Goal: Task Accomplishment & Management: Manage account settings

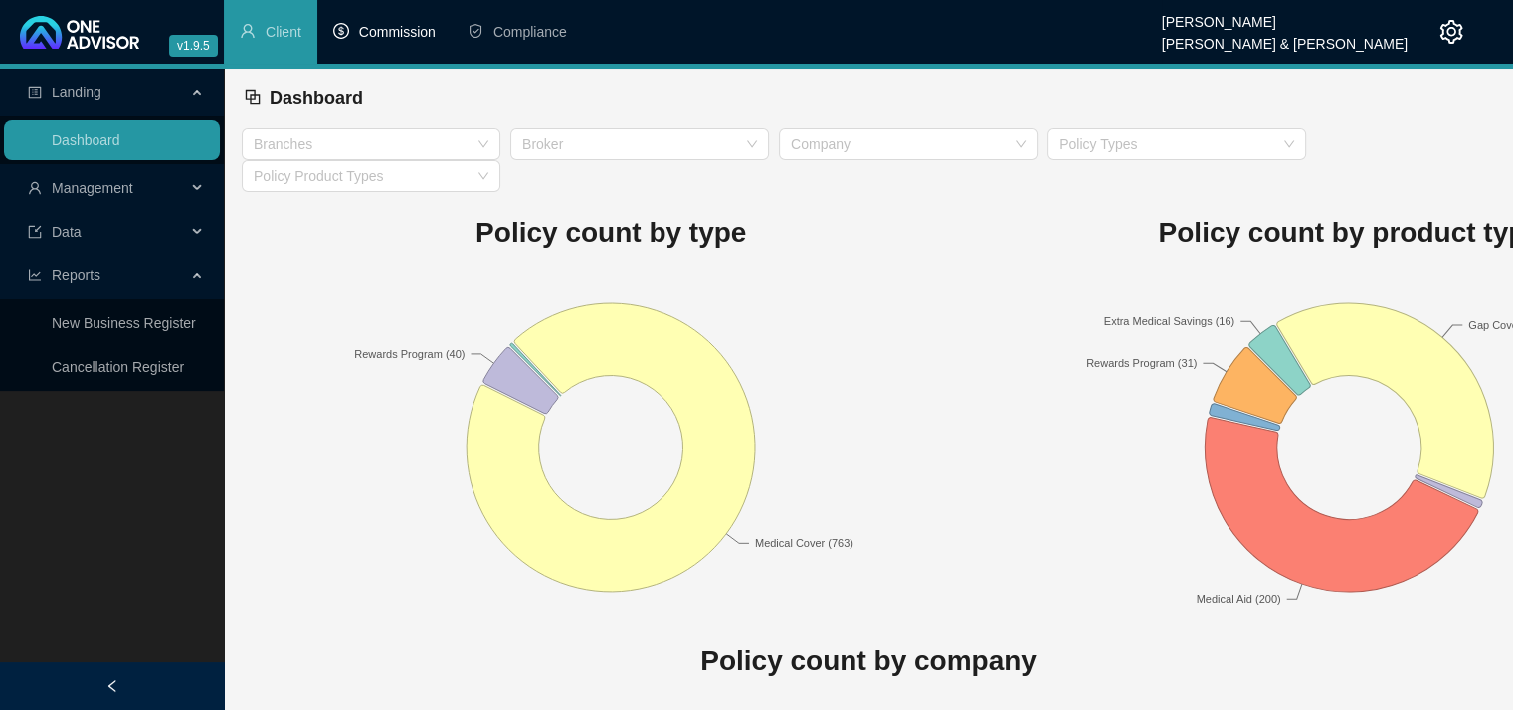
click at [382, 29] on span "Commission" at bounding box center [397, 32] width 77 height 16
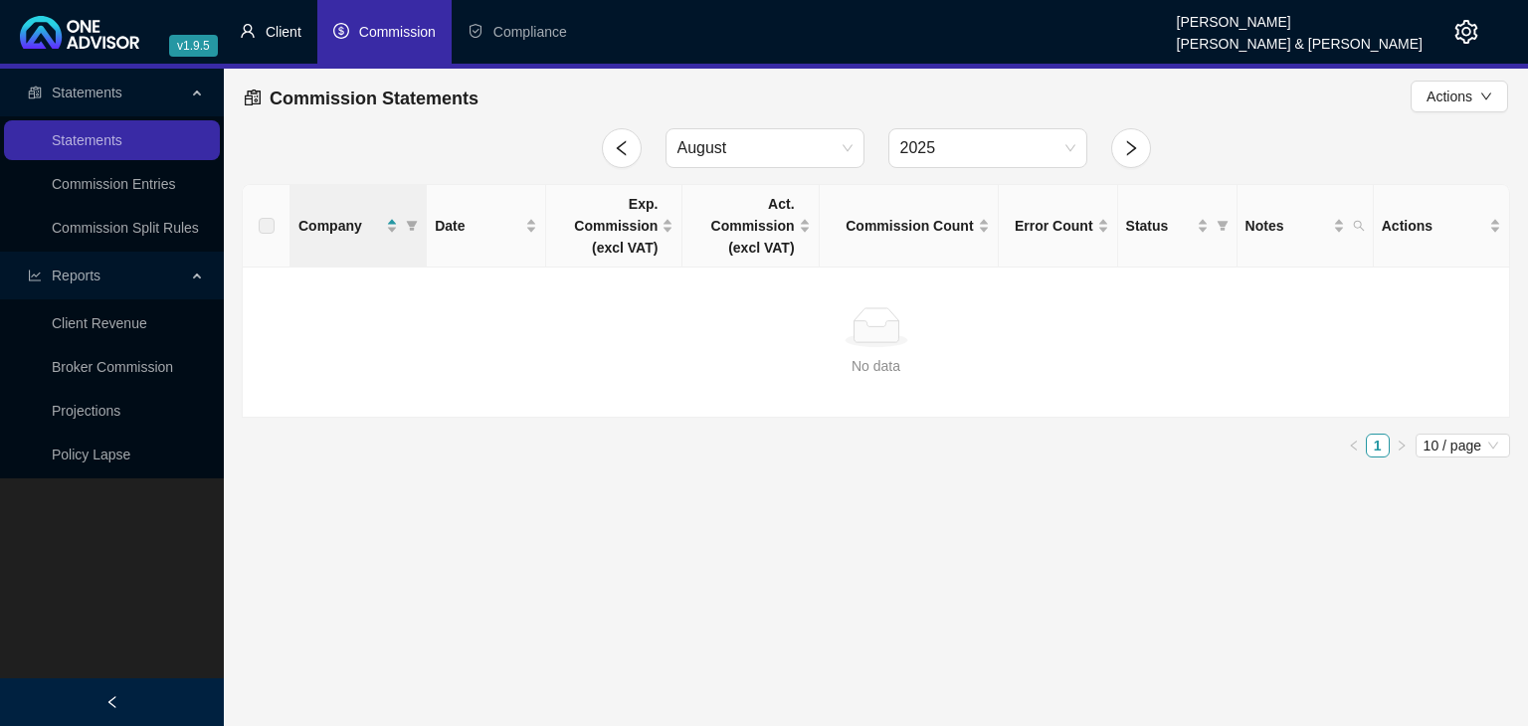
click at [286, 35] on span "Client" at bounding box center [284, 32] width 36 height 16
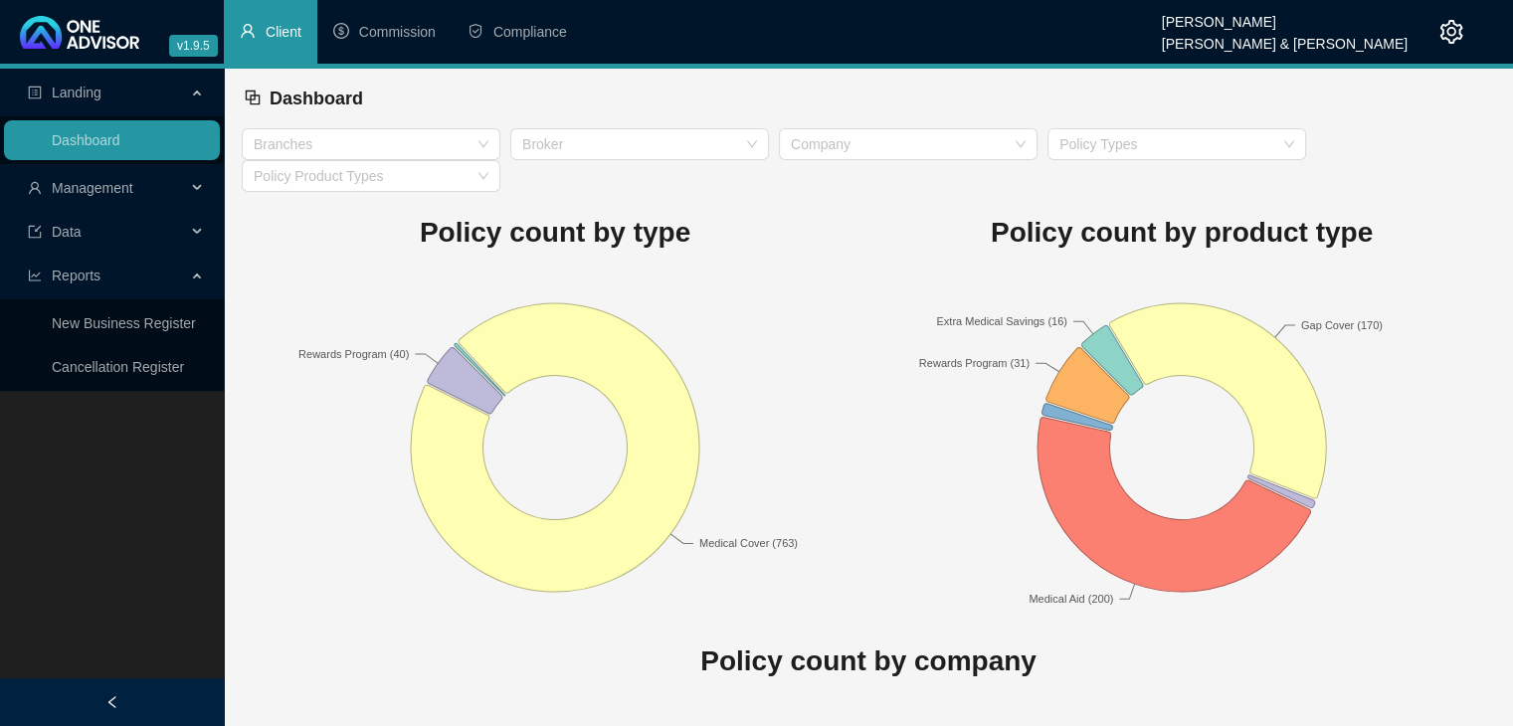
click at [199, 183] on div "Management" at bounding box center [112, 188] width 216 height 40
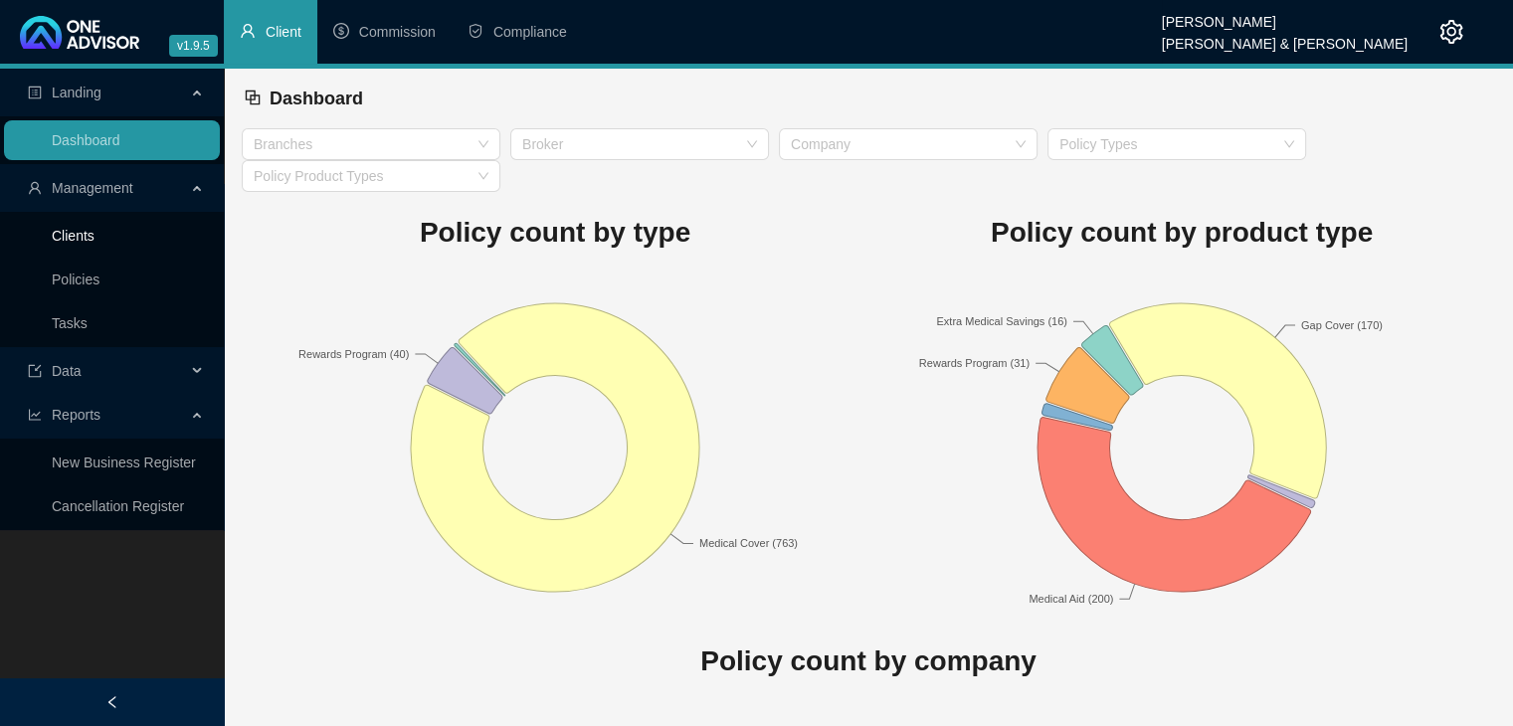
click at [95, 238] on link "Clients" at bounding box center [73, 236] width 43 height 16
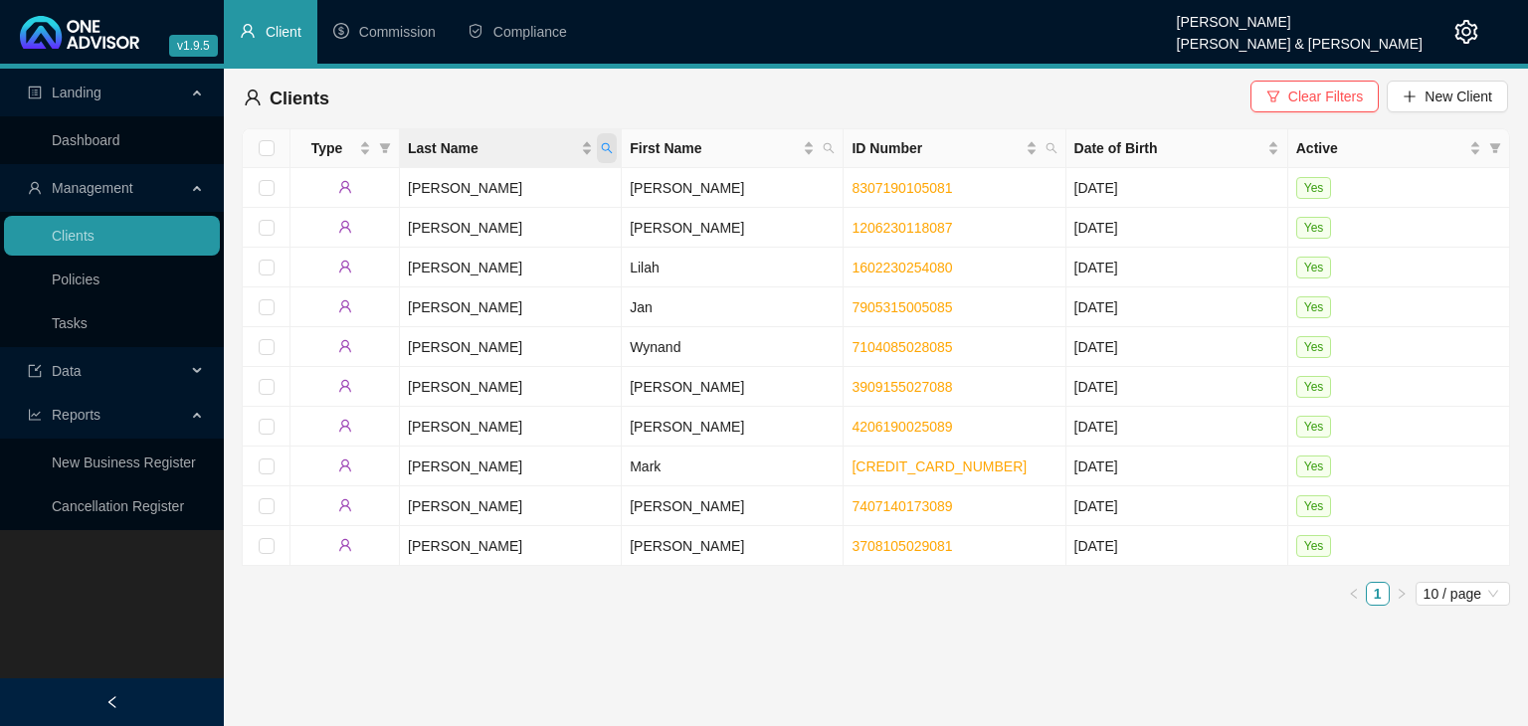
click at [604, 148] on icon "search" at bounding box center [607, 148] width 12 height 12
type input "du toit"
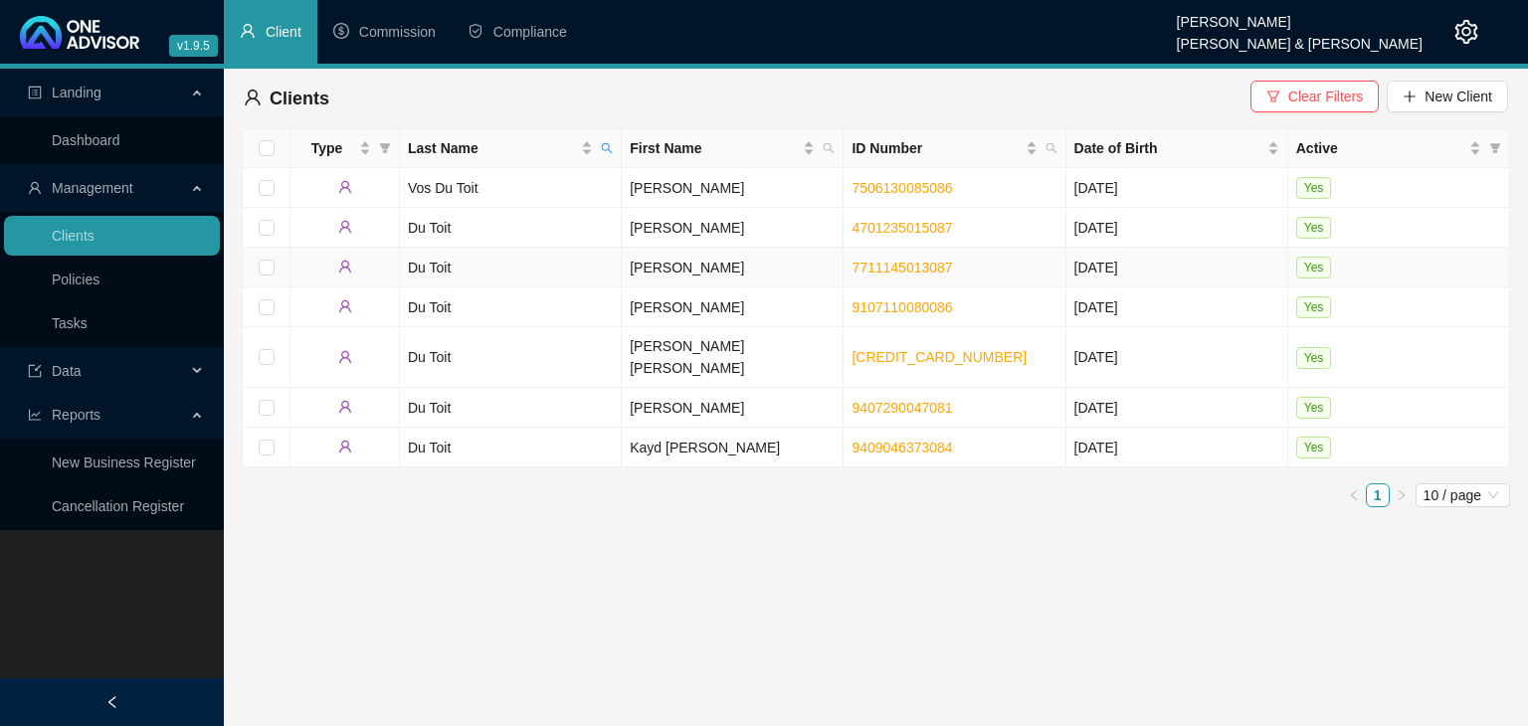
click at [561, 275] on td "Du Toit" at bounding box center [511, 268] width 222 height 40
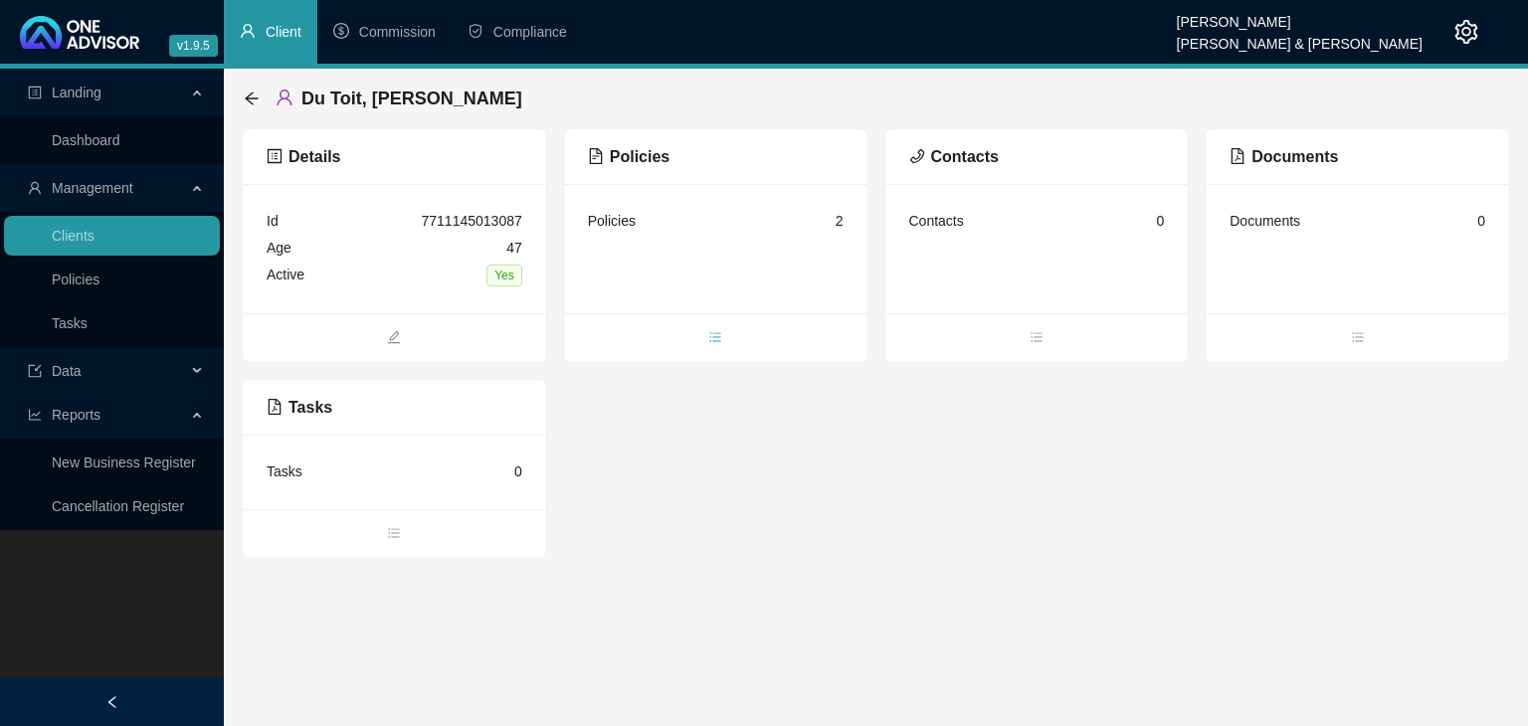
click at [723, 340] on span "bars" at bounding box center [715, 339] width 303 height 22
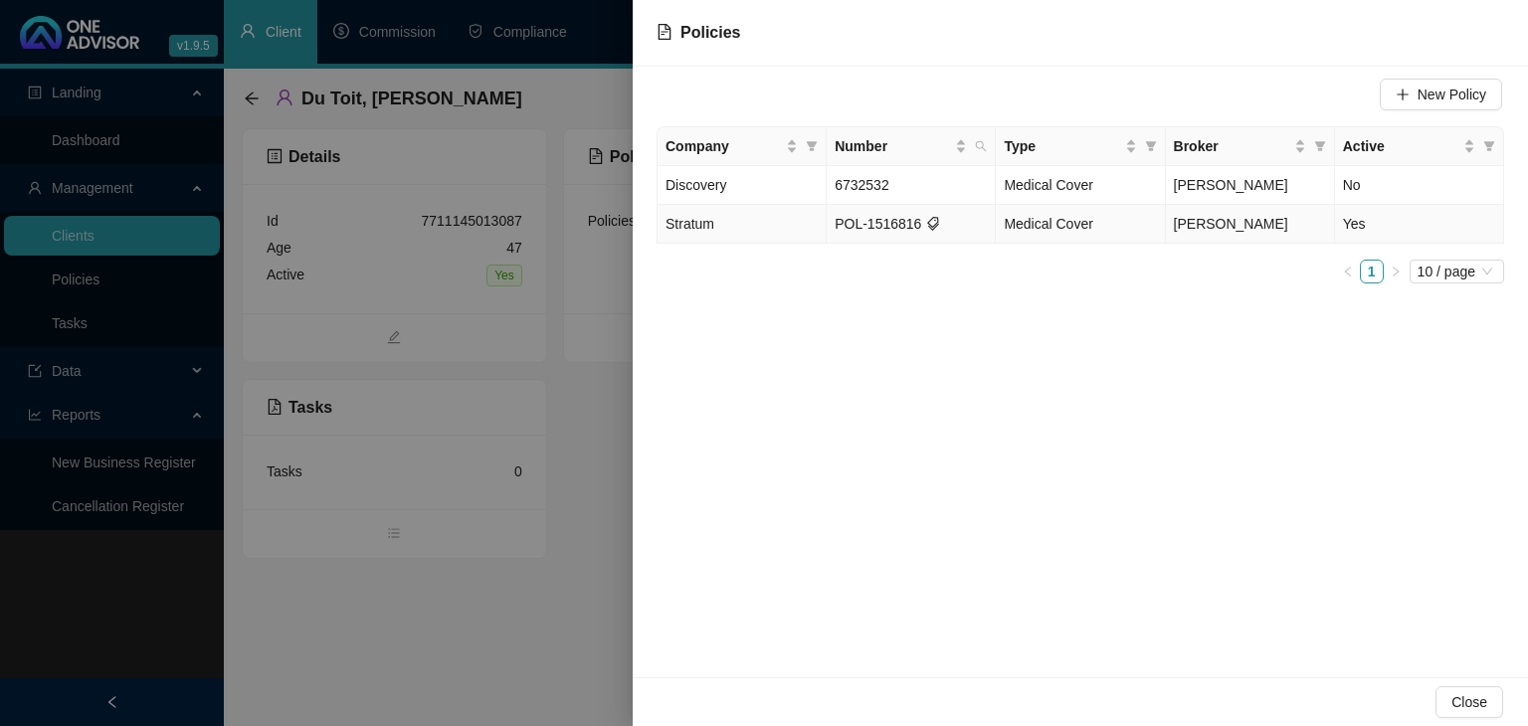
click at [1267, 230] on td "[PERSON_NAME]" at bounding box center [1250, 224] width 169 height 39
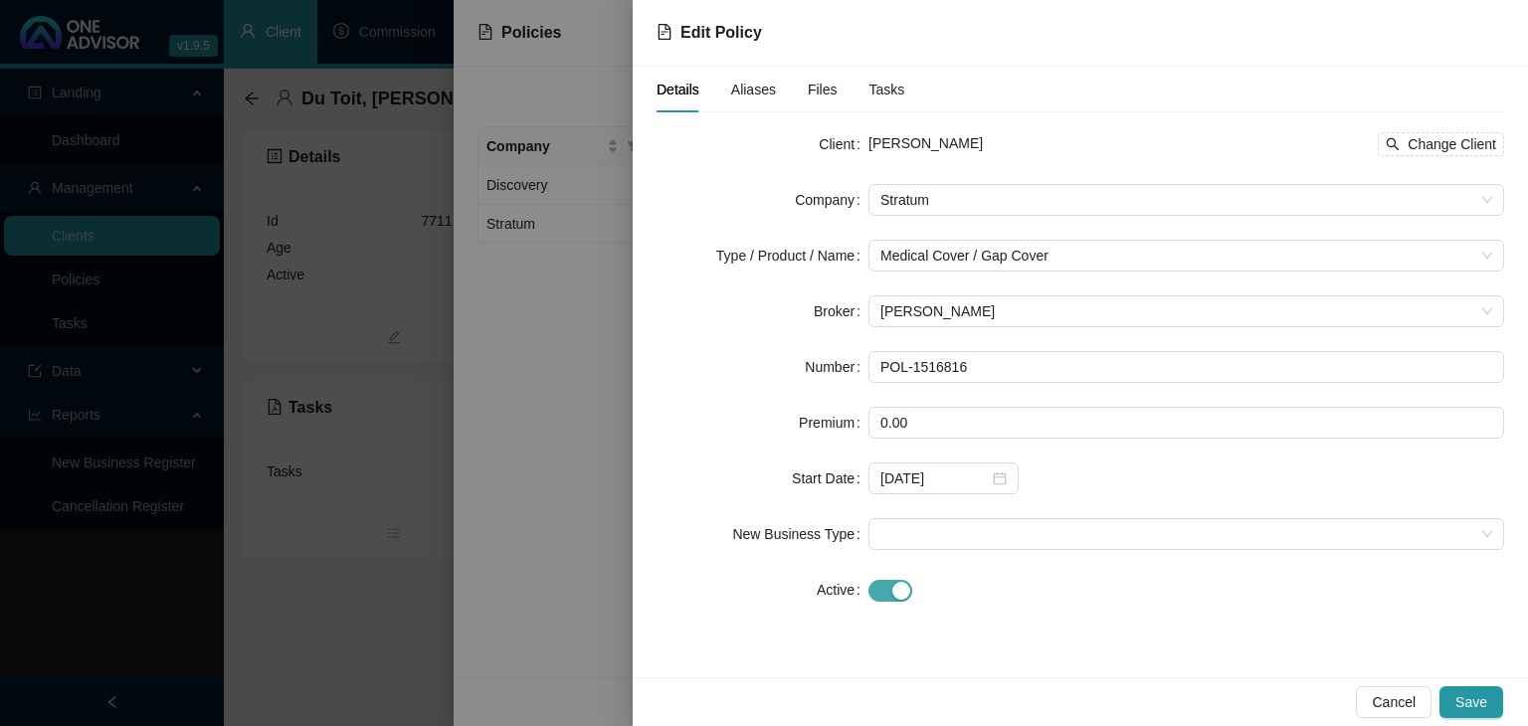
click at [902, 594] on div "button" at bounding box center [901, 591] width 18 height 18
click at [941, 652] on input at bounding box center [934, 646] width 108 height 22
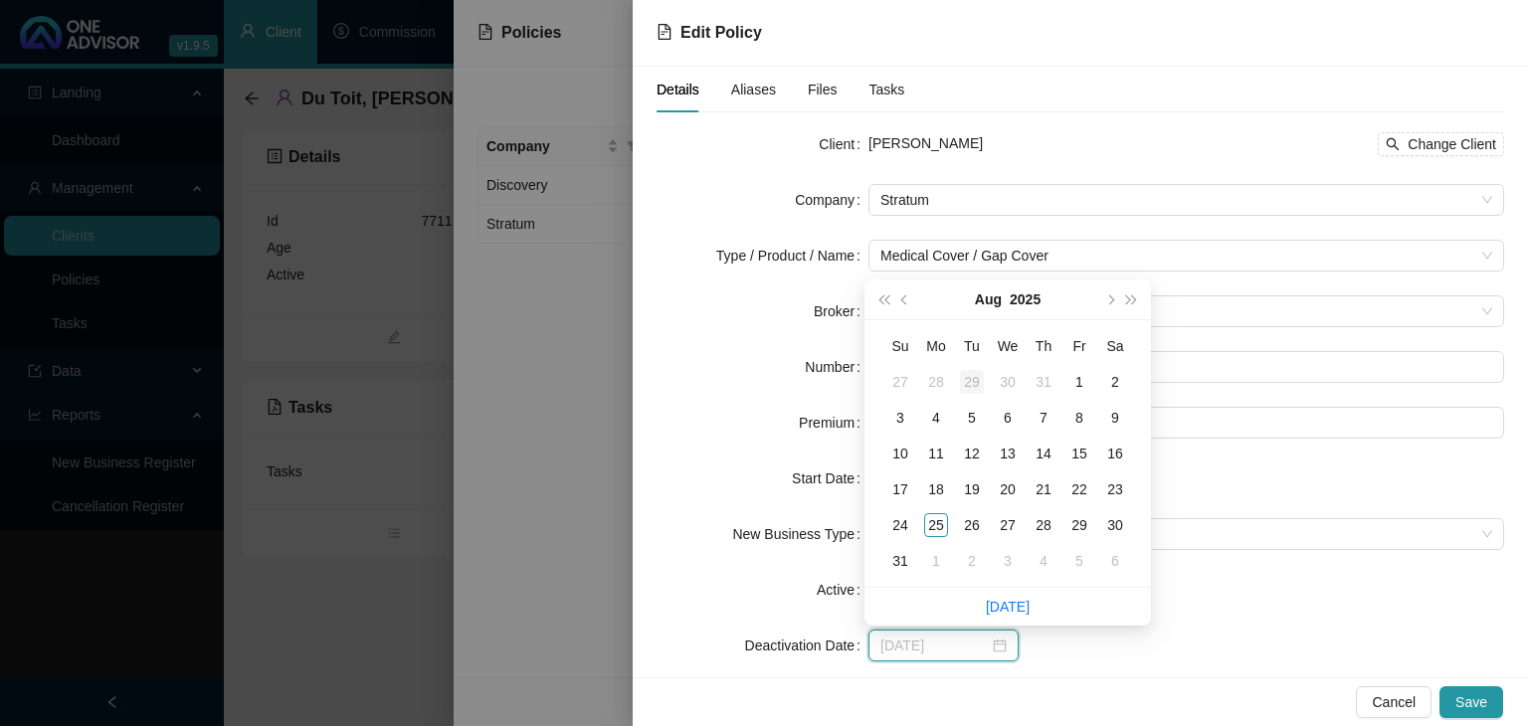
type input "[DATE]"
click at [901, 299] on span "prev-year" at bounding box center [906, 299] width 10 height 10
type input "[DATE]"
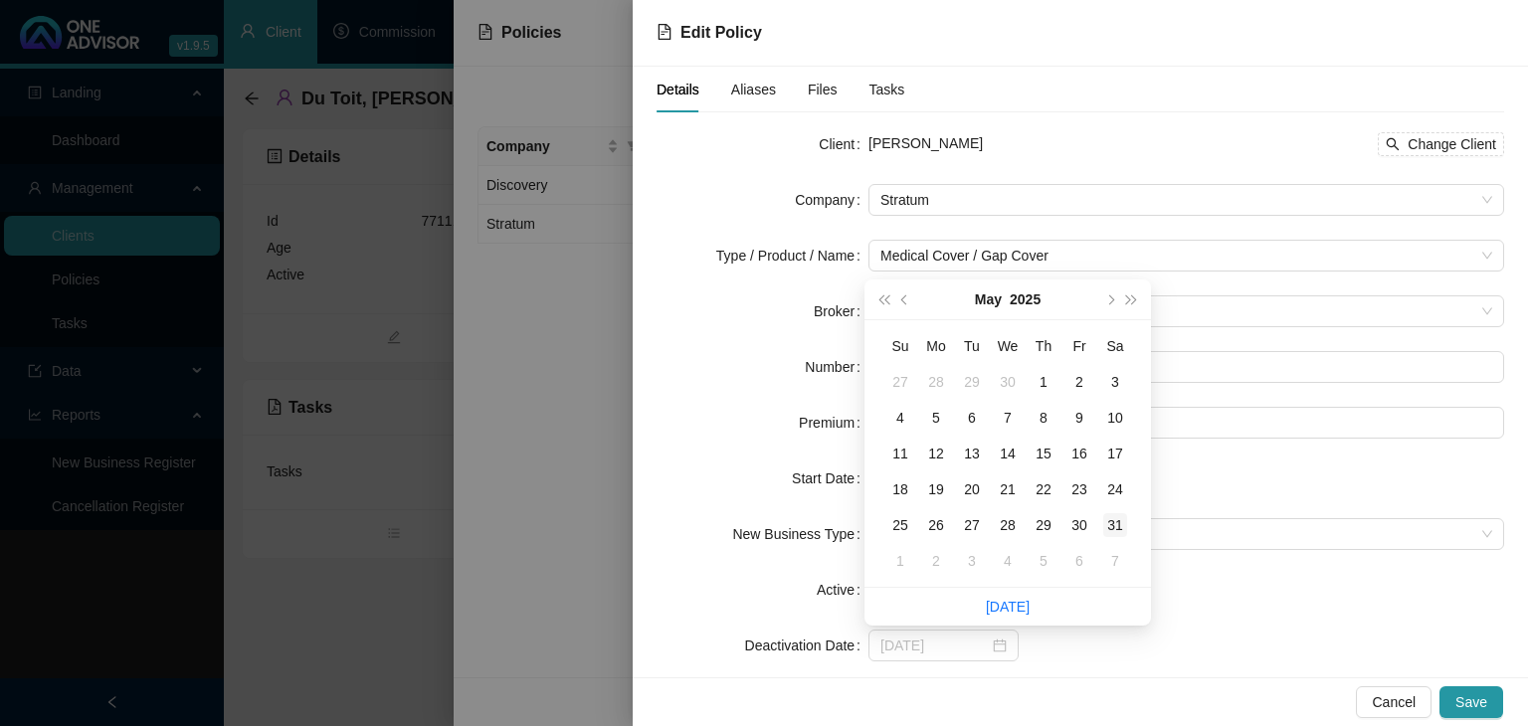
click at [1115, 531] on div "31" at bounding box center [1115, 525] width 24 height 24
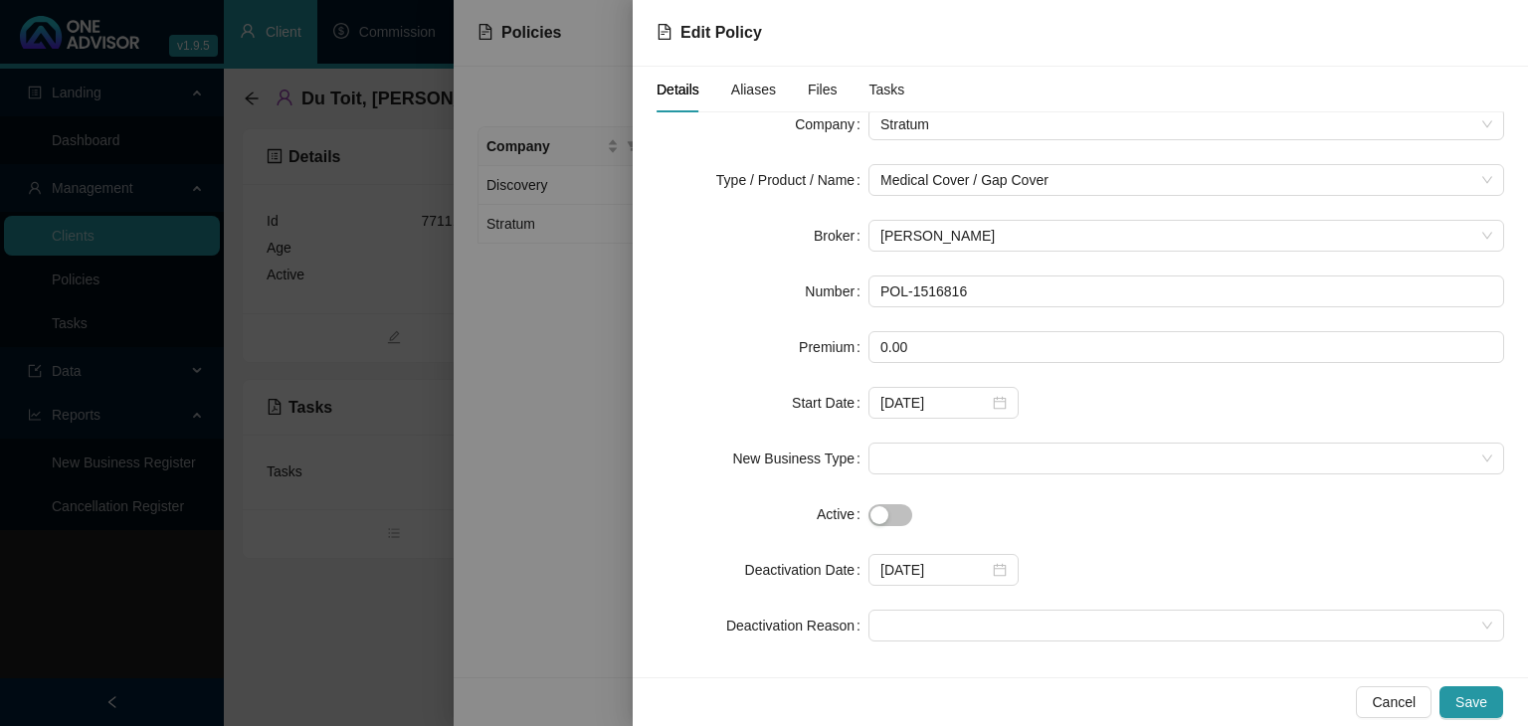
scroll to position [88, 0]
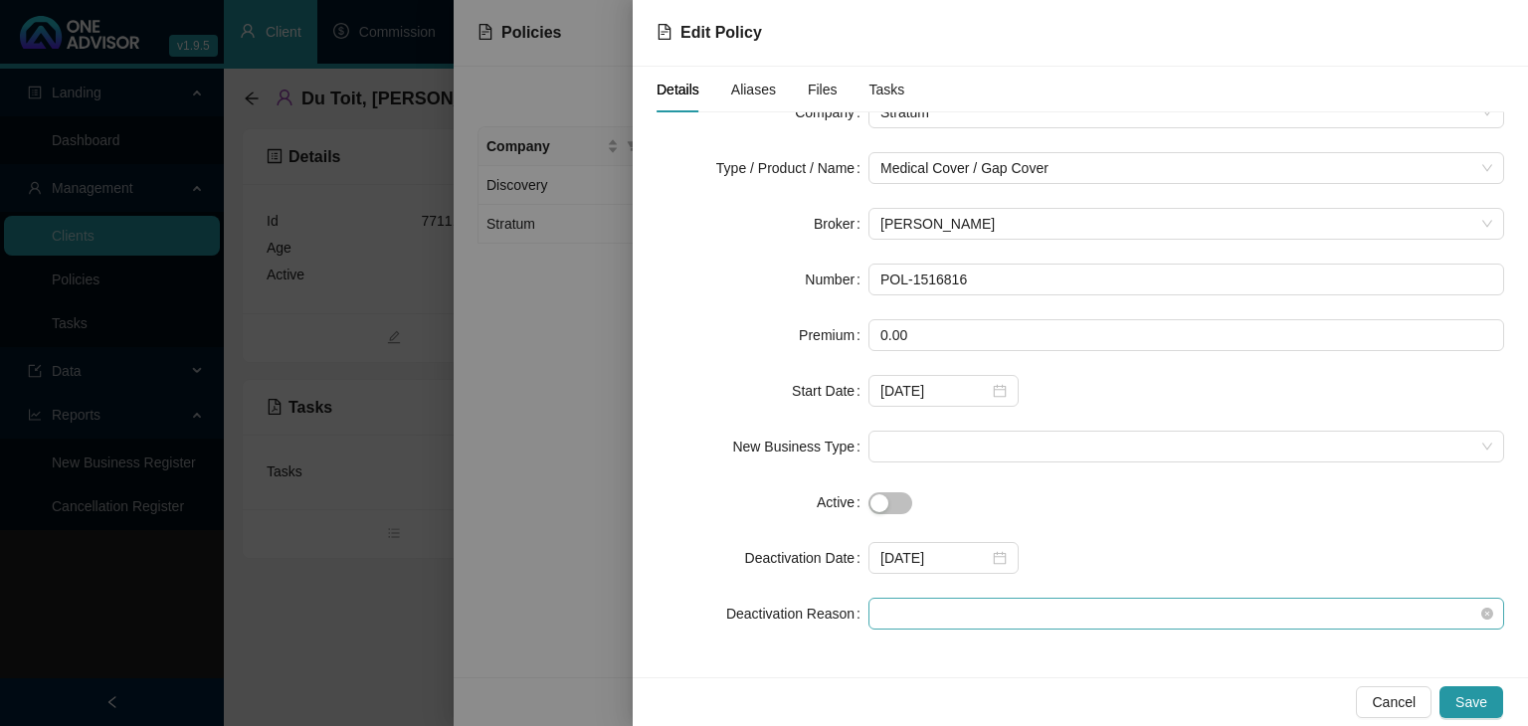
click at [1170, 621] on span at bounding box center [1186, 614] width 612 height 30
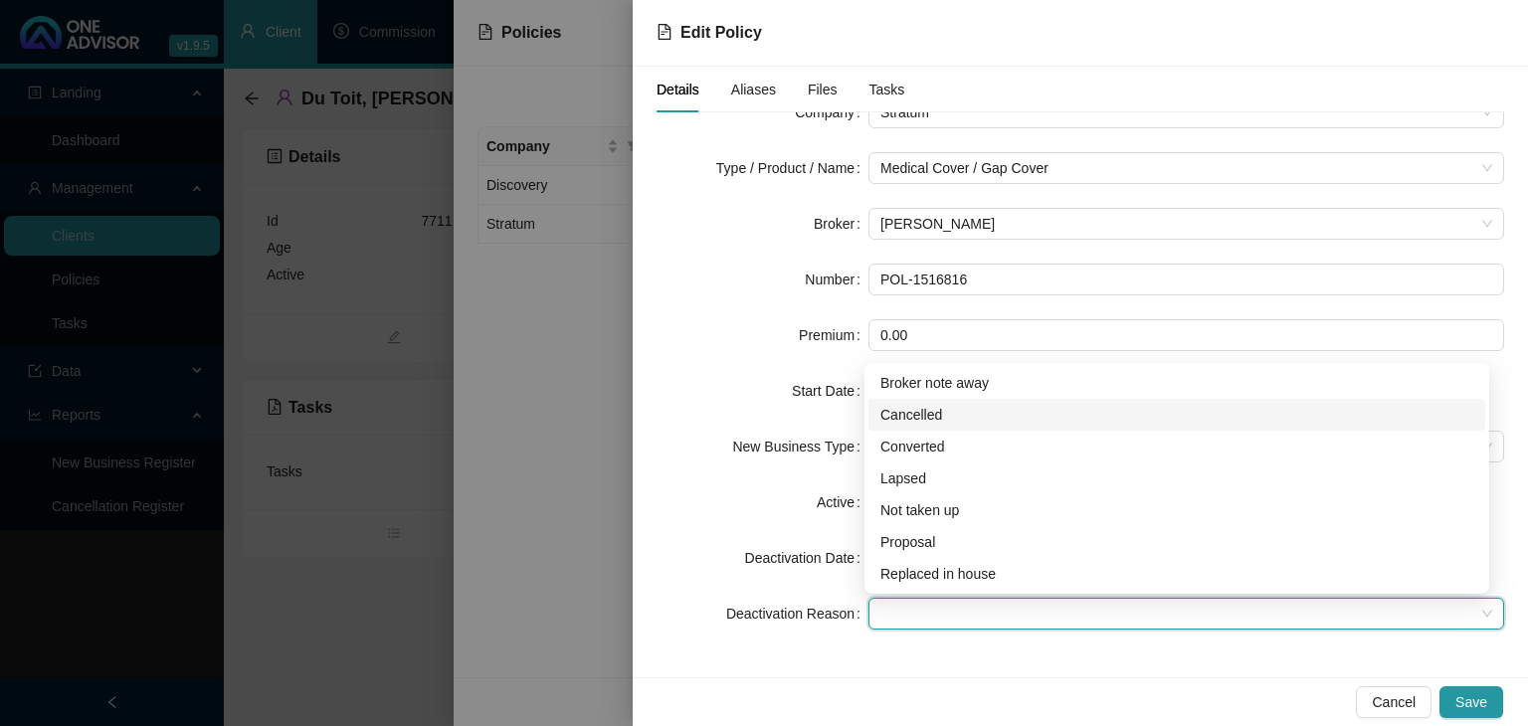
click at [916, 414] on div "Cancelled" at bounding box center [1176, 415] width 593 height 22
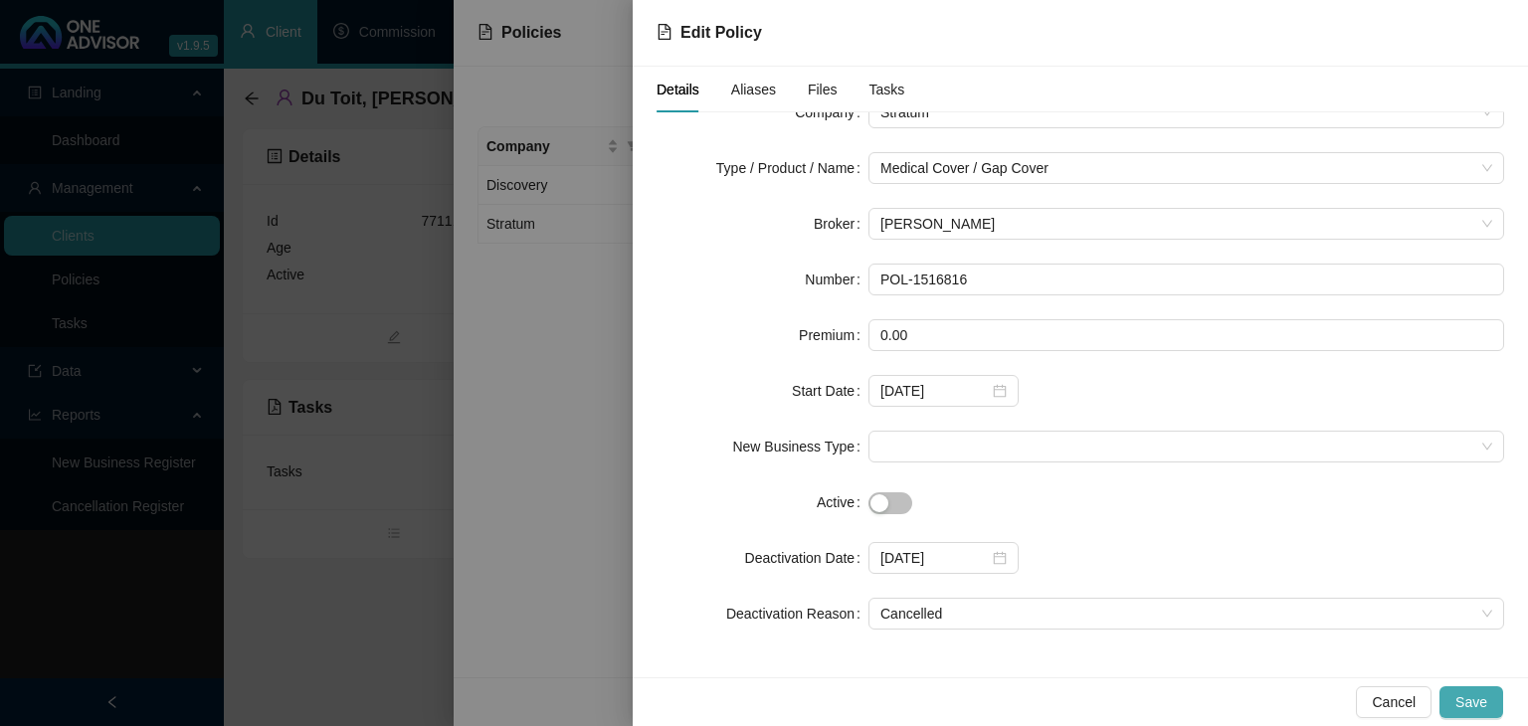
click at [1477, 706] on span "Save" at bounding box center [1471, 702] width 32 height 22
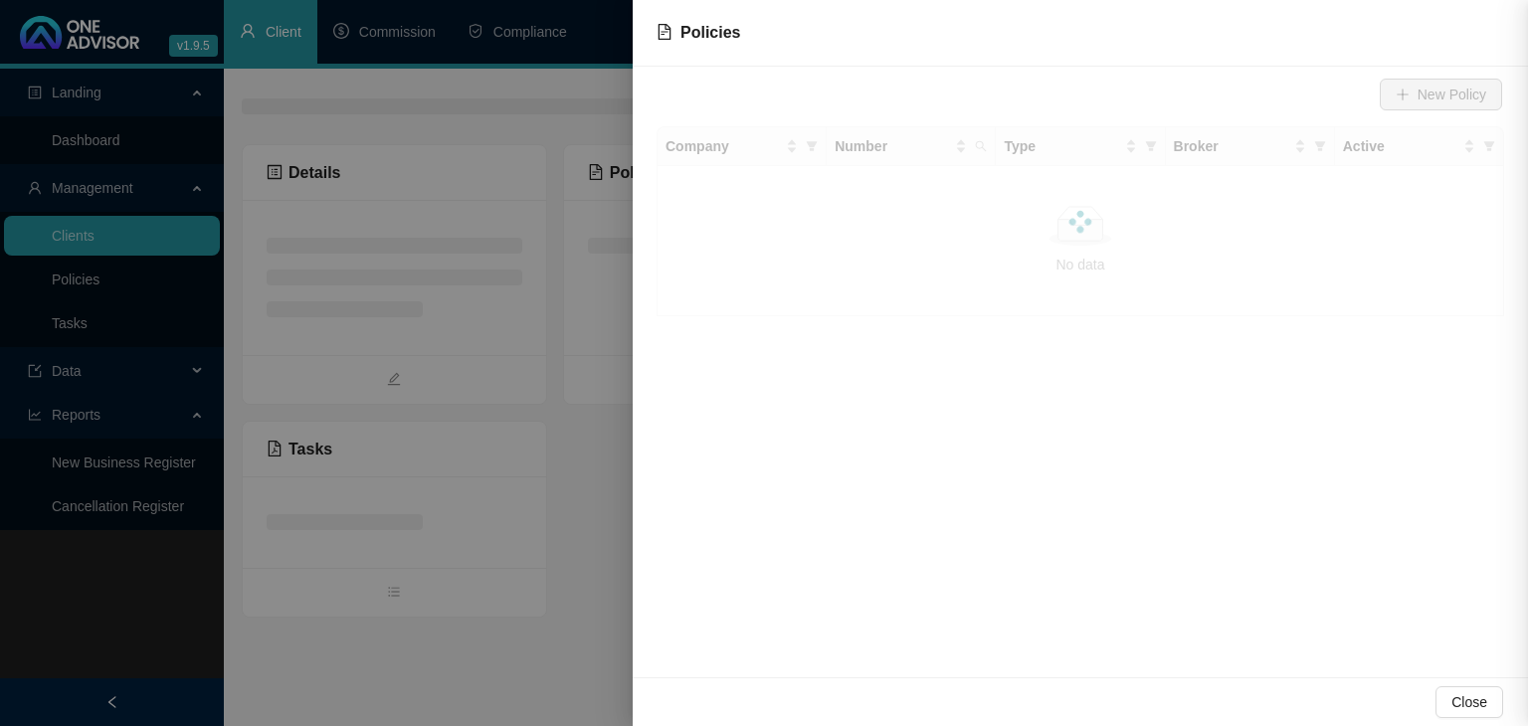
scroll to position [0, 0]
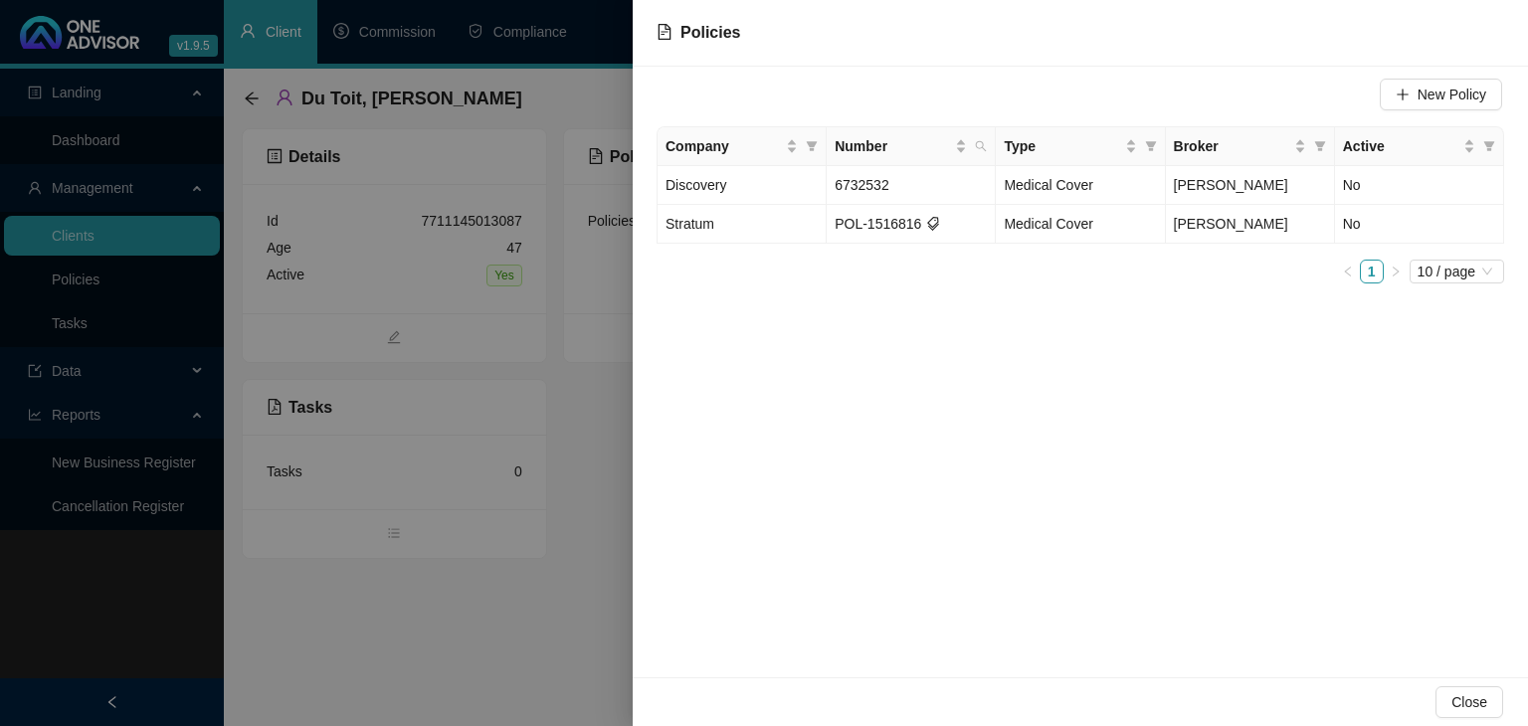
click at [480, 654] on div at bounding box center [764, 363] width 1528 height 726
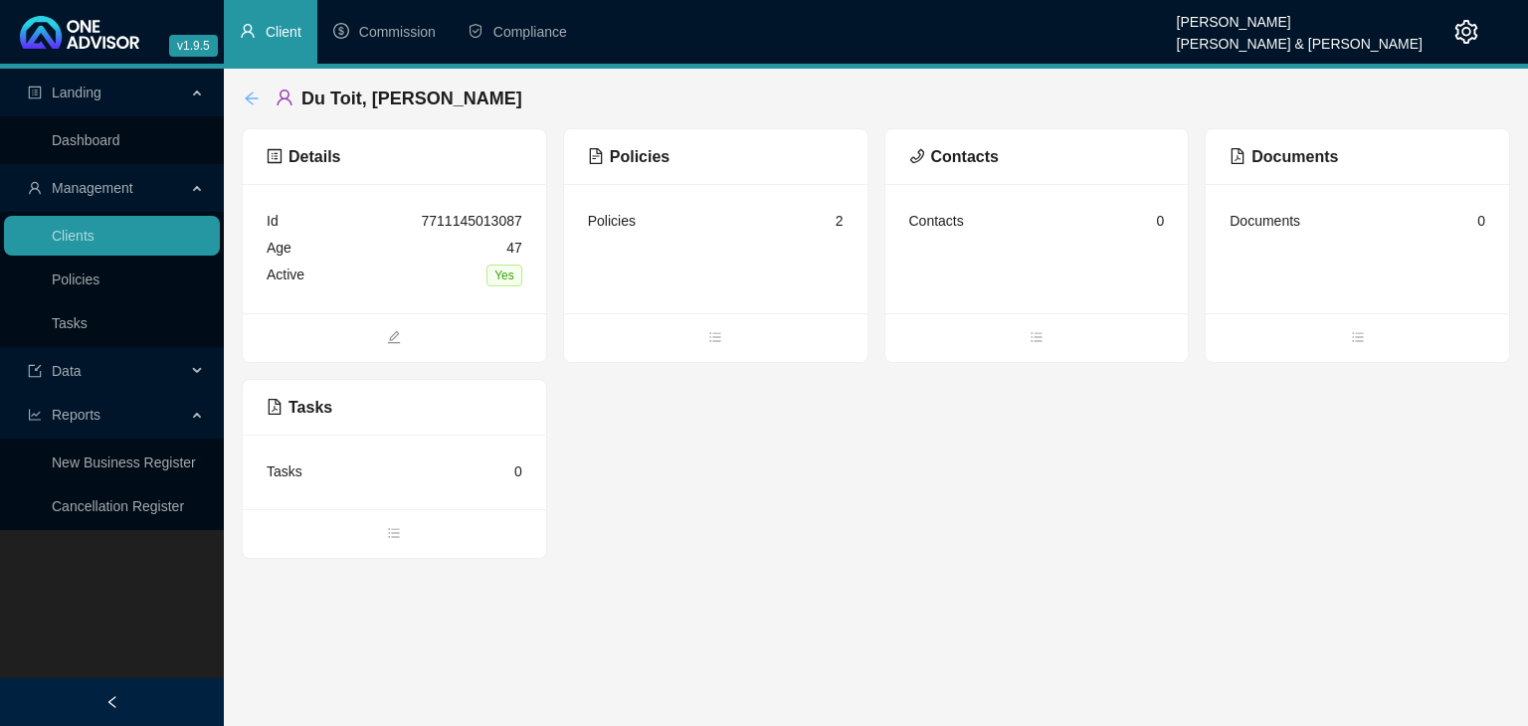
click at [250, 100] on icon "arrow-left" at bounding box center [252, 99] width 16 height 16
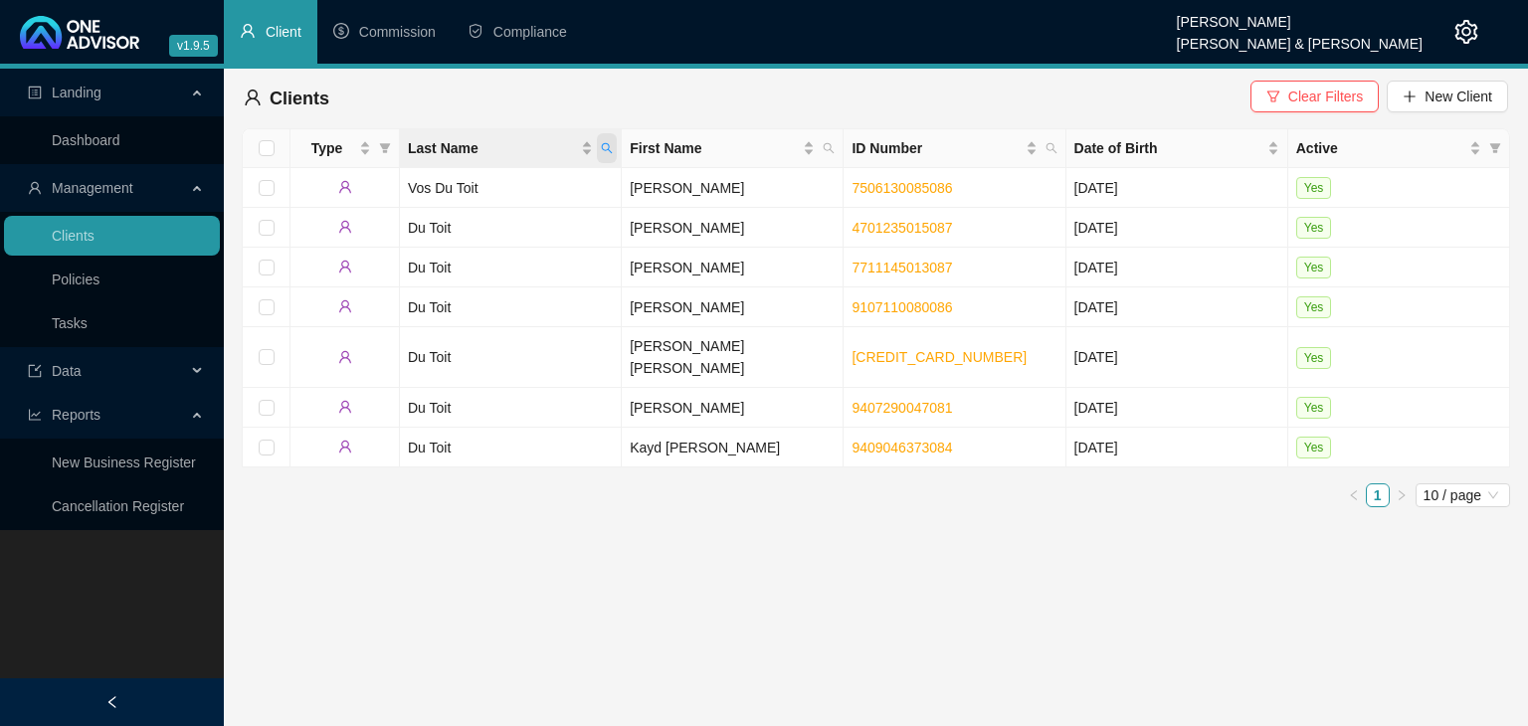
click at [613, 145] on icon "search" at bounding box center [607, 148] width 12 height 12
type input "[PERSON_NAME]"
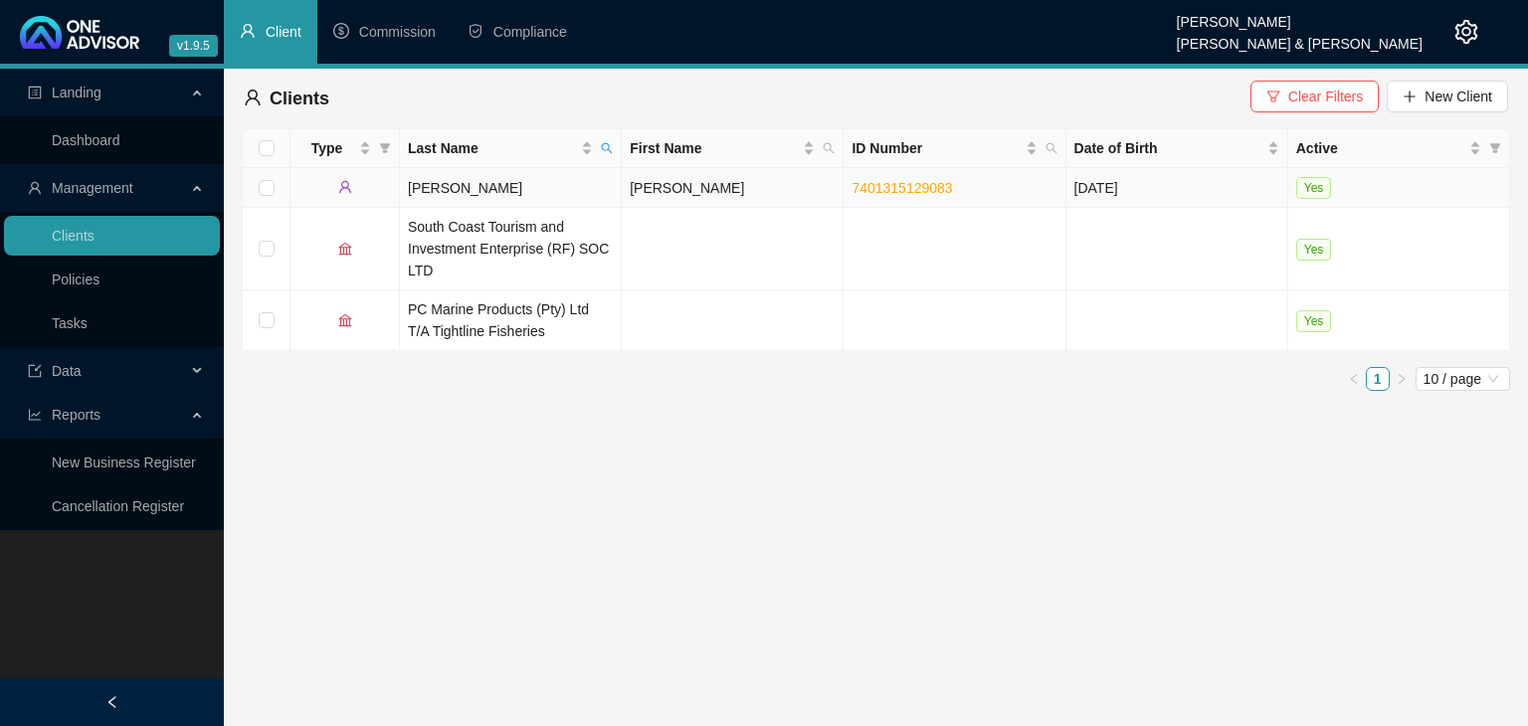
click at [564, 190] on td "[PERSON_NAME]" at bounding box center [511, 188] width 222 height 40
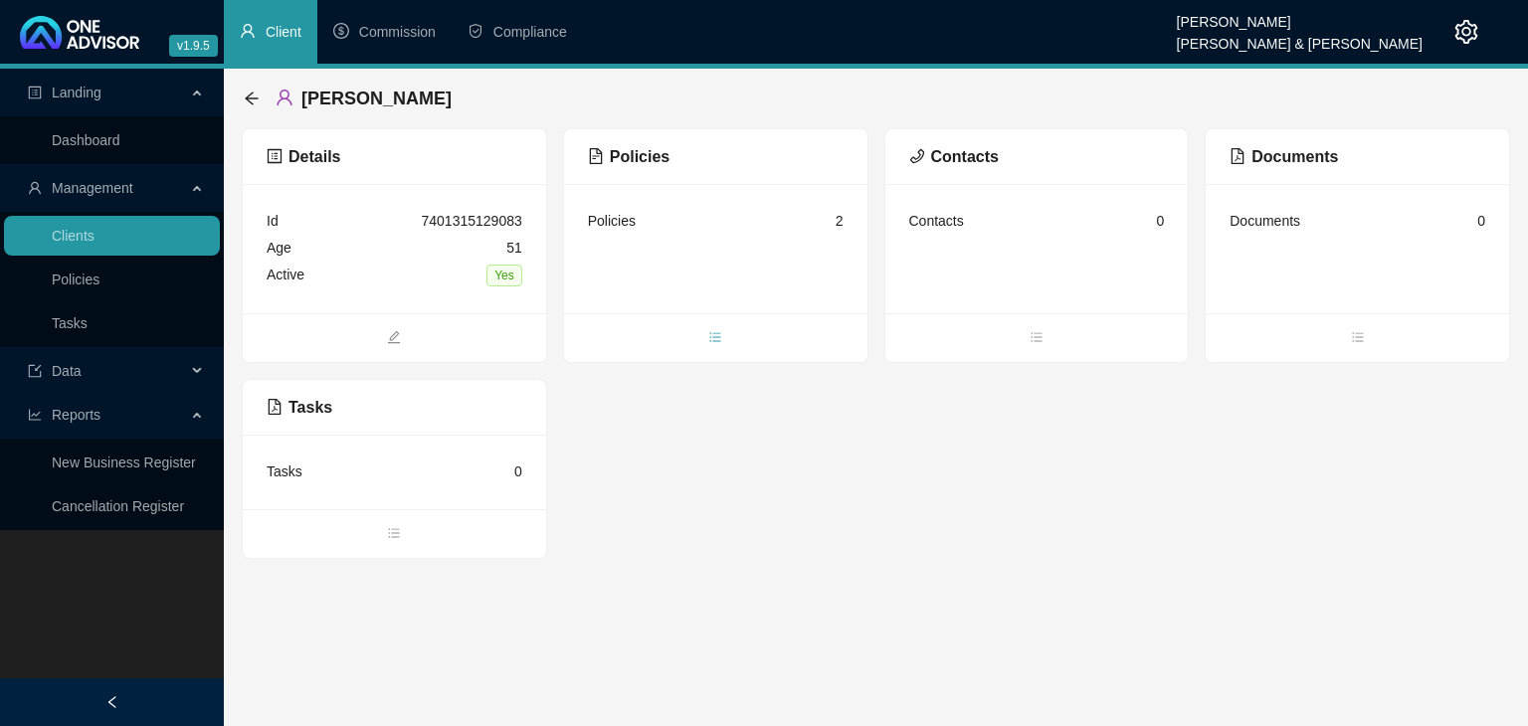
click at [717, 331] on icon "bars" at bounding box center [715, 337] width 14 height 14
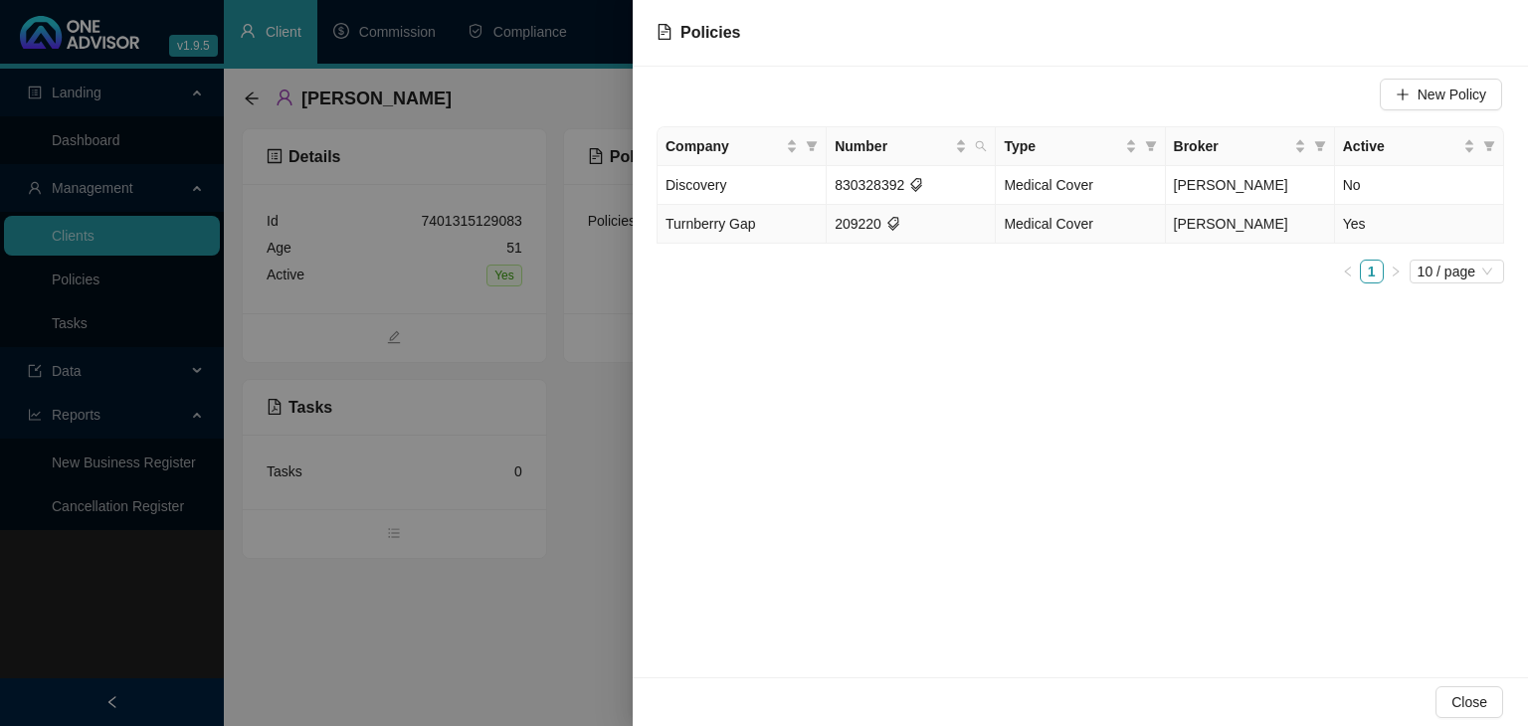
click at [802, 229] on td "Turnberry Gap" at bounding box center [742, 224] width 169 height 39
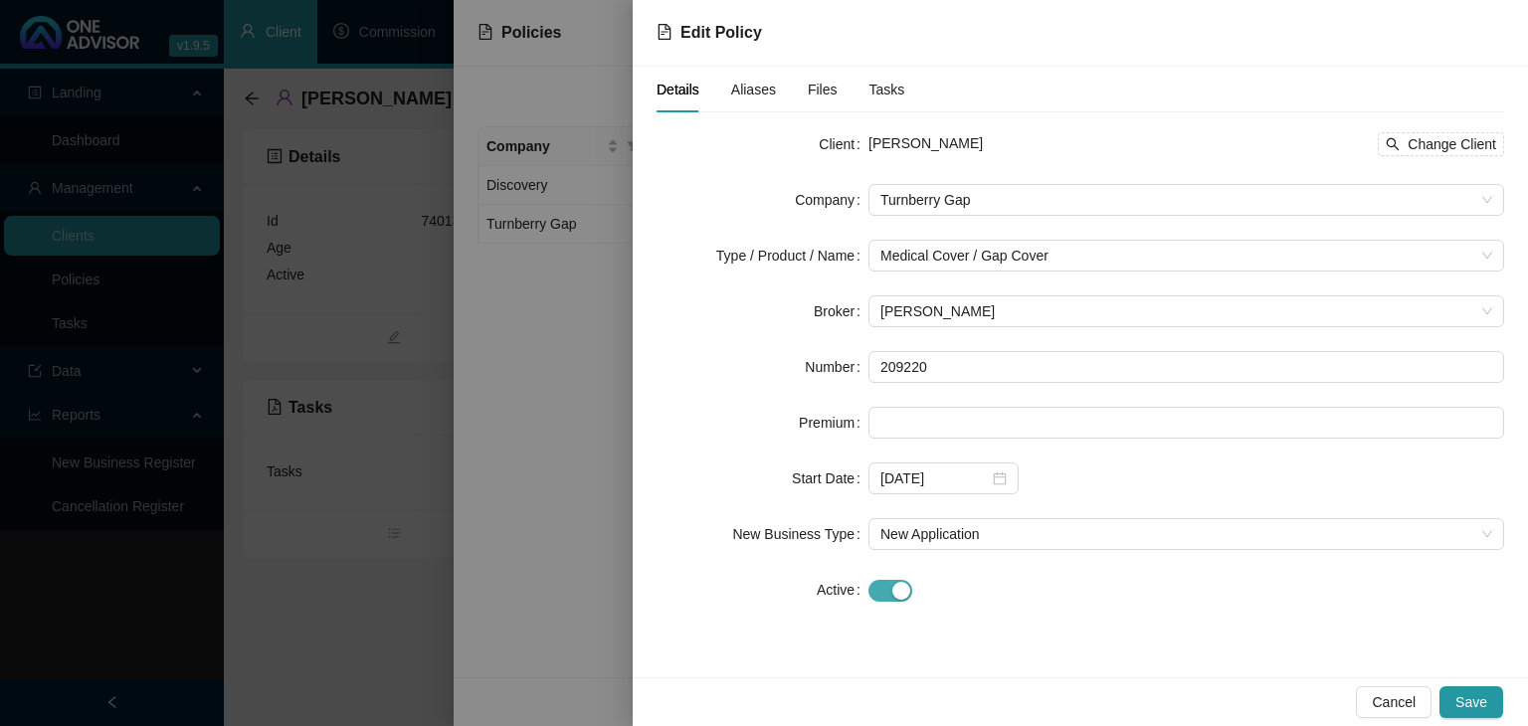
click at [895, 598] on div "button" at bounding box center [901, 591] width 18 height 18
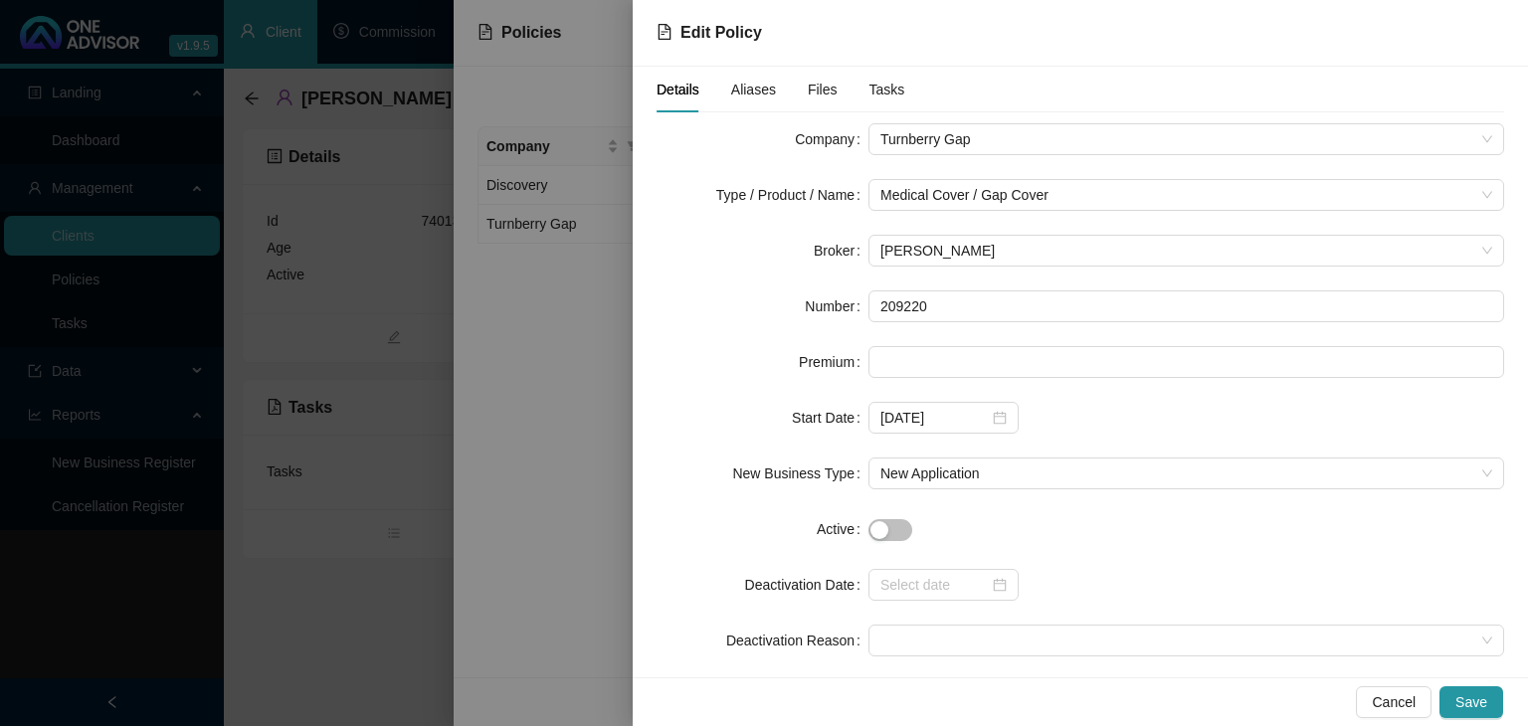
scroll to position [88, 0]
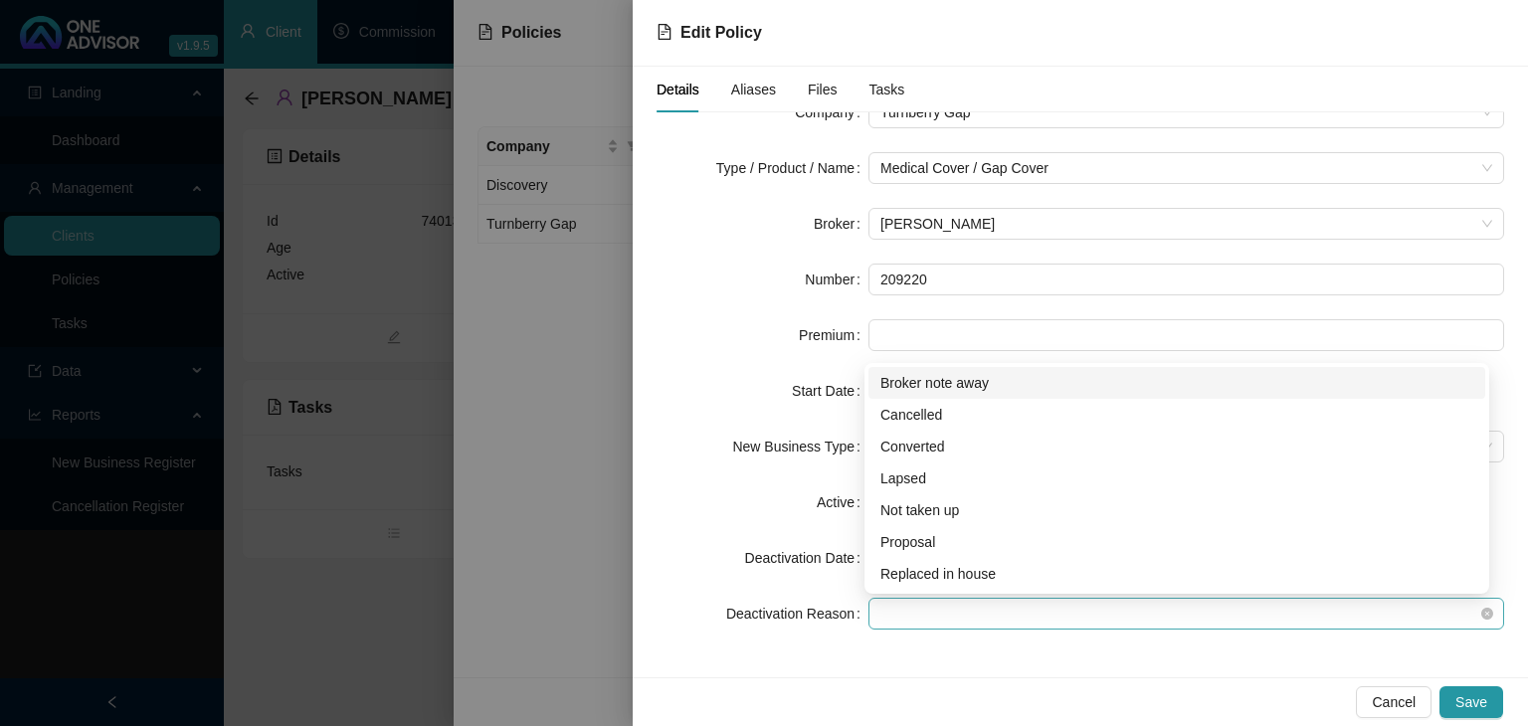
click at [901, 622] on span at bounding box center [1186, 614] width 612 height 30
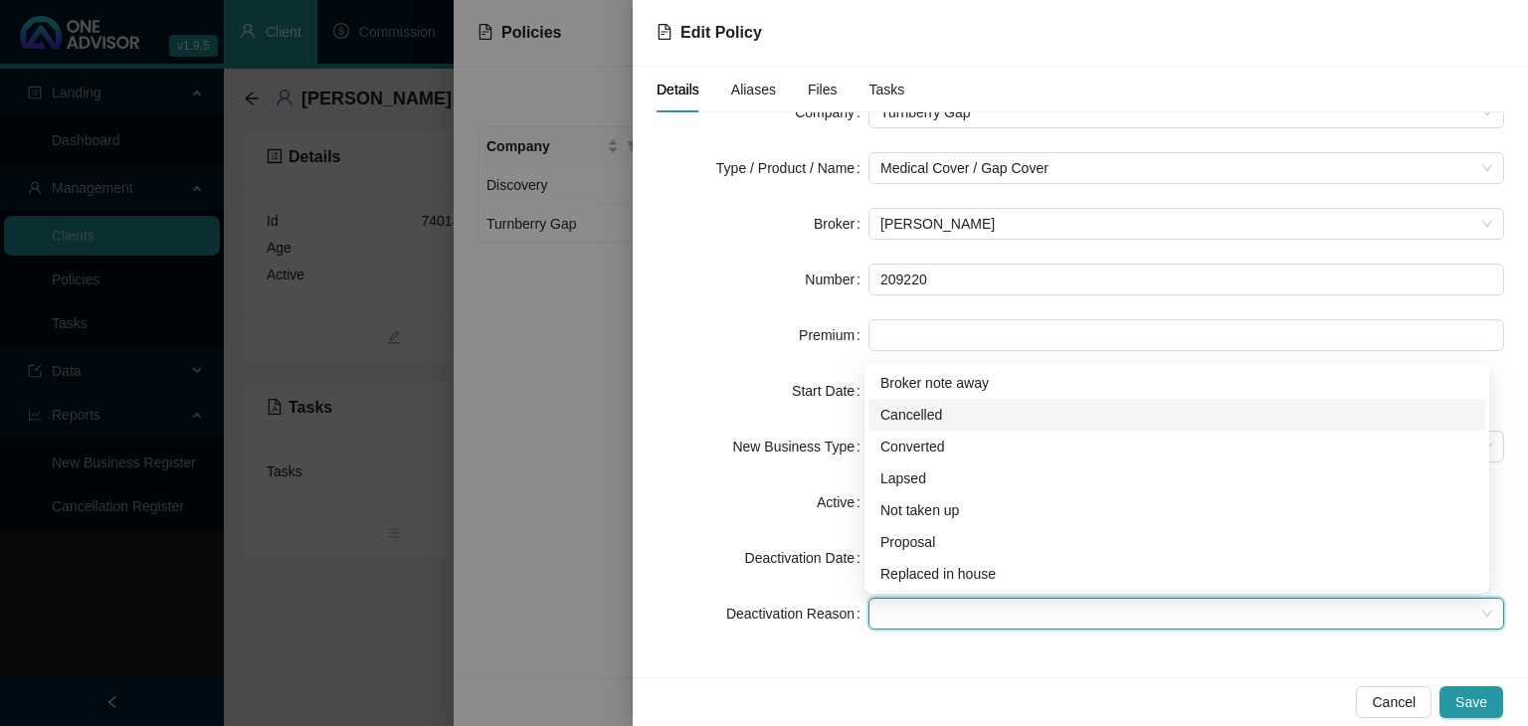
click at [903, 415] on div "Cancelled" at bounding box center [1176, 415] width 593 height 22
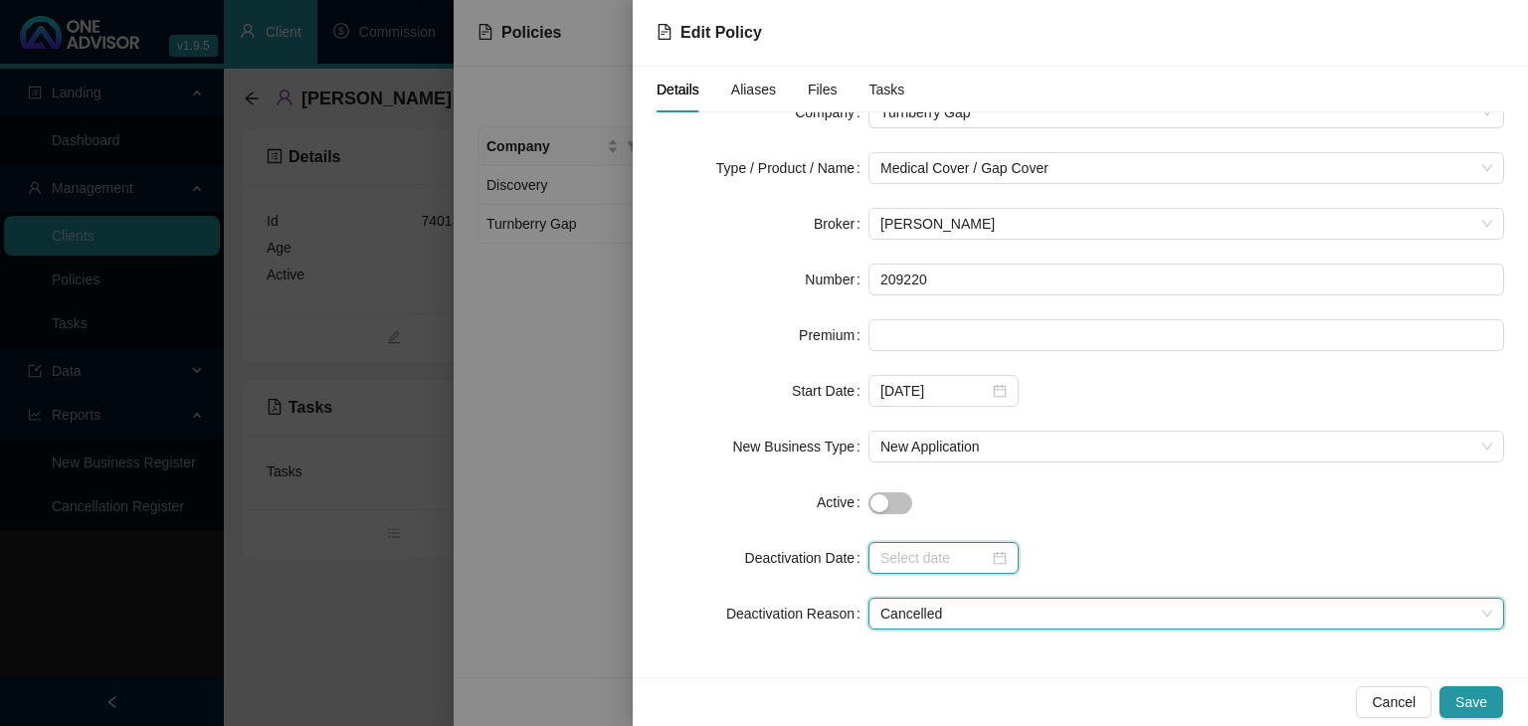
click at [898, 567] on input at bounding box center [934, 558] width 108 height 22
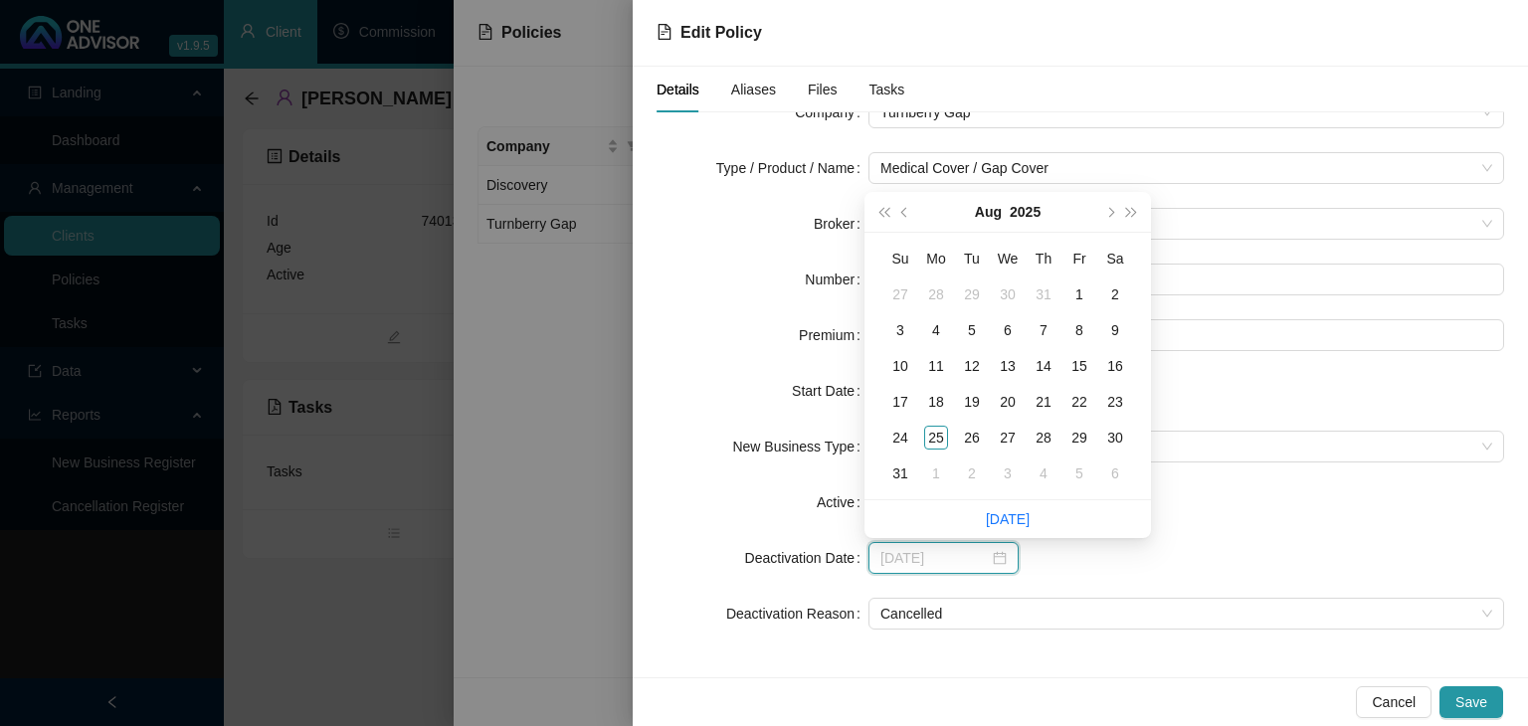
type input "[DATE]"
click at [897, 212] on button "prev-year" at bounding box center [905, 212] width 22 height 40
type input "[DATE]"
click at [1043, 439] on div "31" at bounding box center [1044, 438] width 24 height 24
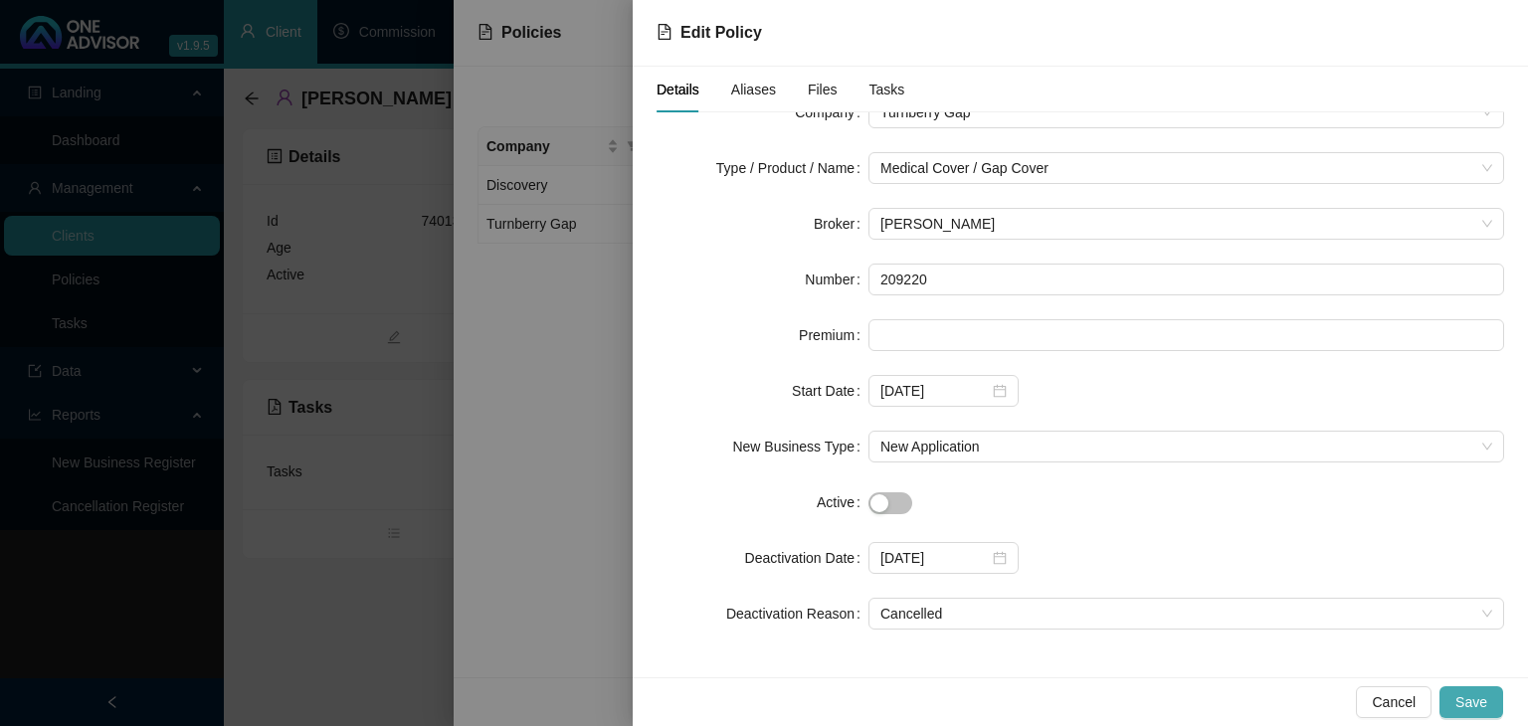
click at [1468, 699] on span "Save" at bounding box center [1471, 702] width 32 height 22
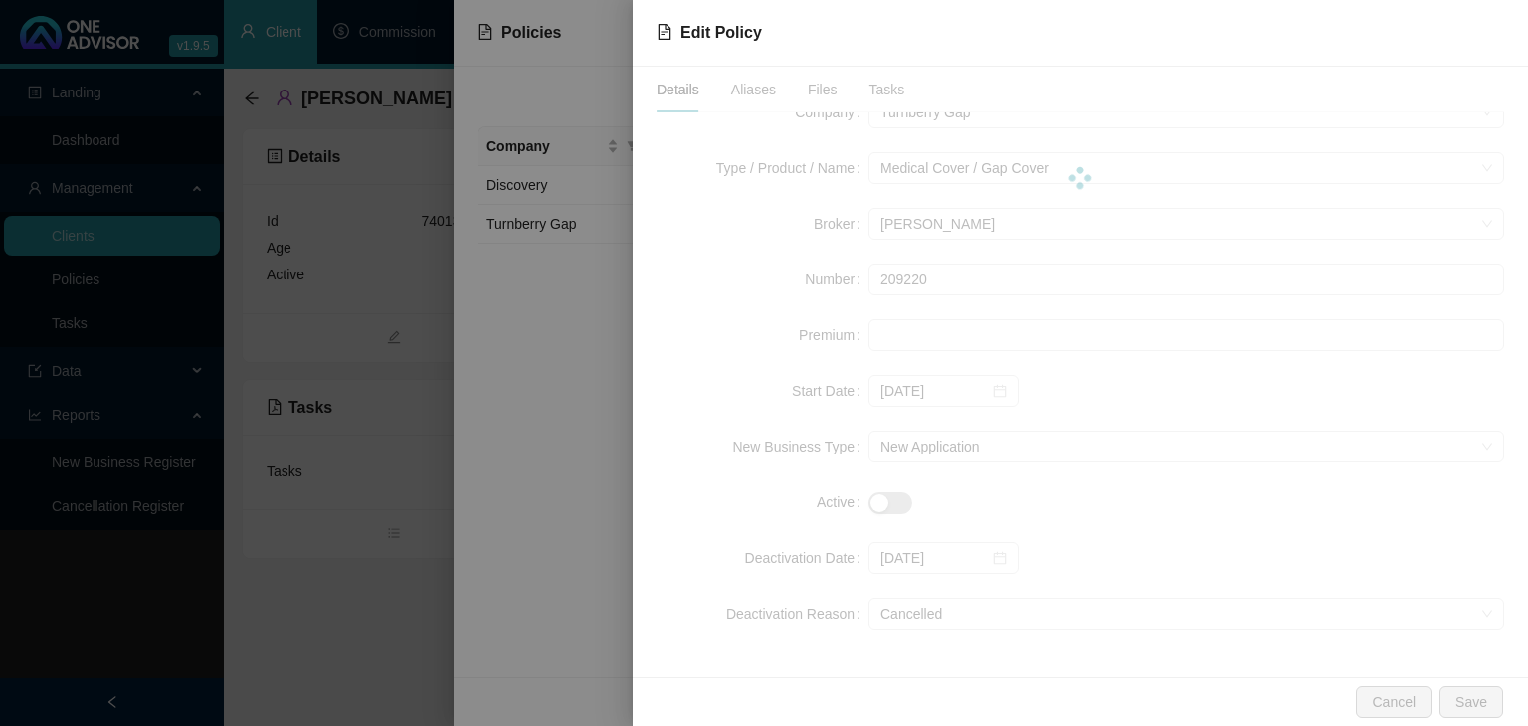
scroll to position [0, 0]
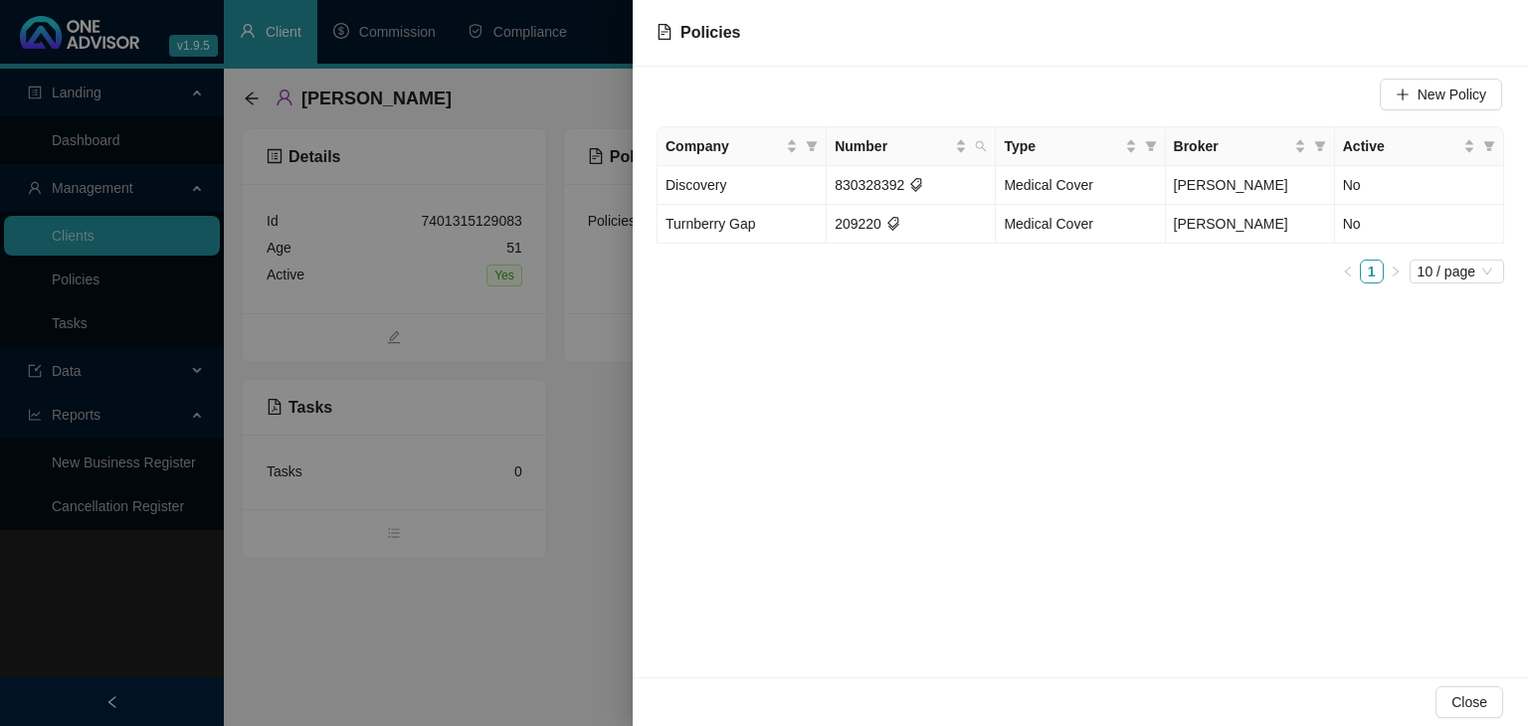
click at [511, 652] on div at bounding box center [764, 363] width 1528 height 726
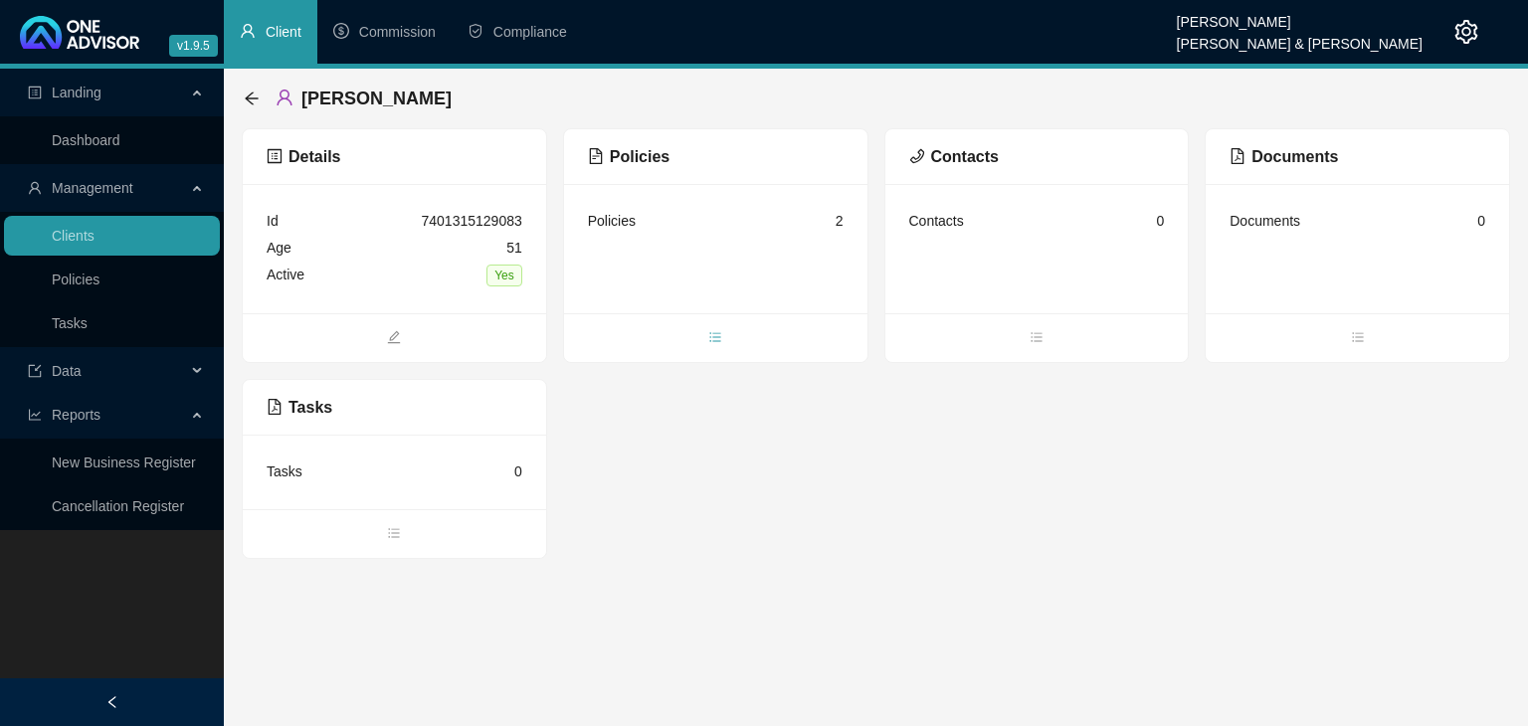
click at [716, 343] on icon "bars" at bounding box center [715, 337] width 14 height 14
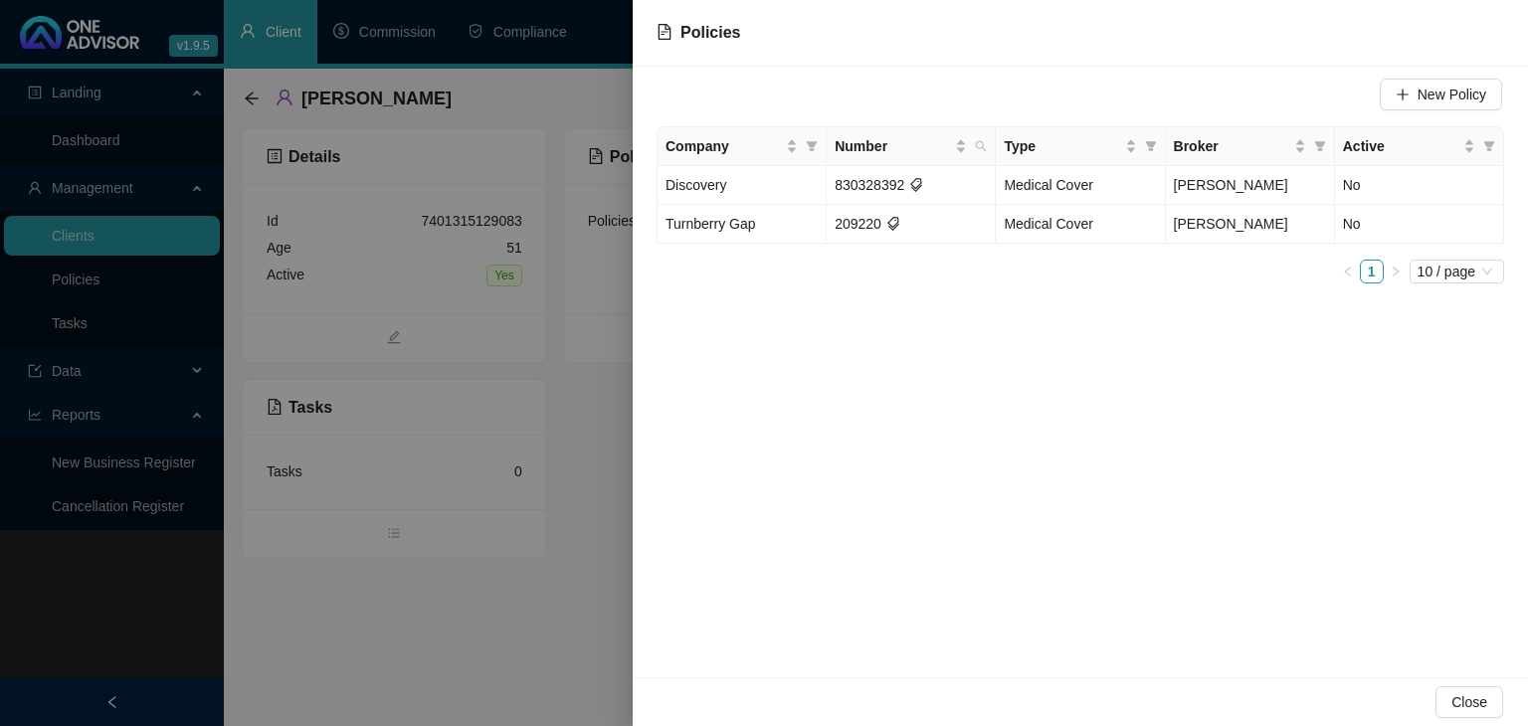
click at [247, 96] on div at bounding box center [764, 363] width 1528 height 726
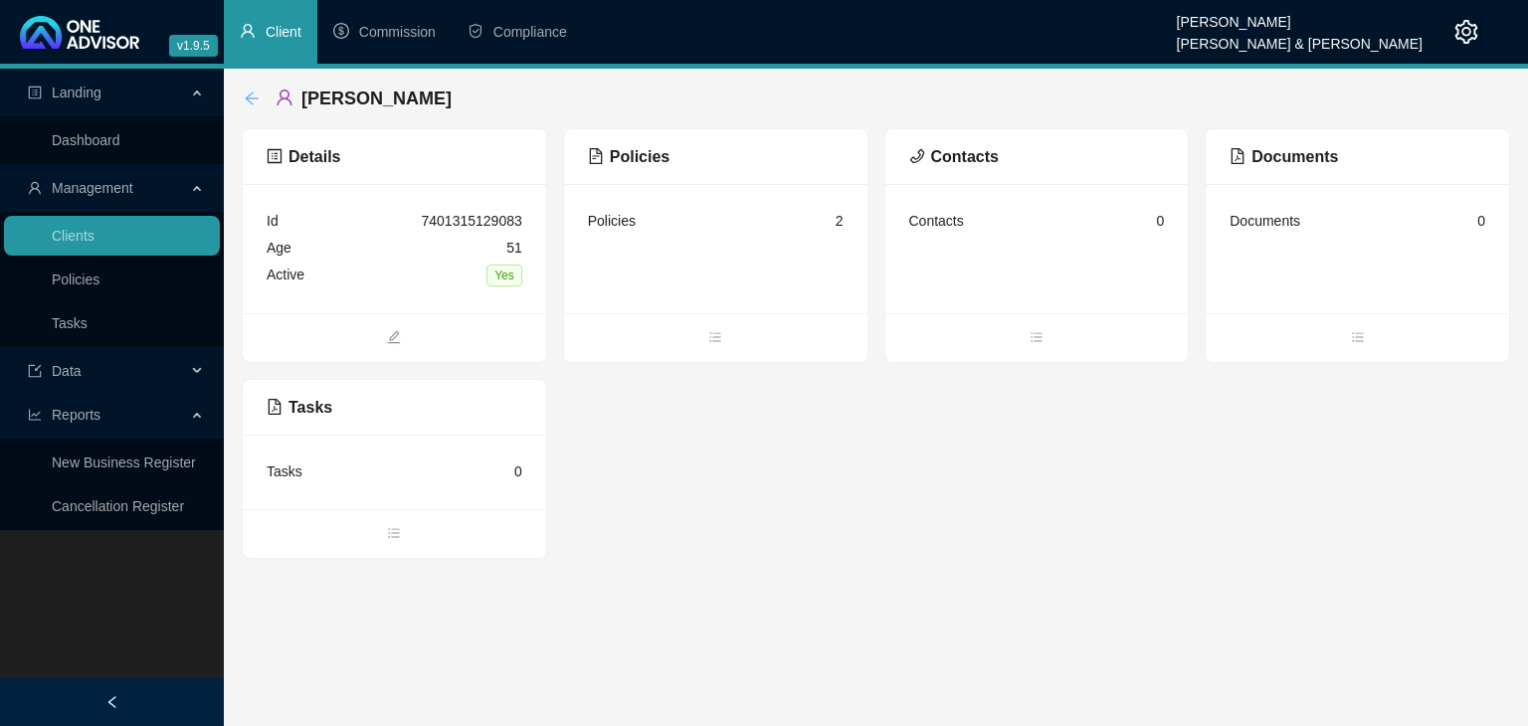
click at [251, 94] on icon "arrow-left" at bounding box center [251, 98] width 13 height 13
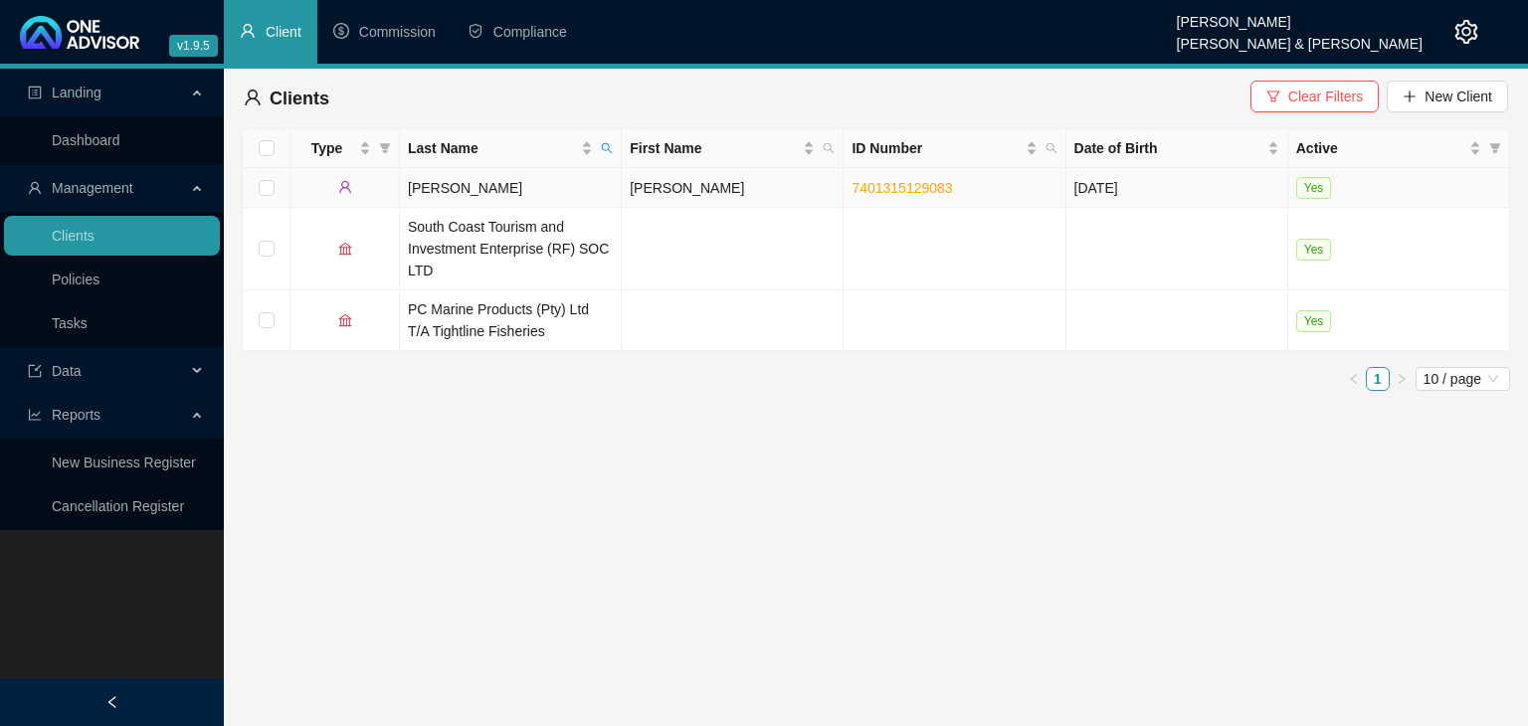
click at [539, 188] on td "[PERSON_NAME]" at bounding box center [511, 188] width 222 height 40
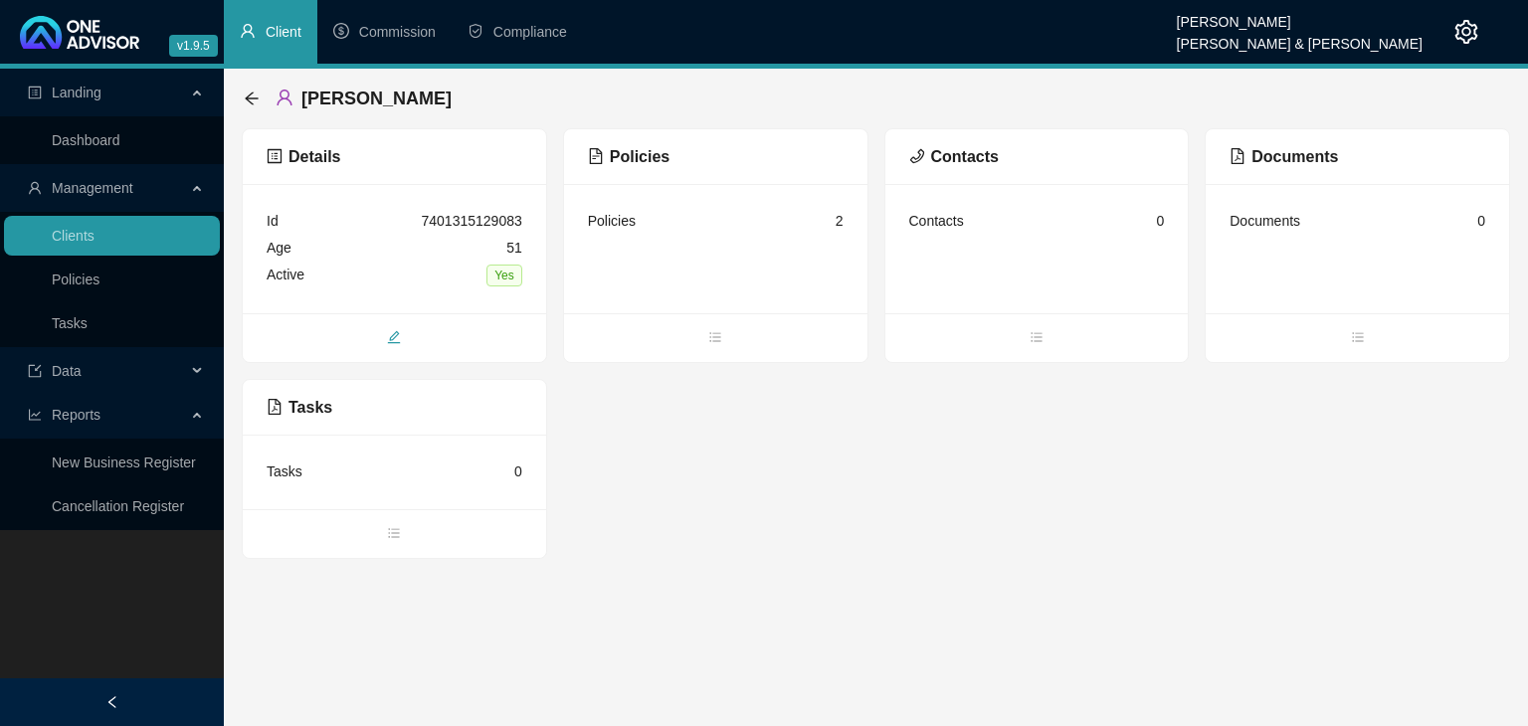
click at [394, 340] on icon "edit" at bounding box center [394, 337] width 14 height 14
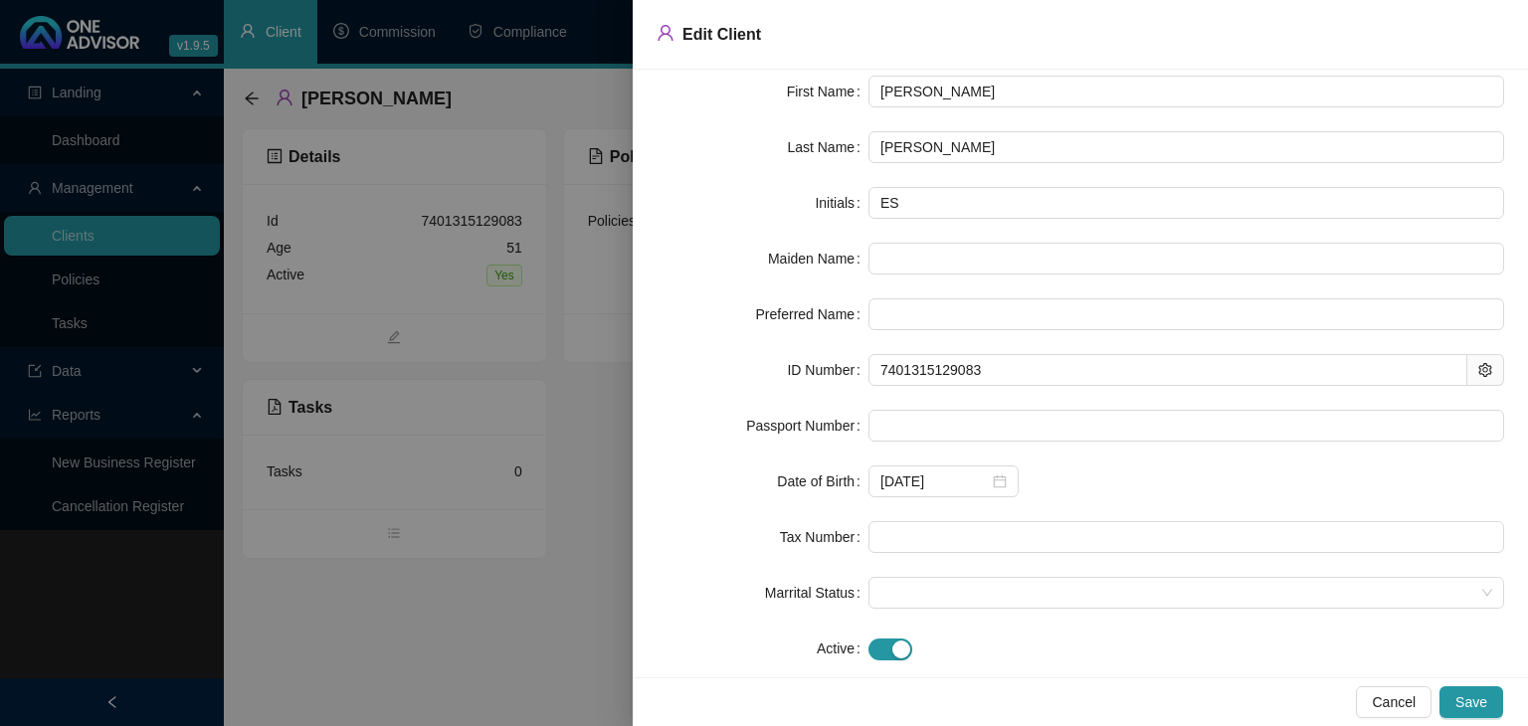
scroll to position [107, 0]
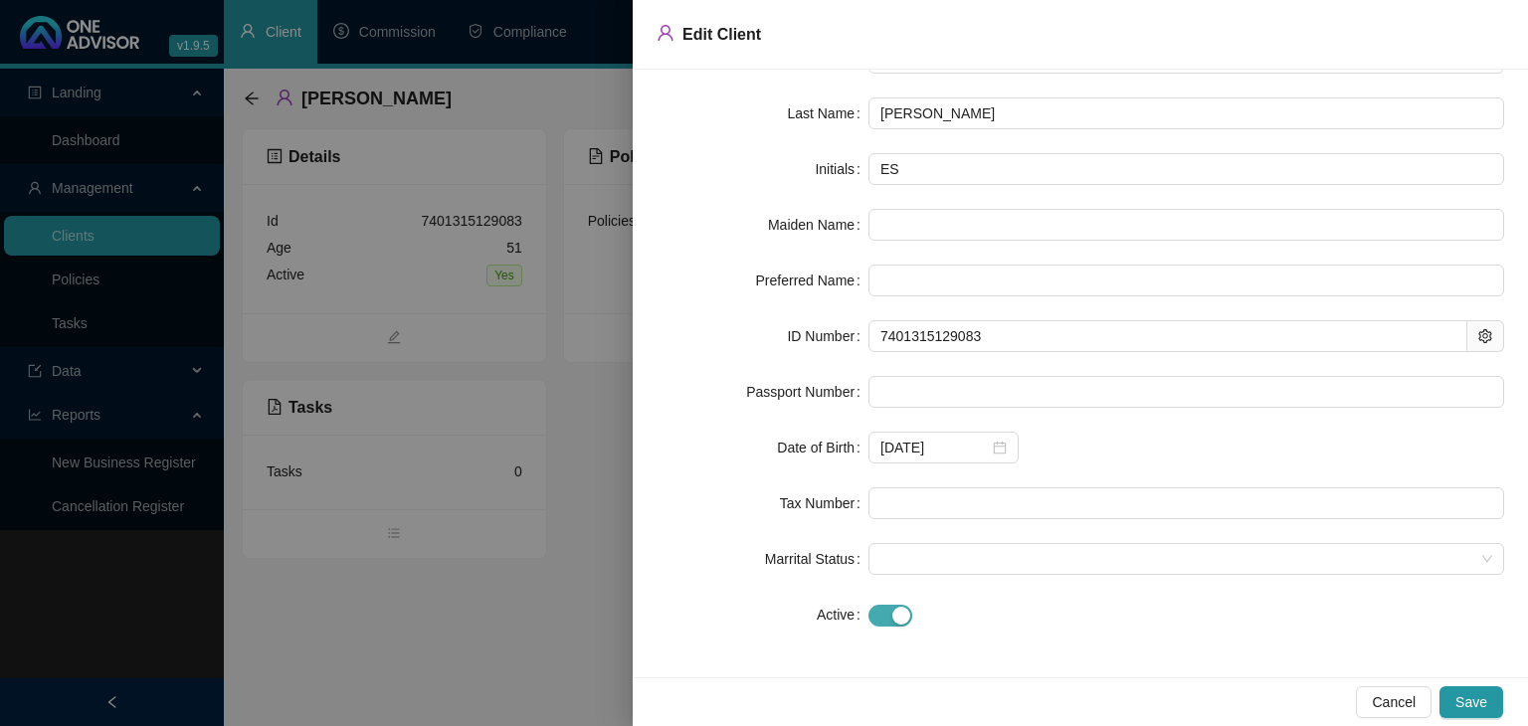
click at [895, 613] on div "button" at bounding box center [901, 616] width 18 height 18
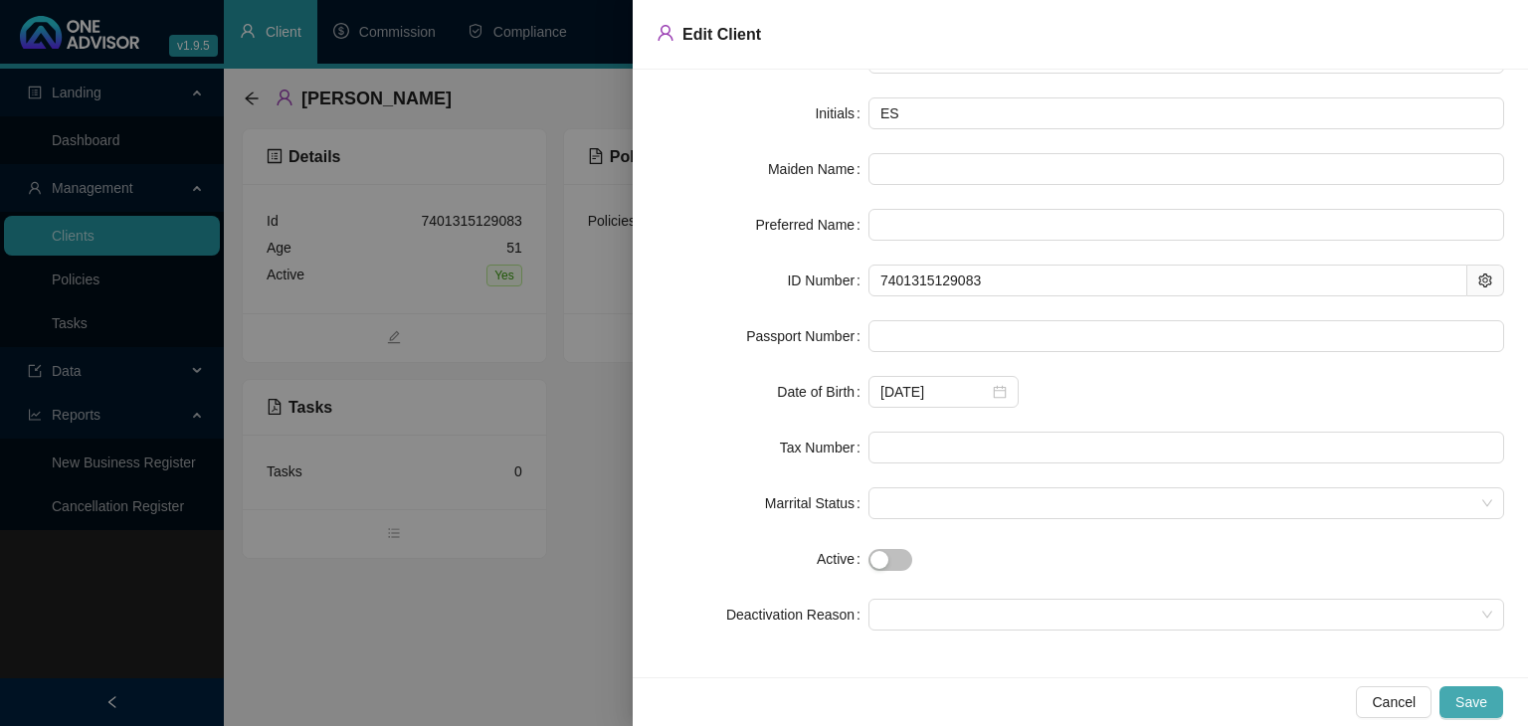
click at [1476, 708] on span "Save" at bounding box center [1471, 702] width 32 height 22
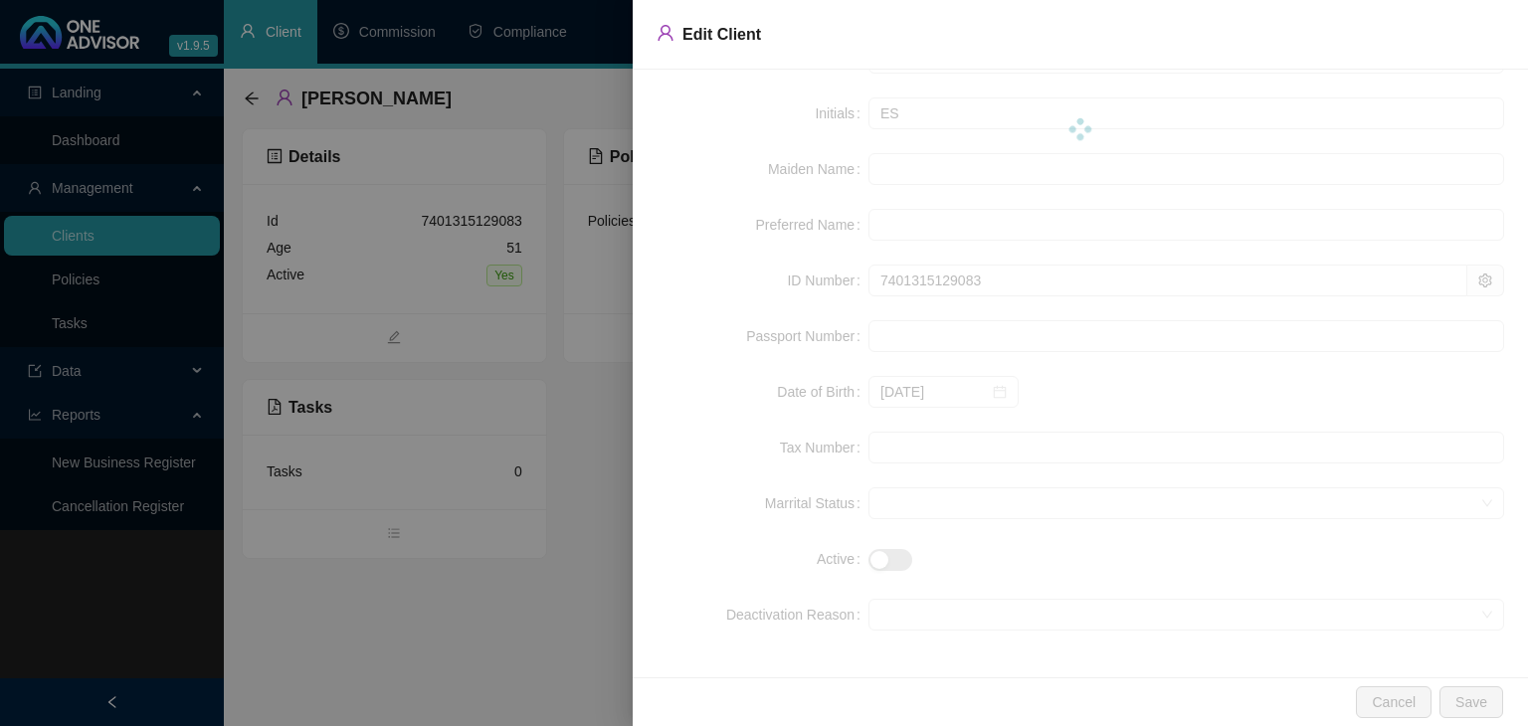
scroll to position [0, 0]
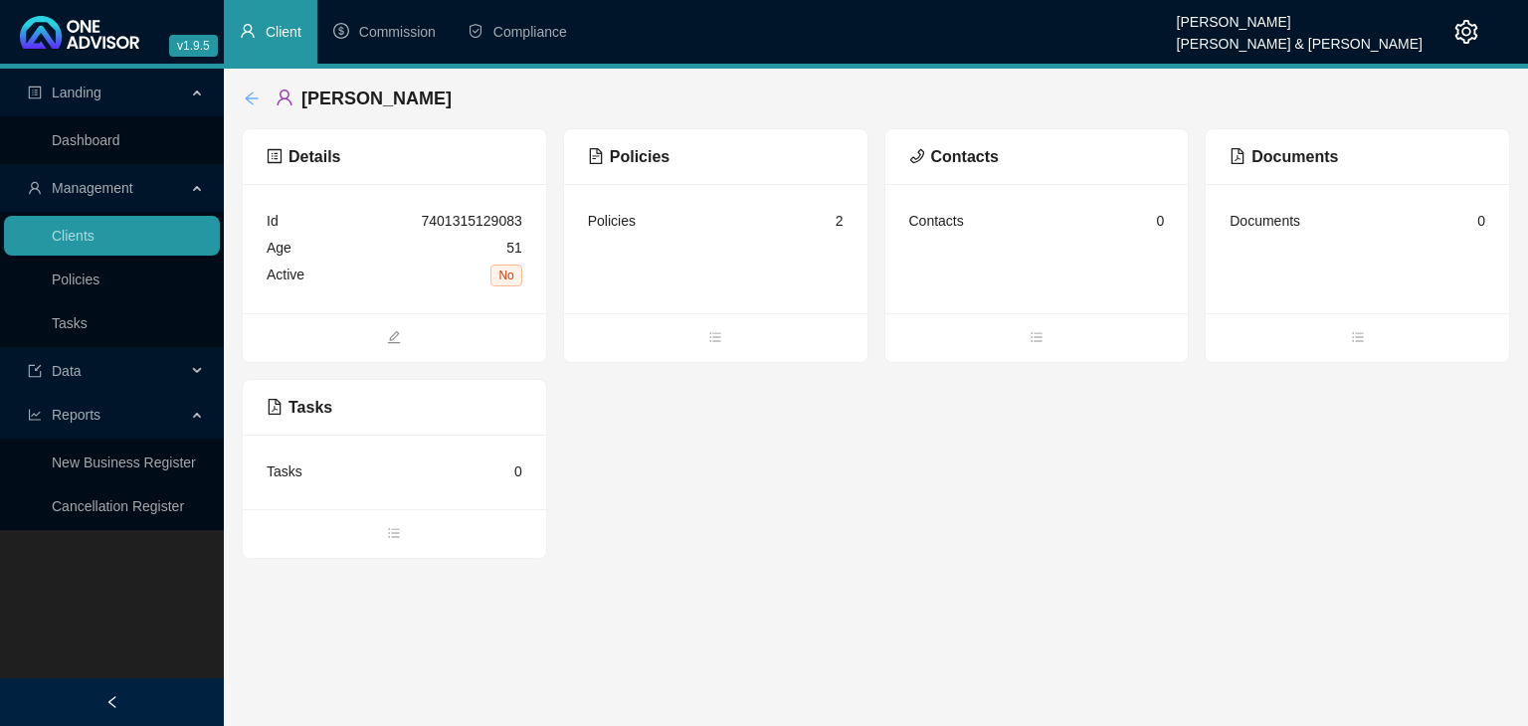
click at [251, 99] on icon "arrow-left" at bounding box center [252, 99] width 16 height 16
click at [255, 98] on icon "arrow-left" at bounding box center [251, 98] width 13 height 13
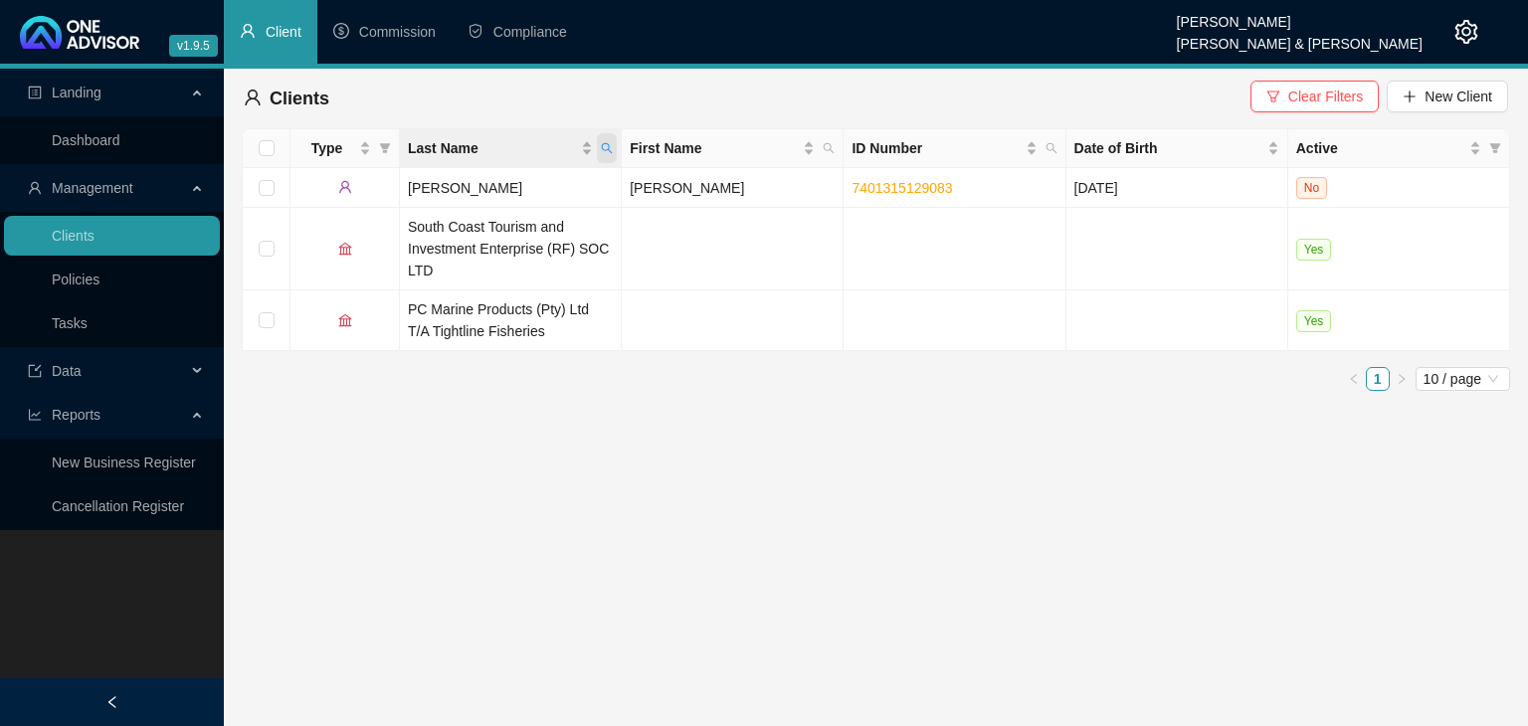
click at [606, 146] on icon "search" at bounding box center [607, 148] width 12 height 12
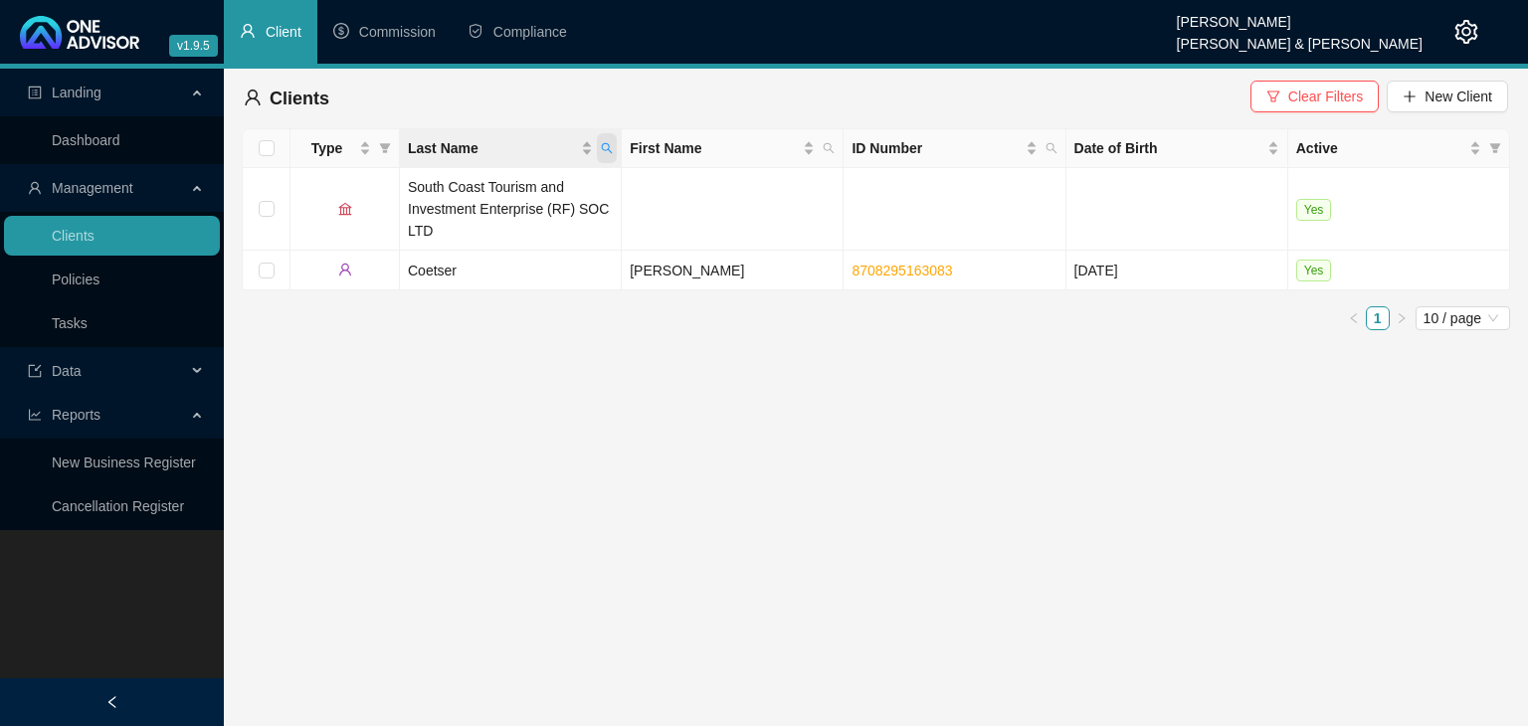
click at [614, 144] on span "Last Name" at bounding box center [607, 148] width 20 height 30
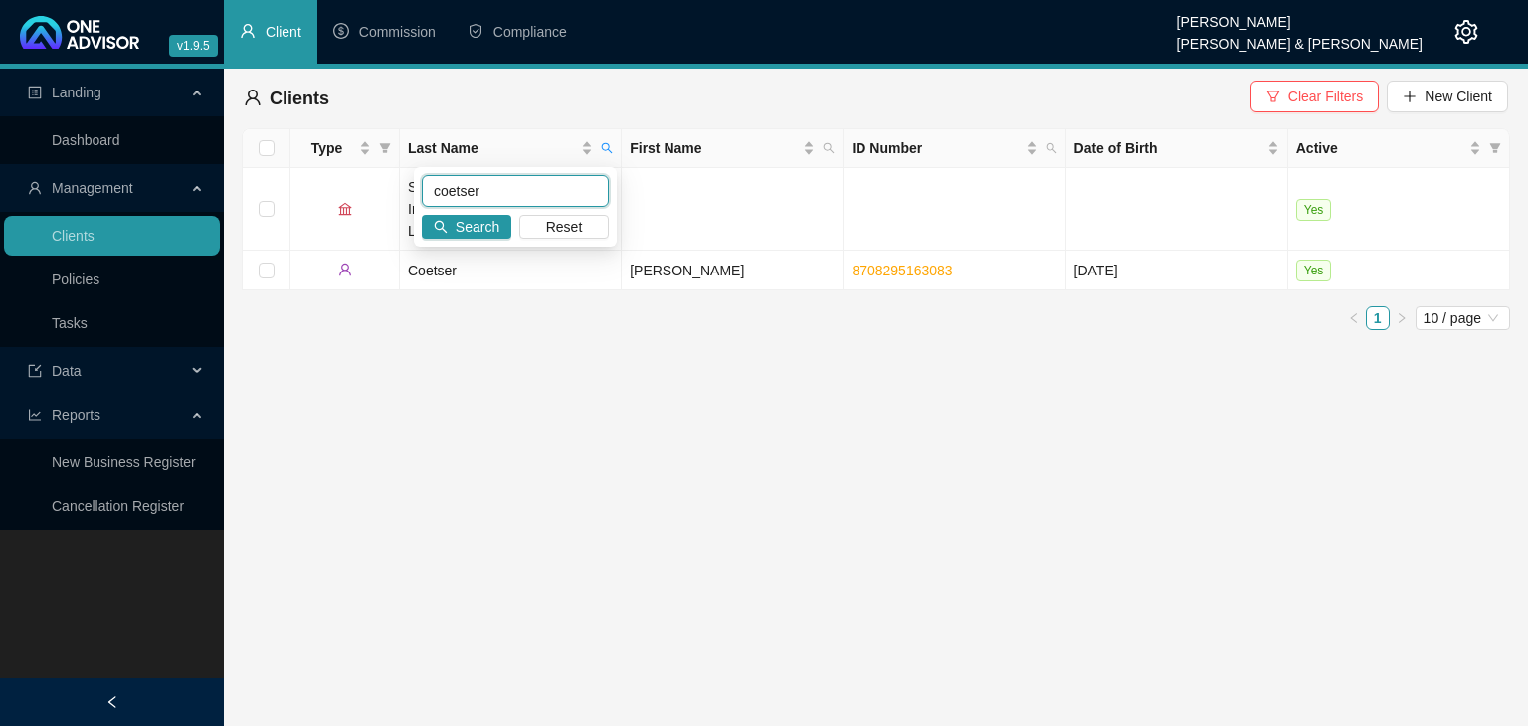
click at [553, 200] on input "coetser" at bounding box center [515, 191] width 187 height 32
type input "c"
type input "coetzer"
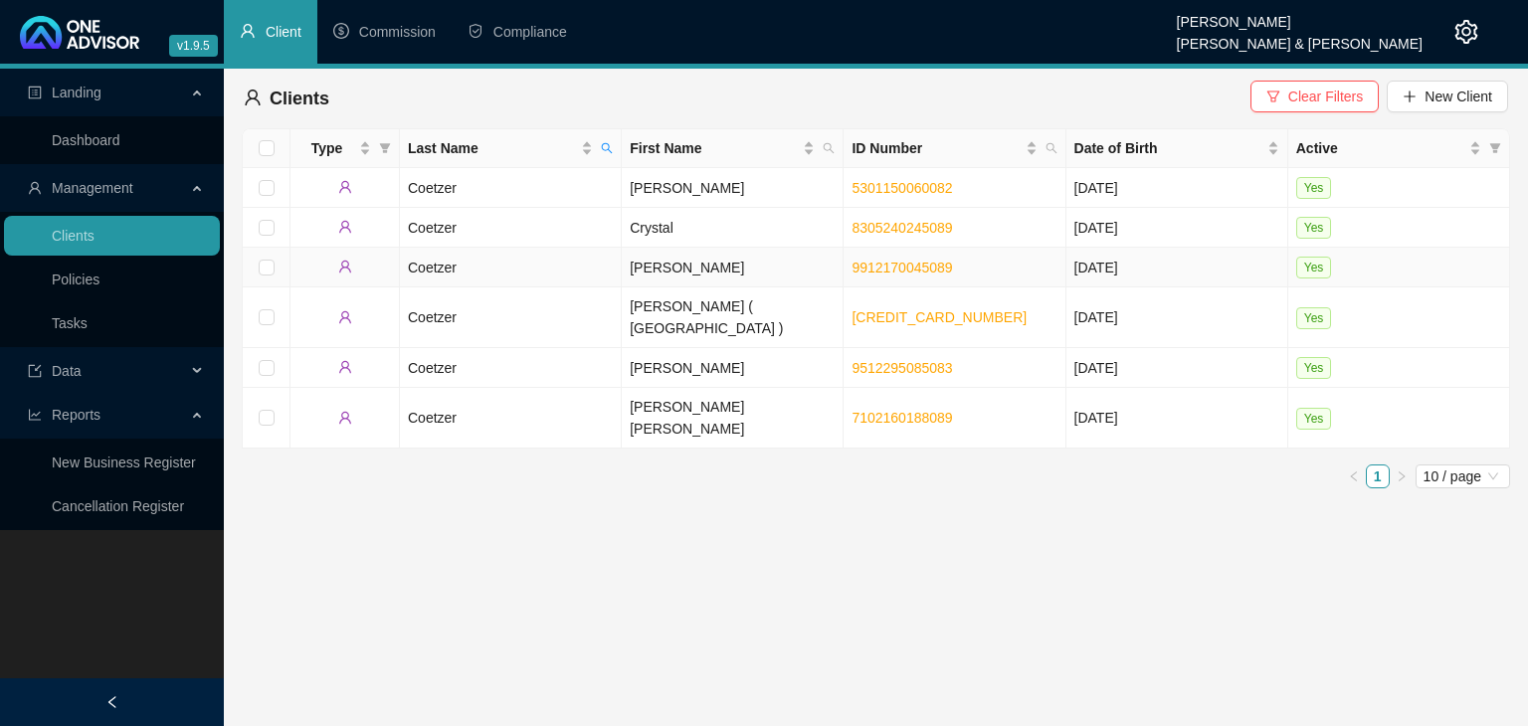
click at [553, 280] on td "Coetzer" at bounding box center [511, 268] width 222 height 40
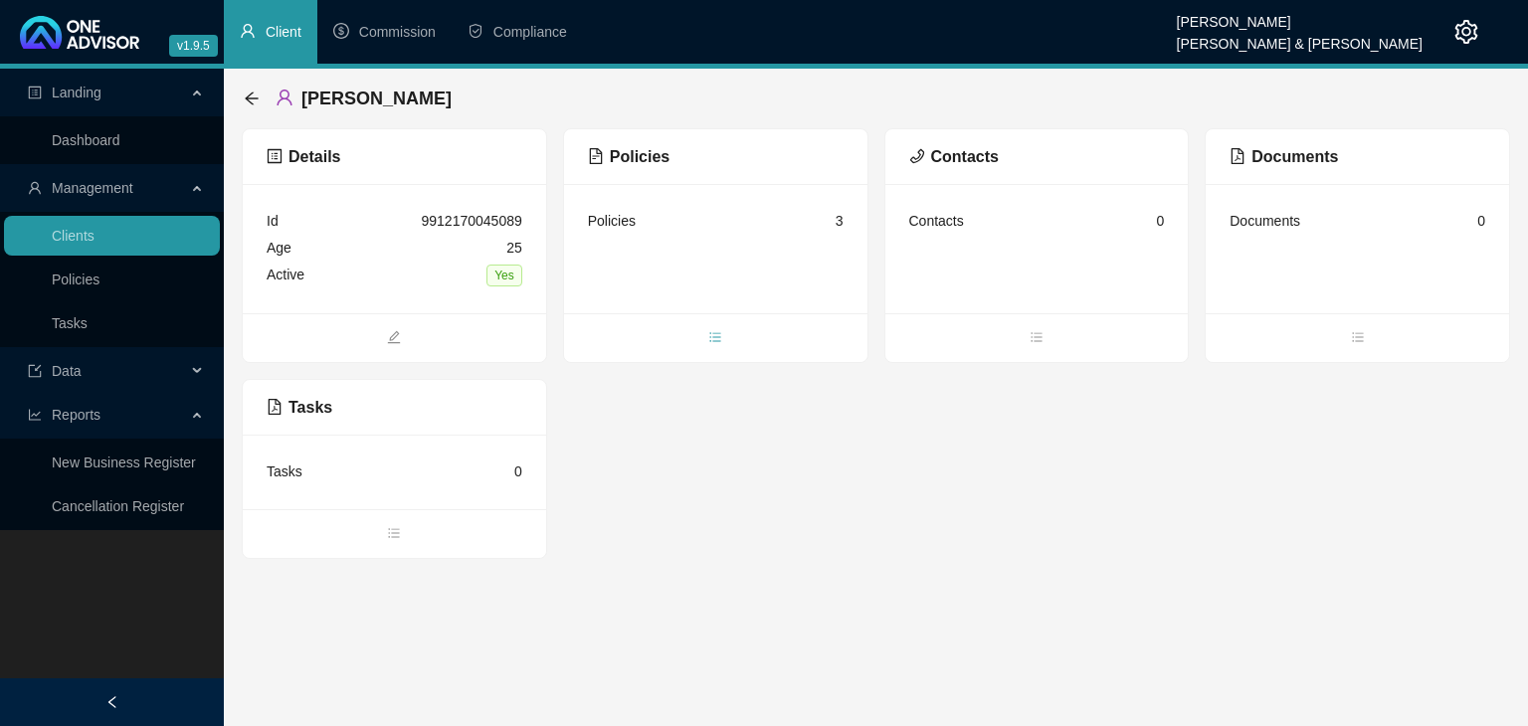
click at [715, 331] on icon "bars" at bounding box center [715, 337] width 14 height 14
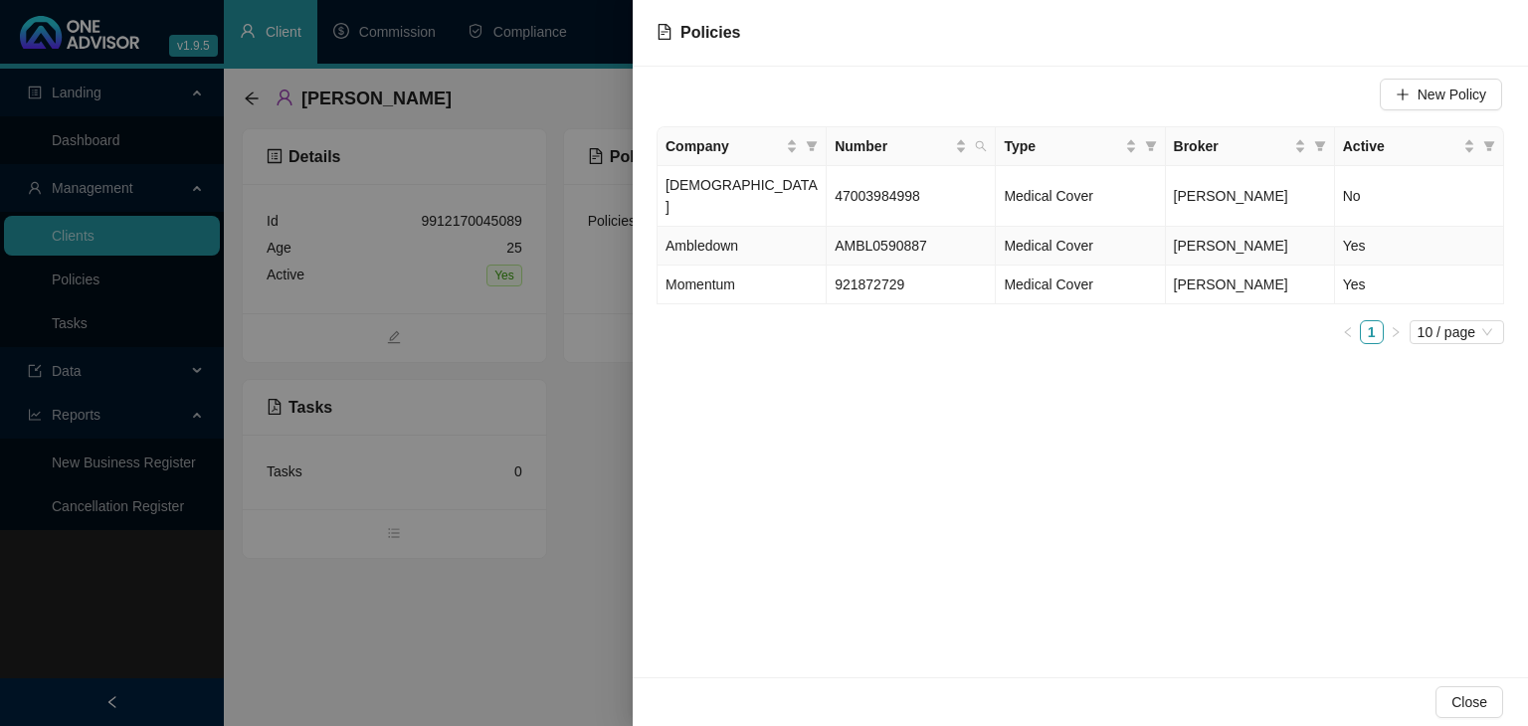
click at [732, 238] on span "Ambledown" at bounding box center [701, 246] width 73 height 16
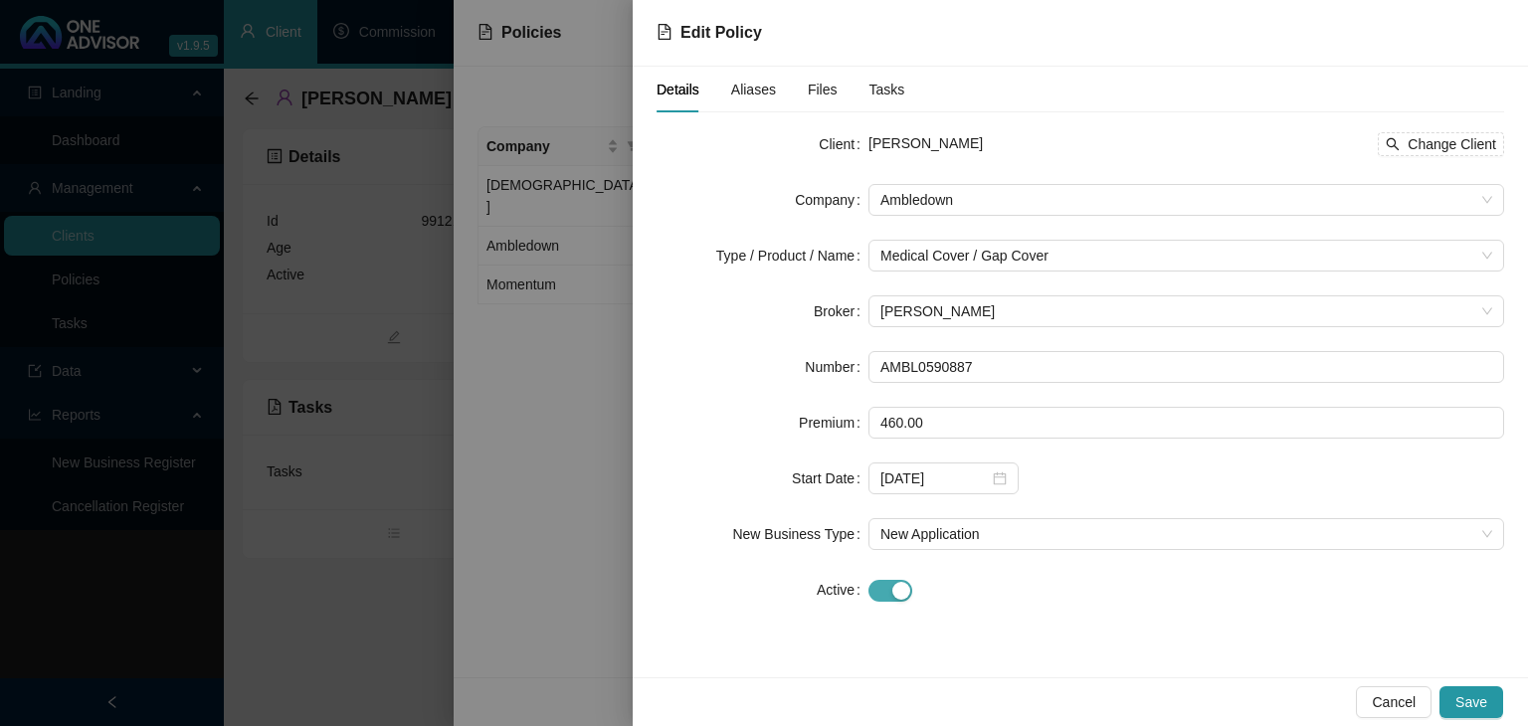
click at [903, 590] on div "button" at bounding box center [901, 591] width 18 height 18
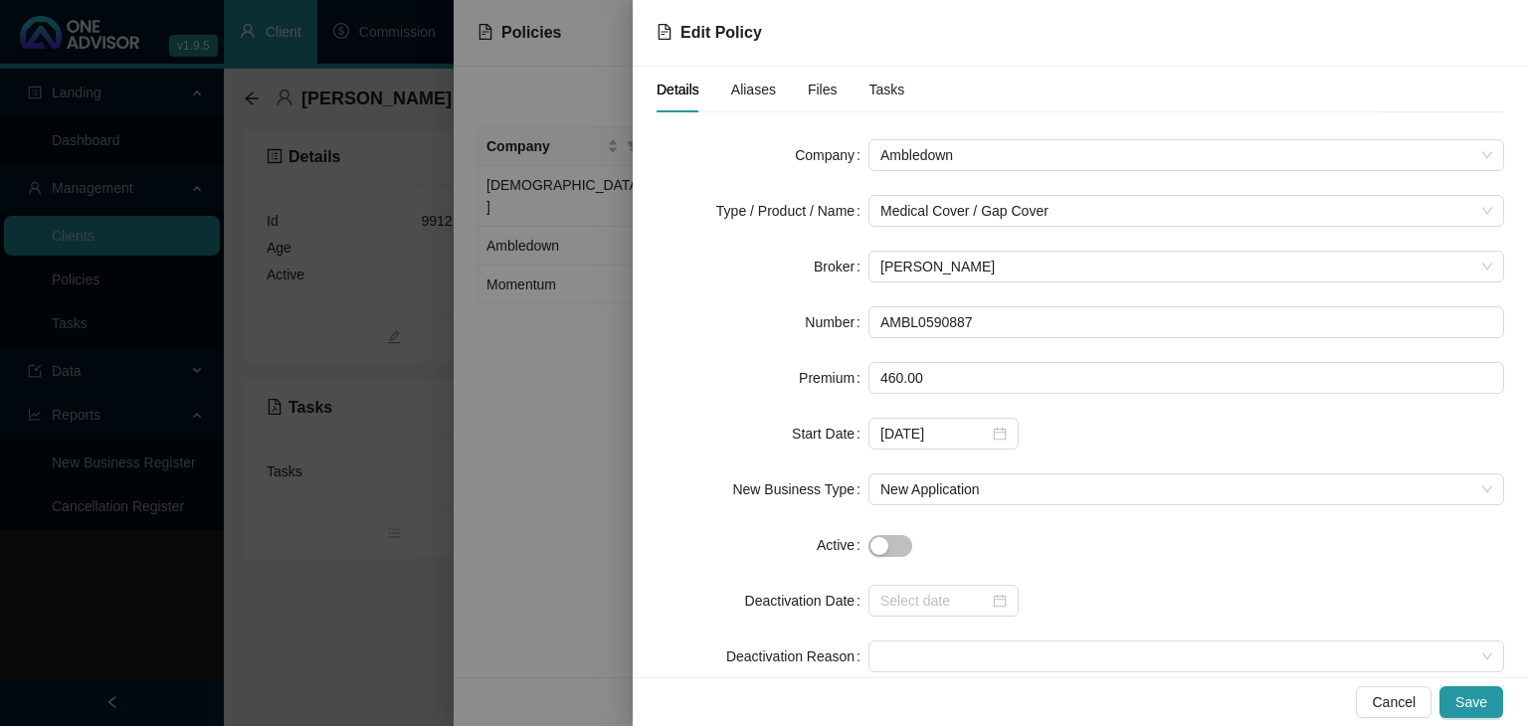
scroll to position [88, 0]
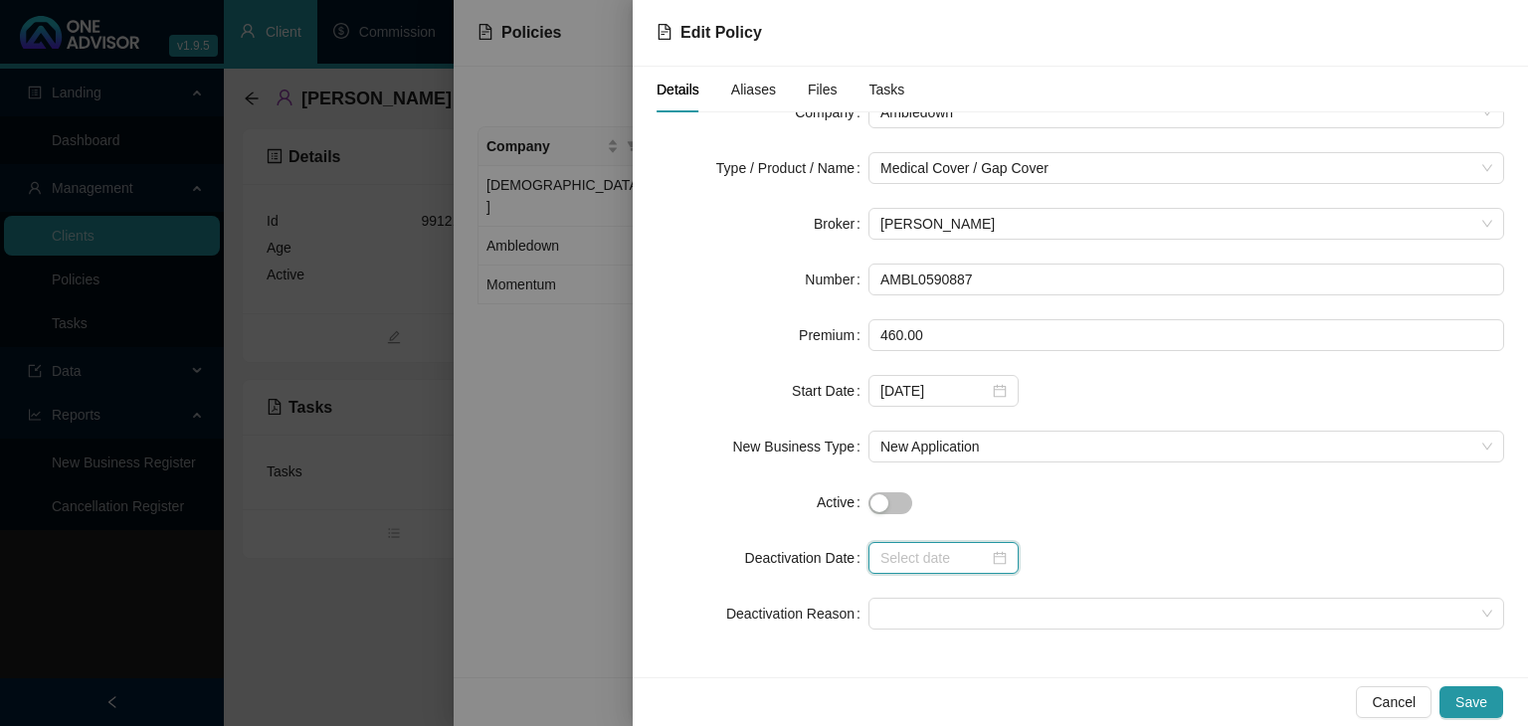
click at [915, 558] on input at bounding box center [934, 558] width 108 height 22
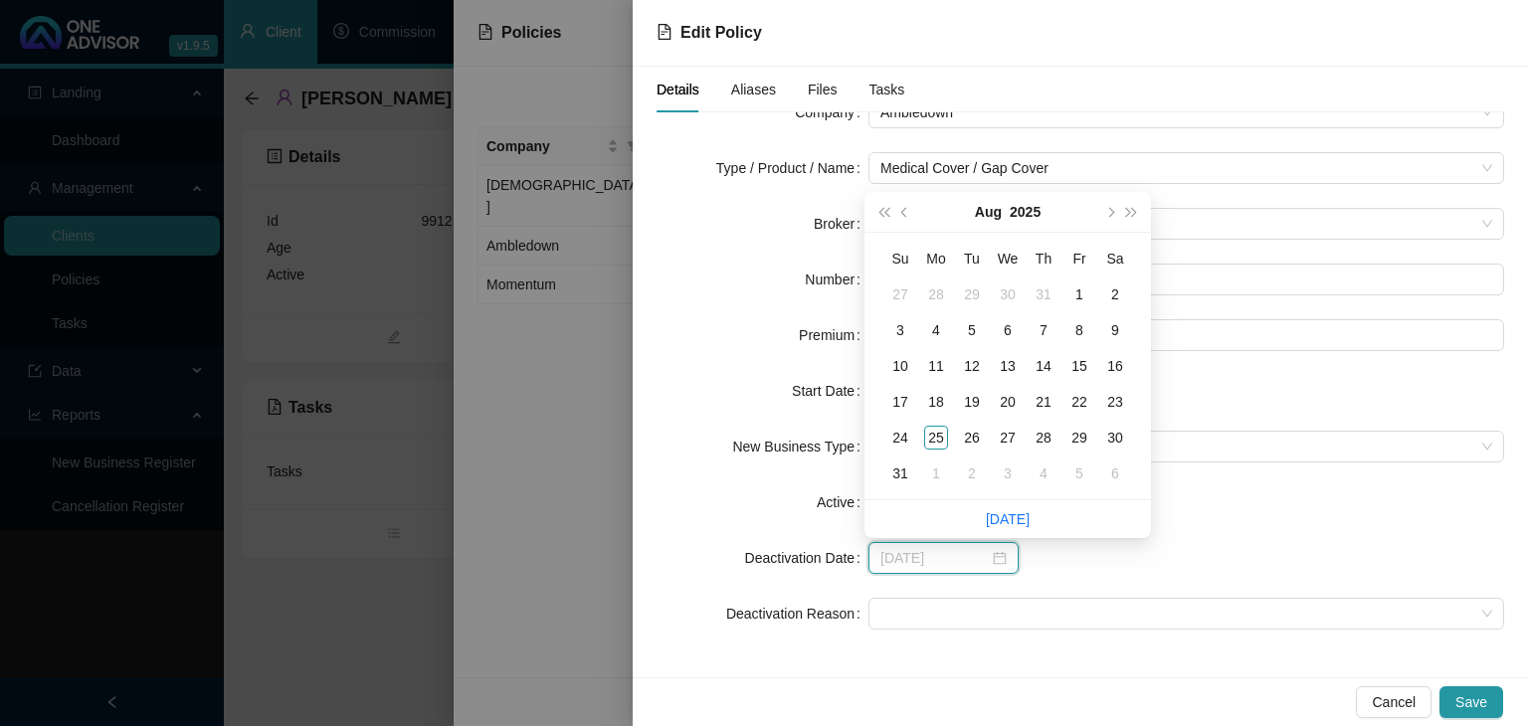
type input "[DATE]"
click at [901, 210] on span "prev-year" at bounding box center [906, 212] width 10 height 10
type input "[DATE]"
click at [1041, 431] on div "31" at bounding box center [1044, 438] width 24 height 24
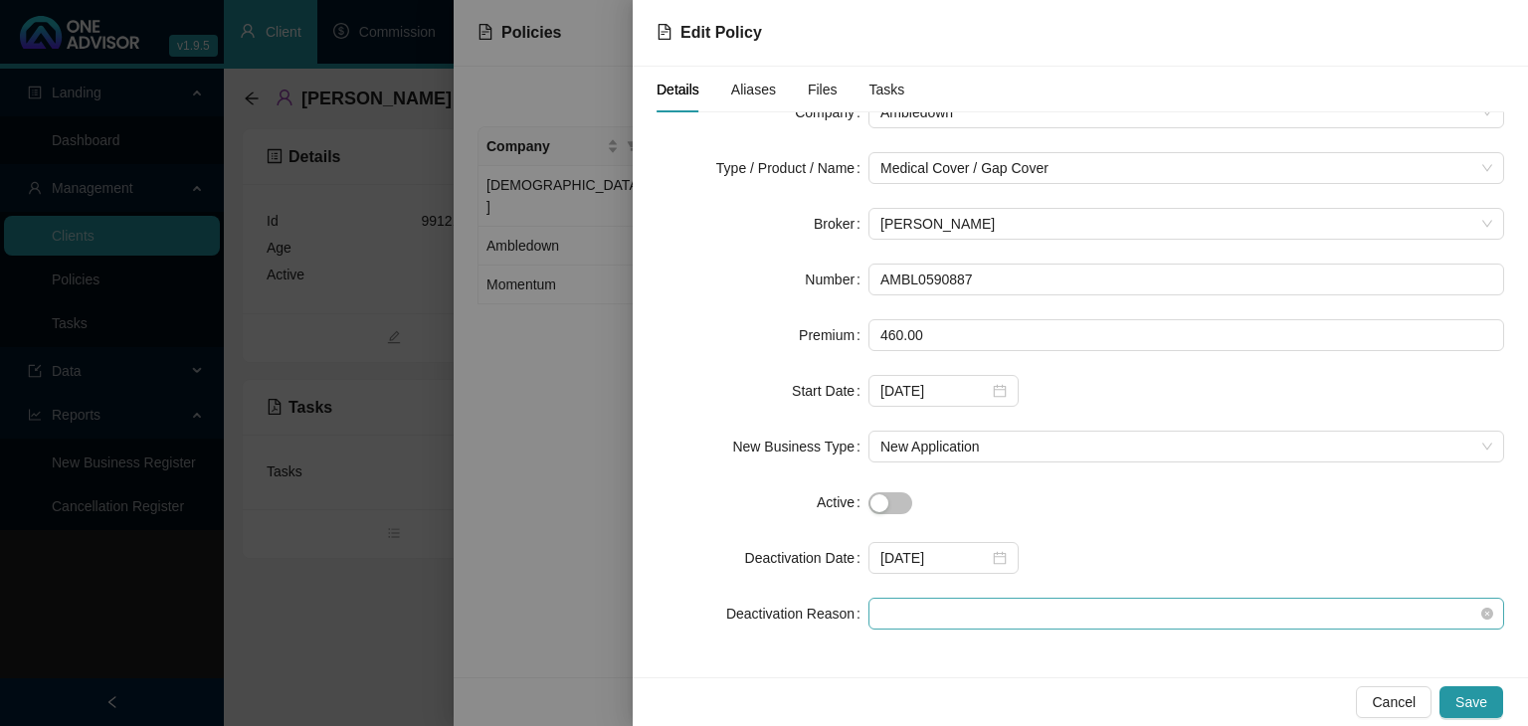
click at [1397, 622] on span at bounding box center [1186, 614] width 612 height 30
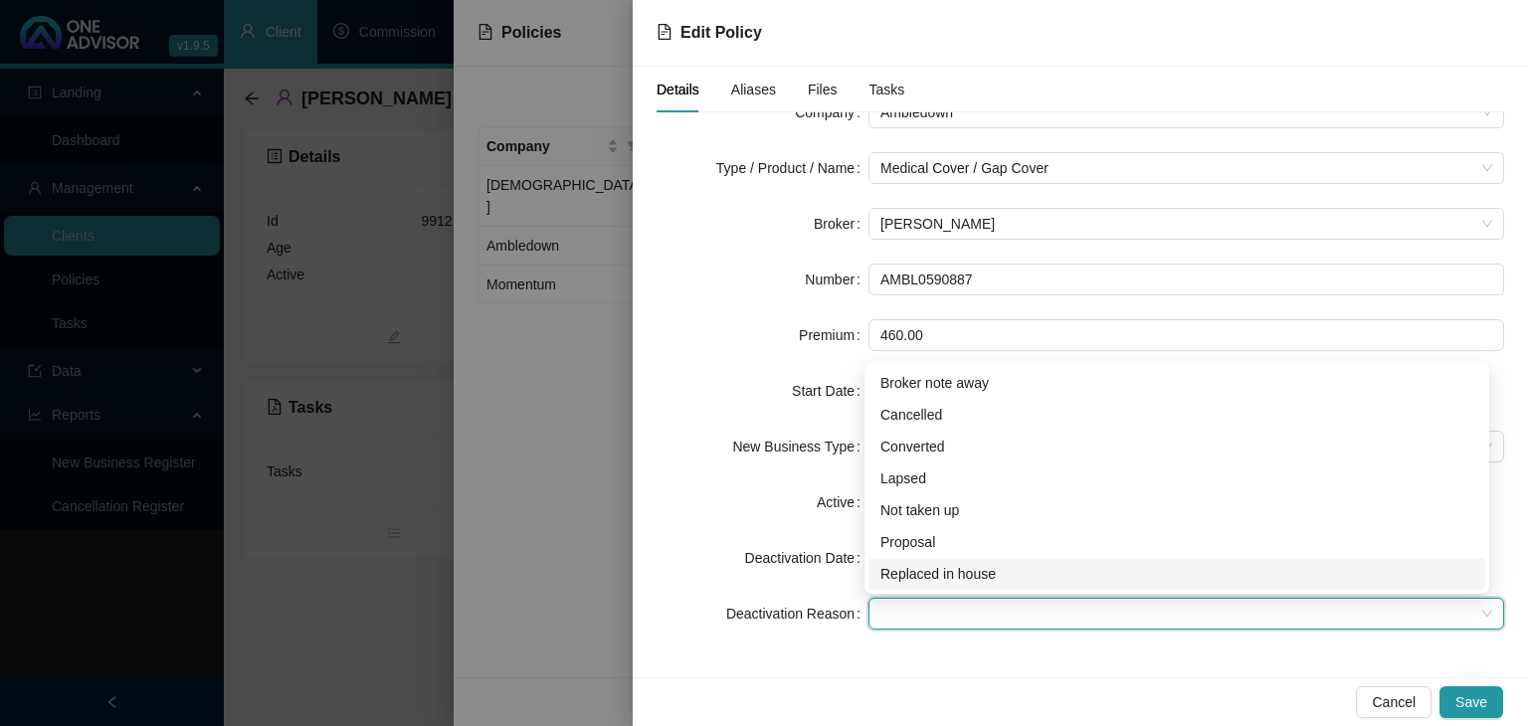
click at [935, 578] on div "Replaced in house" at bounding box center [1176, 574] width 593 height 22
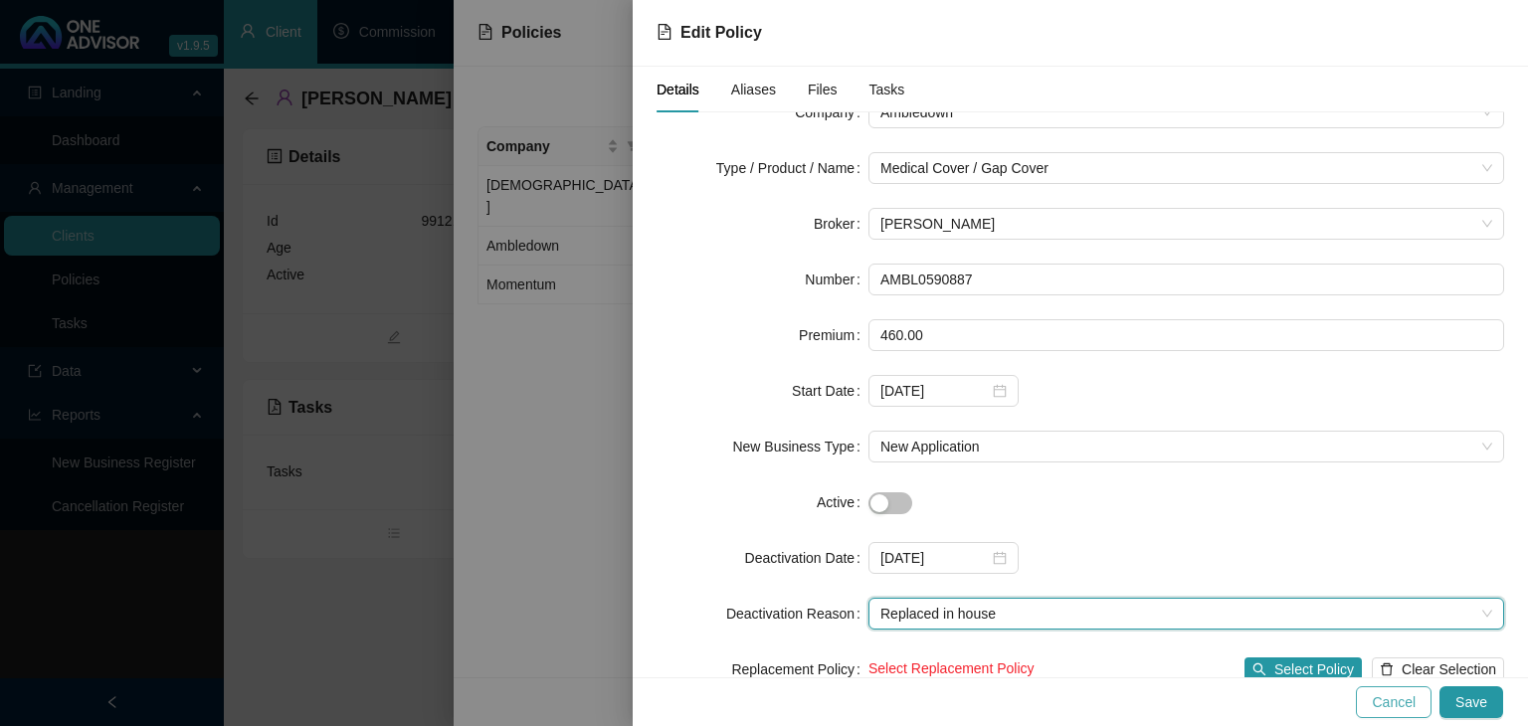
click at [1400, 707] on span "Cancel" at bounding box center [1394, 702] width 44 height 22
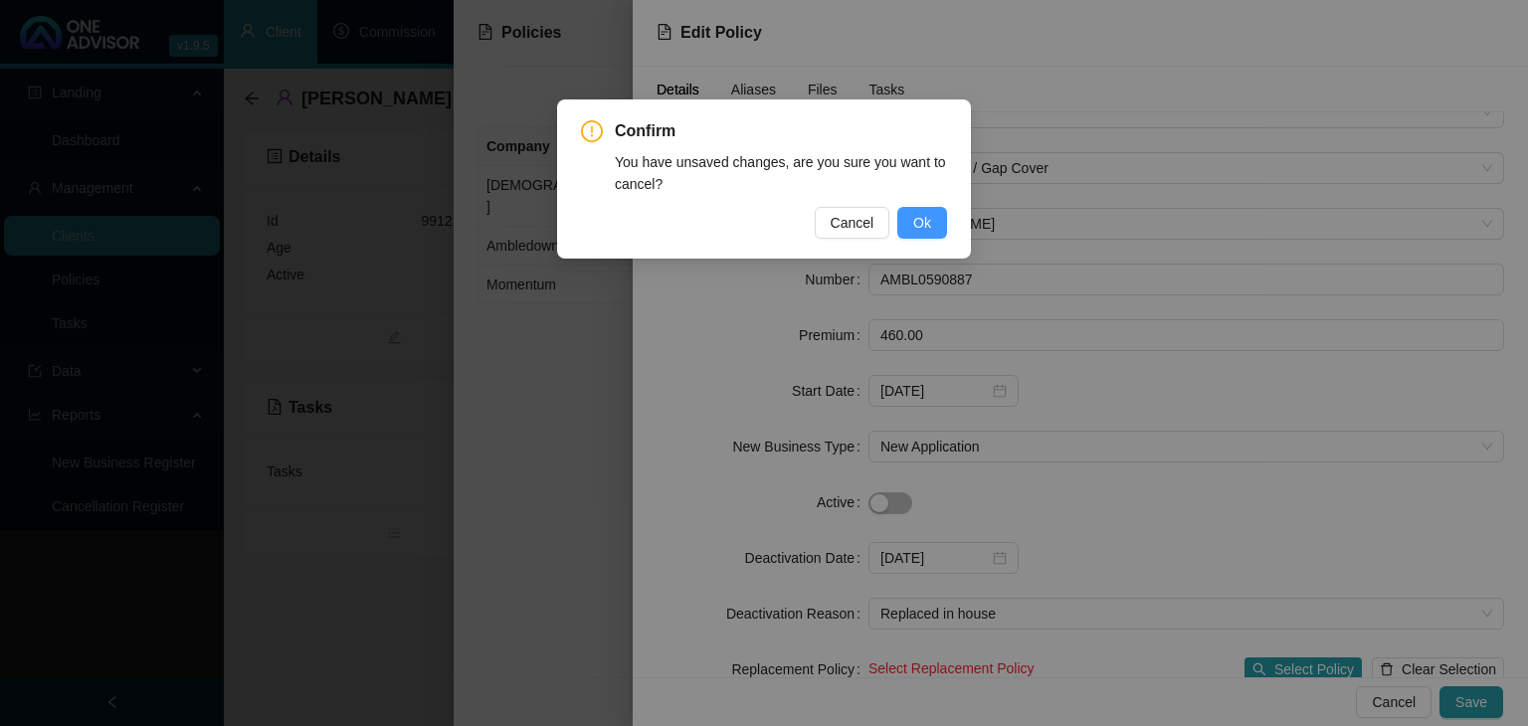
click at [923, 224] on span "Ok" at bounding box center [922, 223] width 18 height 22
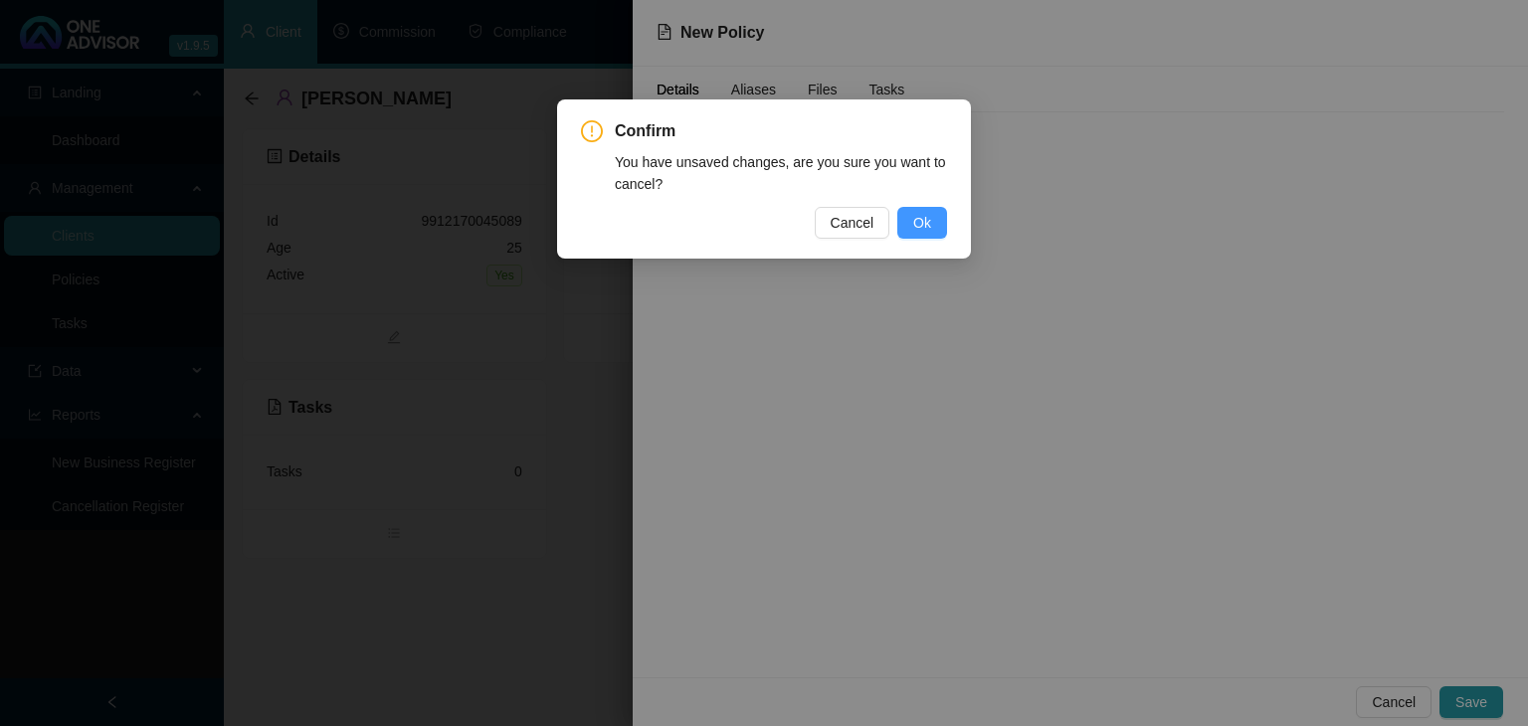
scroll to position [0, 0]
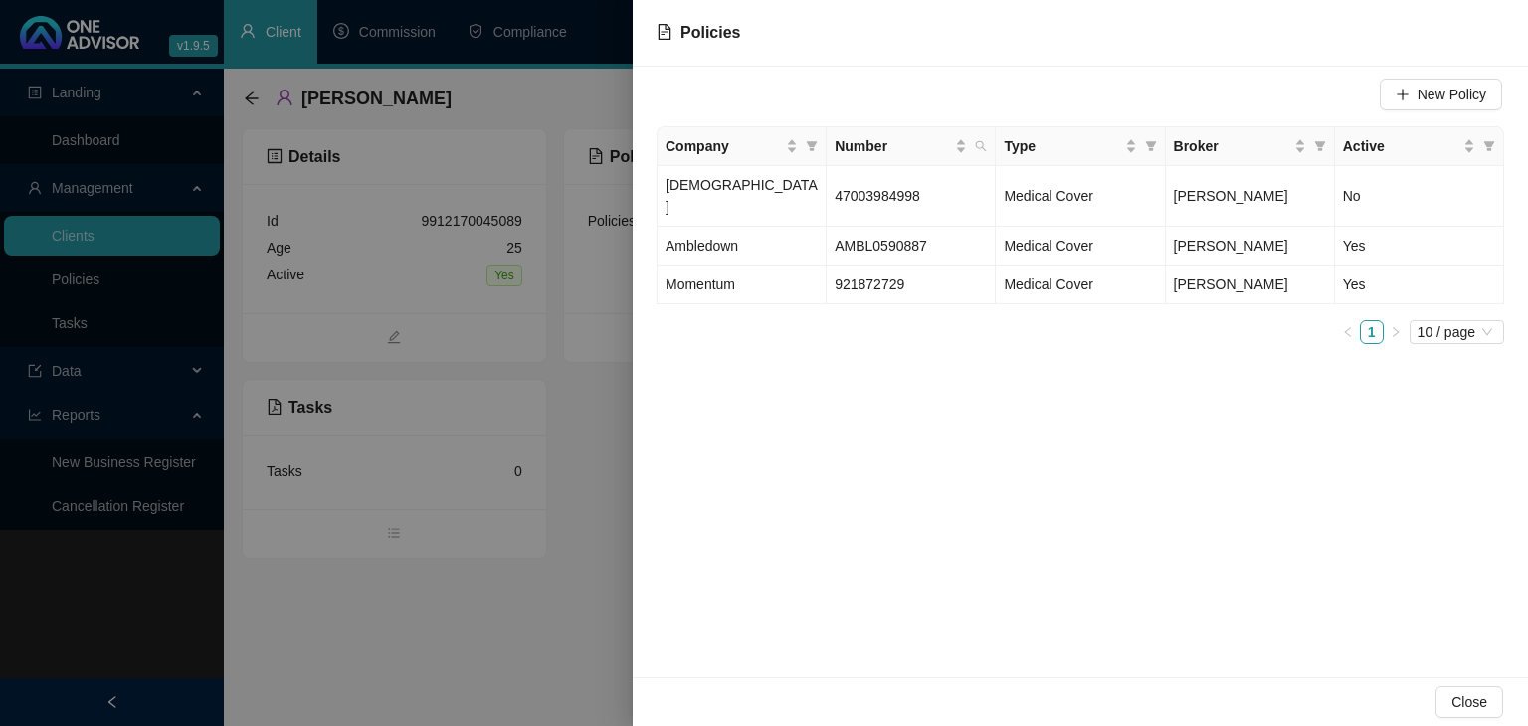
click at [629, 506] on div at bounding box center [764, 363] width 1528 height 726
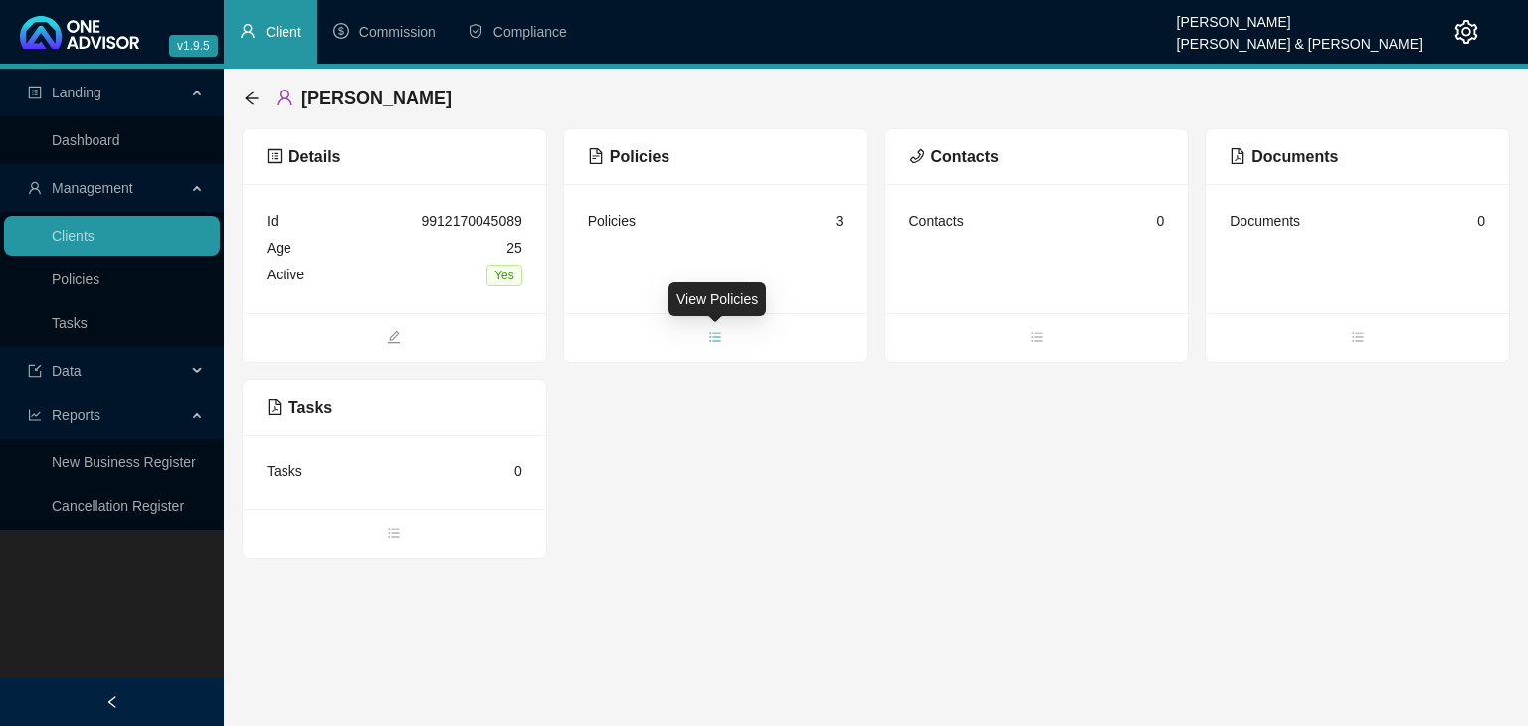
click at [708, 338] on icon "bars" at bounding box center [715, 337] width 14 height 14
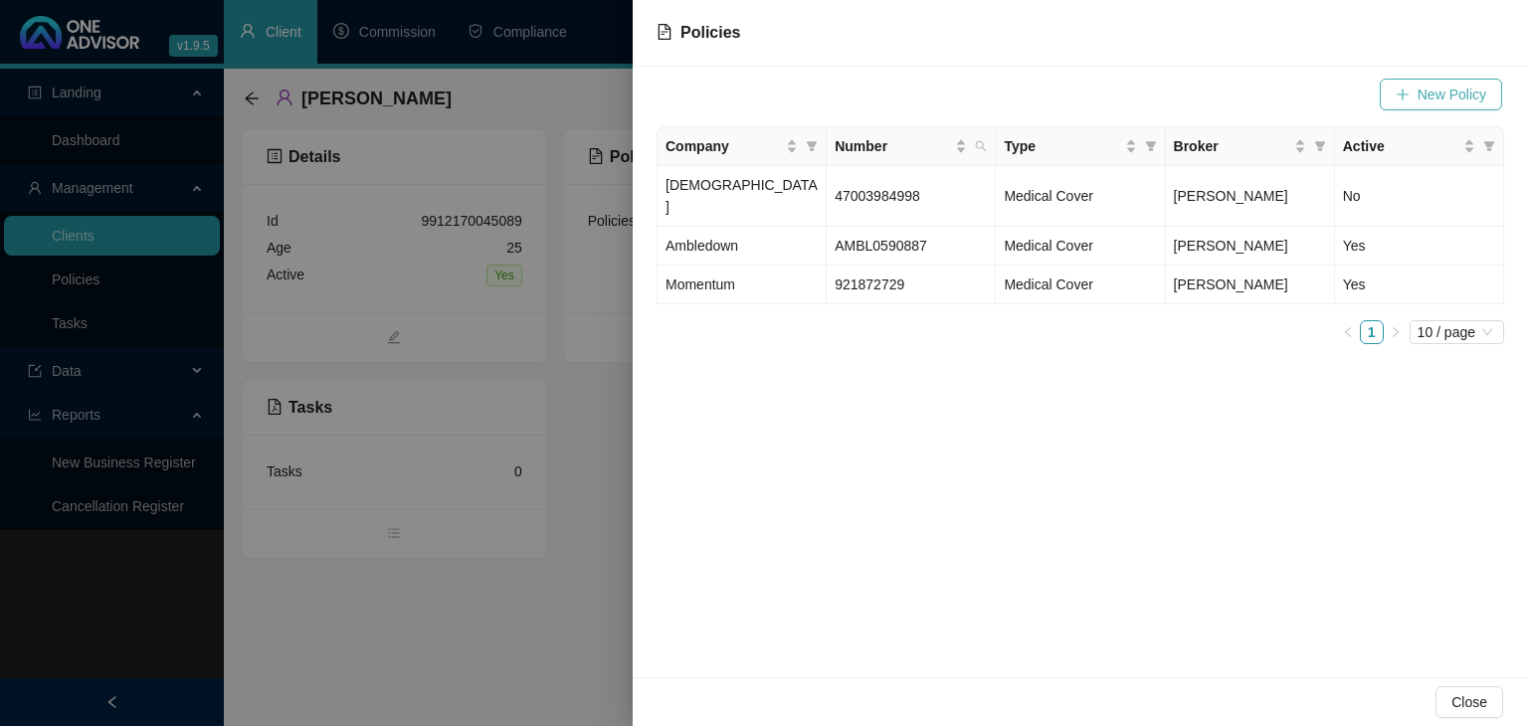
click at [1441, 102] on span "New Policy" at bounding box center [1452, 95] width 69 height 22
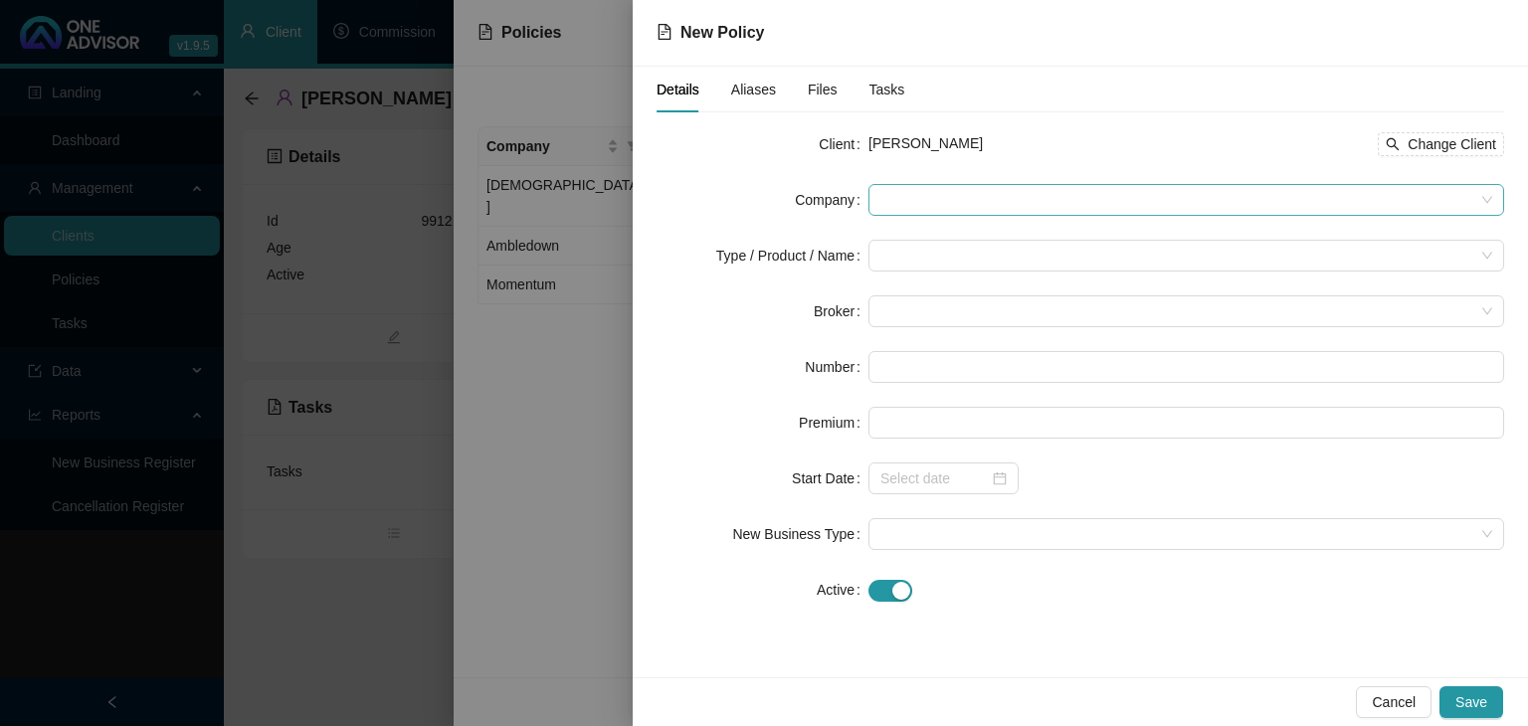
click at [885, 197] on span at bounding box center [1186, 200] width 612 height 30
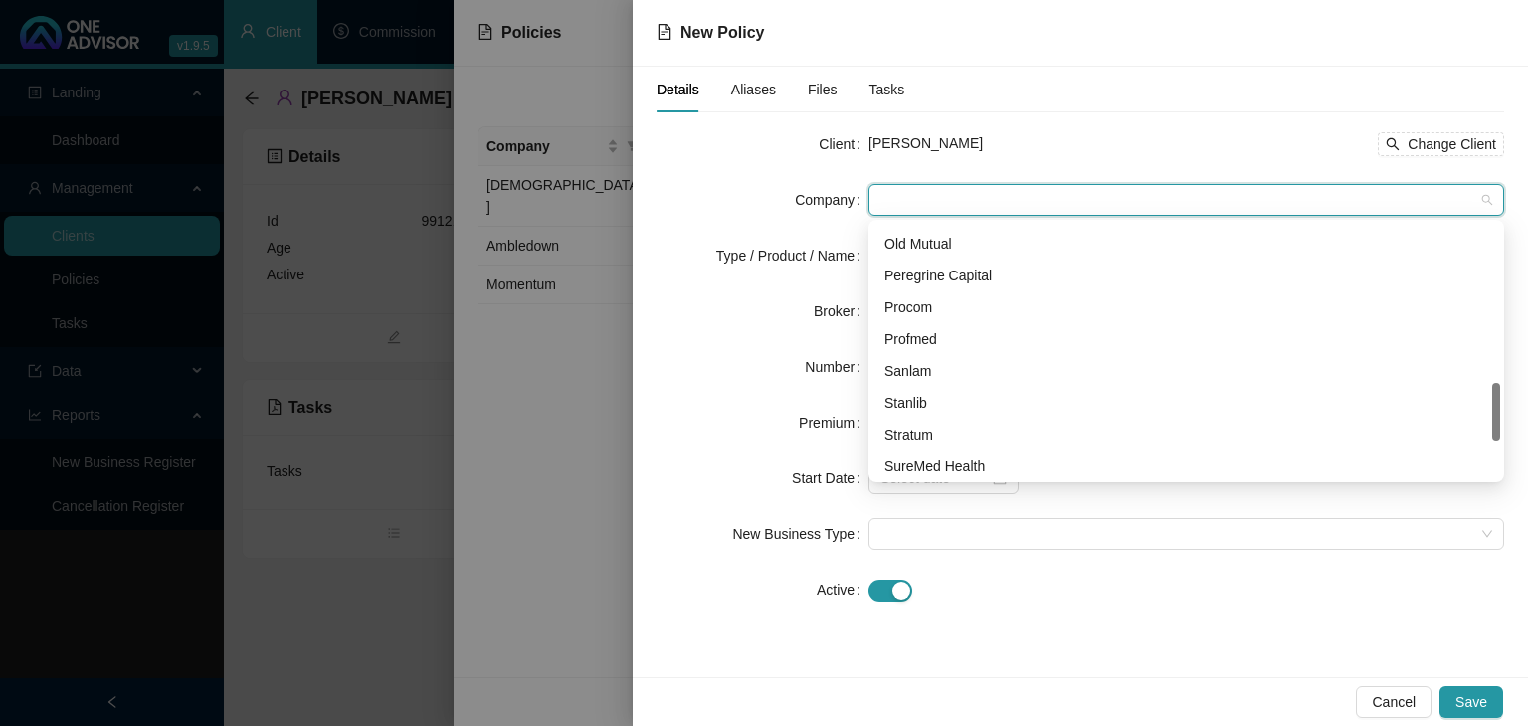
scroll to position [796, 0]
click at [919, 271] on div "Sanlam" at bounding box center [1186, 272] width 604 height 22
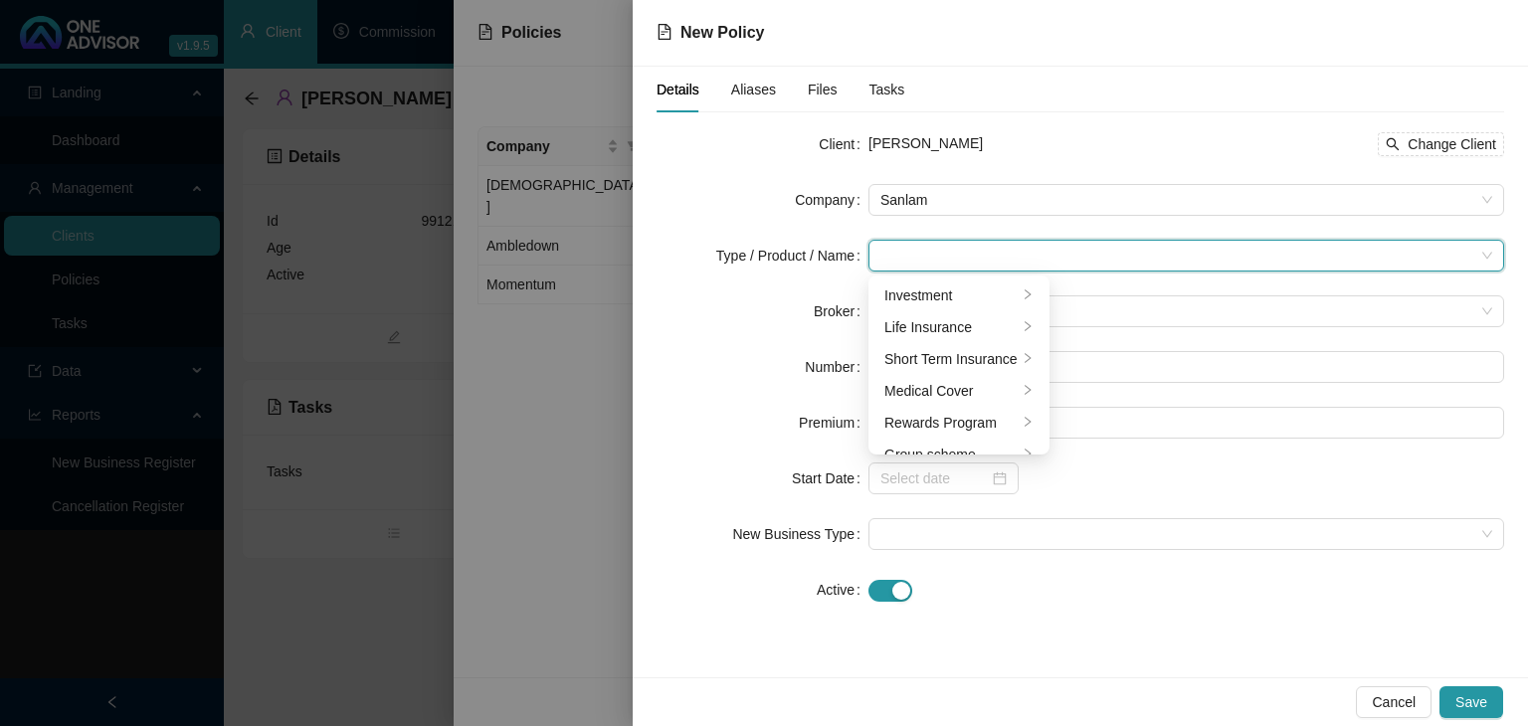
click at [911, 241] on input "search" at bounding box center [1177, 256] width 594 height 30
click at [1017, 390] on li "Medical Cover" at bounding box center [958, 391] width 173 height 32
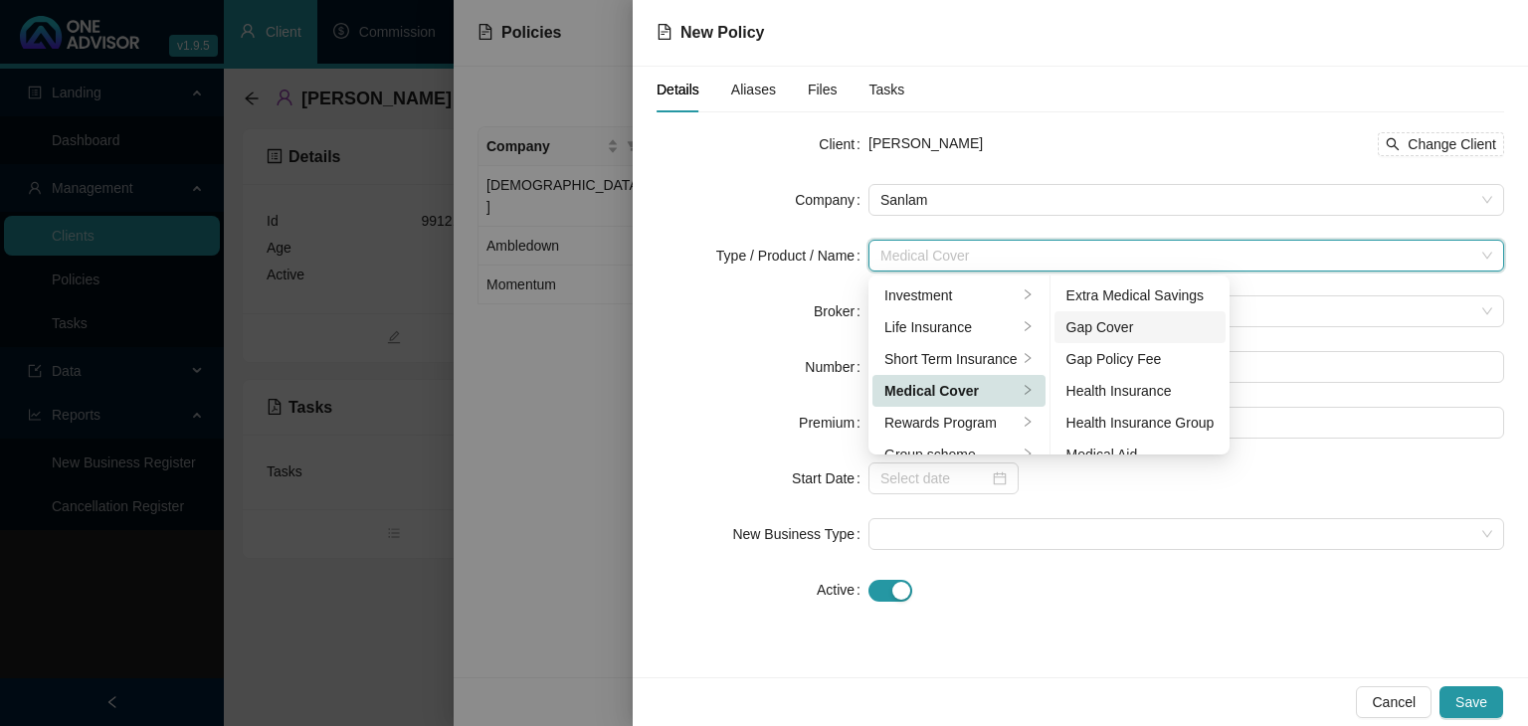
click at [1134, 333] on div "Gap Cover" at bounding box center [1140, 327] width 148 height 22
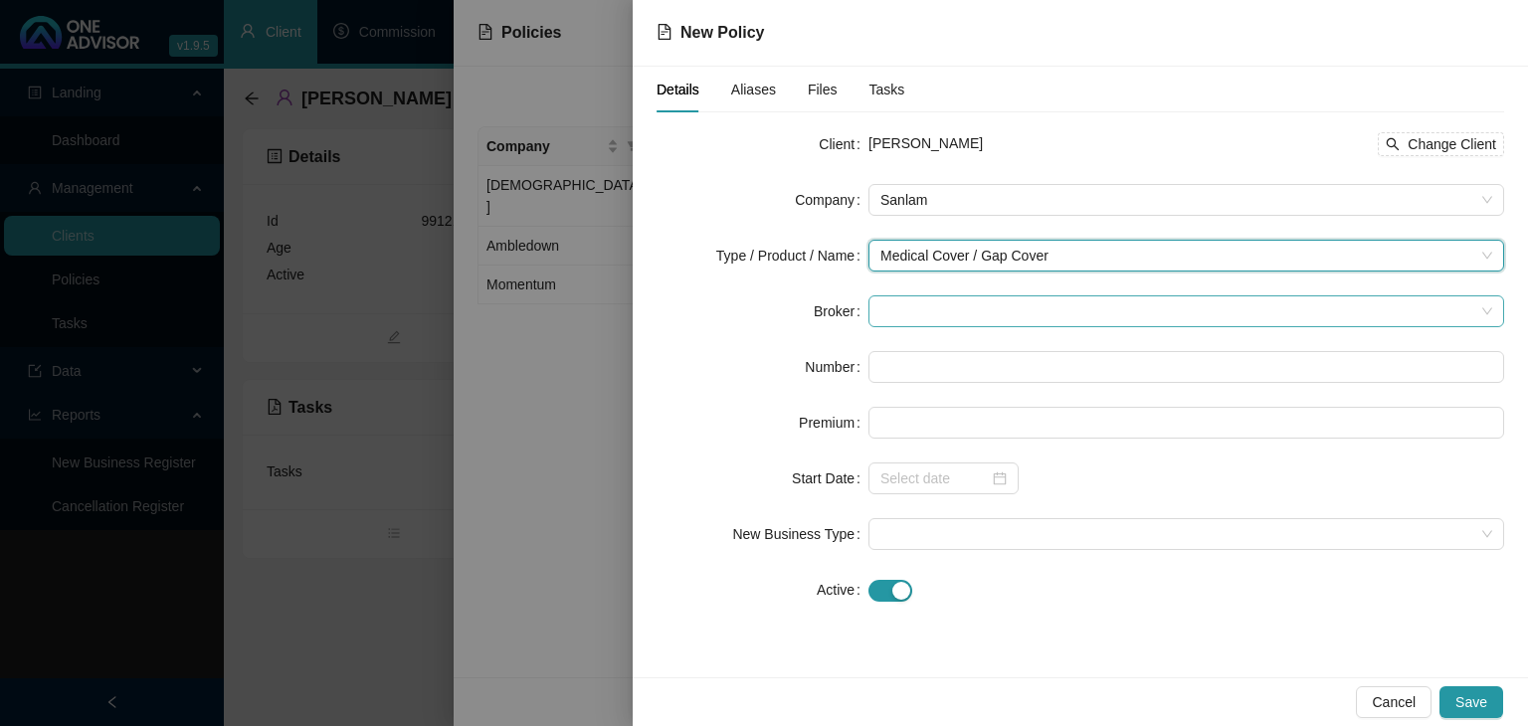
click at [930, 317] on span at bounding box center [1186, 311] width 612 height 30
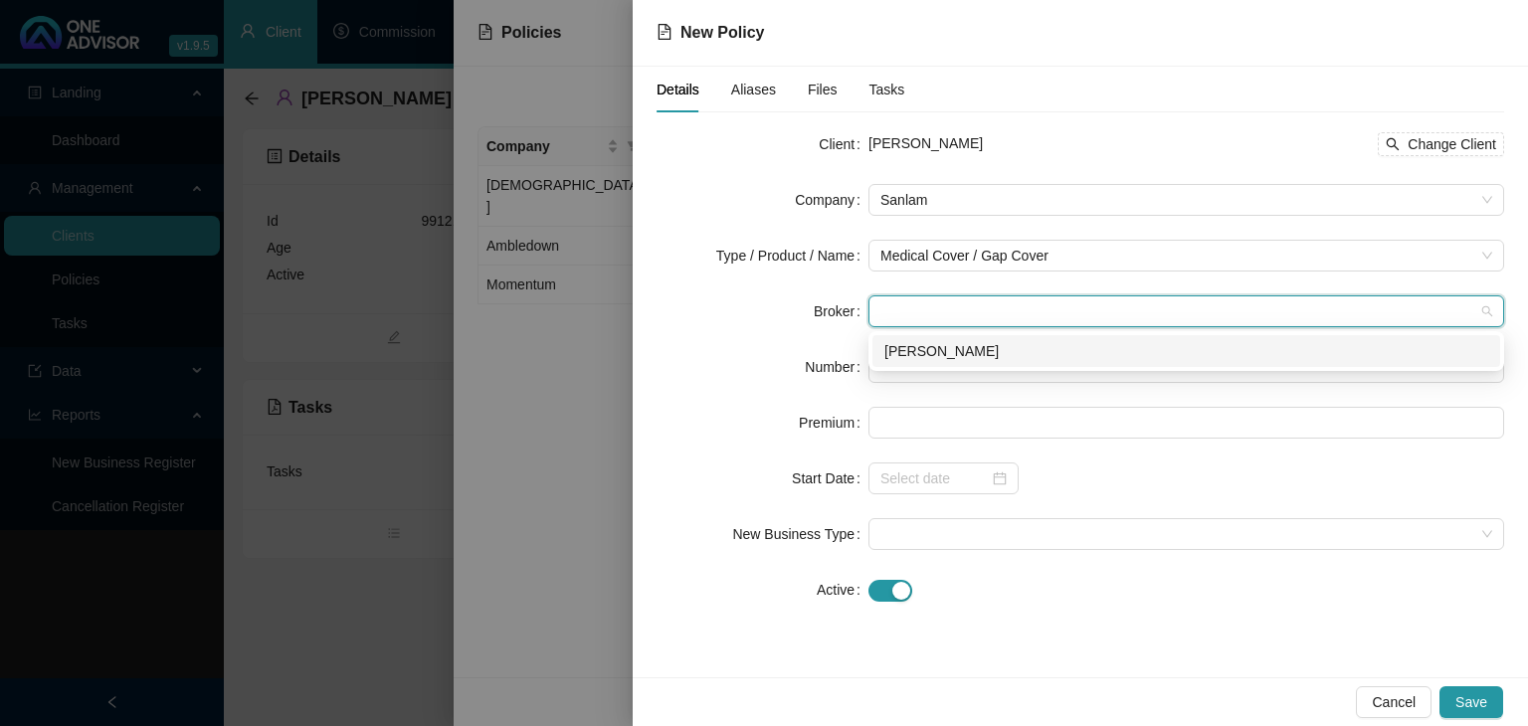
click at [929, 360] on div "[PERSON_NAME]" at bounding box center [1186, 351] width 604 height 22
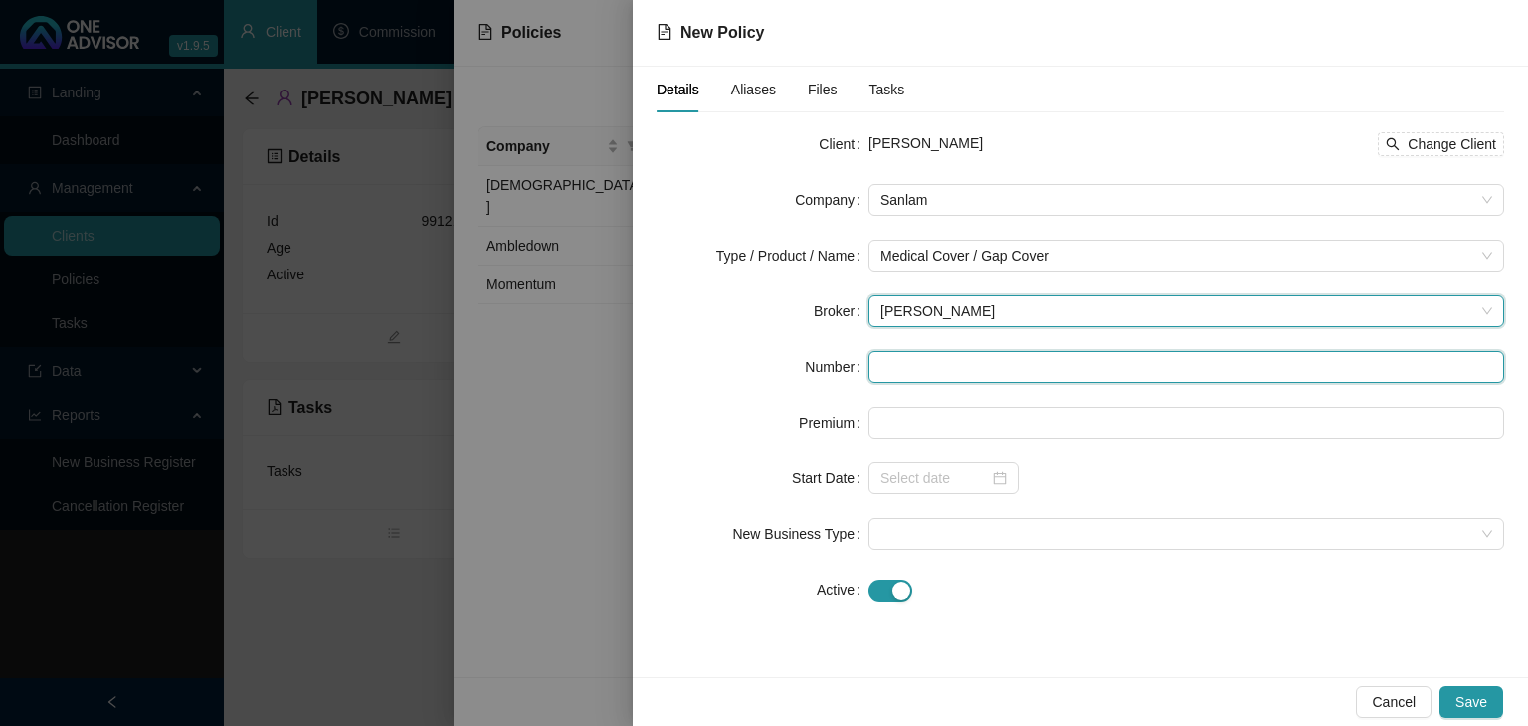
click at [922, 363] on input "text" at bounding box center [1186, 367] width 636 height 32
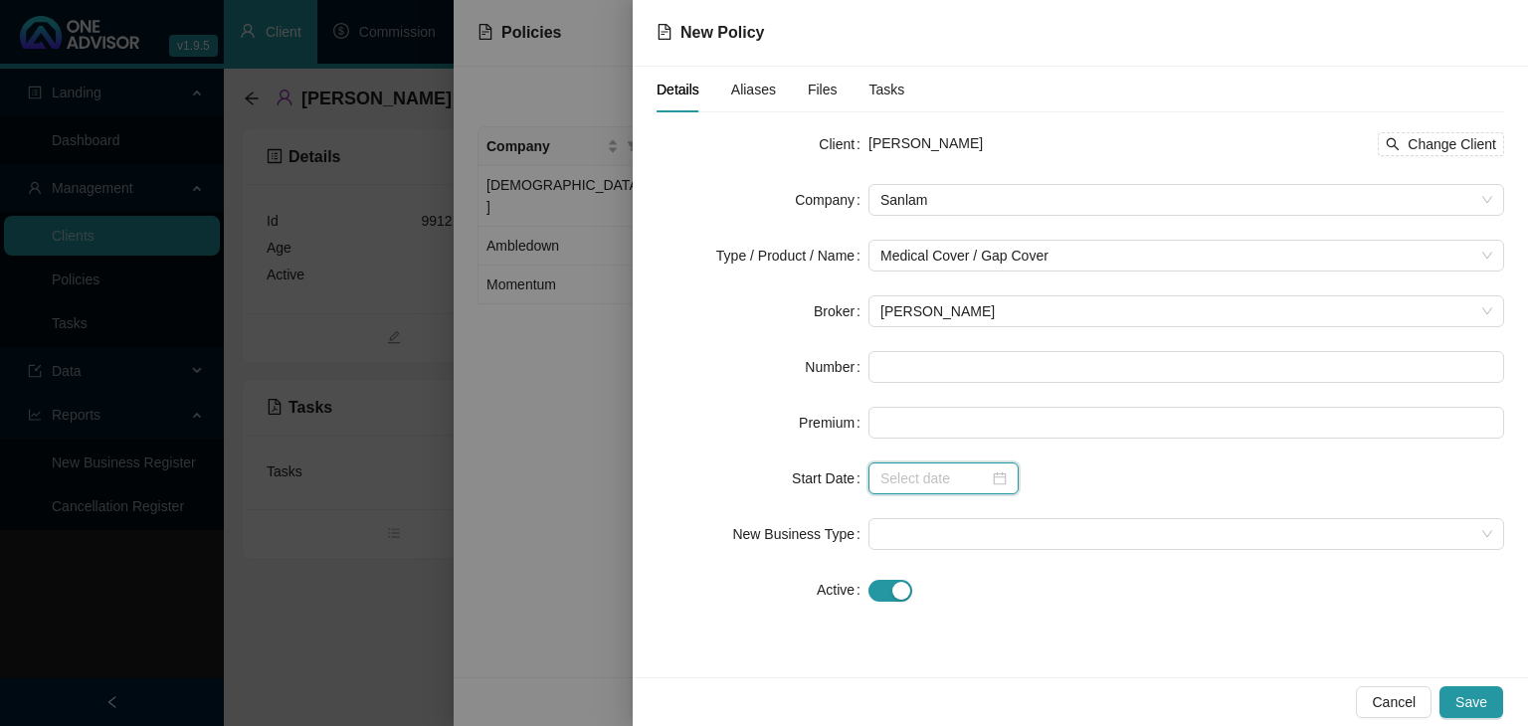
click at [900, 475] on input at bounding box center [934, 479] width 108 height 22
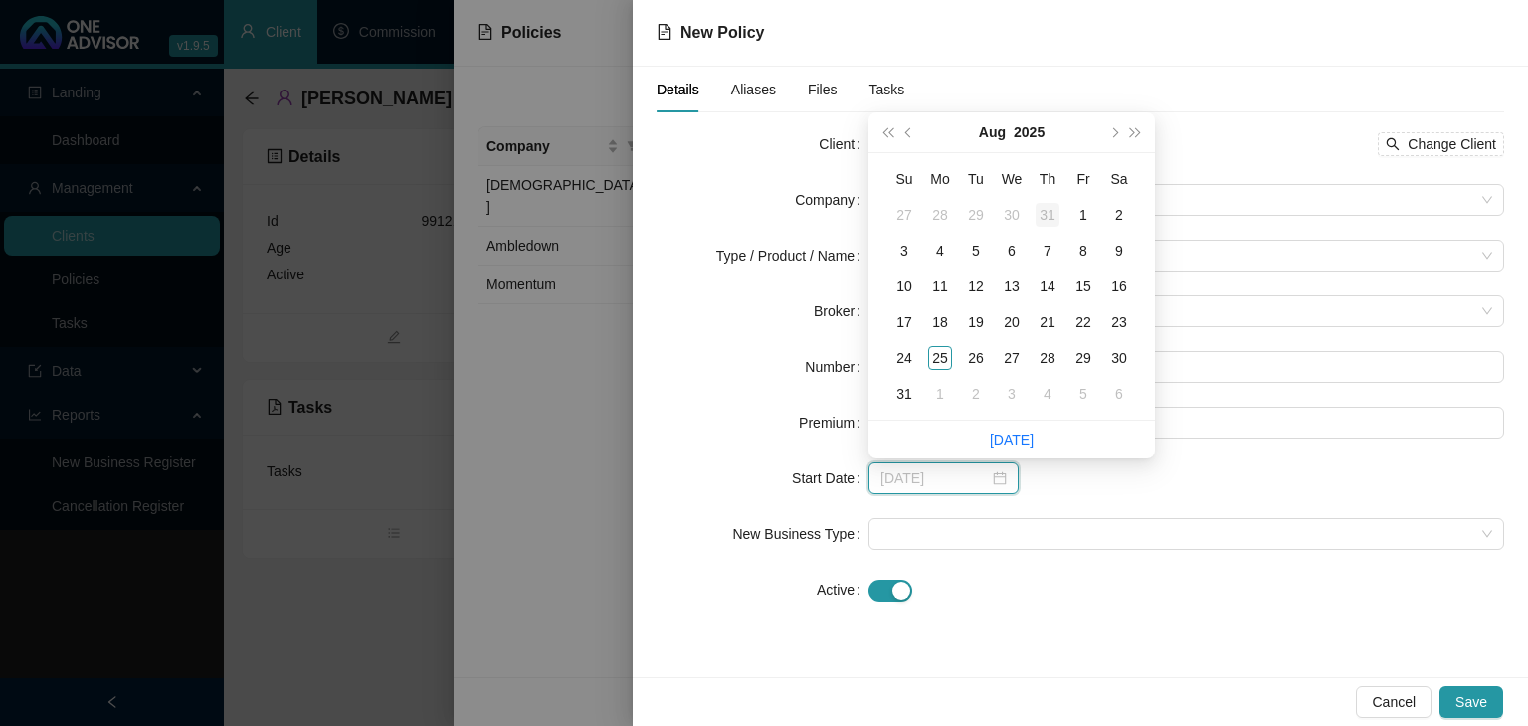
type input "[DATE]"
click at [1082, 212] on div "1" at bounding box center [1083, 215] width 24 height 24
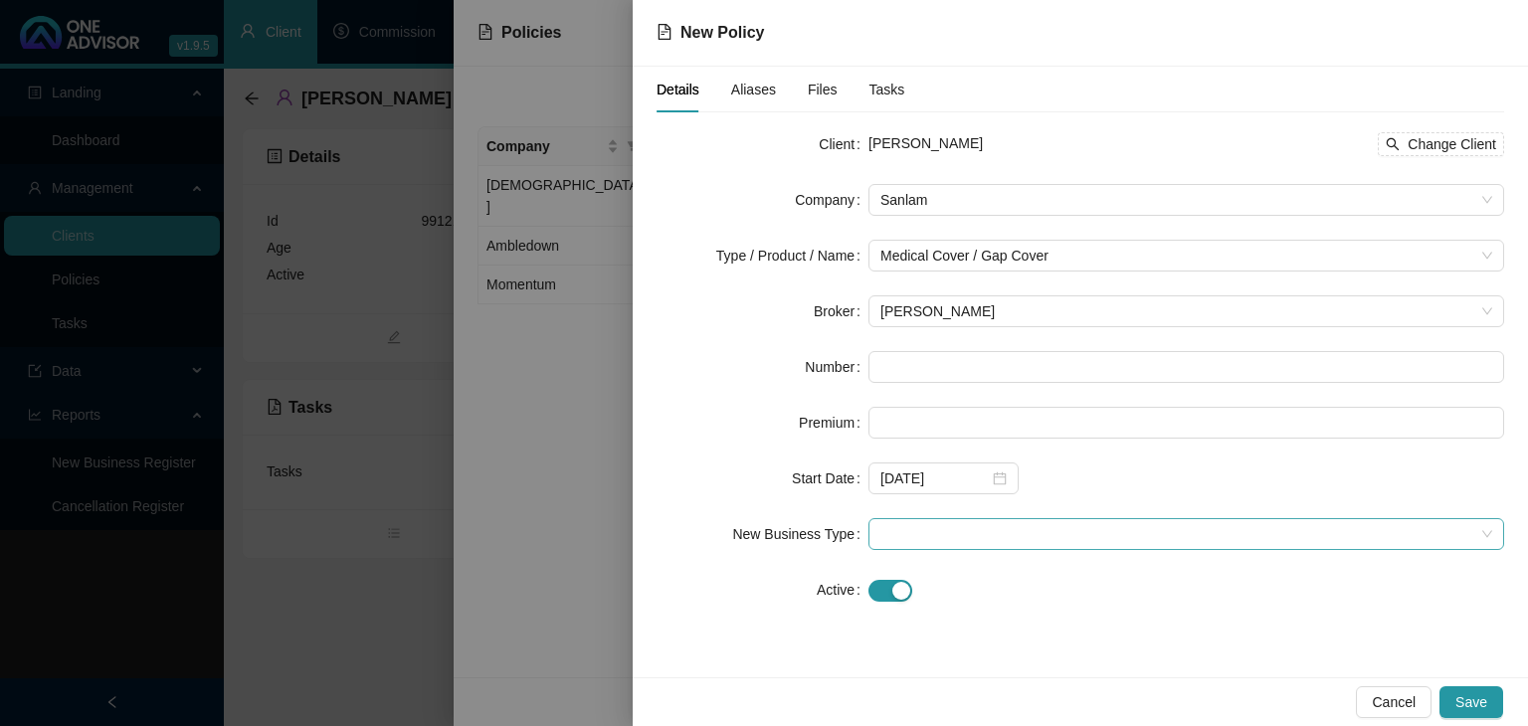
click at [908, 535] on span at bounding box center [1186, 534] width 612 height 30
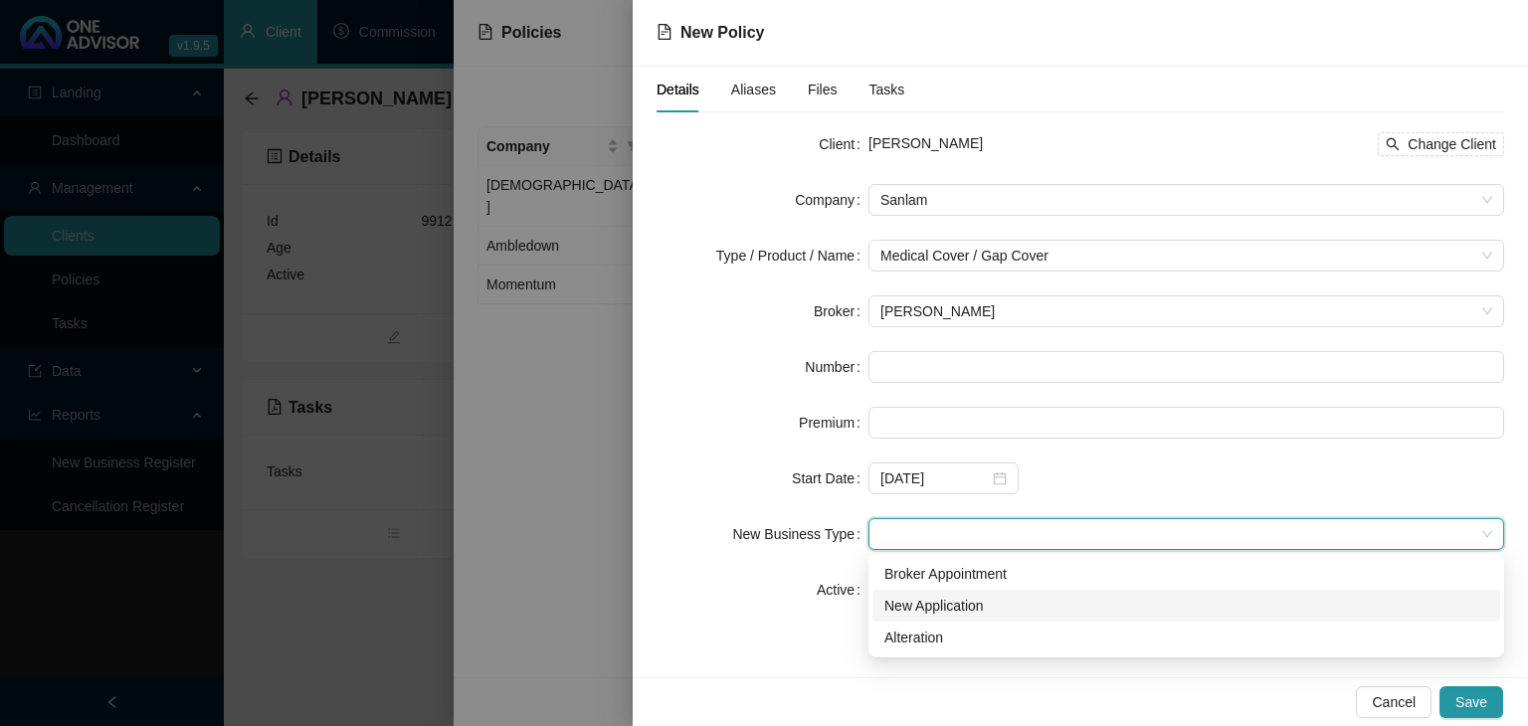
click at [915, 603] on div "New Application" at bounding box center [1186, 606] width 604 height 22
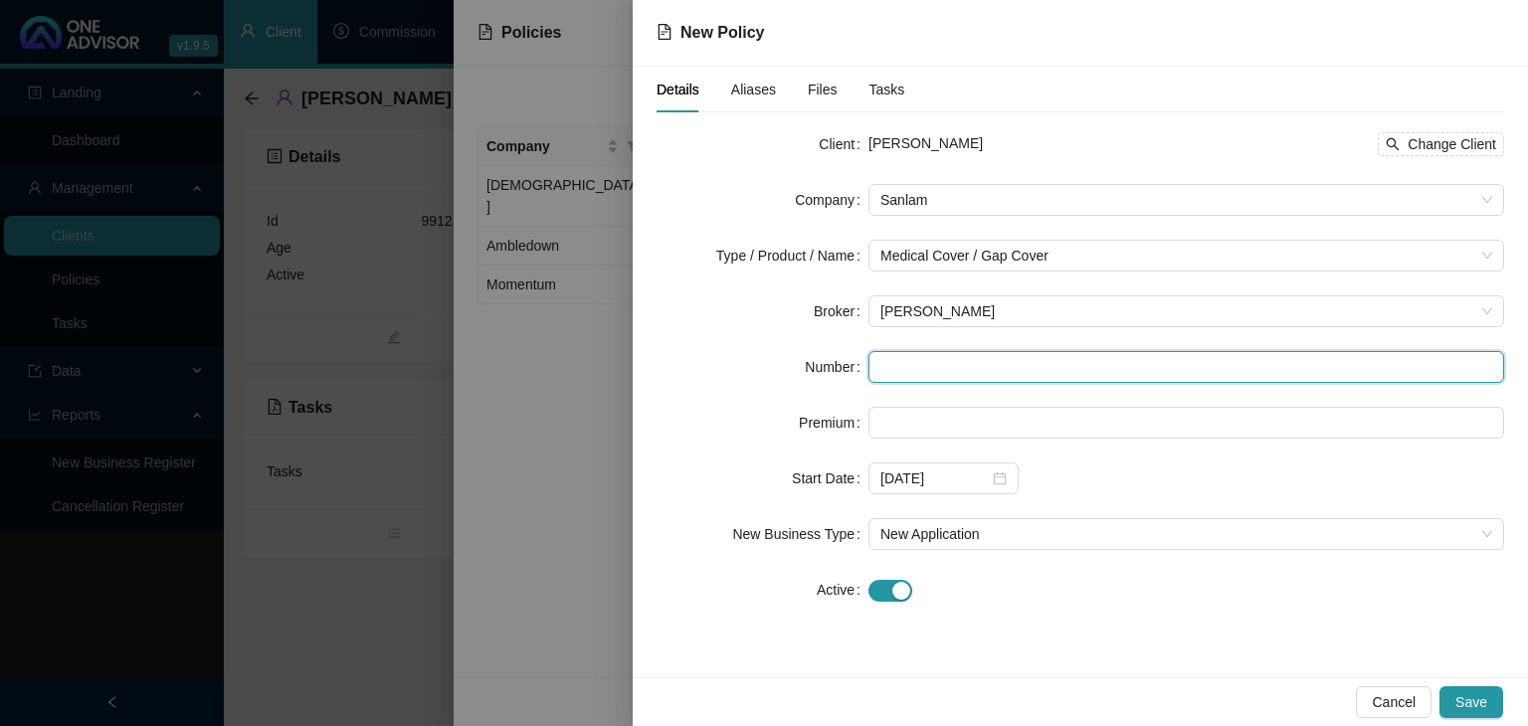
click at [911, 362] on input "text" at bounding box center [1186, 367] width 636 height 32
paste input "SAN21991371"
type input "SAN21991371"
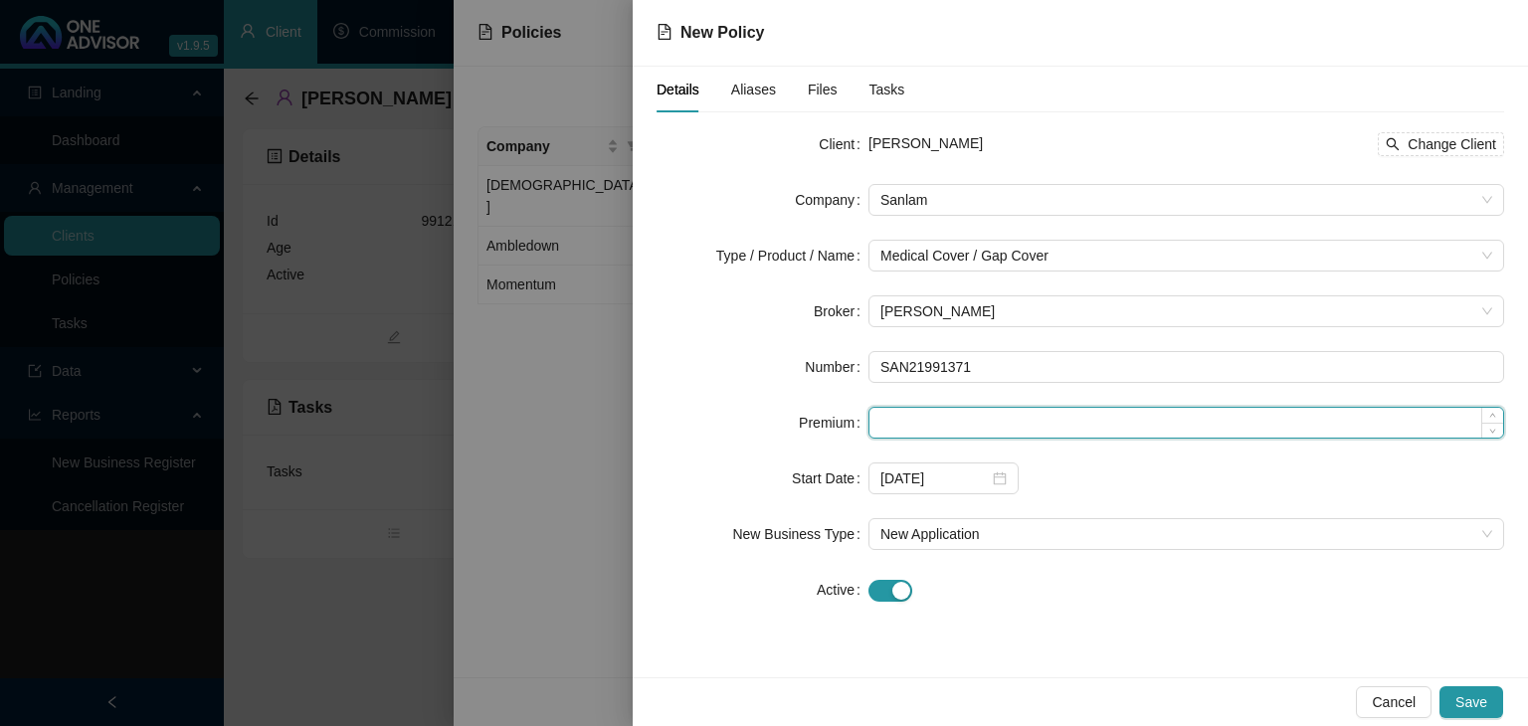
click at [893, 423] on input at bounding box center [1186, 423] width 634 height 30
click at [921, 430] on input at bounding box center [1186, 423] width 634 height 30
type input "371.00"
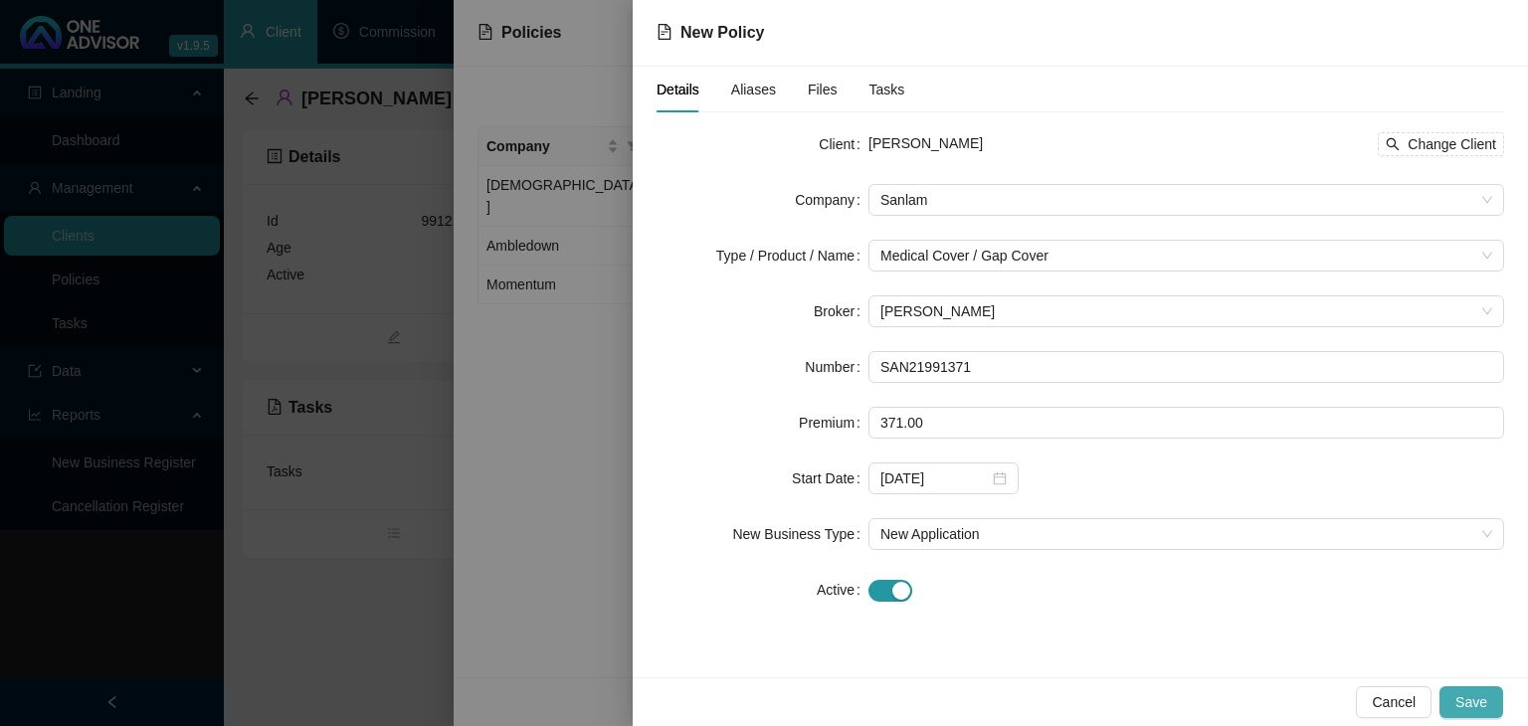
click at [1486, 698] on span "Save" at bounding box center [1471, 702] width 32 height 22
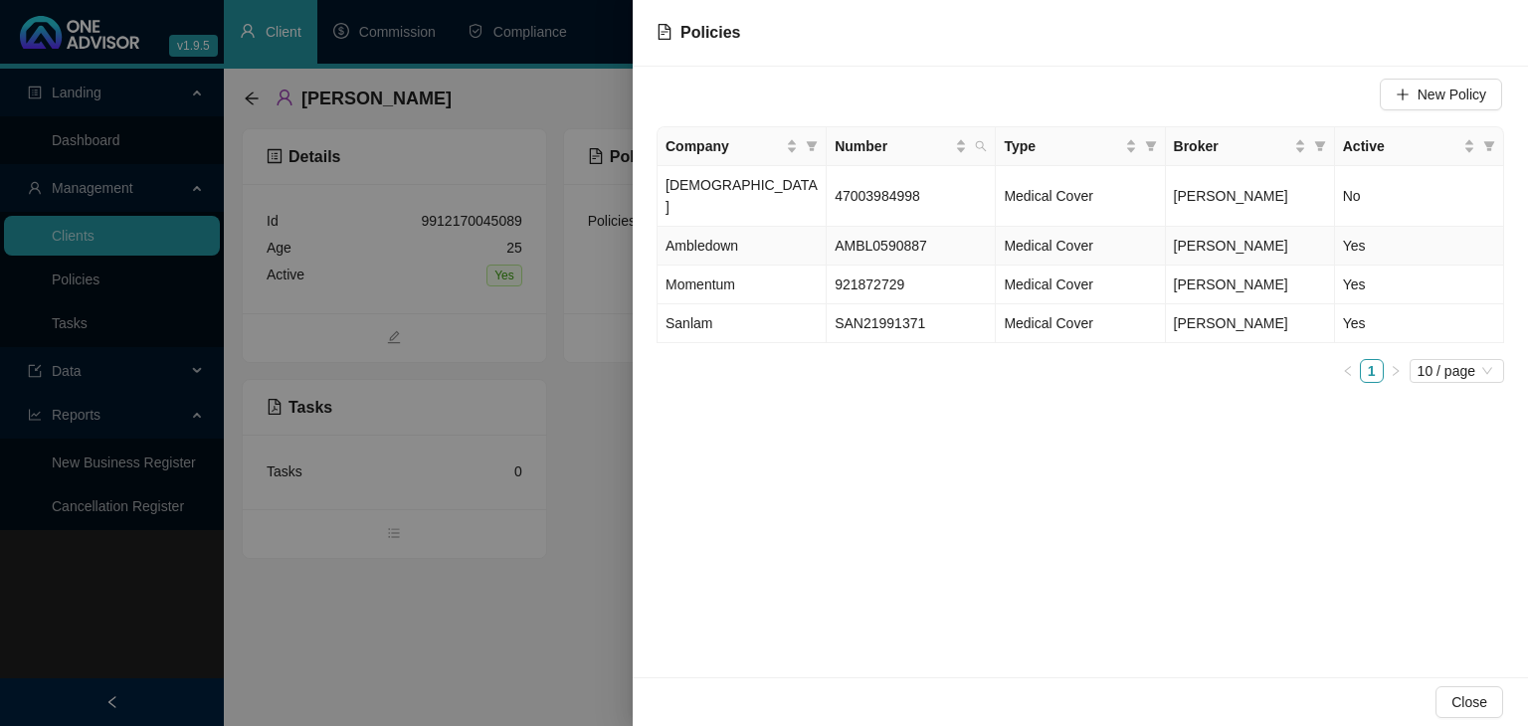
click at [863, 238] on span "AMBL0590887" at bounding box center [881, 246] width 93 height 16
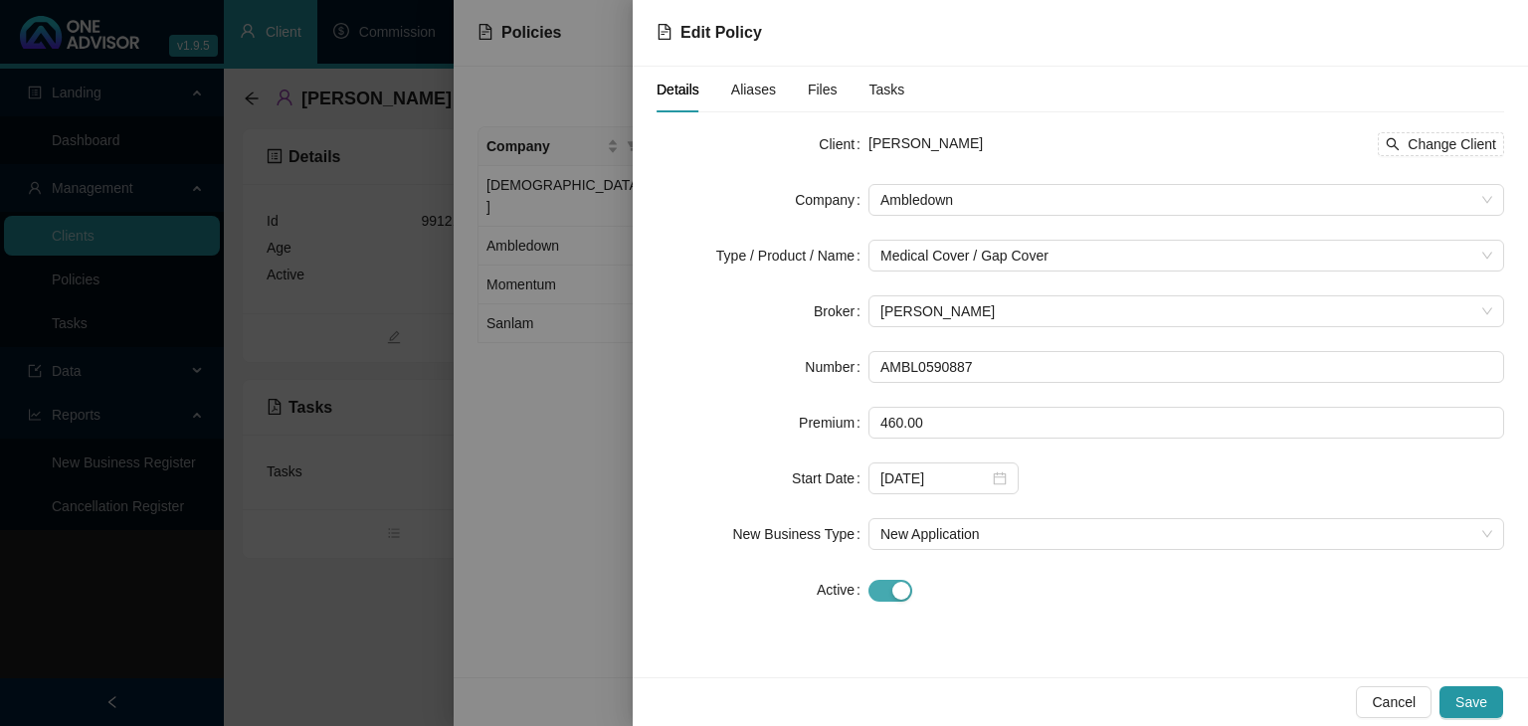
click at [899, 585] on div "button" at bounding box center [901, 591] width 18 height 18
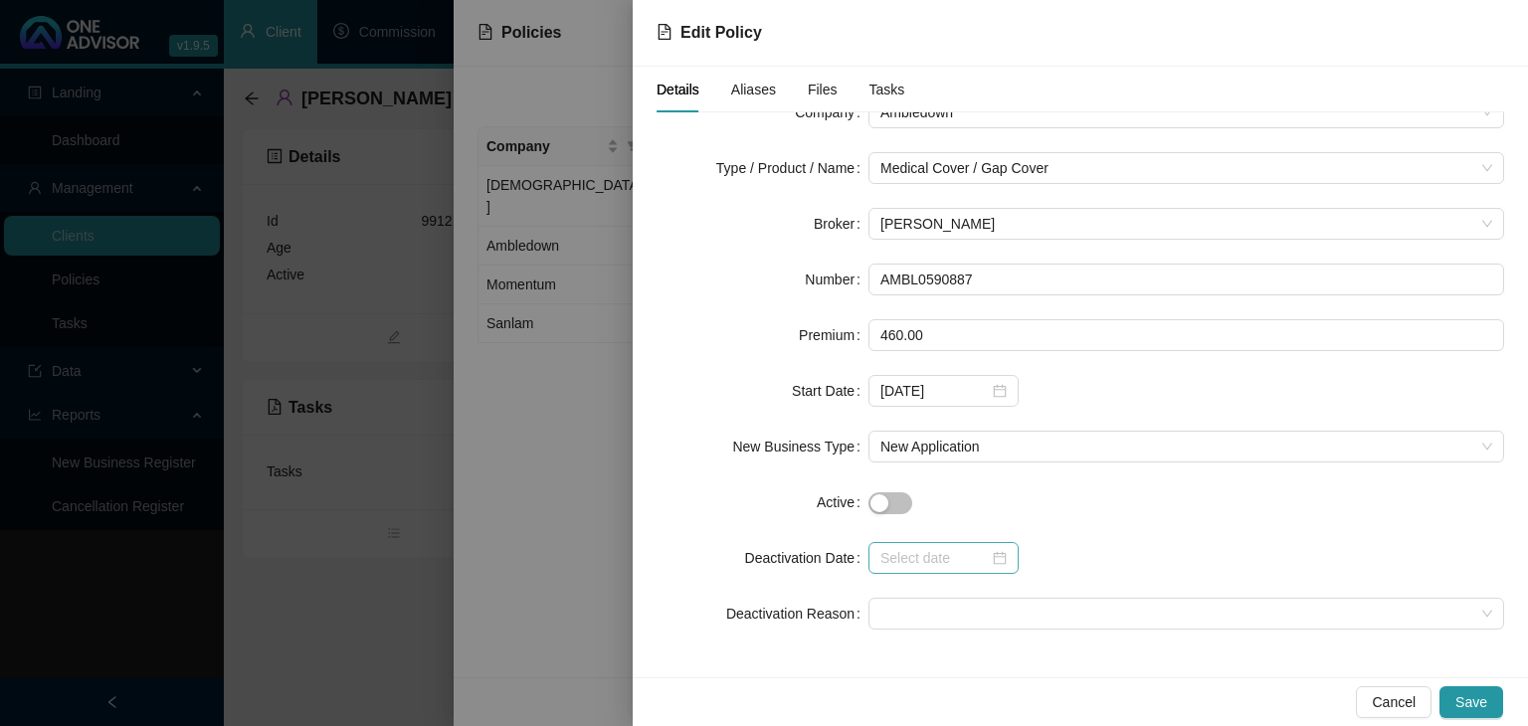
click at [994, 559] on div at bounding box center [943, 558] width 126 height 22
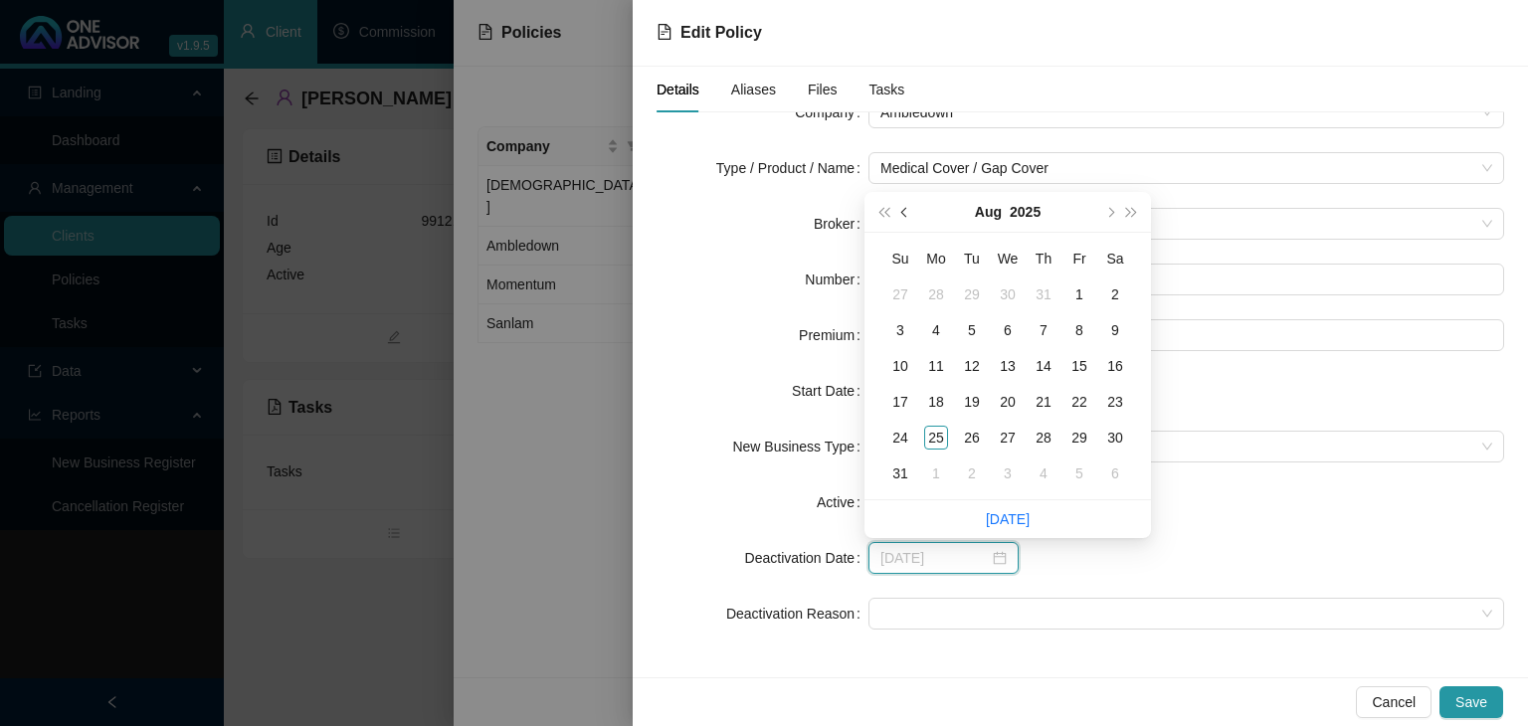
type input "[DATE]"
click at [899, 206] on button "prev-year" at bounding box center [905, 212] width 22 height 40
type input "[DATE]"
click at [1043, 441] on div "31" at bounding box center [1044, 438] width 24 height 24
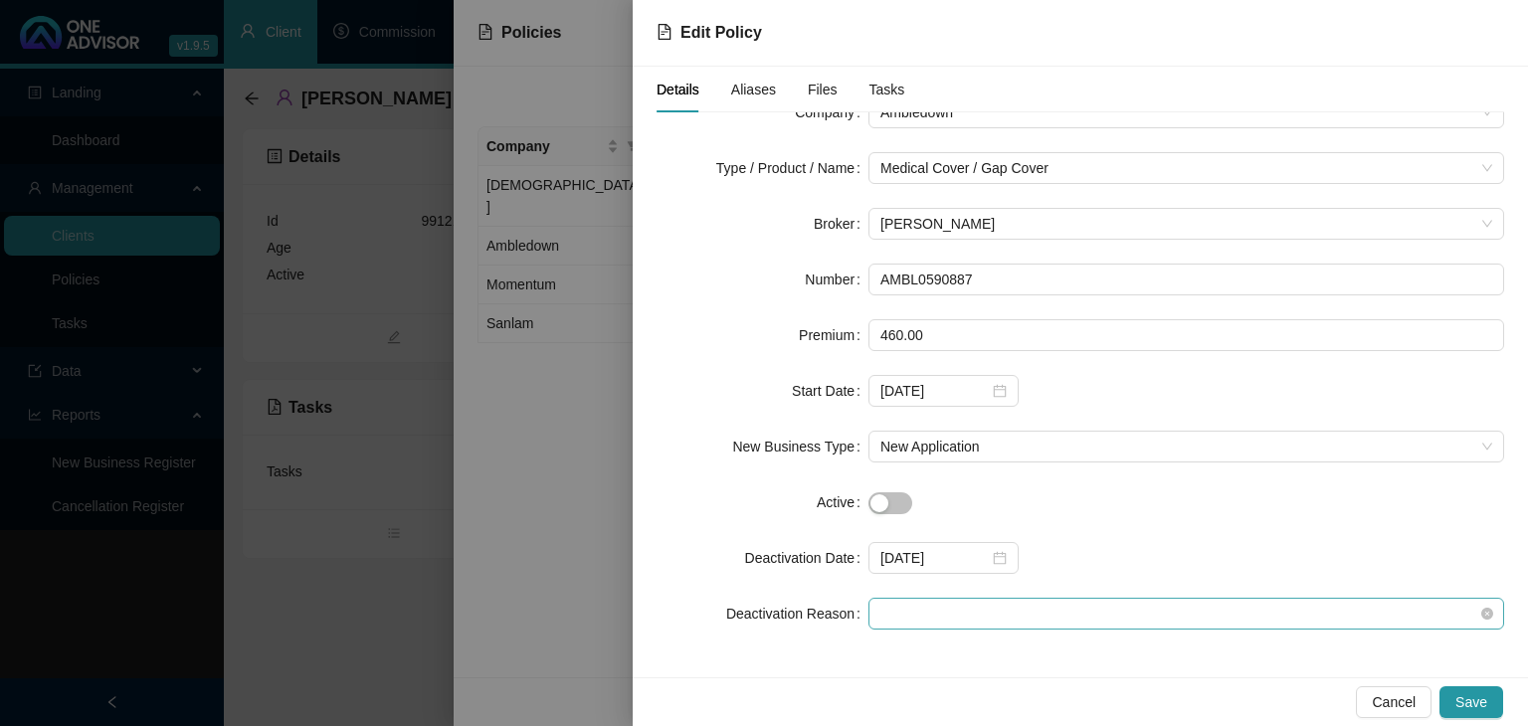
click at [930, 608] on span at bounding box center [1186, 614] width 612 height 30
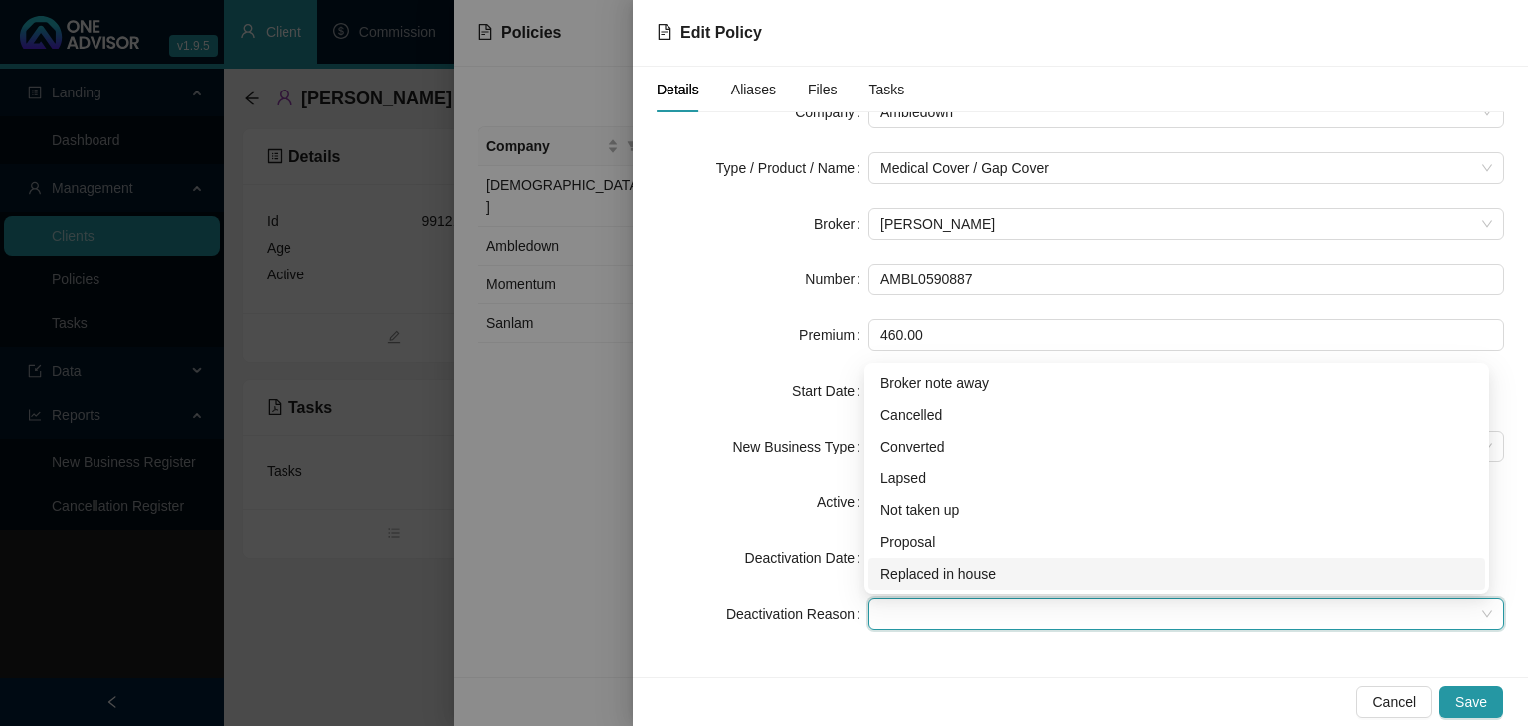
click at [920, 578] on div "Replaced in house" at bounding box center [1176, 574] width 593 height 22
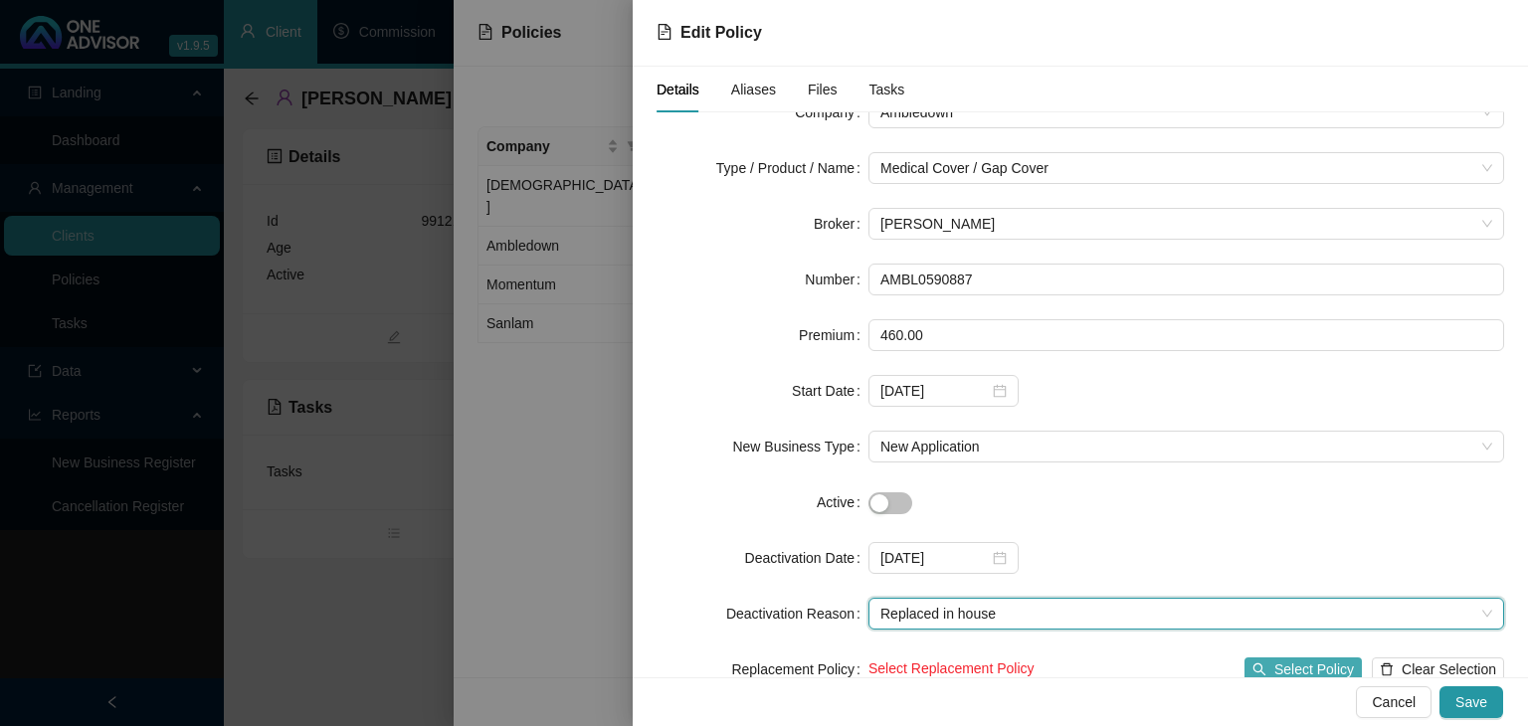
click at [1290, 666] on span "Select Policy" at bounding box center [1314, 670] width 80 height 22
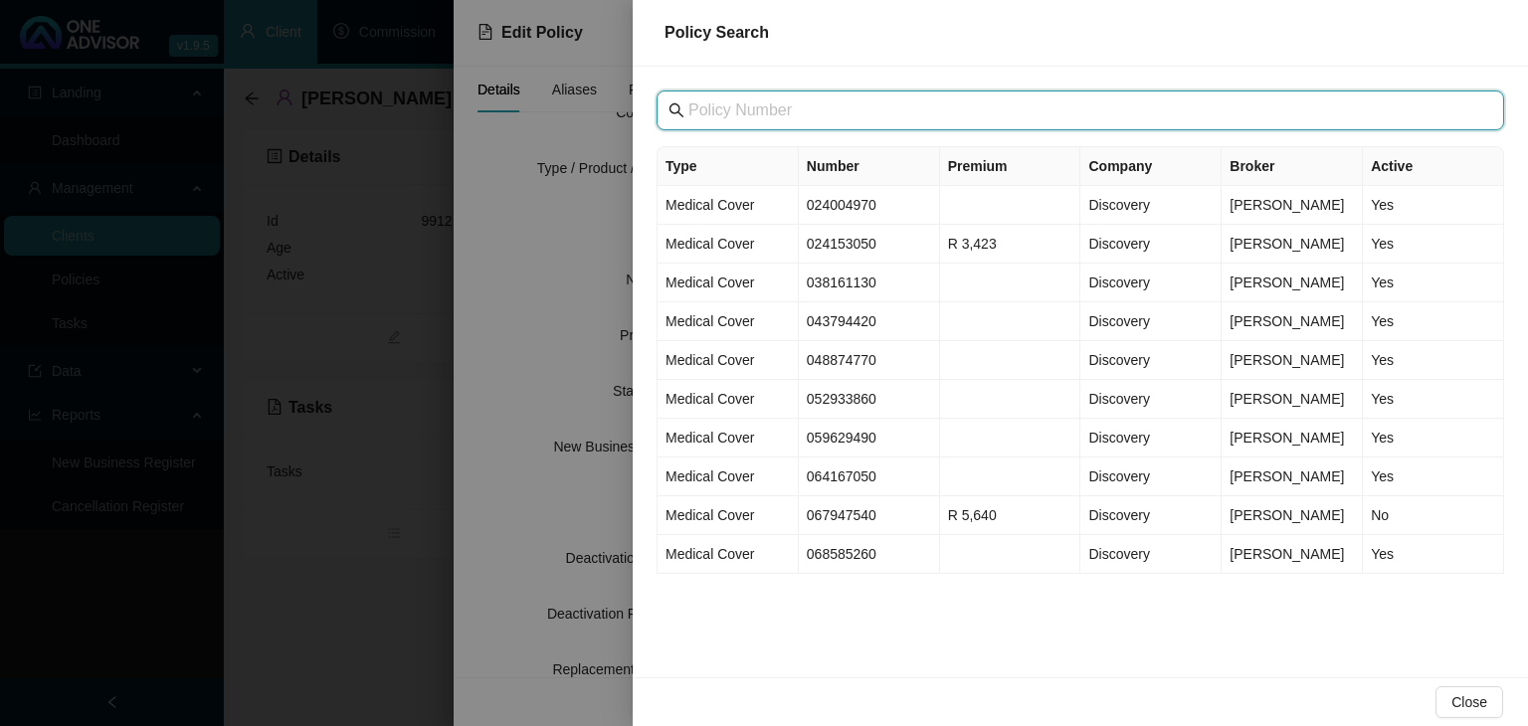
paste input "SAN21991371"
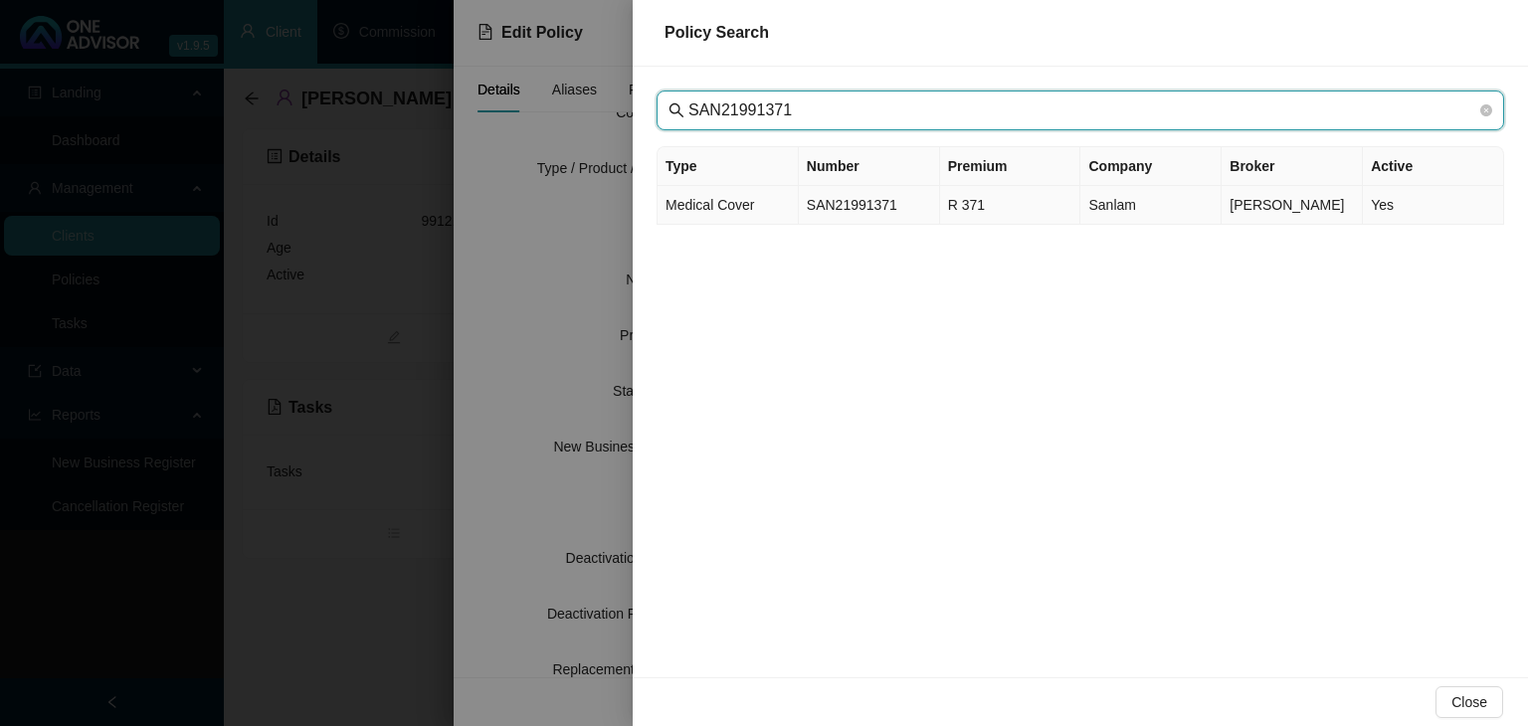
type input "SAN21991371"
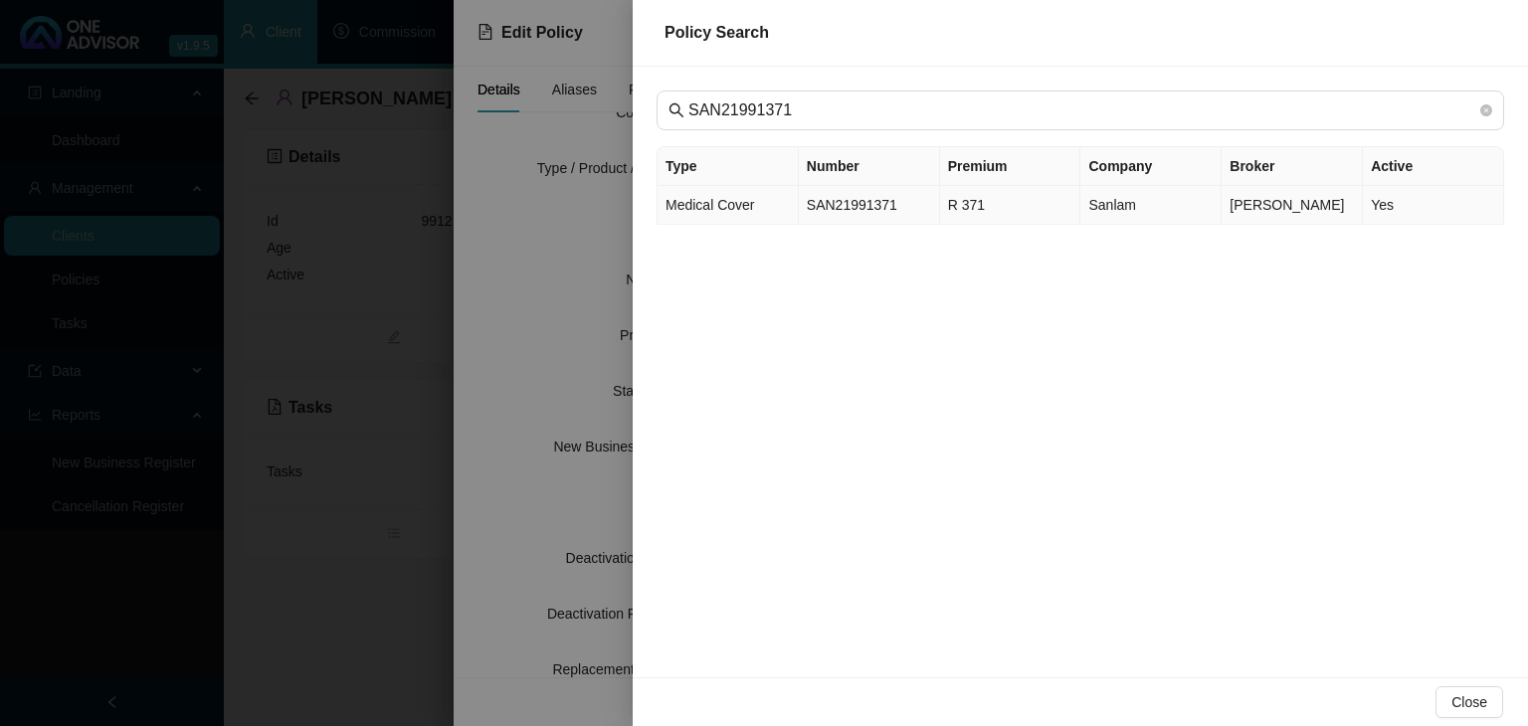
click at [869, 208] on td "SAN21991371" at bounding box center [869, 205] width 141 height 39
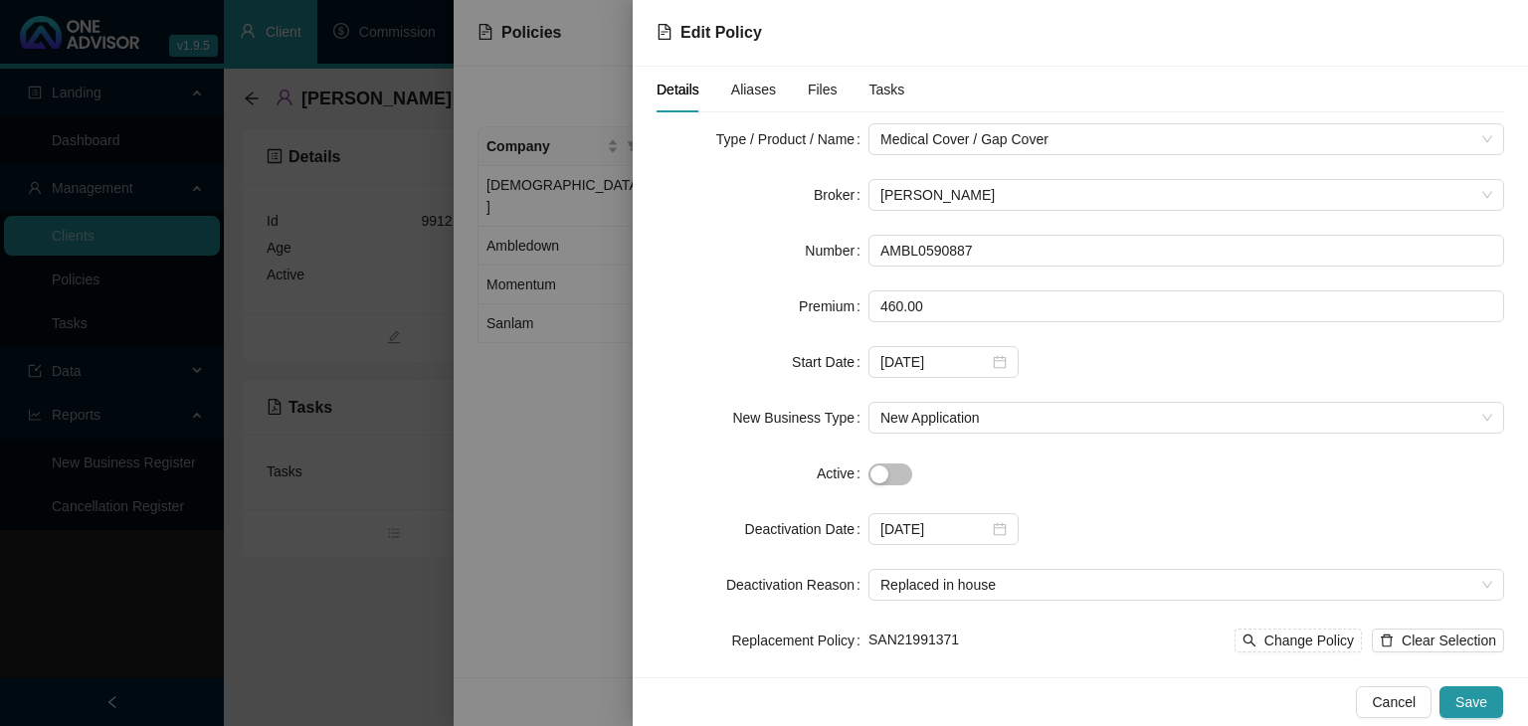
scroll to position [143, 0]
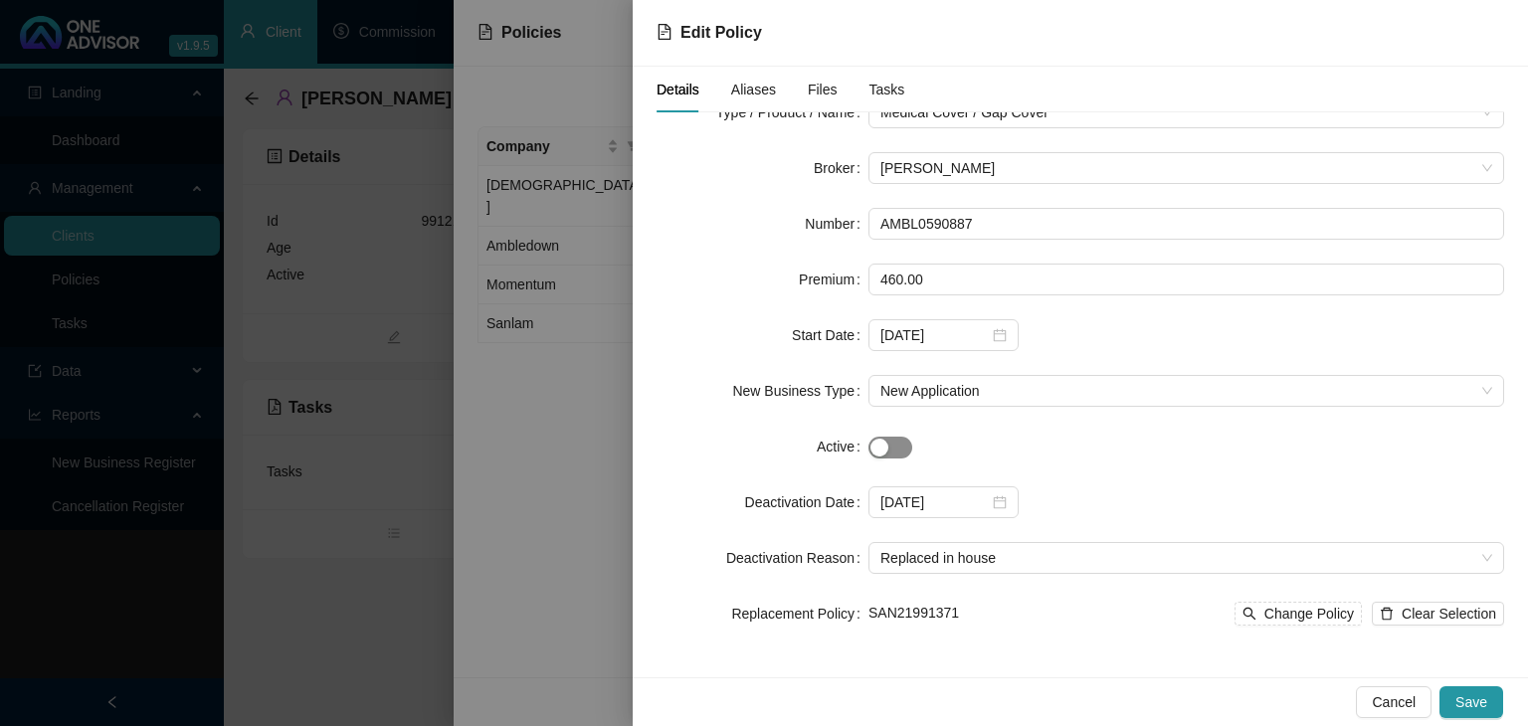
click at [879, 449] on div "button" at bounding box center [879, 448] width 18 height 18
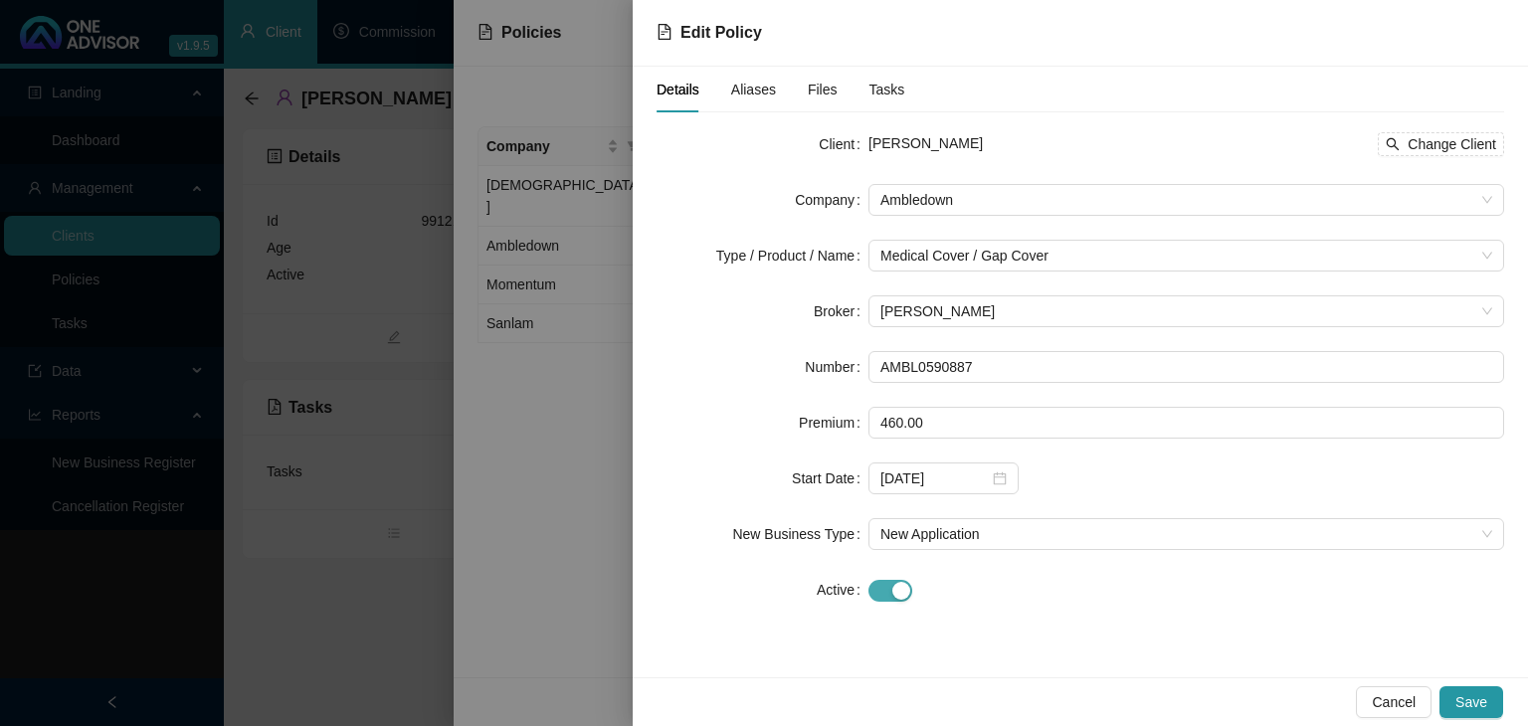
scroll to position [0, 0]
click at [1396, 699] on span "Cancel" at bounding box center [1394, 702] width 44 height 22
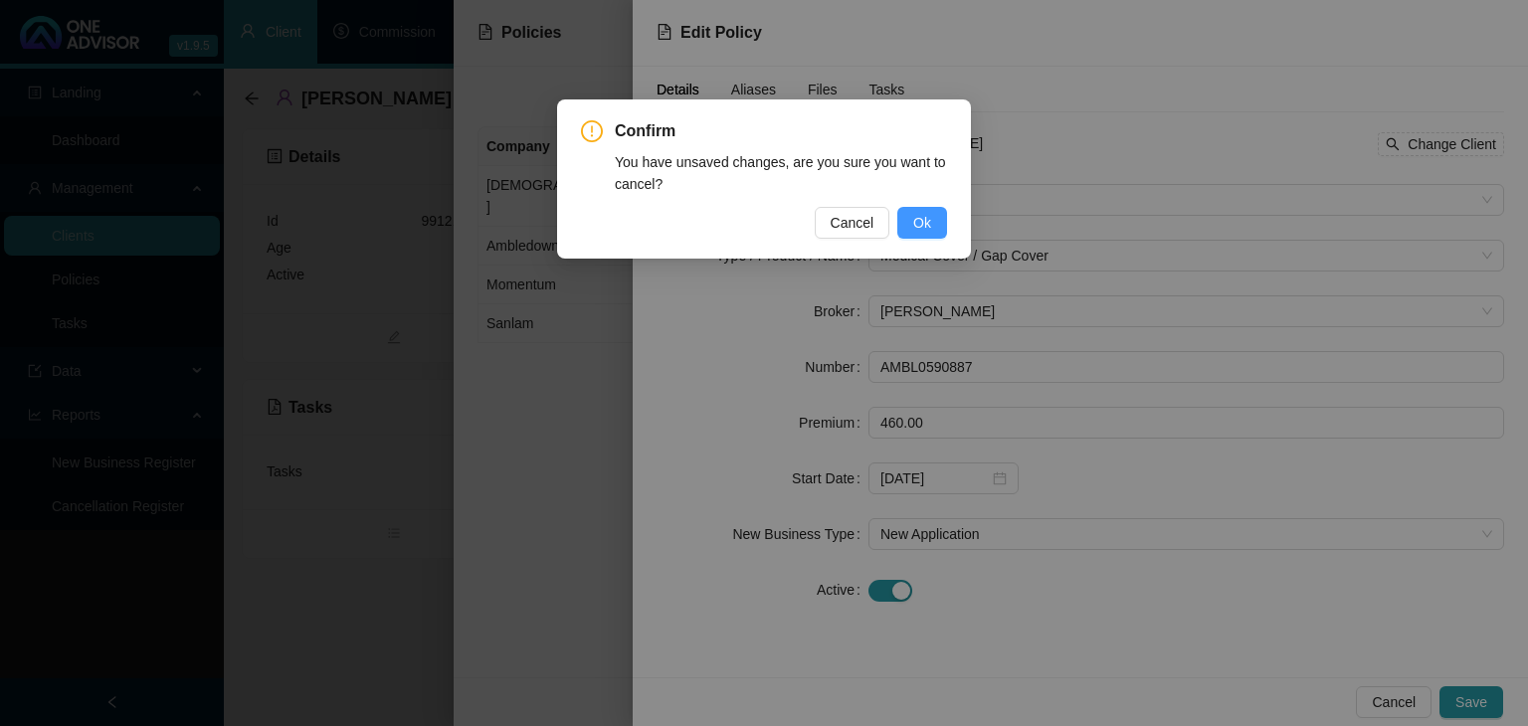
click at [919, 220] on span "Ok" at bounding box center [922, 223] width 18 height 22
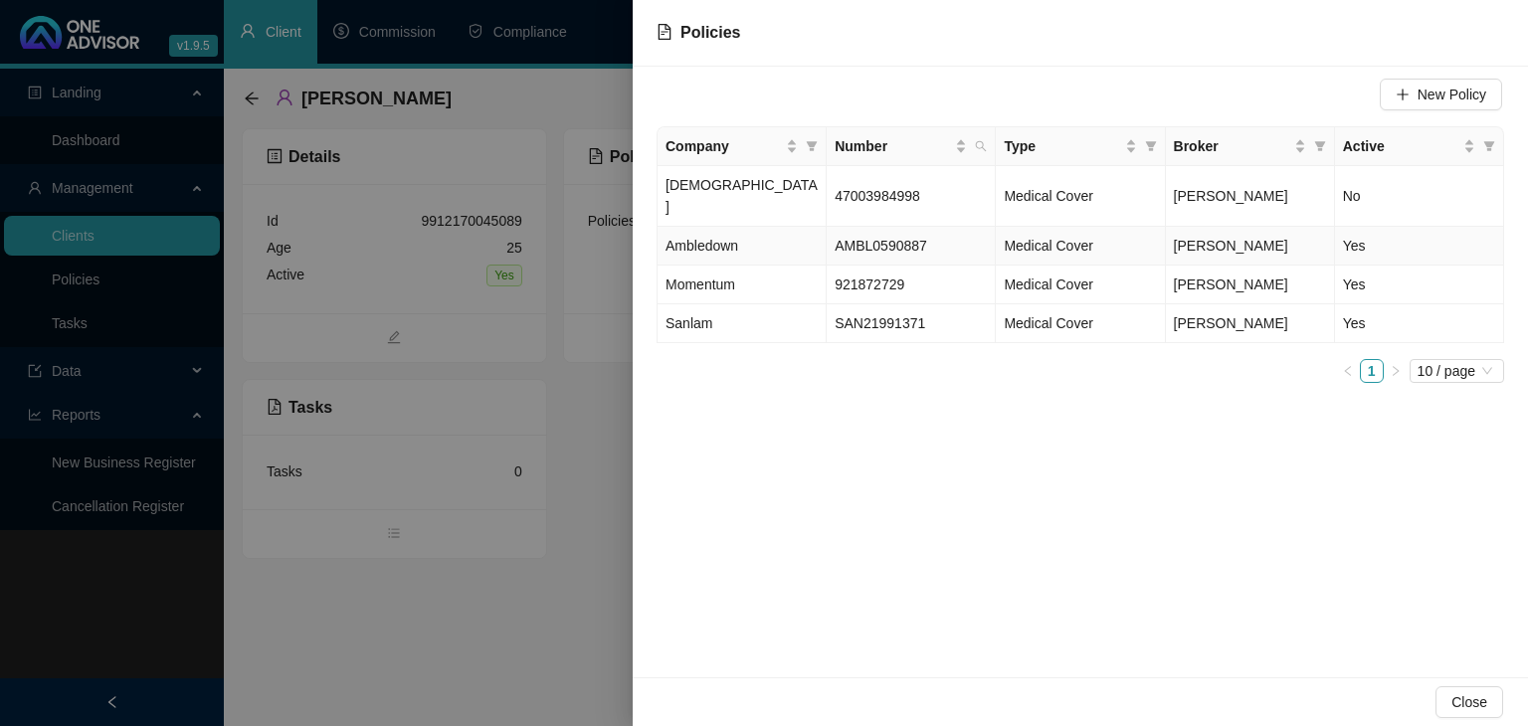
click at [899, 238] on span "AMBL0590887" at bounding box center [881, 246] width 93 height 16
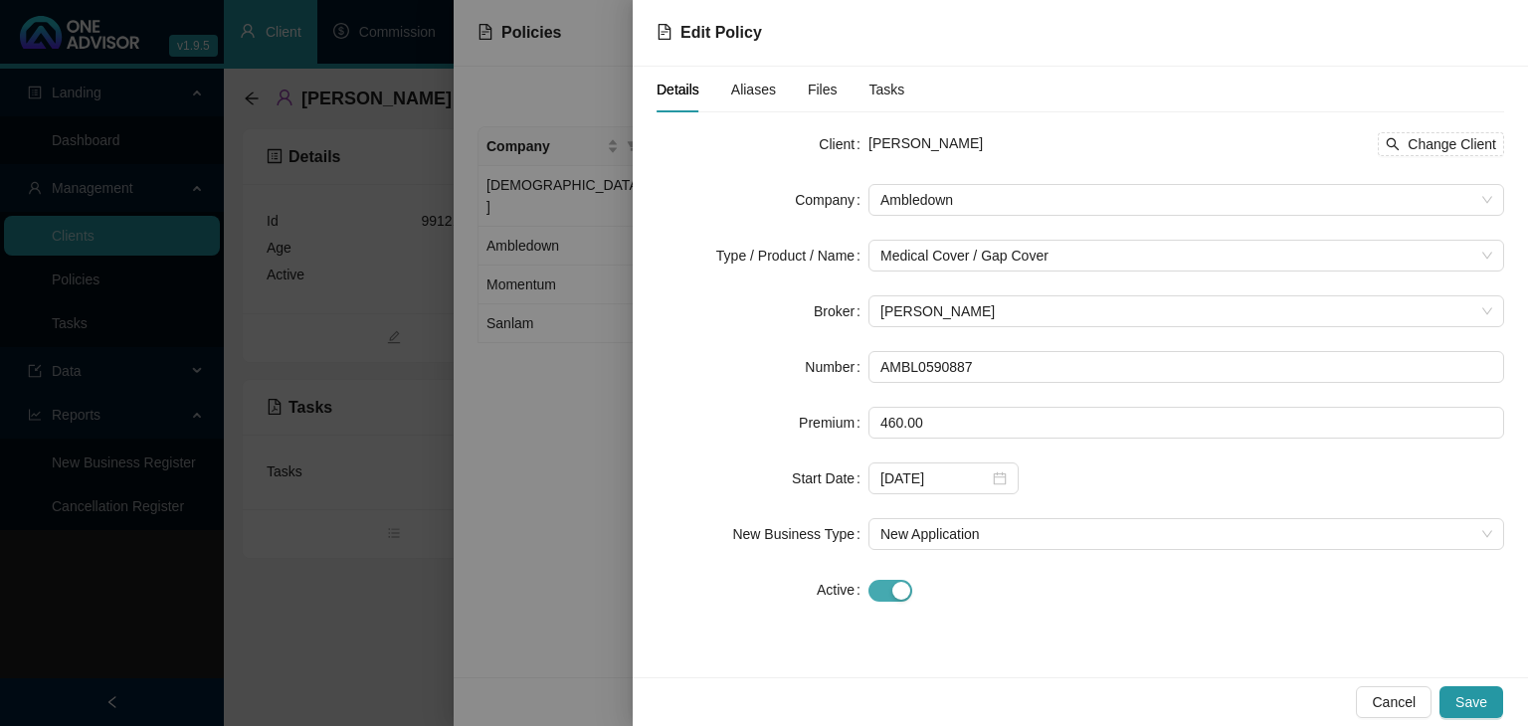
click at [901, 586] on div "button" at bounding box center [901, 591] width 18 height 18
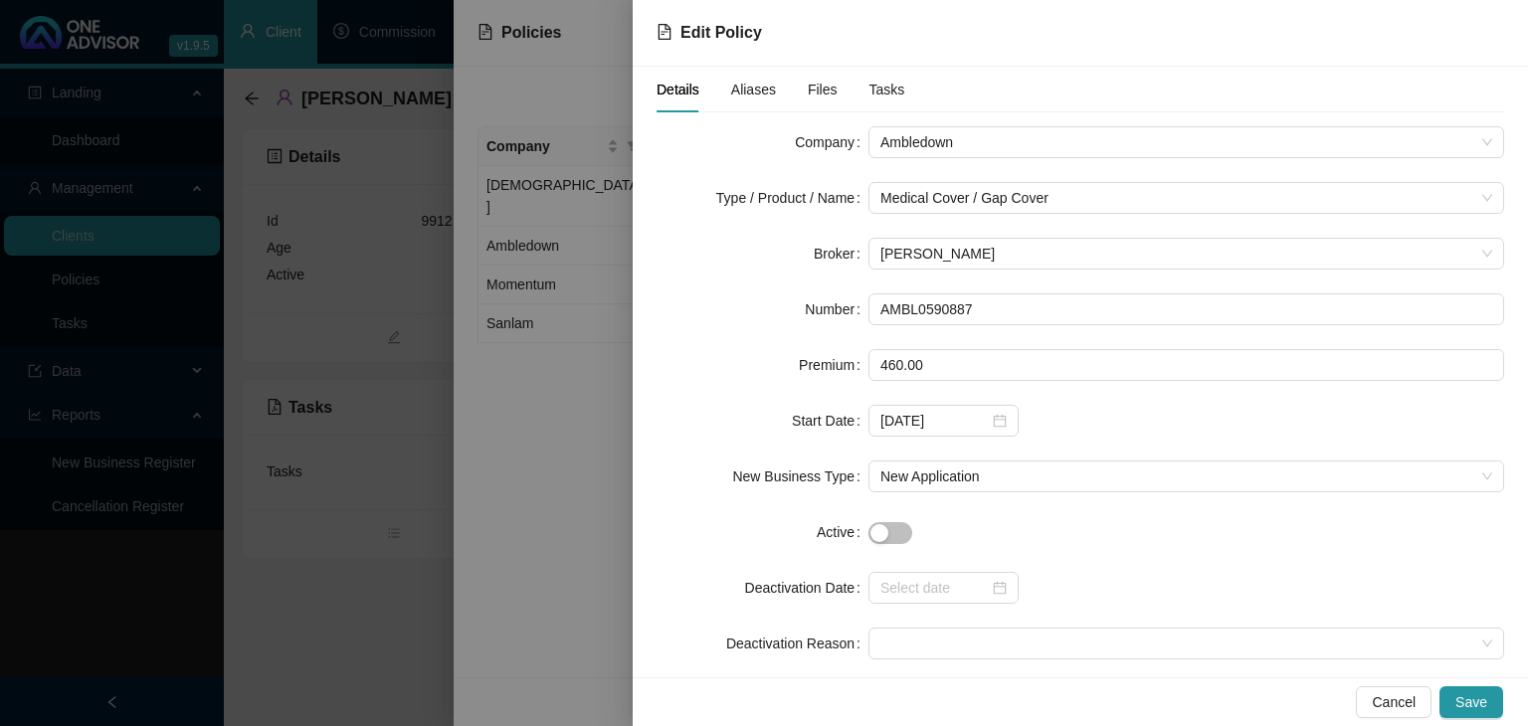
scroll to position [88, 0]
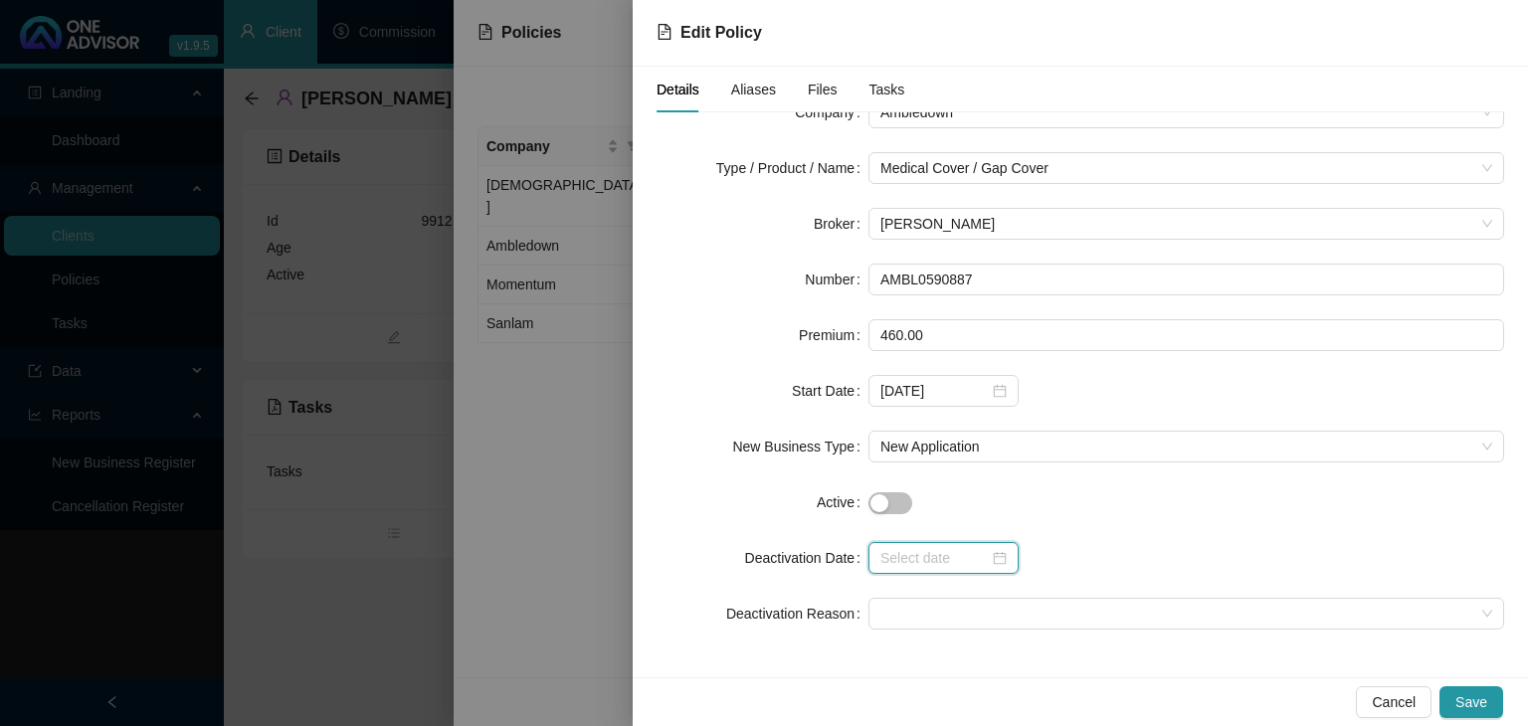
click at [972, 567] on input at bounding box center [934, 558] width 108 height 22
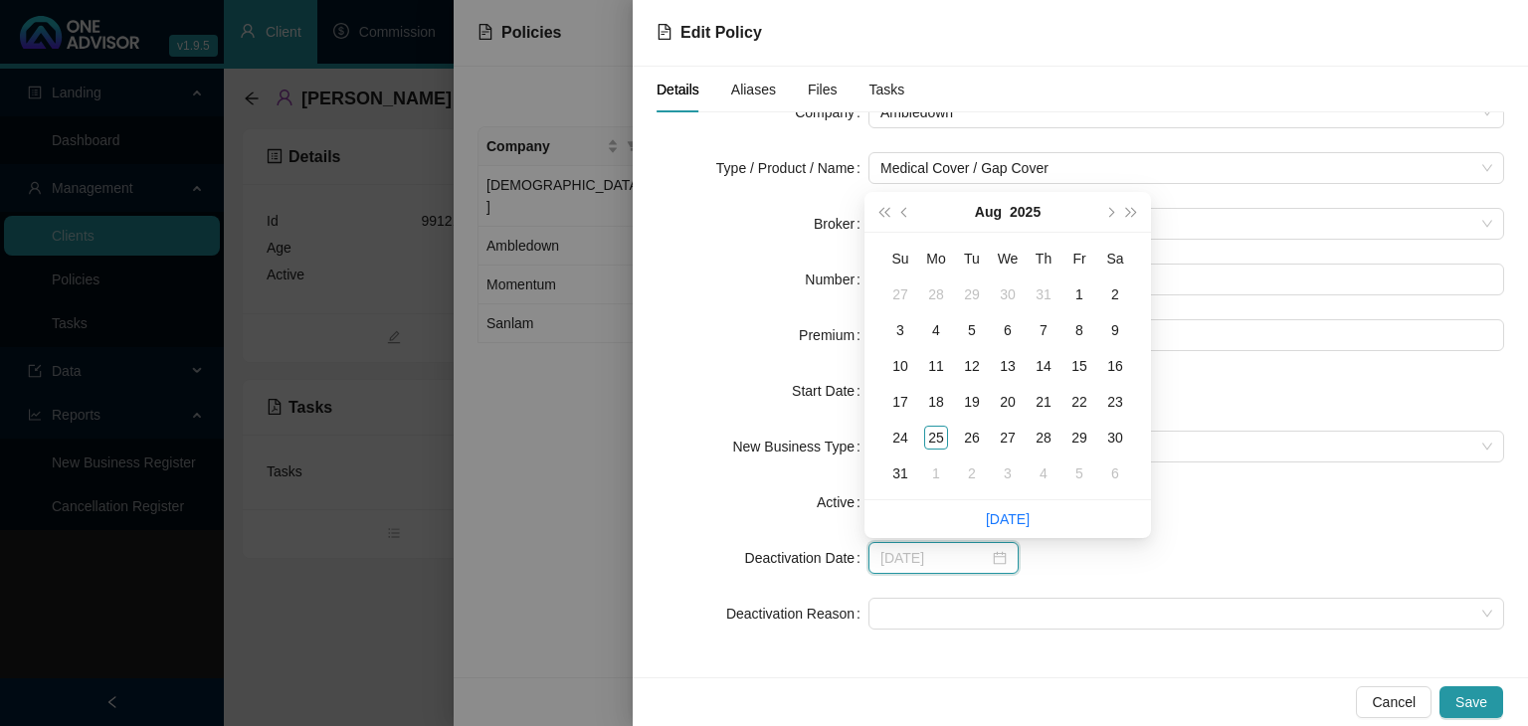
type input "[DATE]"
click at [899, 206] on button "prev-year" at bounding box center [905, 212] width 22 height 40
type input "[DATE]"
click at [1042, 435] on div "31" at bounding box center [1044, 438] width 24 height 24
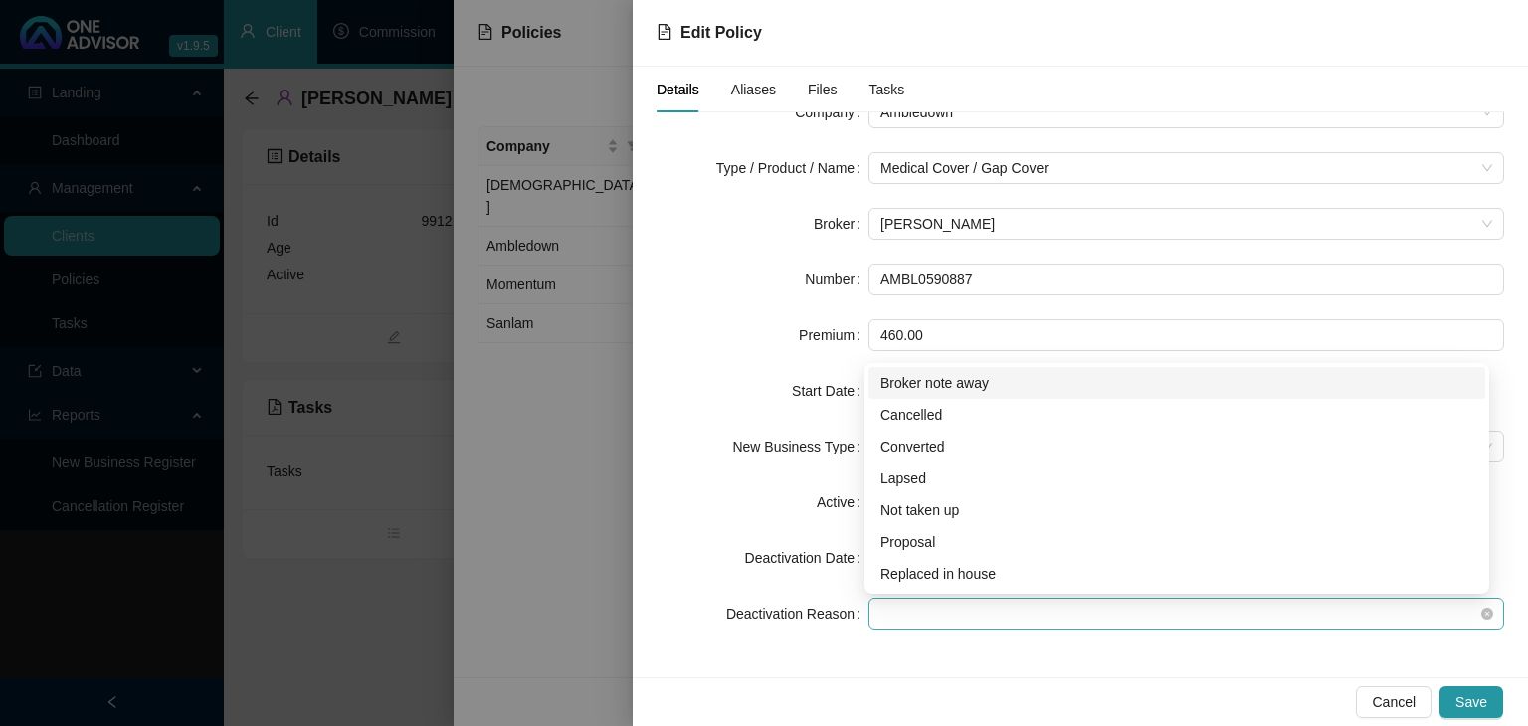
click at [887, 617] on span at bounding box center [1186, 614] width 612 height 30
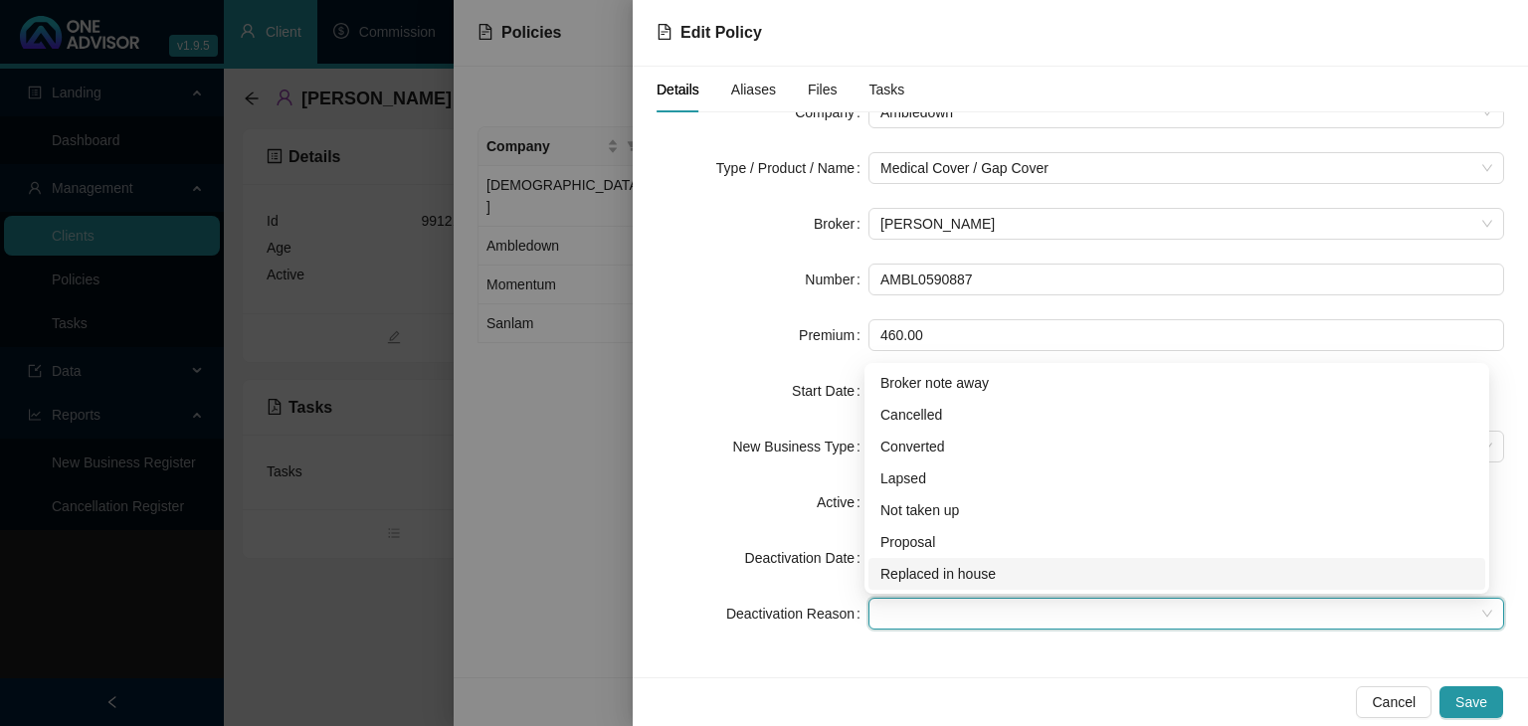
click at [912, 574] on div "Replaced in house" at bounding box center [1176, 574] width 593 height 22
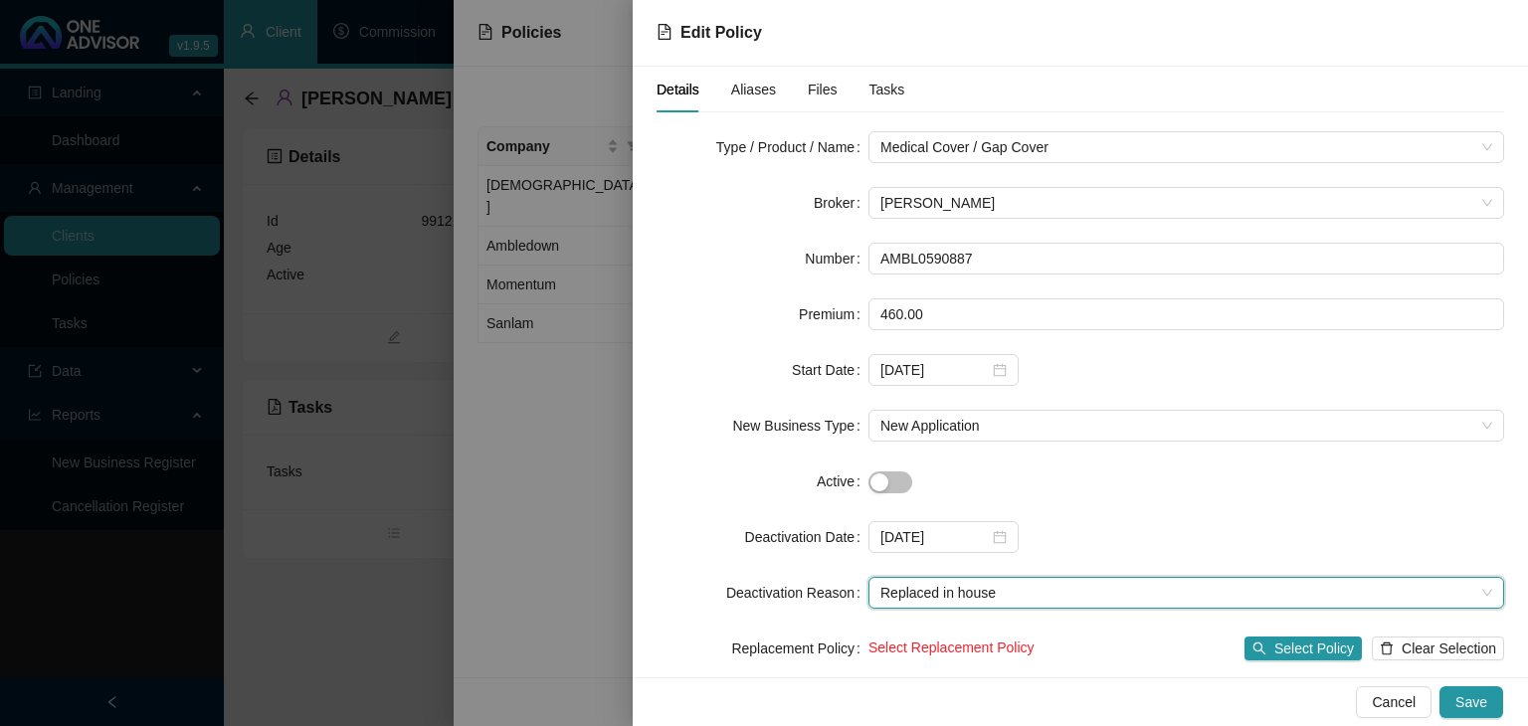
scroll to position [143, 0]
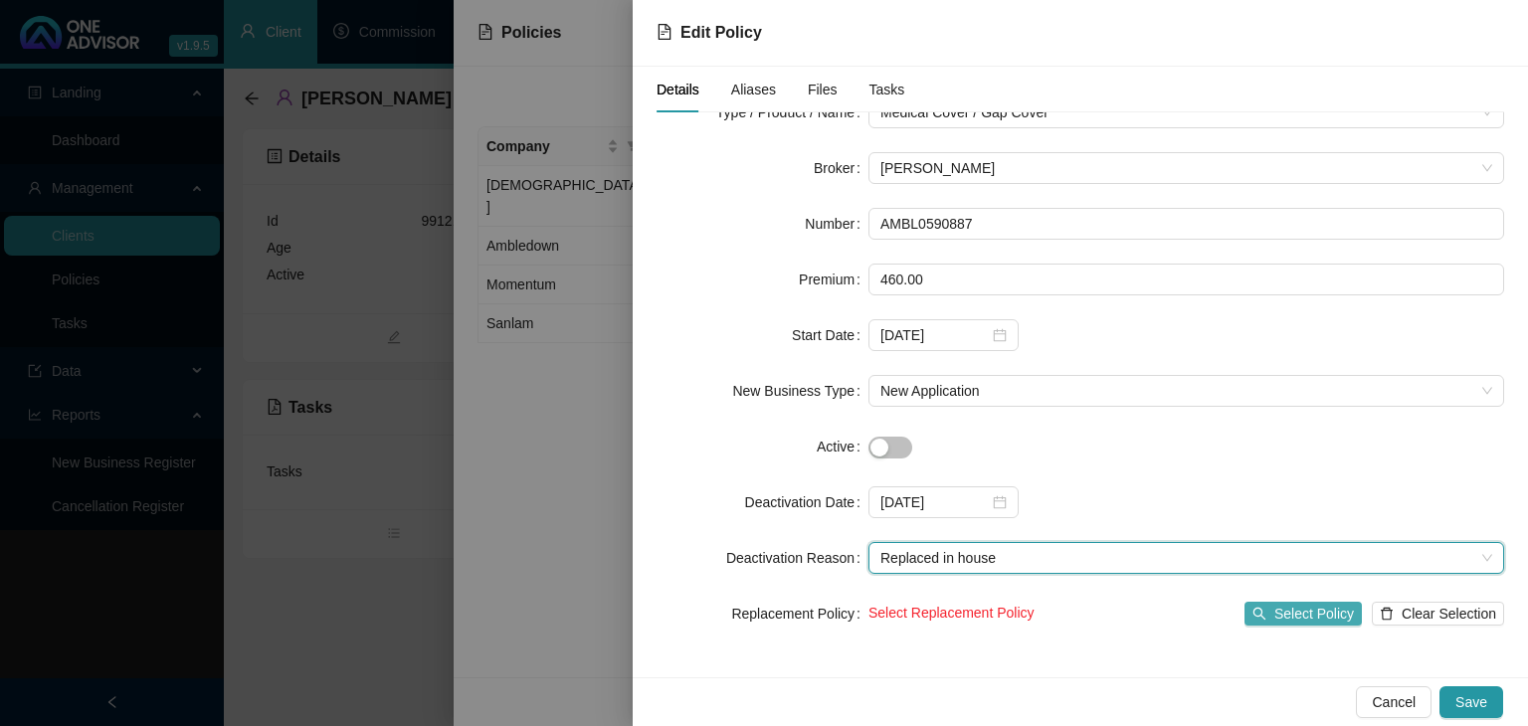
click at [1278, 614] on span "Select Policy" at bounding box center [1314, 614] width 80 height 22
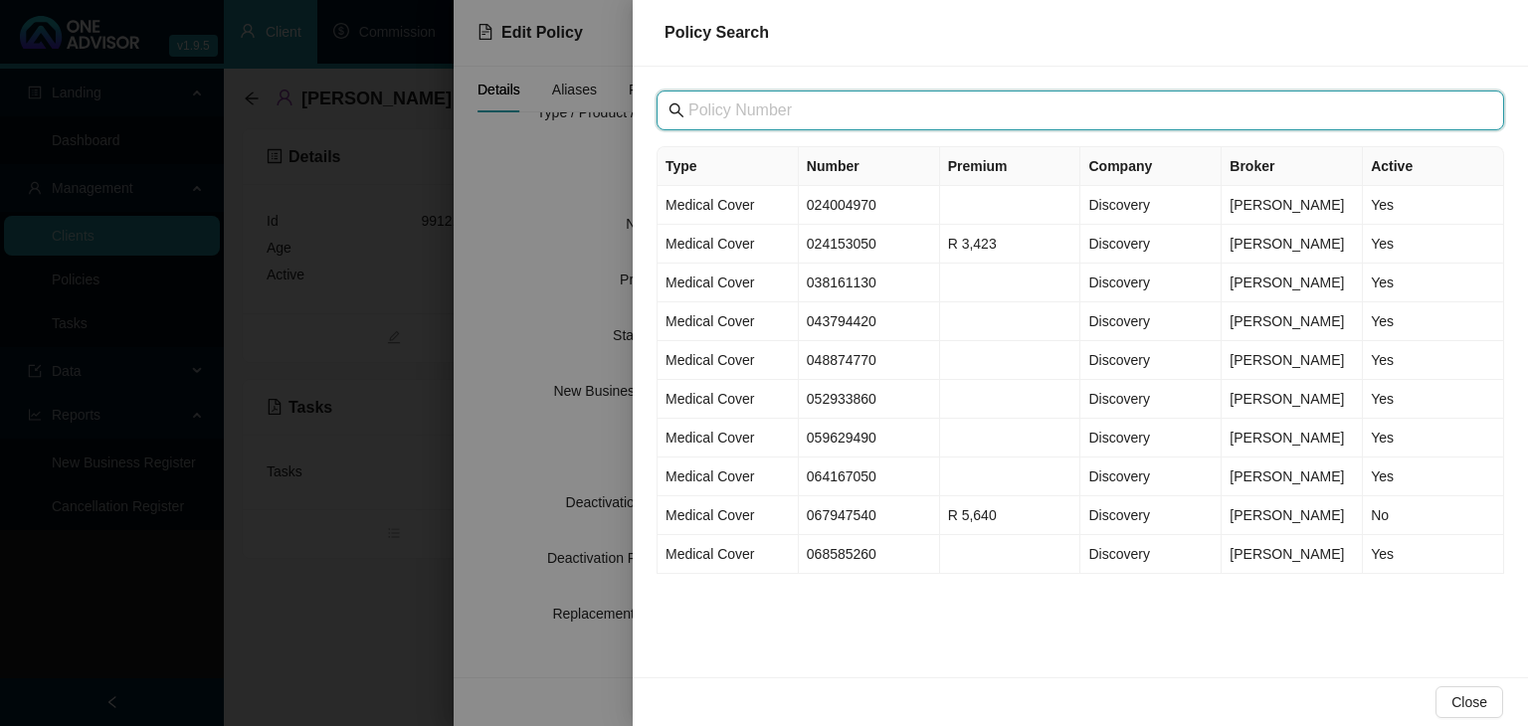
click at [729, 112] on input "text" at bounding box center [1082, 110] width 788 height 24
paste input "SAN21991371"
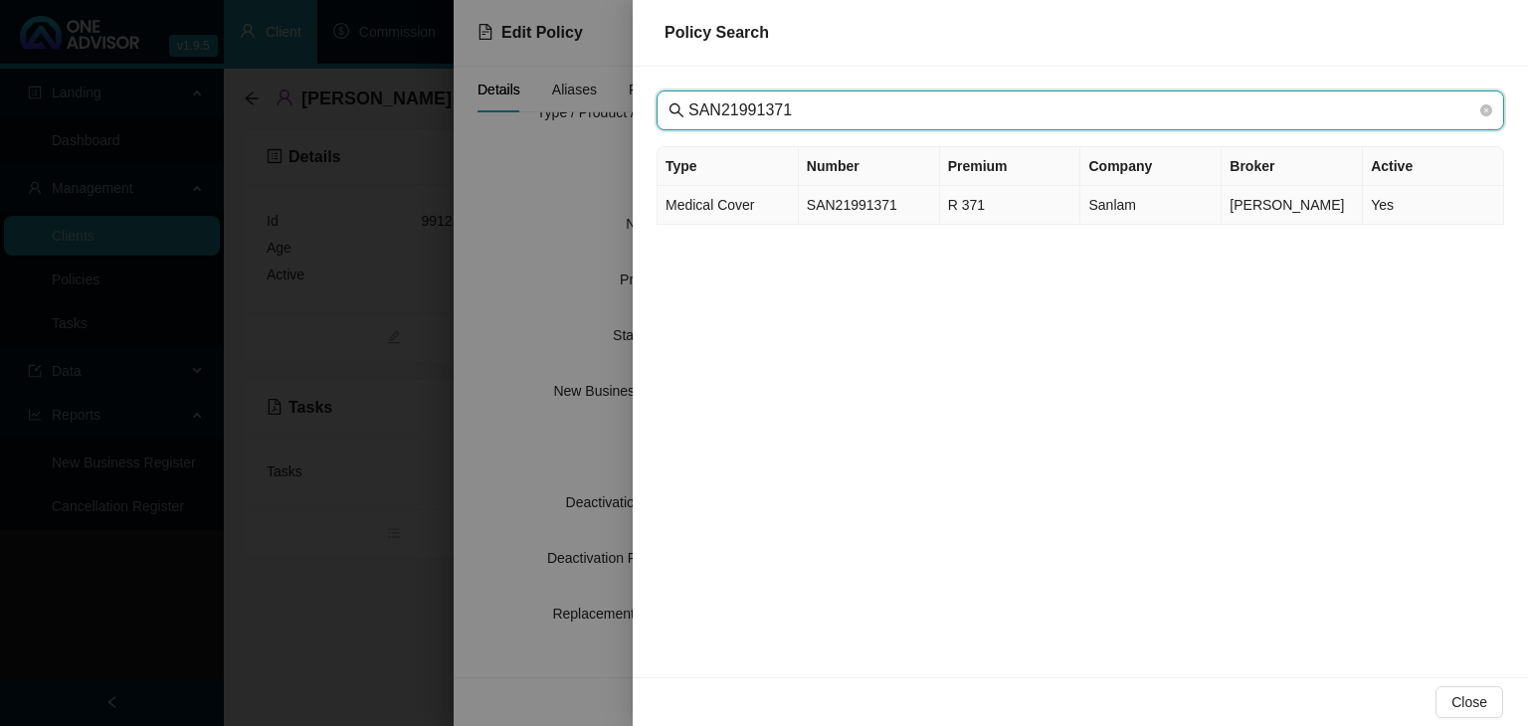
type input "SAN21991371"
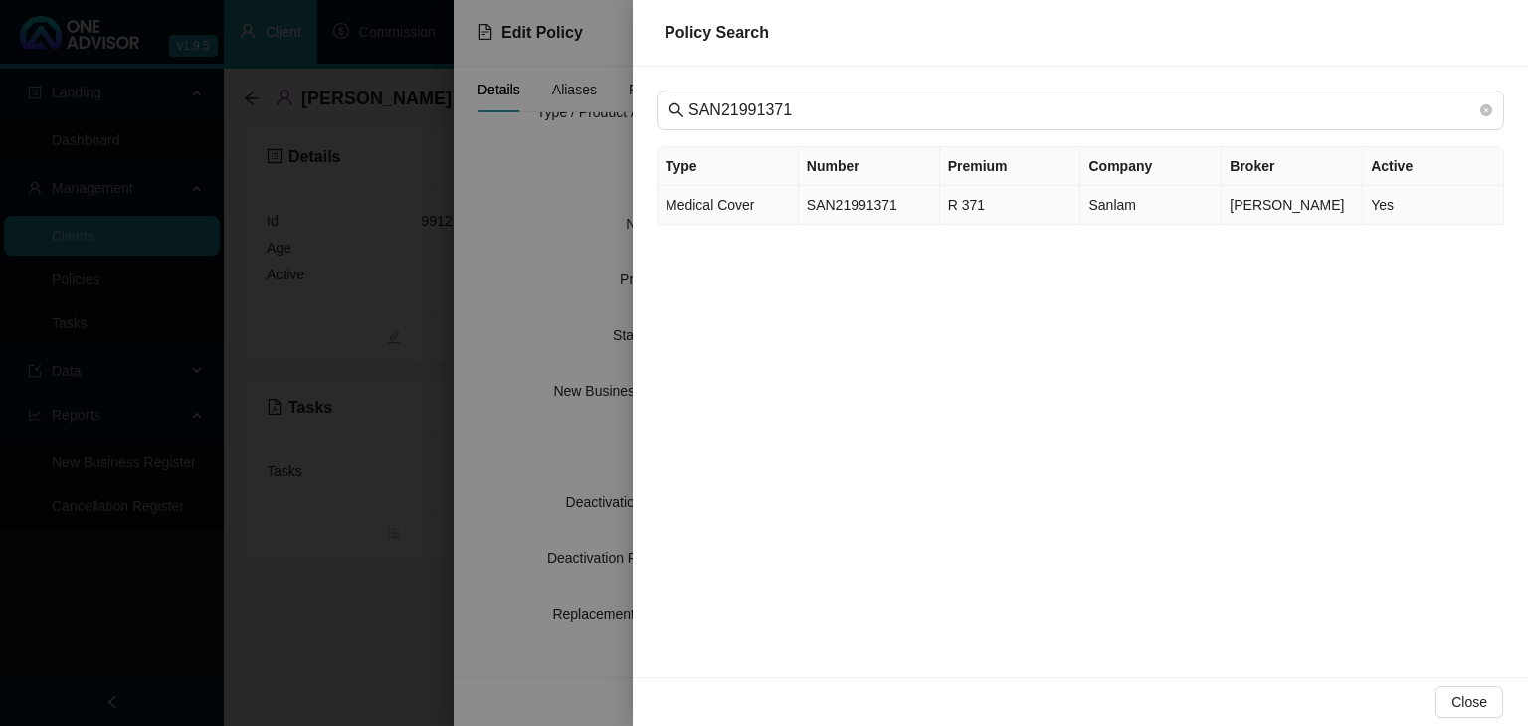
click at [836, 208] on td "SAN21991371" at bounding box center [869, 205] width 141 height 39
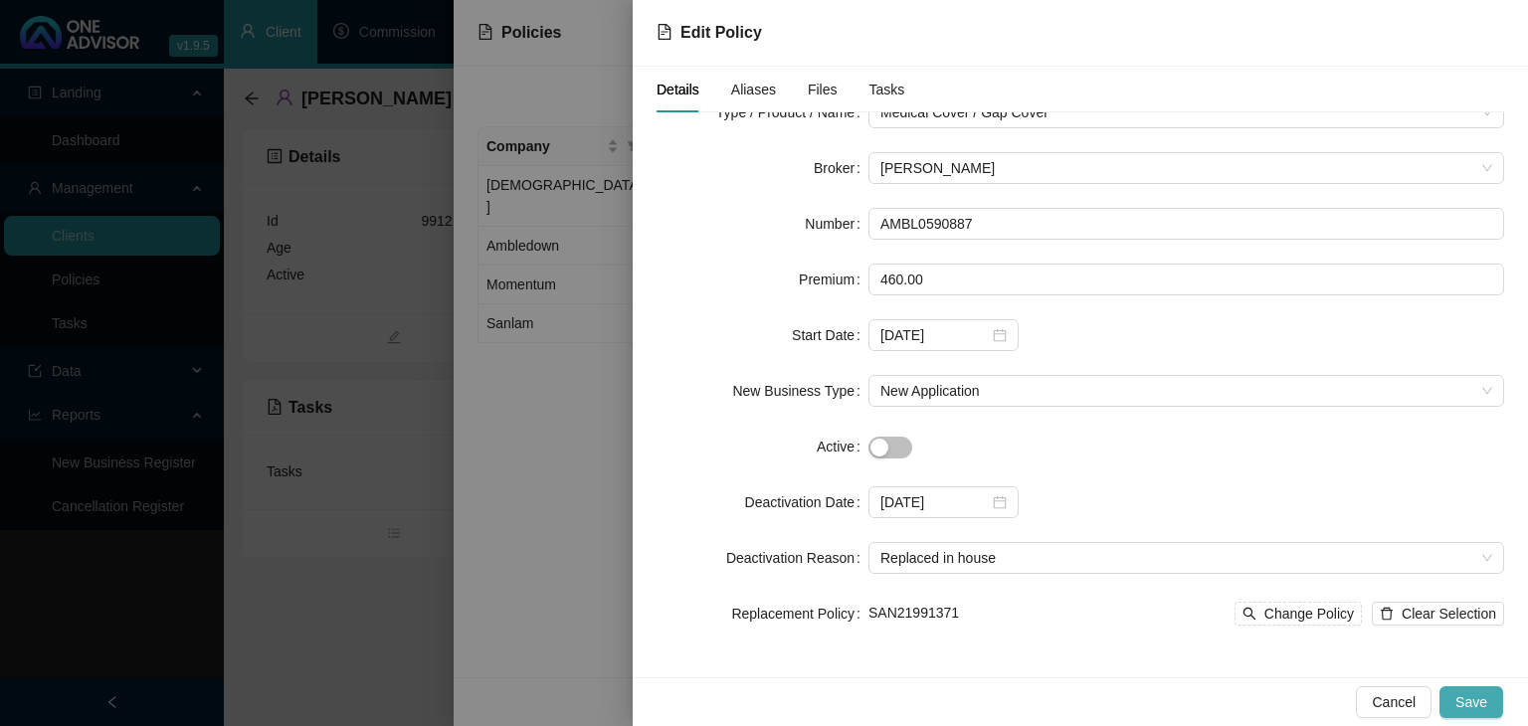
click at [1478, 702] on span "Save" at bounding box center [1471, 702] width 32 height 22
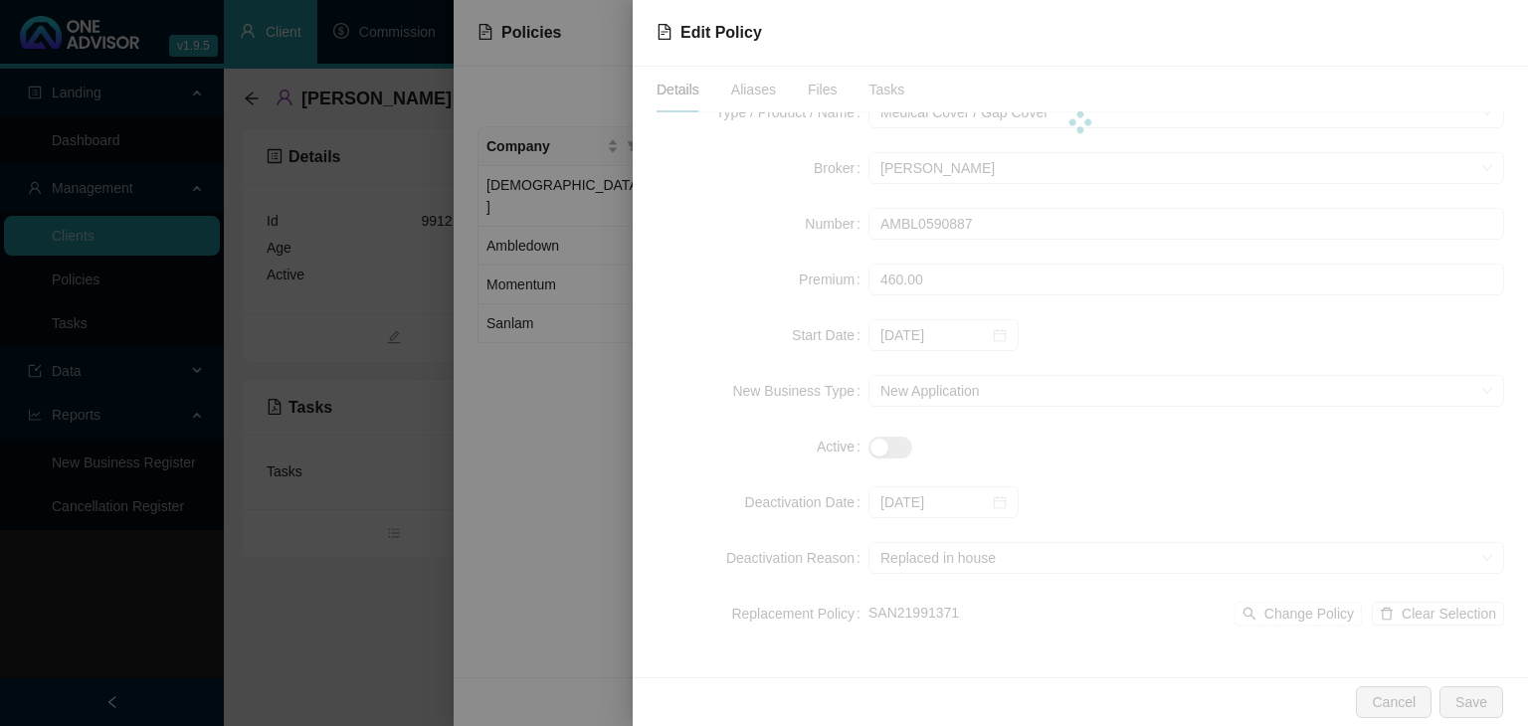
scroll to position [0, 0]
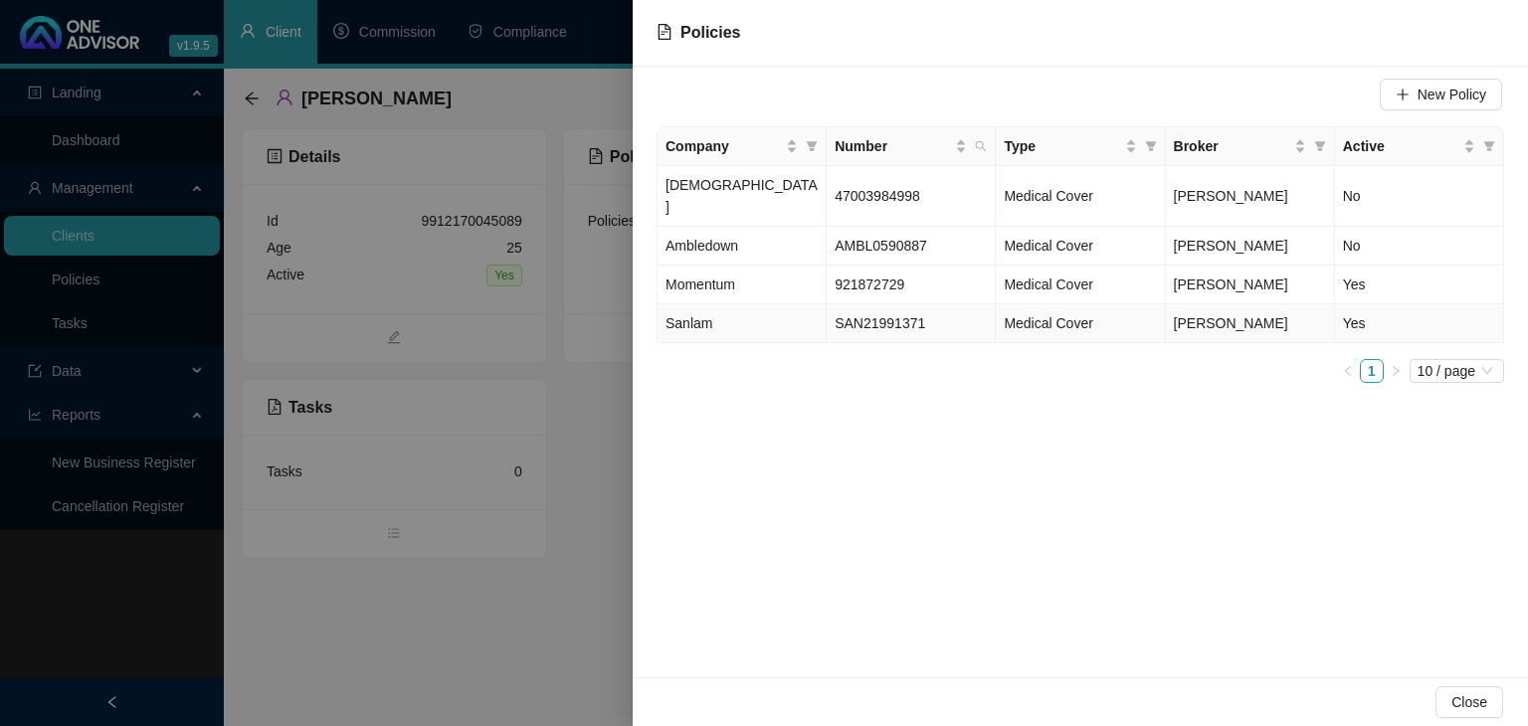
click at [922, 309] on td "SAN21991371" at bounding box center [911, 323] width 169 height 39
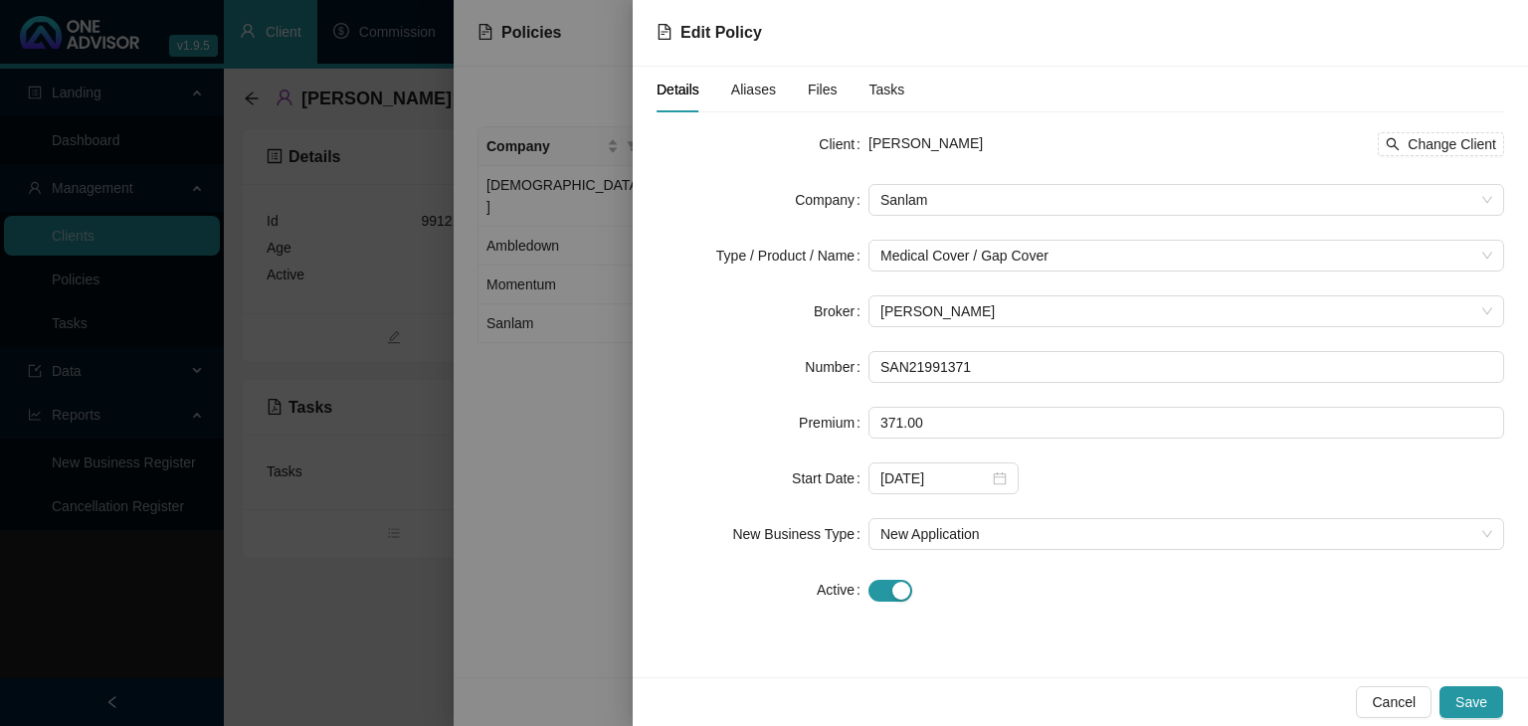
click at [417, 637] on div at bounding box center [764, 363] width 1528 height 726
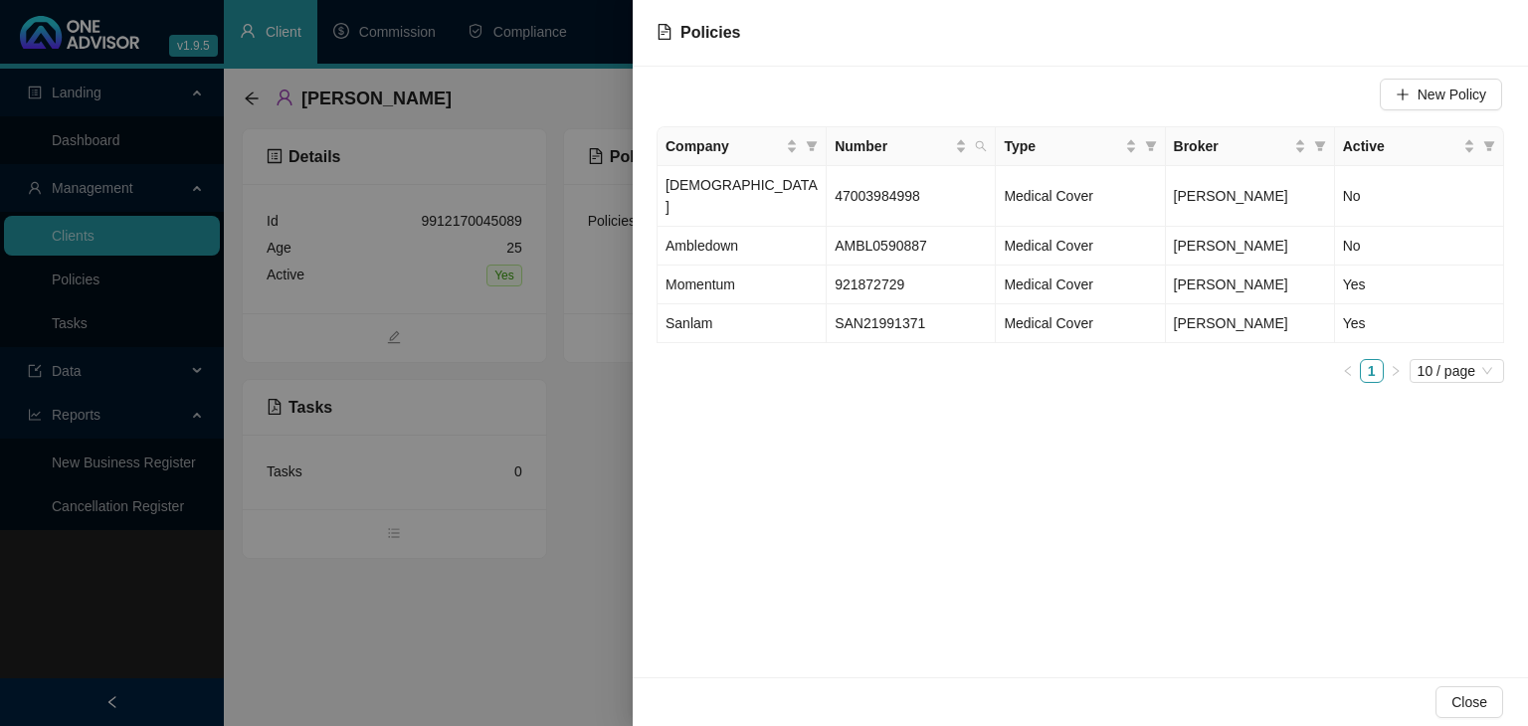
click at [613, 606] on div at bounding box center [764, 363] width 1528 height 726
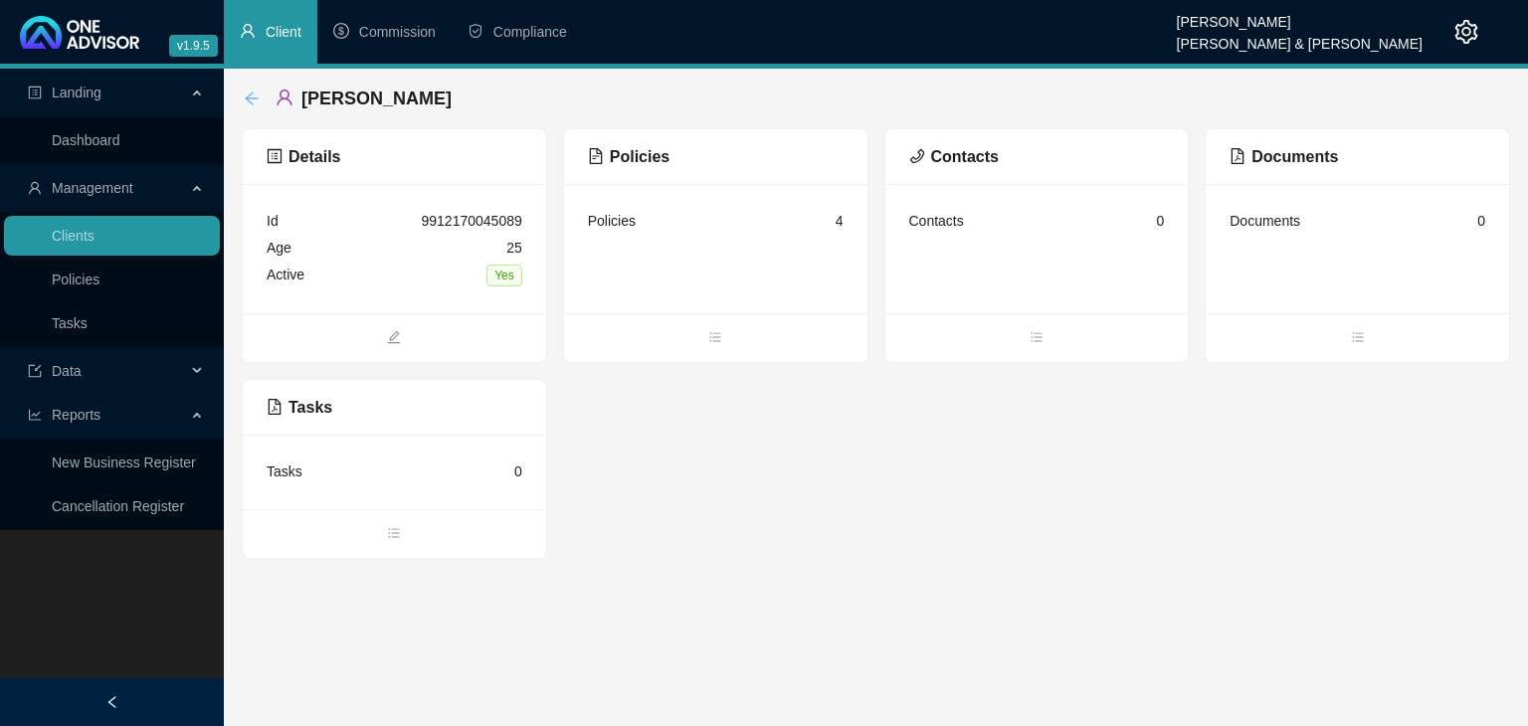
click at [251, 95] on icon "arrow-left" at bounding box center [251, 98] width 13 height 13
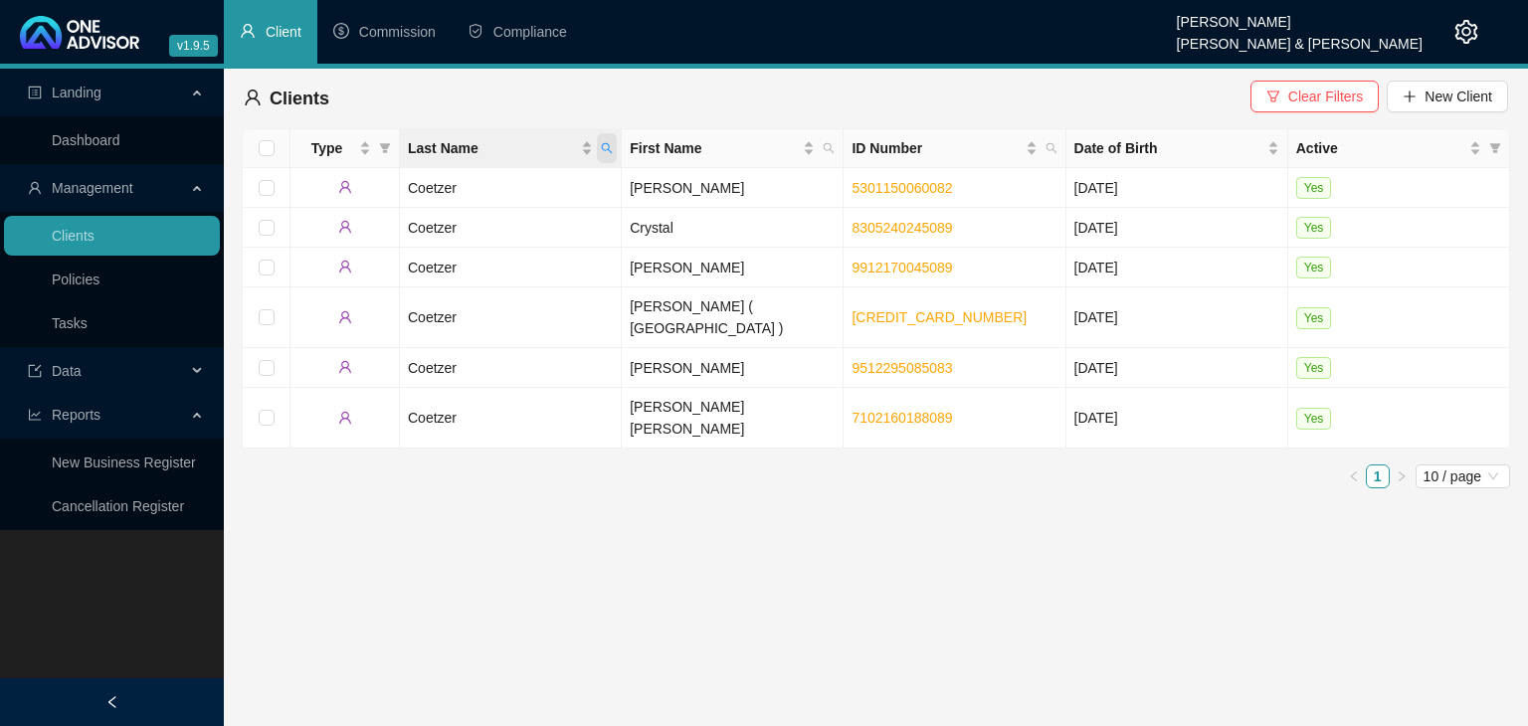
click at [603, 151] on icon "search" at bounding box center [607, 148] width 12 height 12
type input "[PERSON_NAME]"
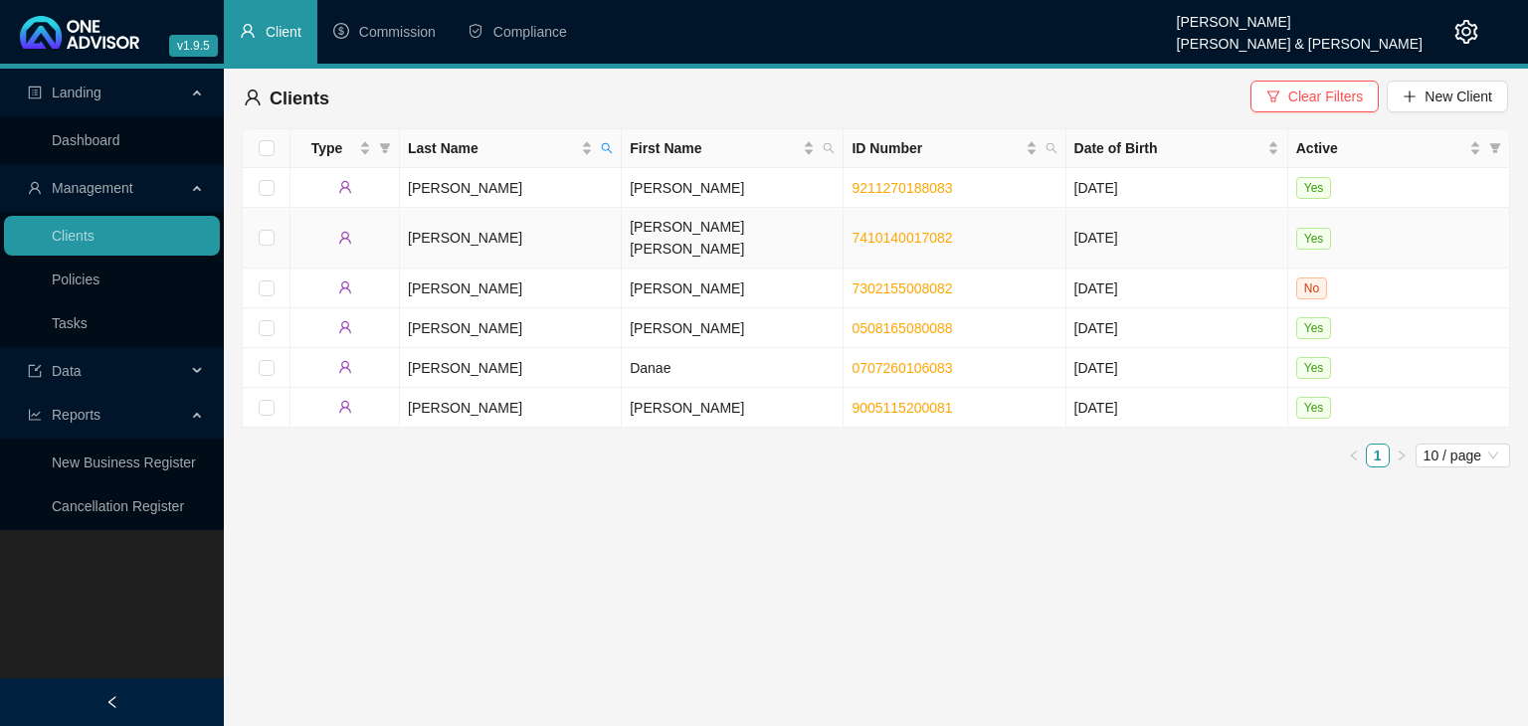
click at [418, 220] on td "[PERSON_NAME]" at bounding box center [511, 238] width 222 height 61
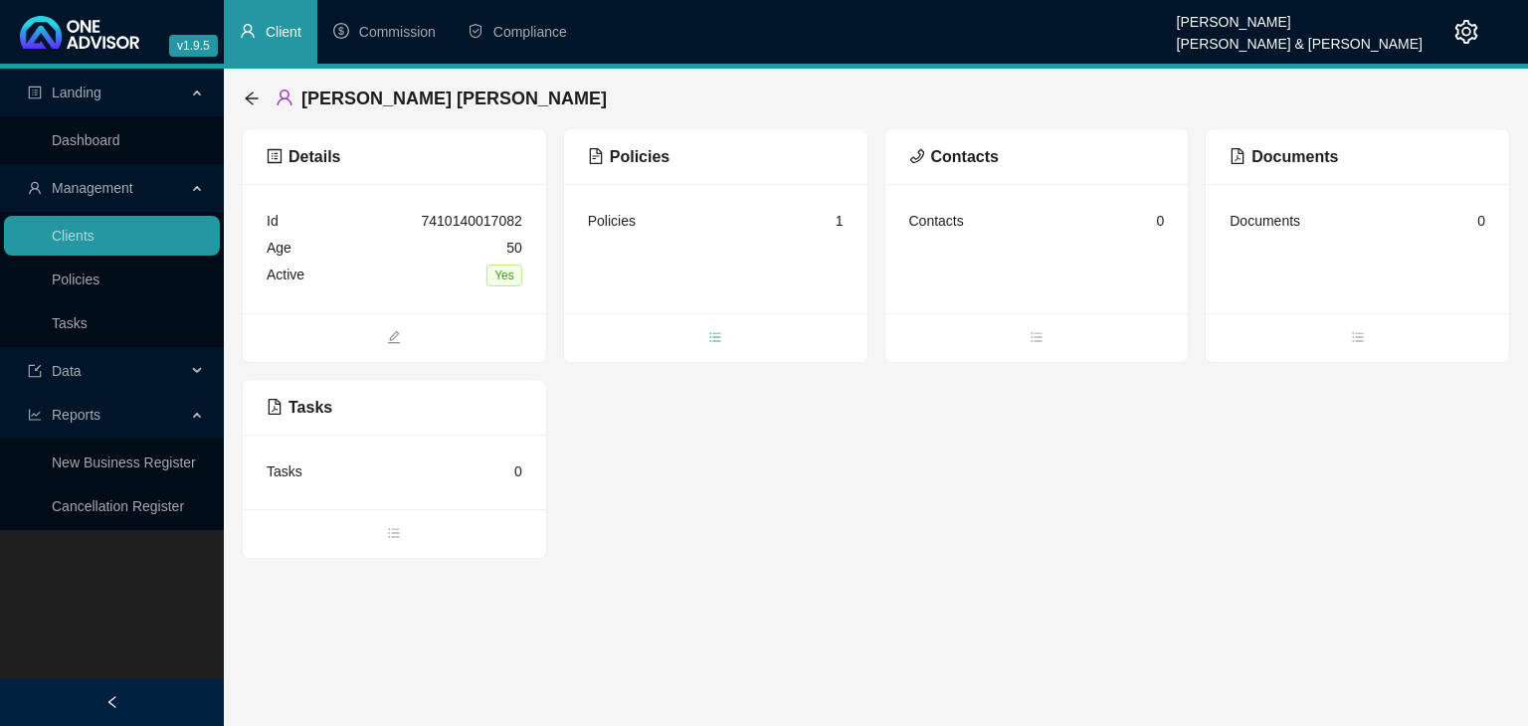
click at [712, 339] on icon "bars" at bounding box center [715, 337] width 14 height 14
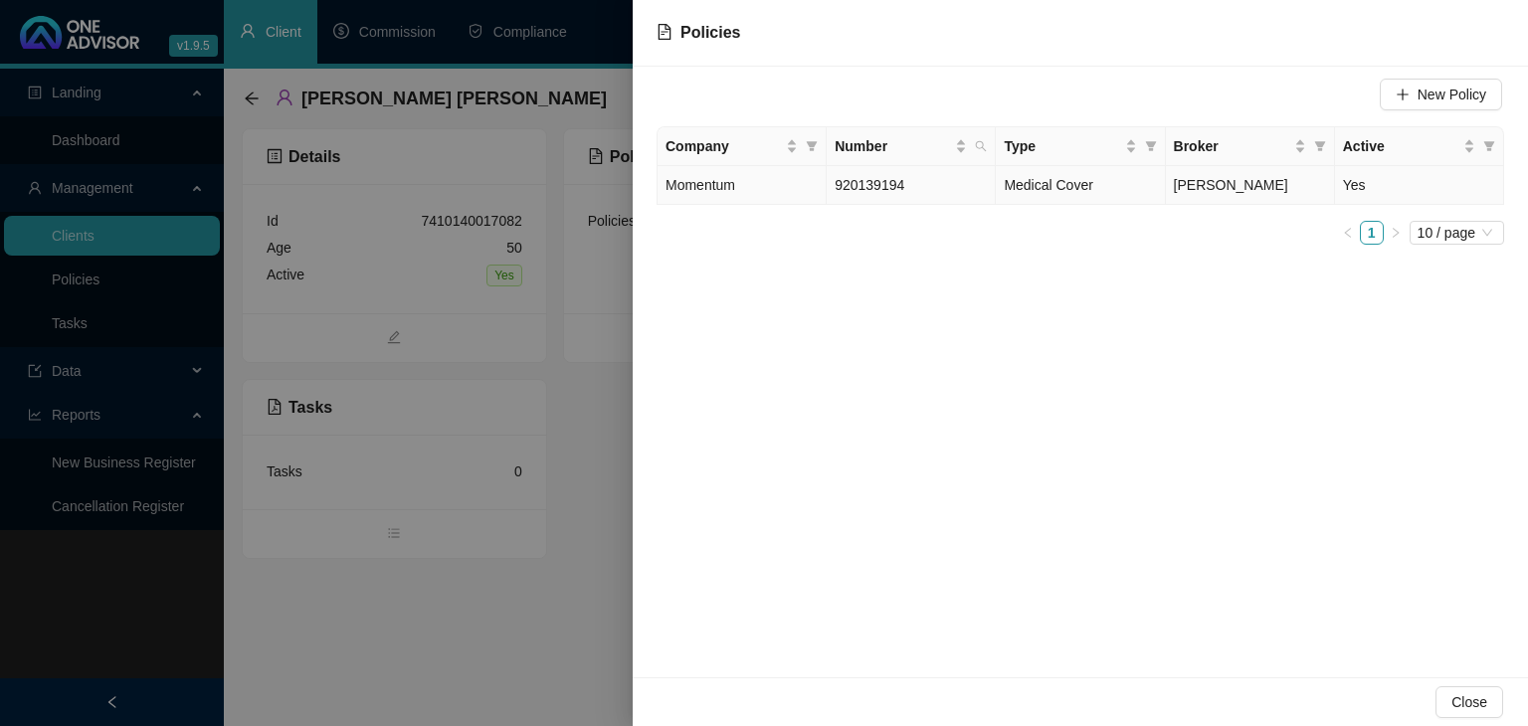
click at [949, 185] on td "920139194" at bounding box center [911, 185] width 169 height 39
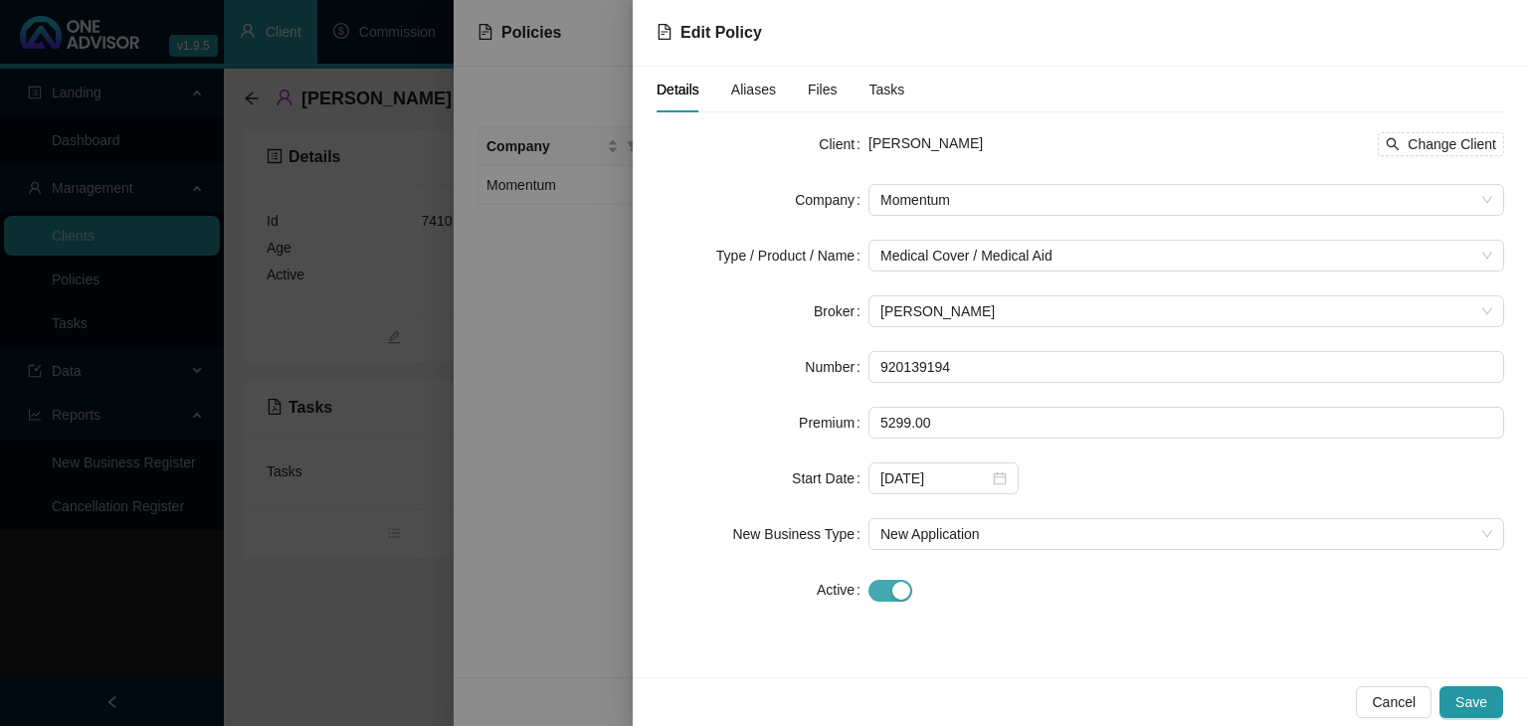
click at [899, 591] on div "button" at bounding box center [901, 591] width 18 height 18
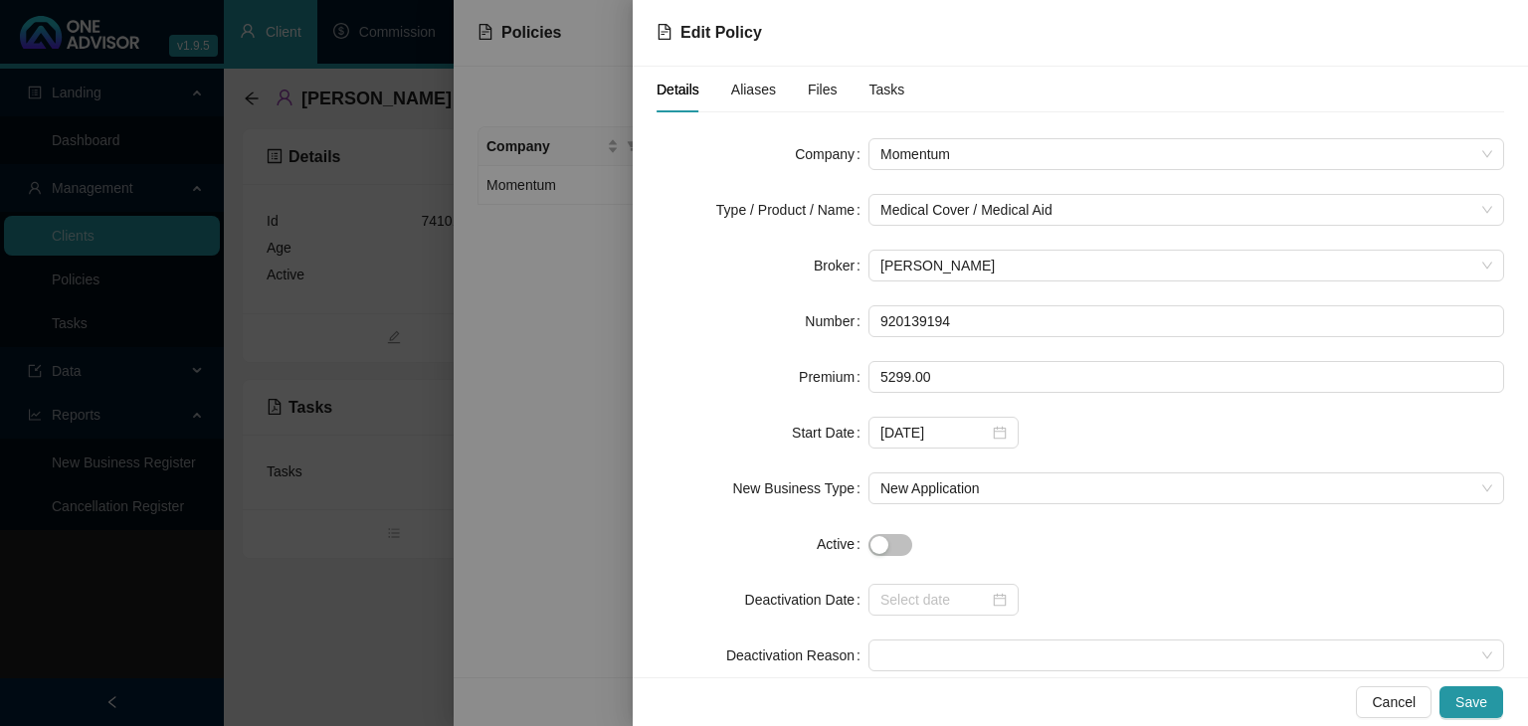
scroll to position [88, 0]
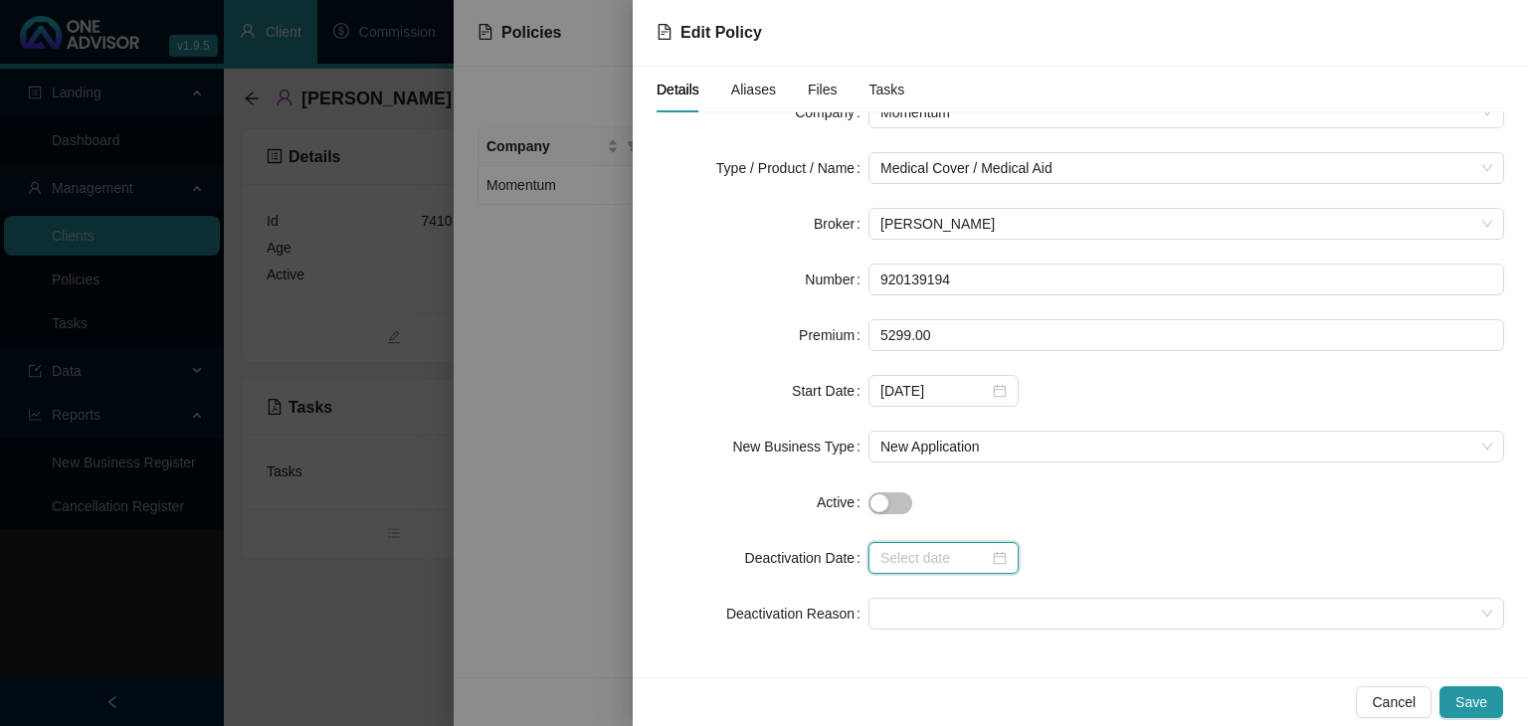
click at [979, 568] on input at bounding box center [934, 558] width 108 height 22
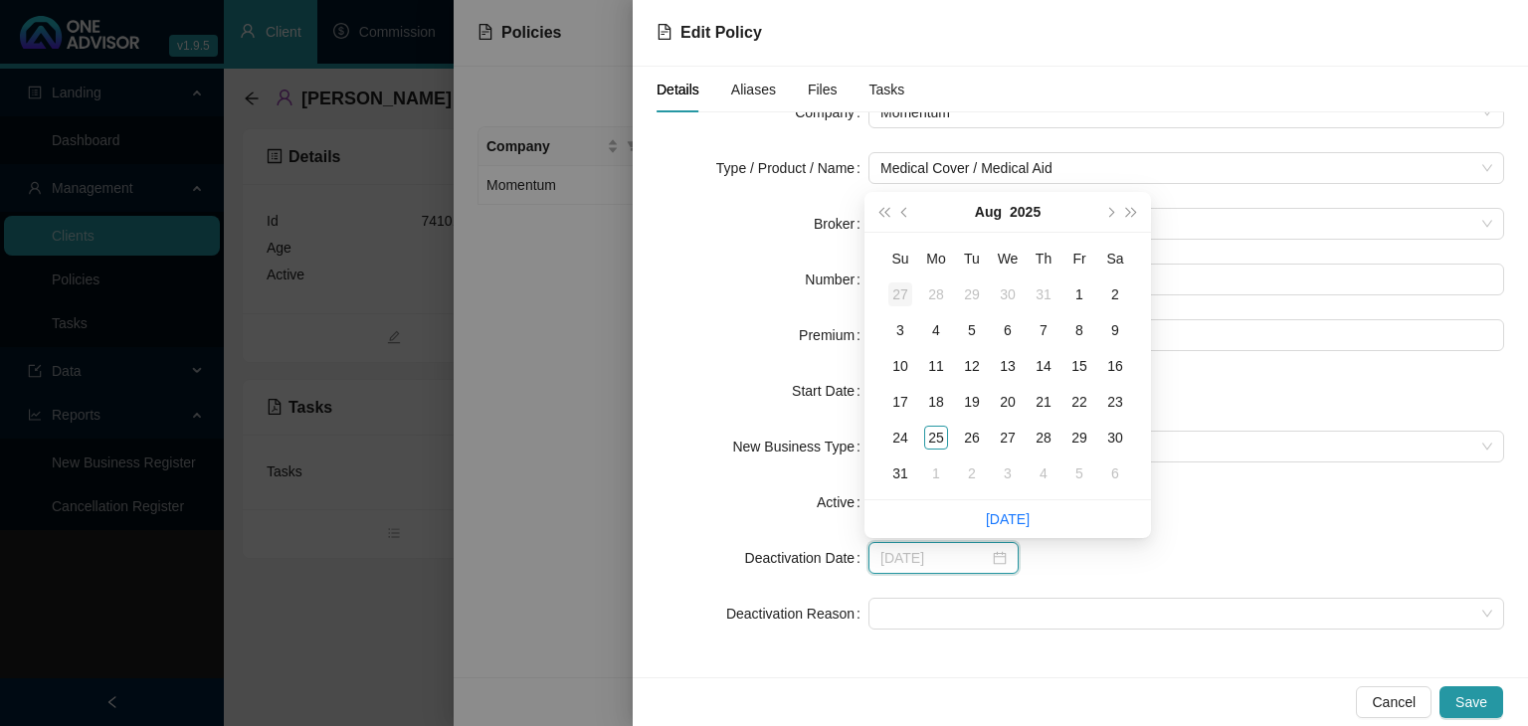
type input "[DATE]"
click at [906, 211] on span "prev-year" at bounding box center [906, 212] width 10 height 10
type input "[DATE]"
click at [1047, 433] on div "31" at bounding box center [1044, 438] width 24 height 24
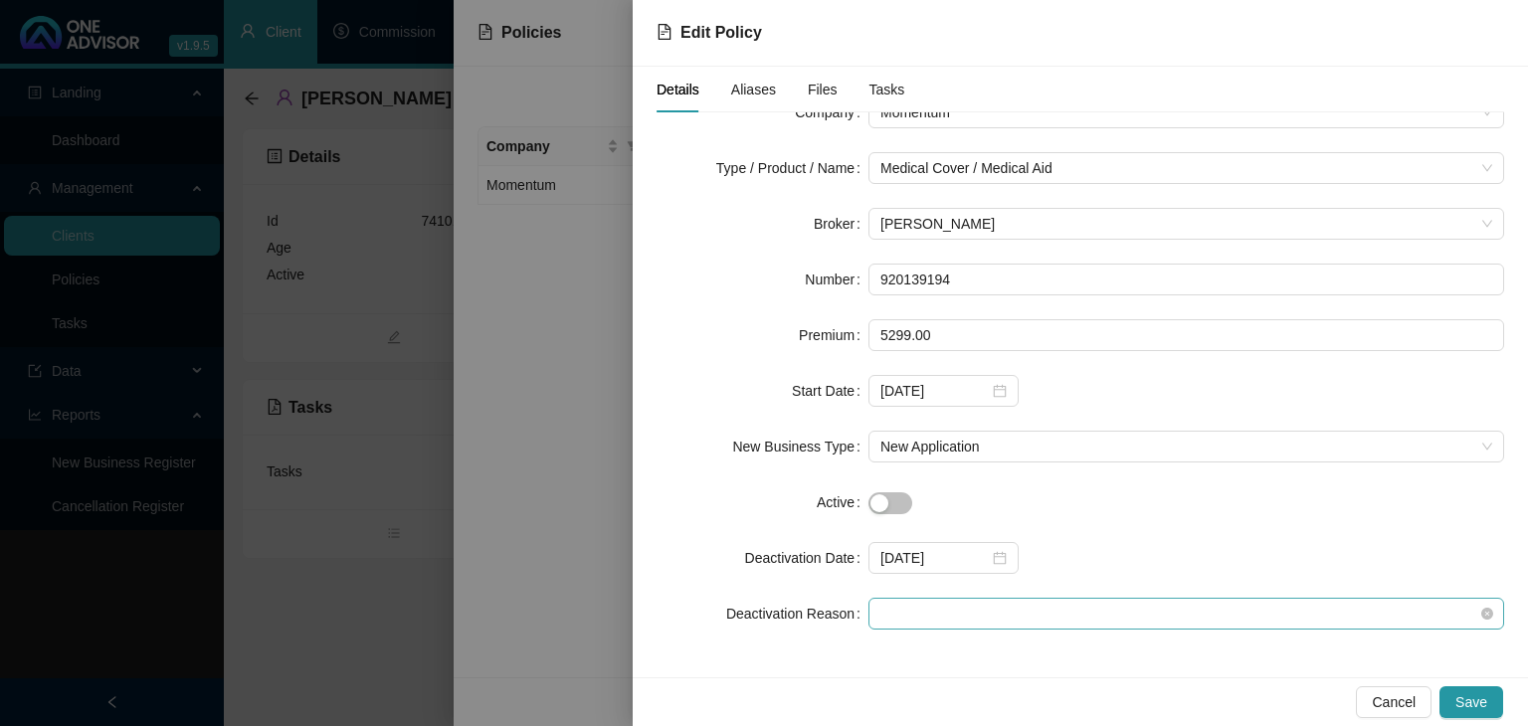
click at [897, 607] on span at bounding box center [1186, 614] width 612 height 30
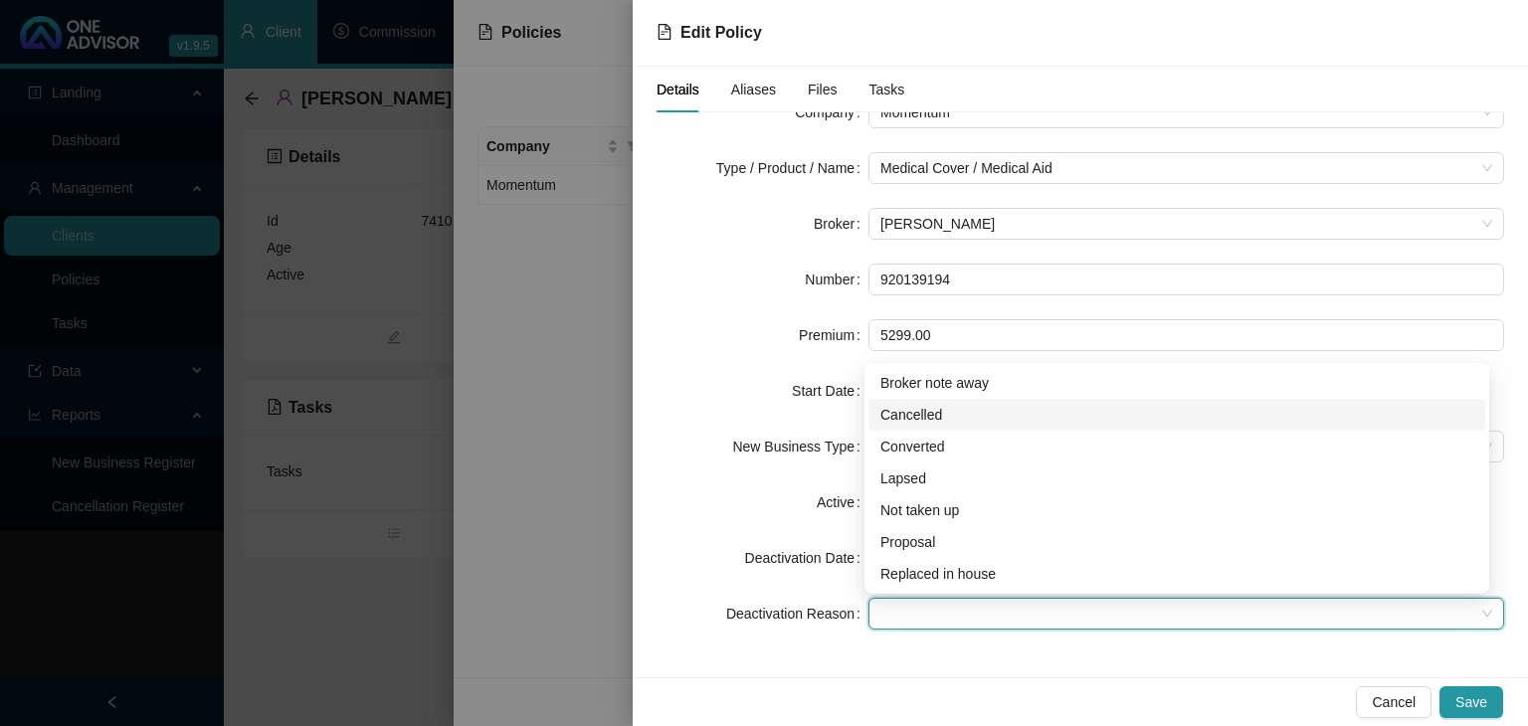
click at [891, 415] on div "Cancelled" at bounding box center [1176, 415] width 593 height 22
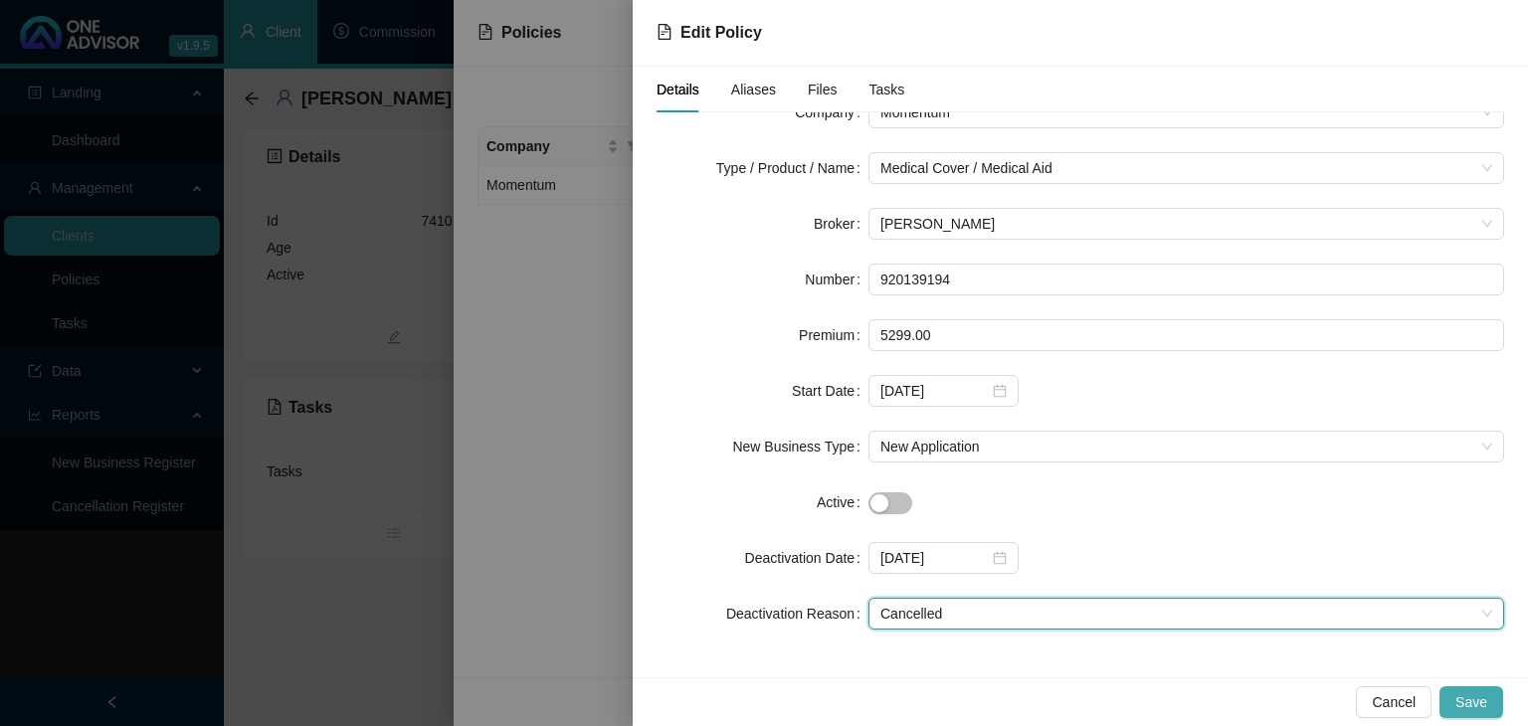
click at [1465, 694] on span "Save" at bounding box center [1471, 702] width 32 height 22
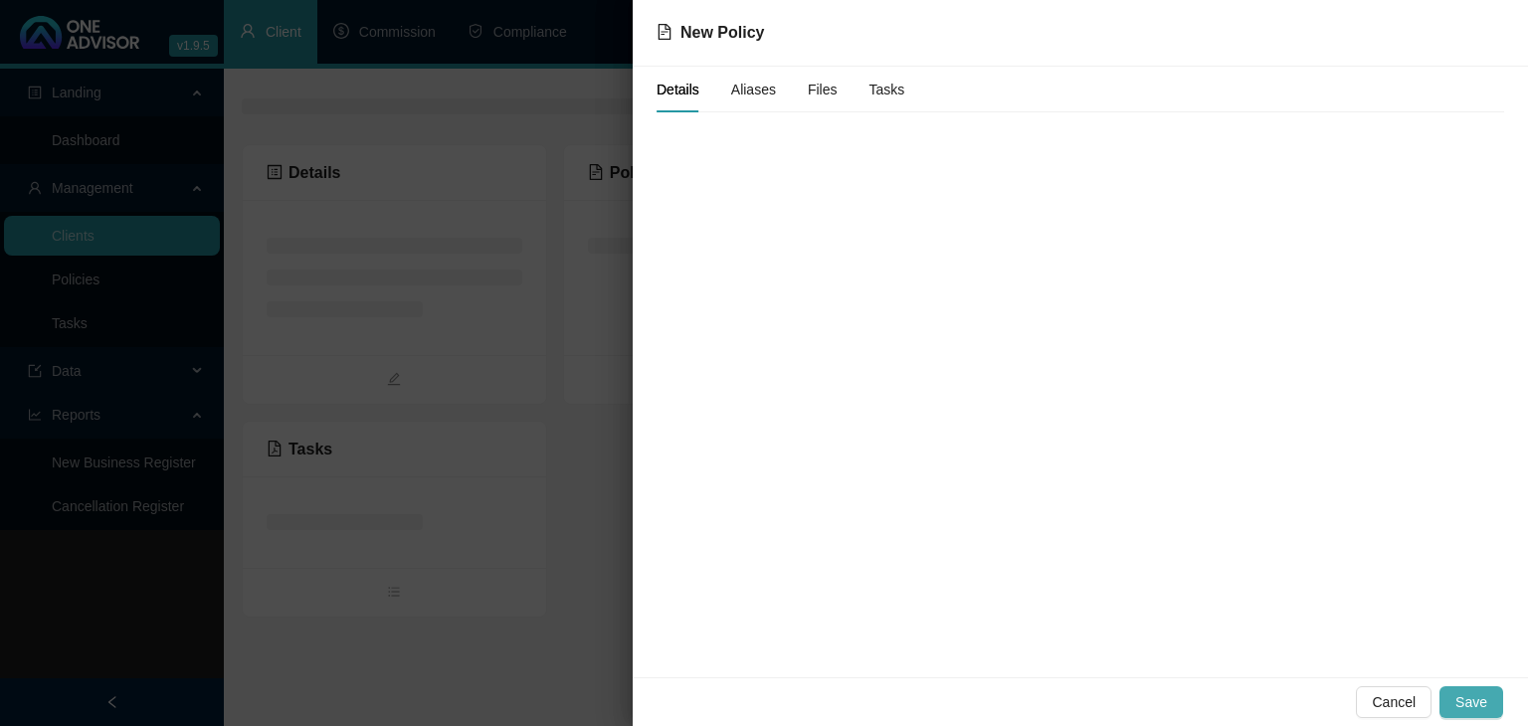
scroll to position [0, 0]
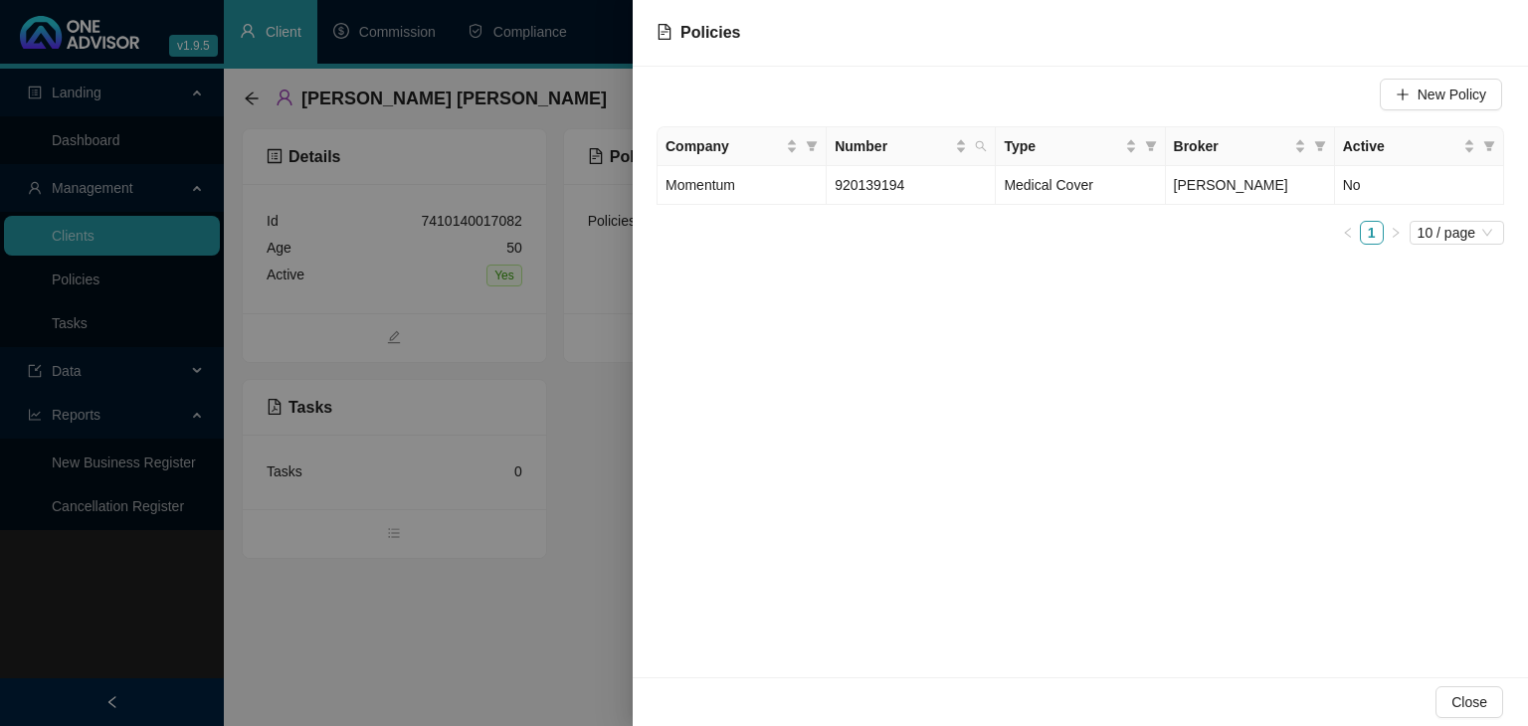
drag, startPoint x: 571, startPoint y: 521, endPoint x: 552, endPoint y: 484, distance: 41.4
click at [572, 520] on div at bounding box center [764, 363] width 1528 height 726
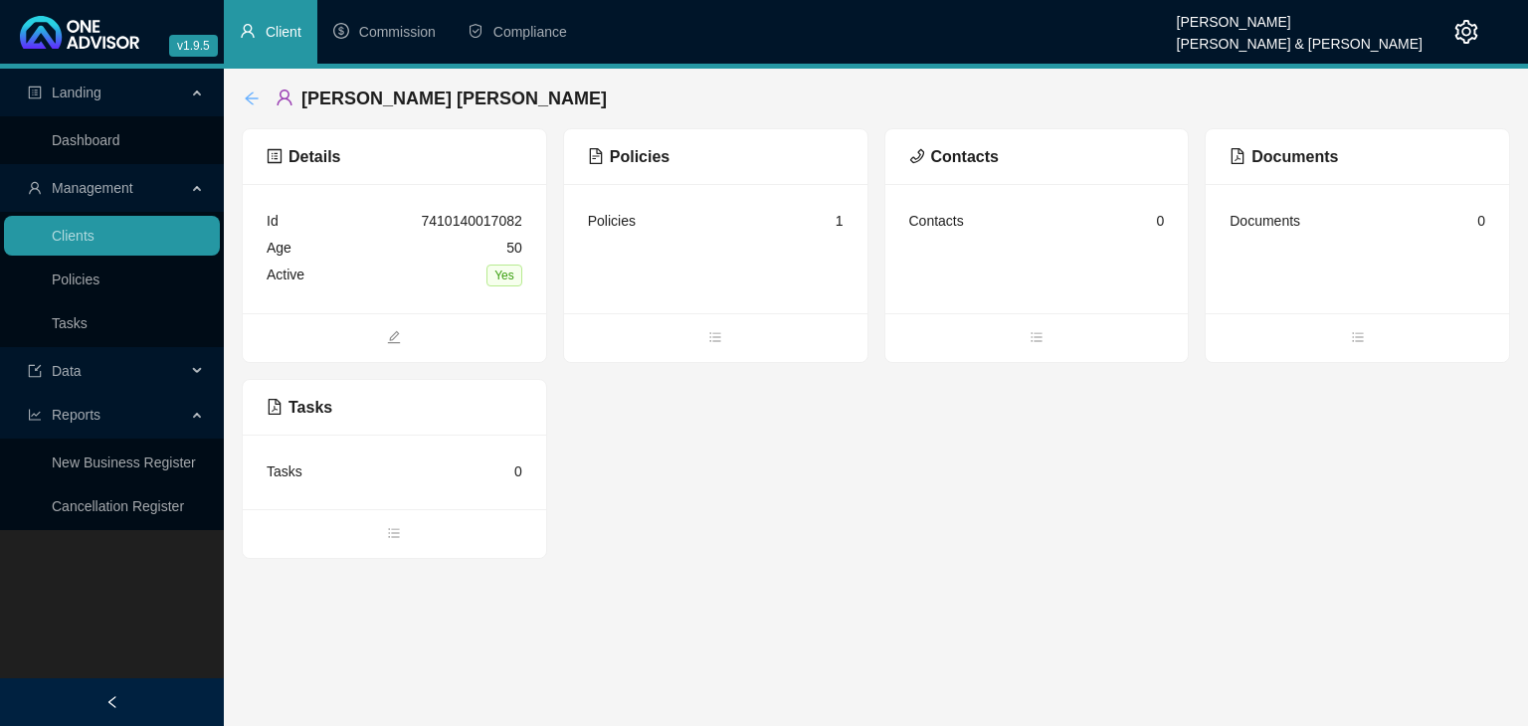
click at [247, 99] on icon "arrow-left" at bounding box center [251, 98] width 13 height 13
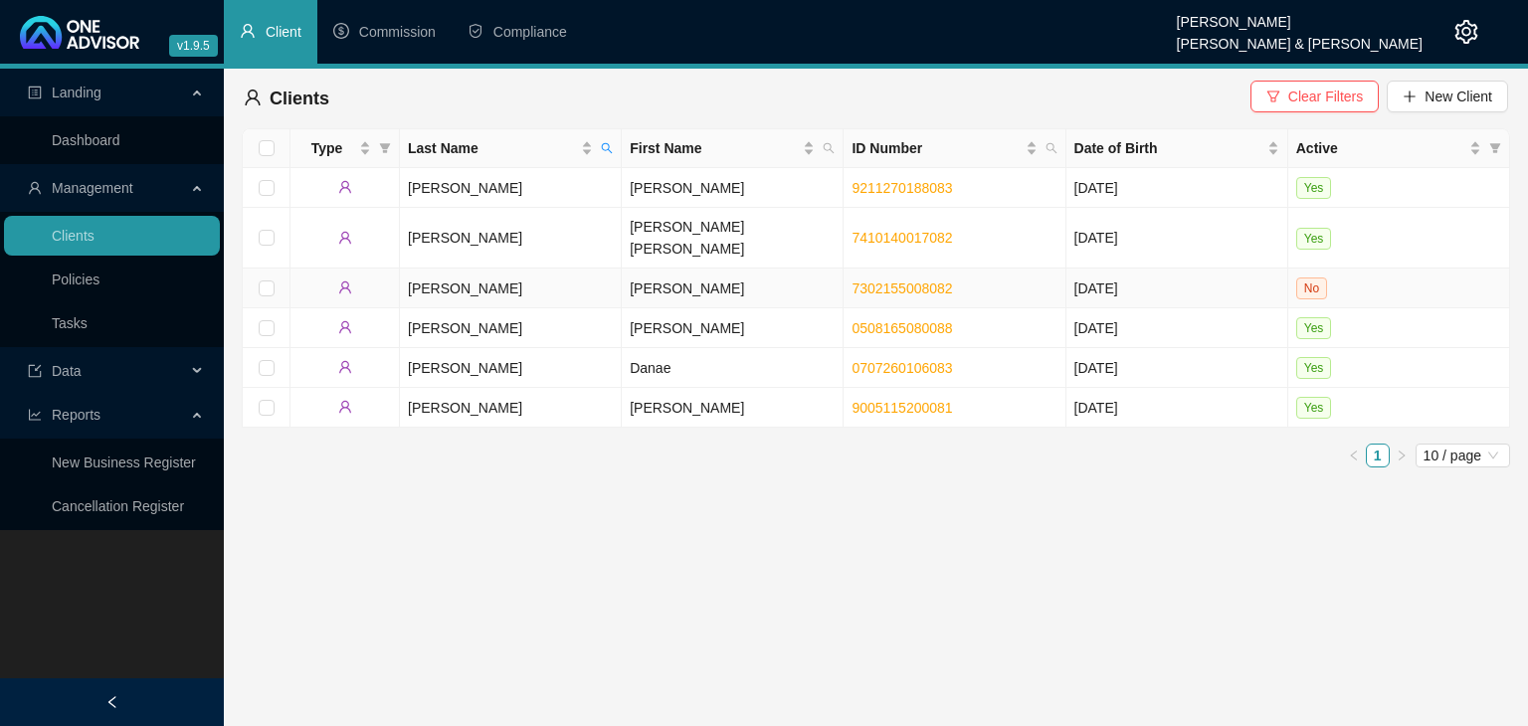
click at [657, 269] on td "[PERSON_NAME]" at bounding box center [733, 289] width 222 height 40
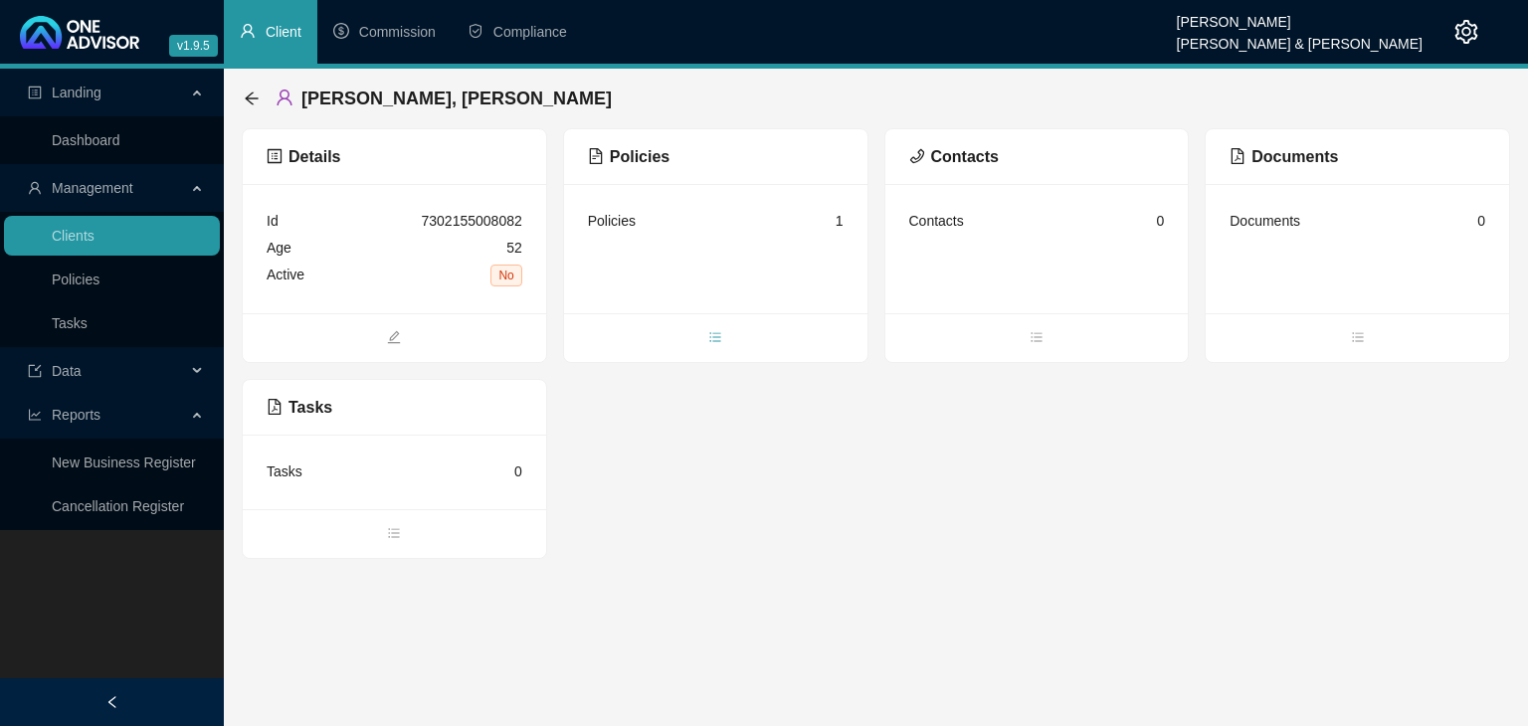
click at [720, 339] on icon "bars" at bounding box center [715, 337] width 14 height 14
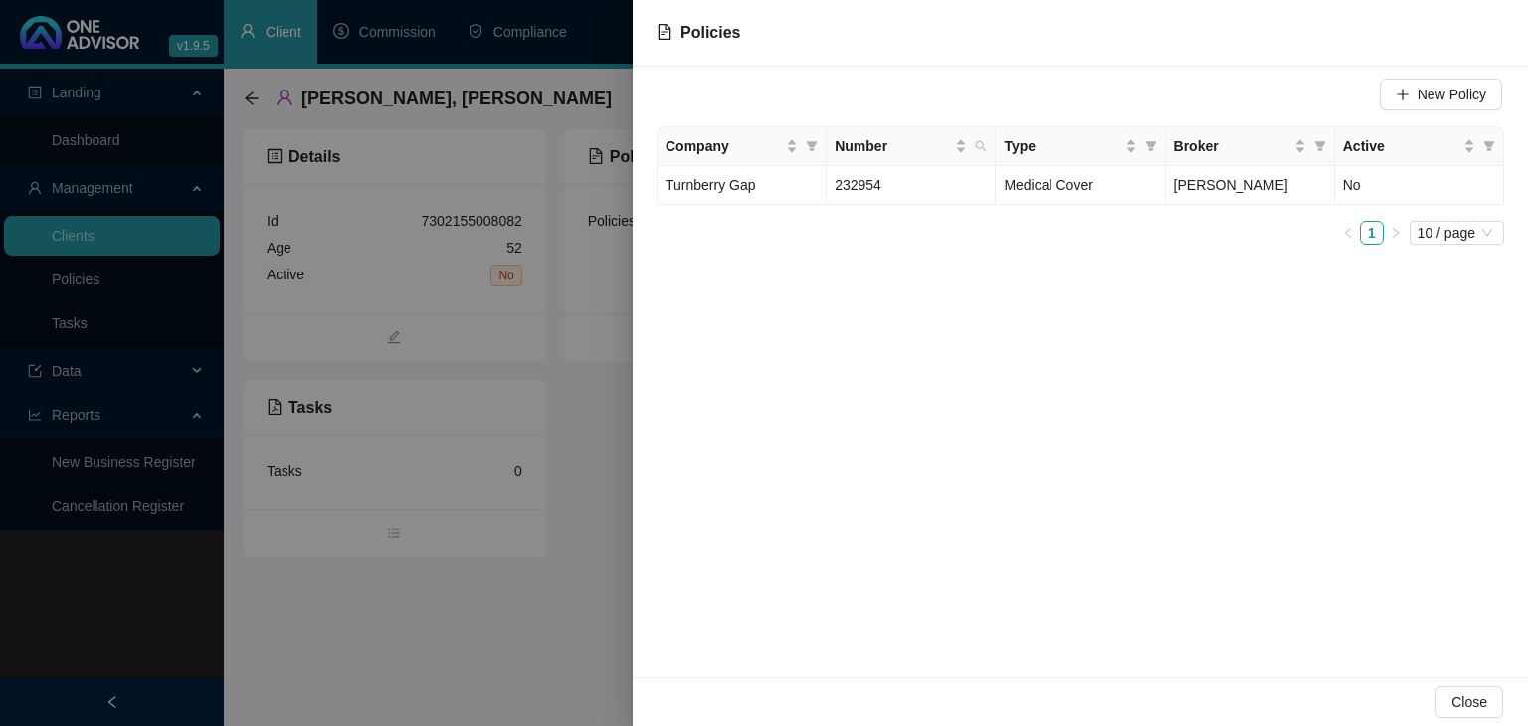
click at [509, 601] on div at bounding box center [764, 363] width 1528 height 726
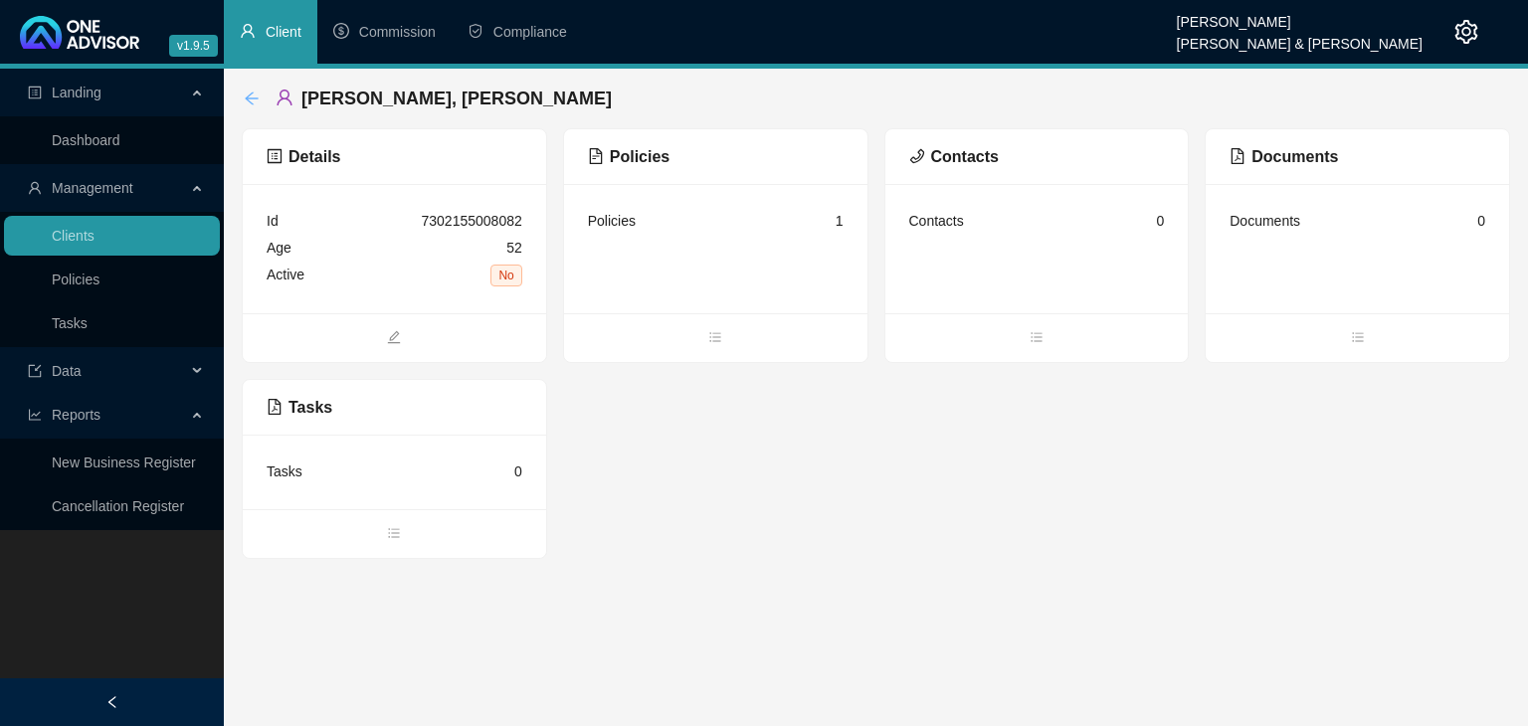
click at [253, 97] on icon "arrow-left" at bounding box center [251, 98] width 13 height 13
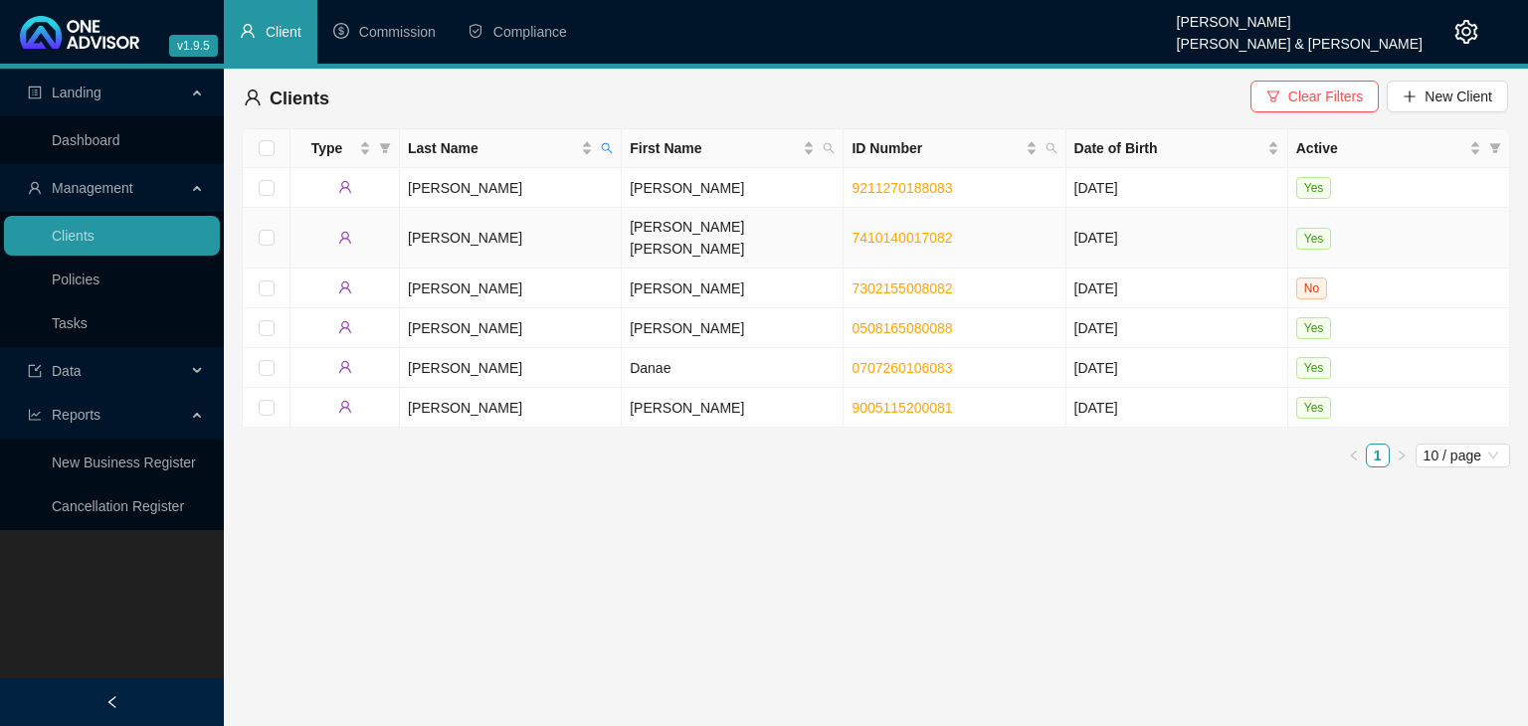
click at [688, 229] on td "[PERSON_NAME] [PERSON_NAME]" at bounding box center [733, 238] width 222 height 61
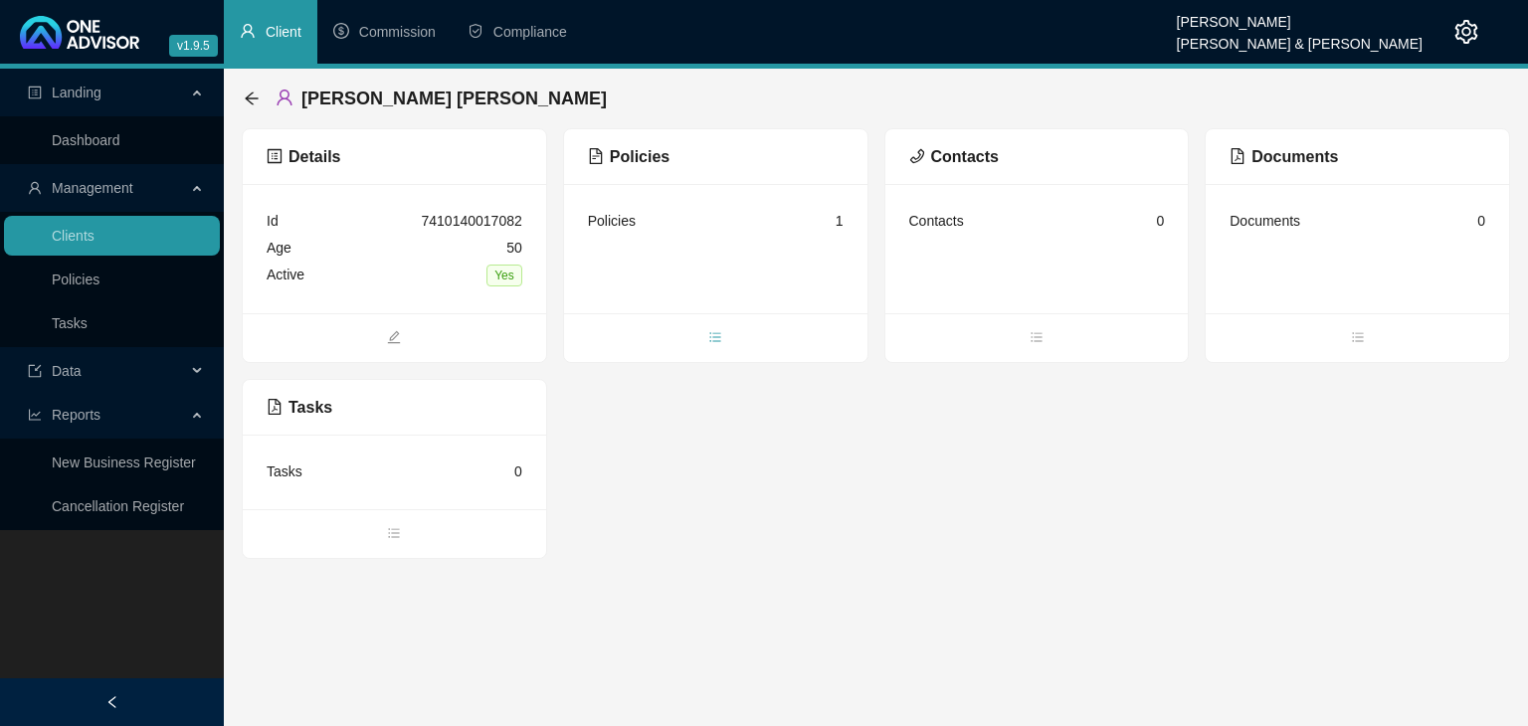
click at [718, 333] on icon "bars" at bounding box center [715, 336] width 11 height 9
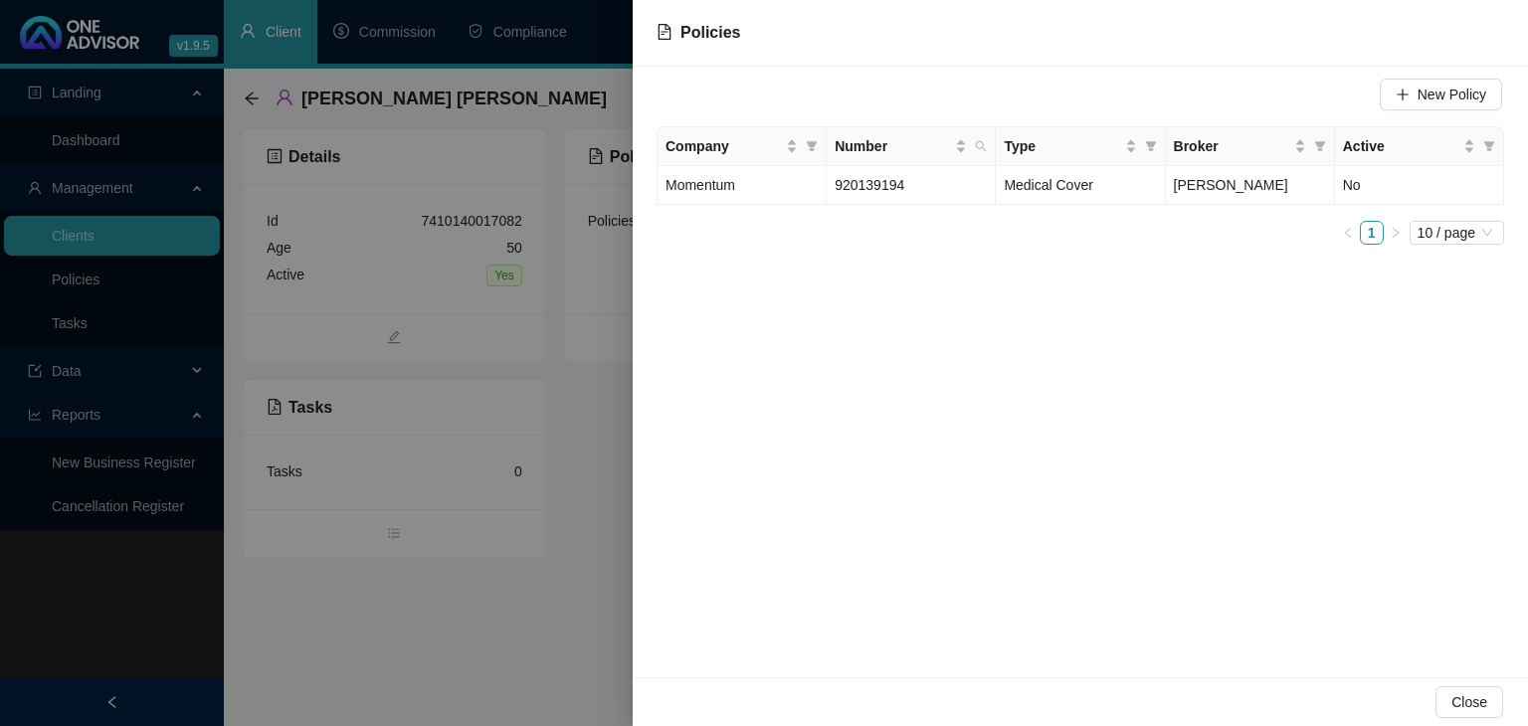
click at [529, 656] on div at bounding box center [764, 363] width 1528 height 726
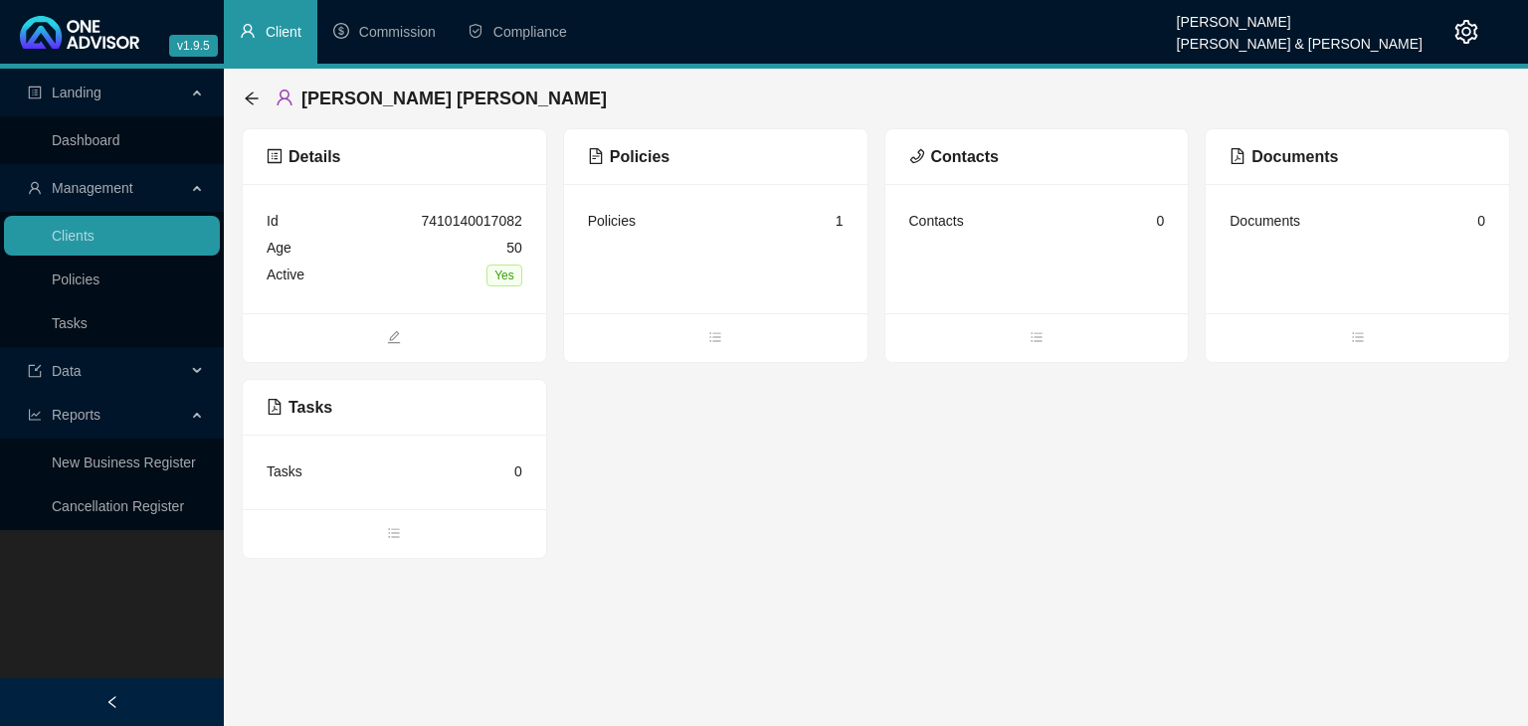
click at [506, 273] on span "Yes" at bounding box center [504, 276] width 36 height 22
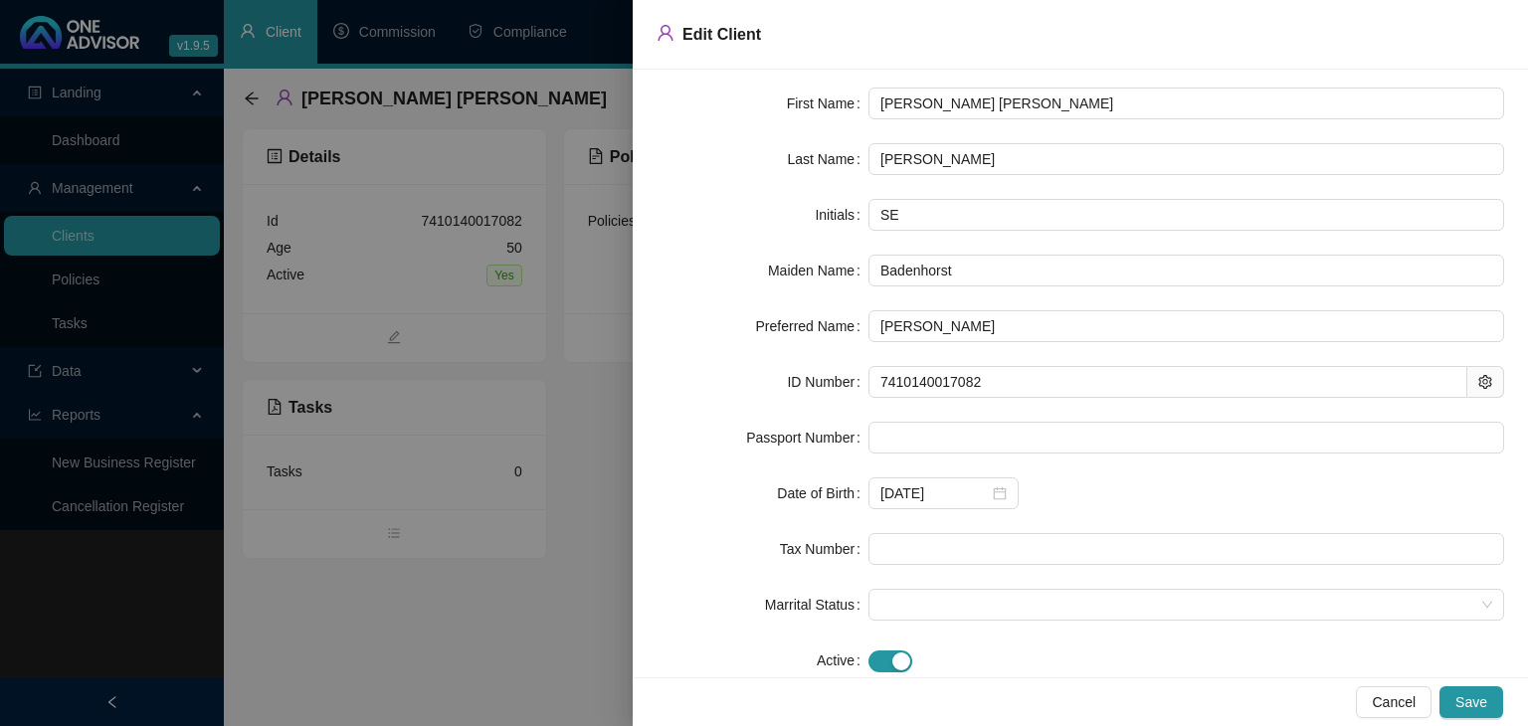
scroll to position [107, 0]
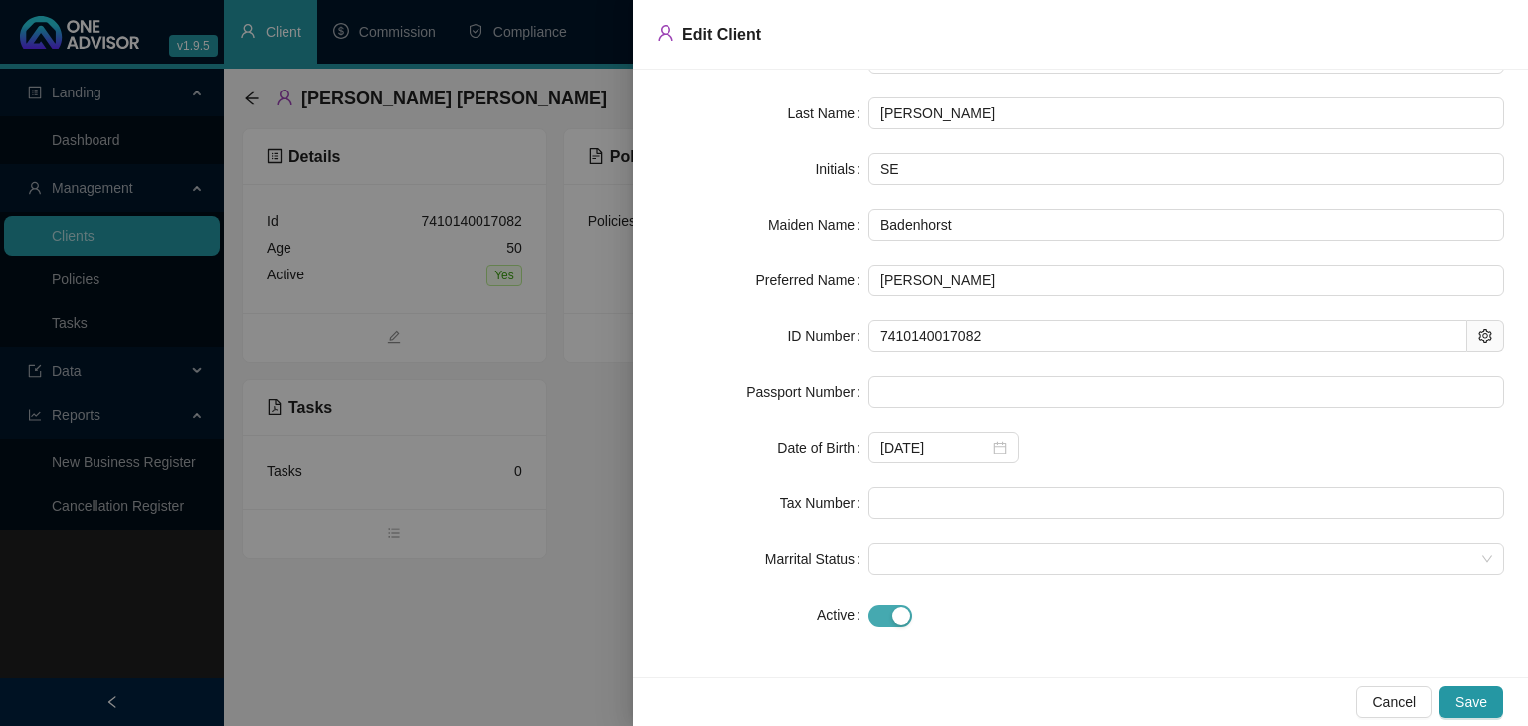
click at [902, 614] on div "button" at bounding box center [901, 616] width 18 height 18
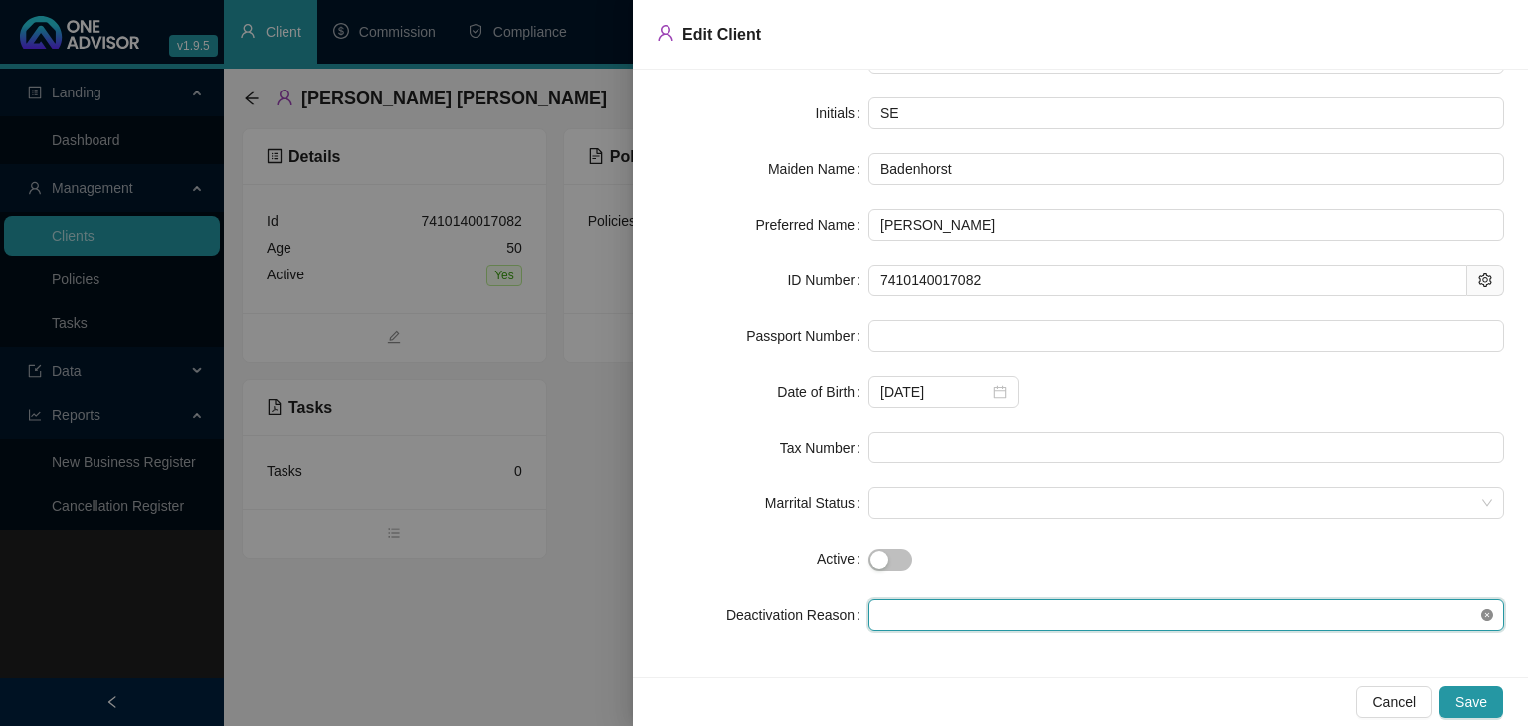
click at [1481, 612] on icon "close-circle" at bounding box center [1487, 615] width 12 height 12
click at [1283, 616] on span at bounding box center [1186, 615] width 612 height 30
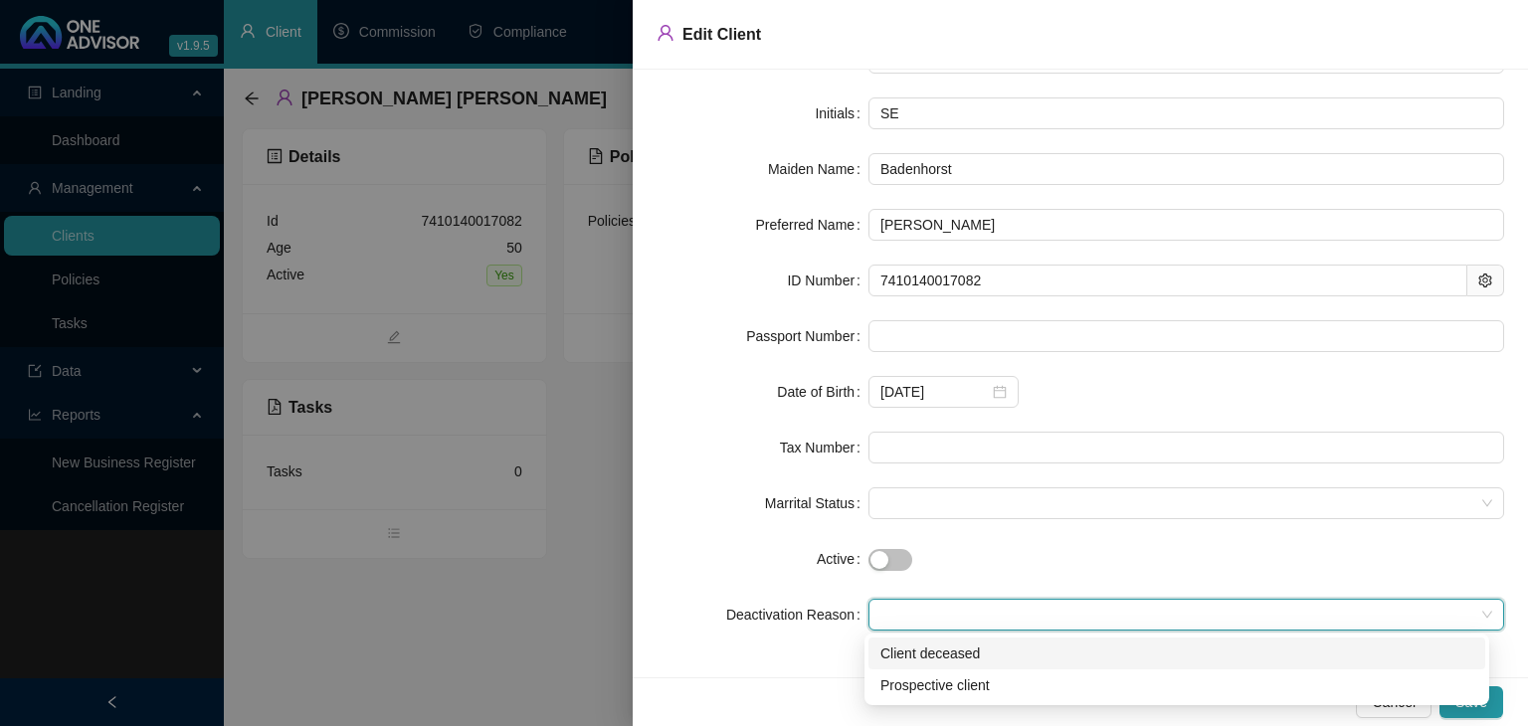
click at [753, 671] on div "Client Type Individual First Name [PERSON_NAME] [PERSON_NAME] Last Name [PERSON…" at bounding box center [1080, 374] width 895 height 608
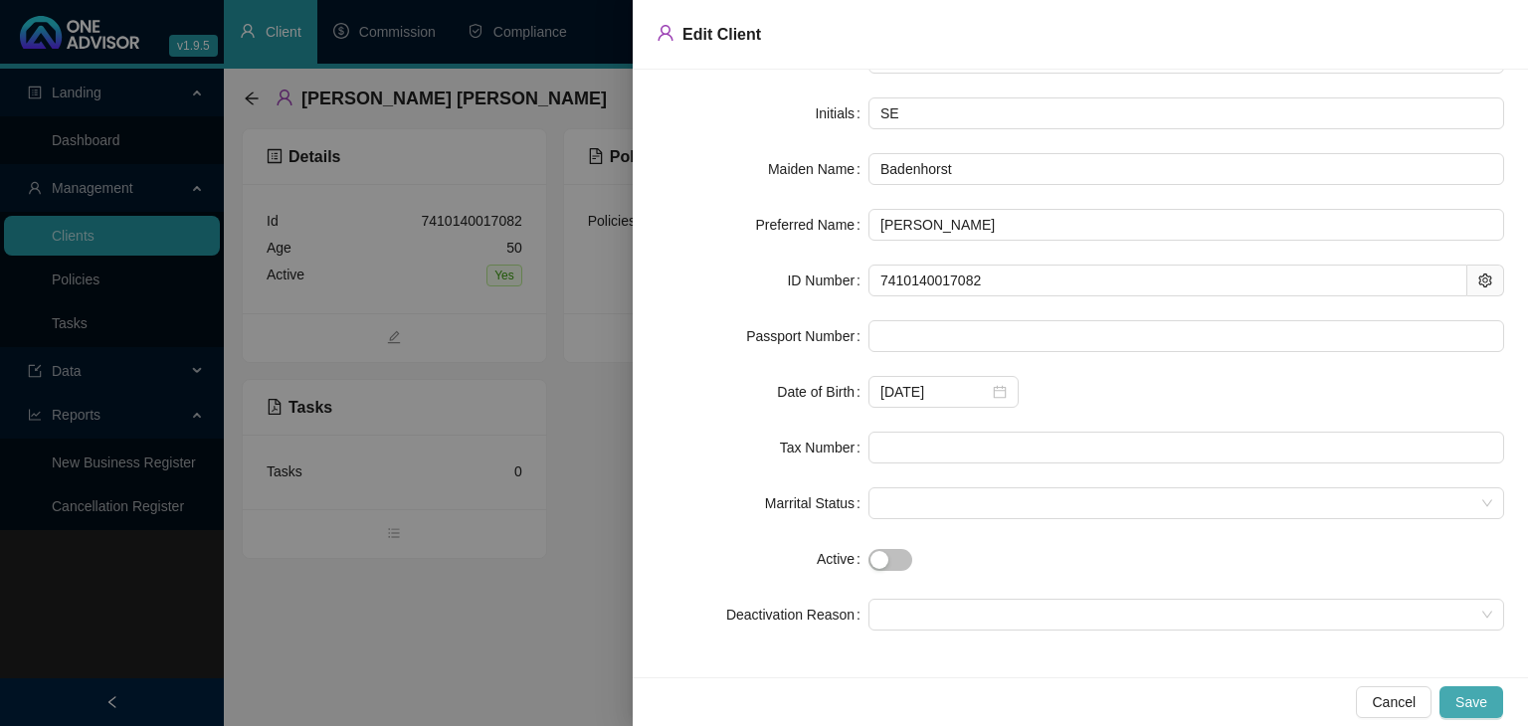
click at [1465, 705] on span "Save" at bounding box center [1471, 702] width 32 height 22
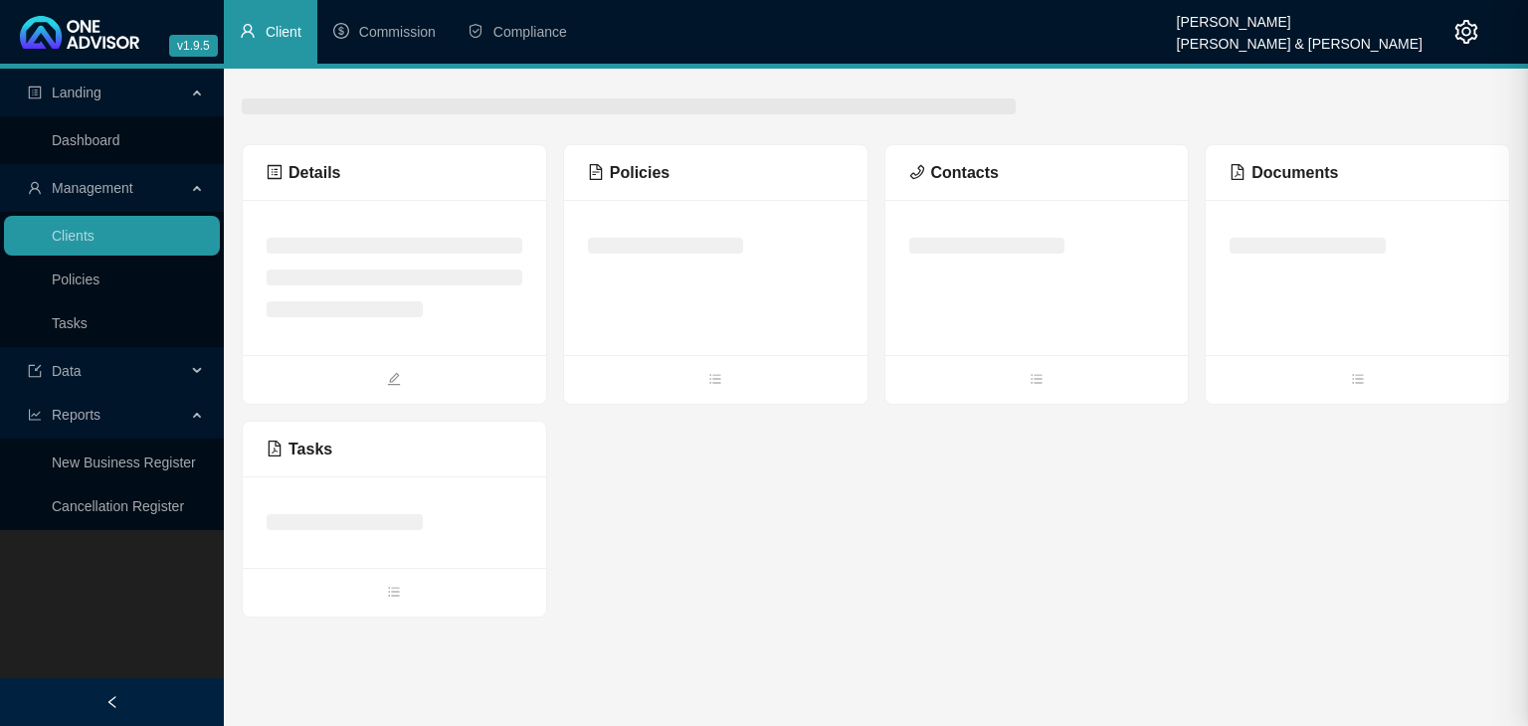
scroll to position [0, 0]
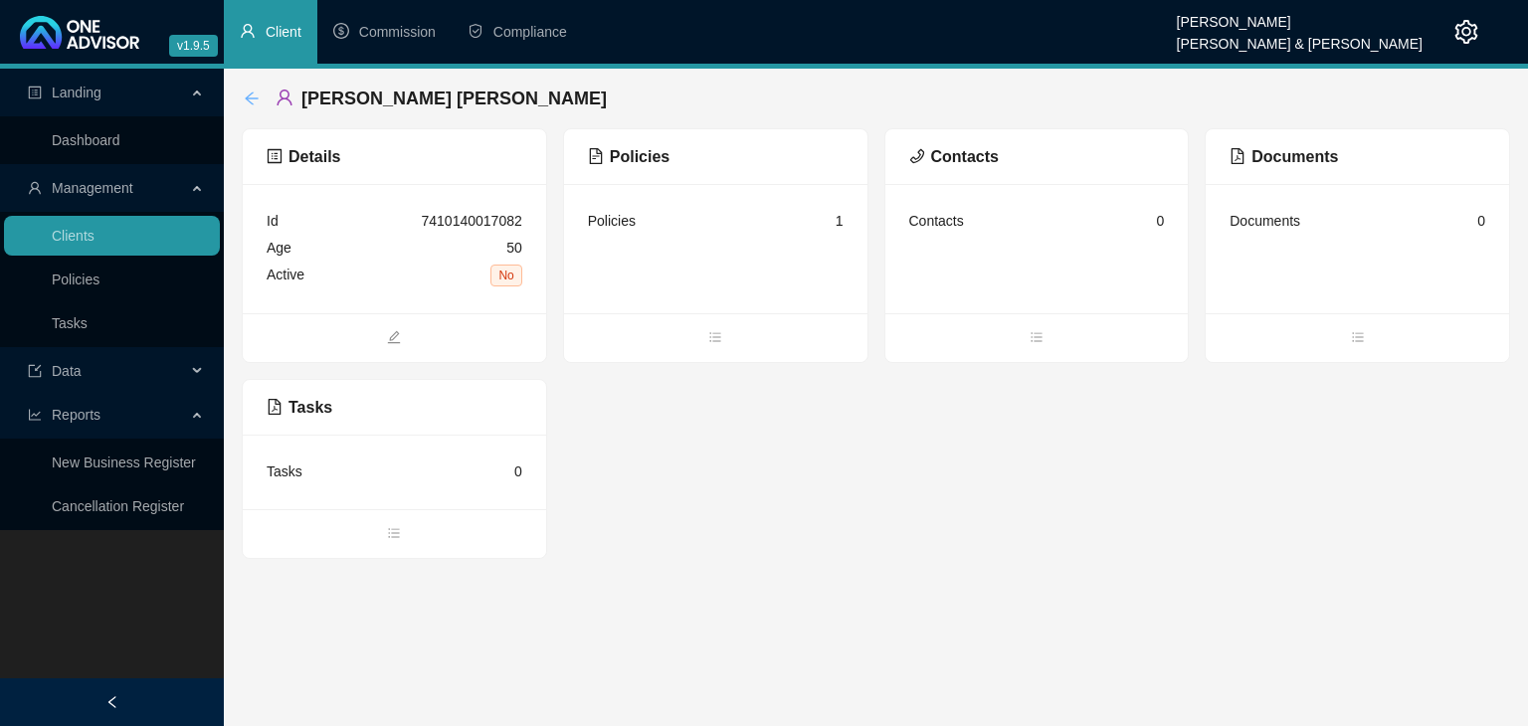
click at [251, 104] on icon "arrow-left" at bounding box center [252, 99] width 16 height 16
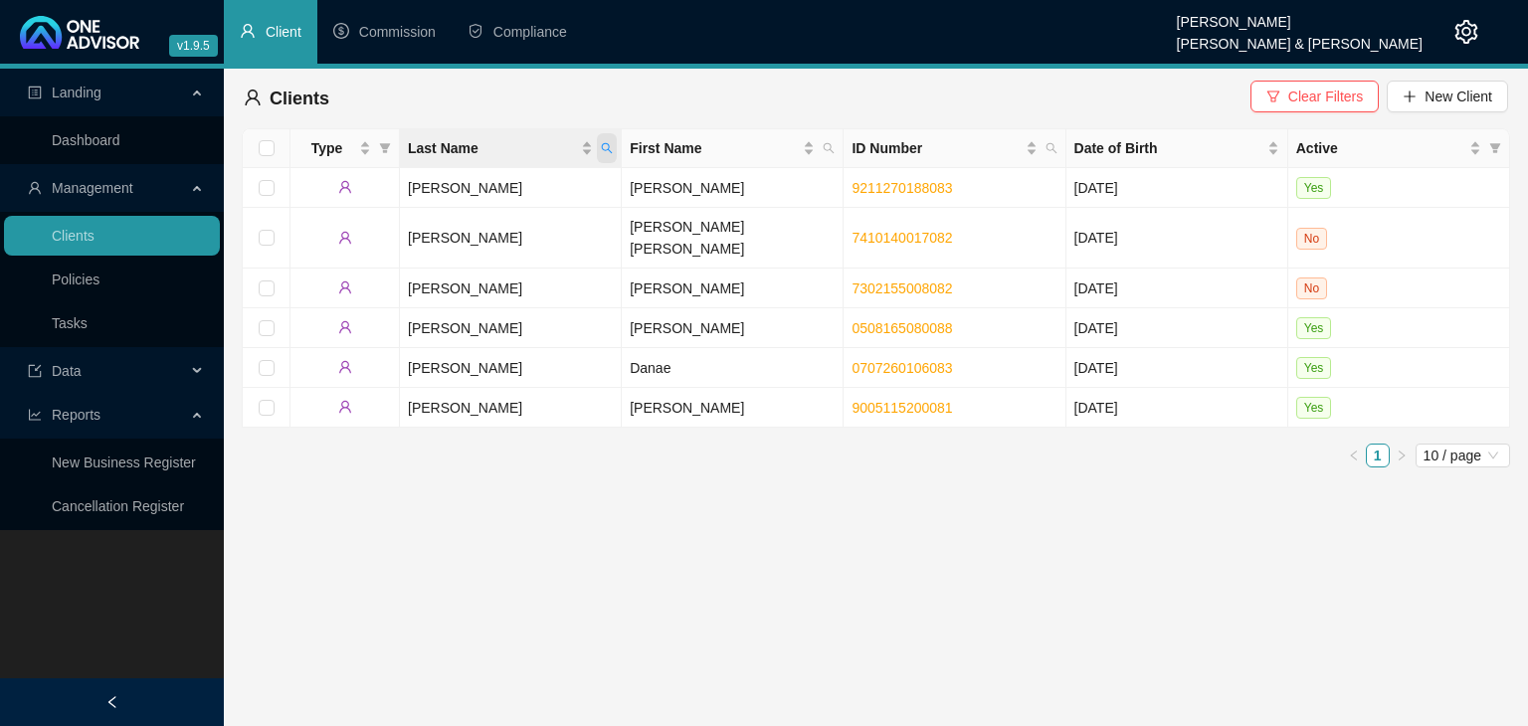
click at [603, 143] on icon "search" at bounding box center [607, 148] width 12 height 12
type input "[PERSON_NAME]"
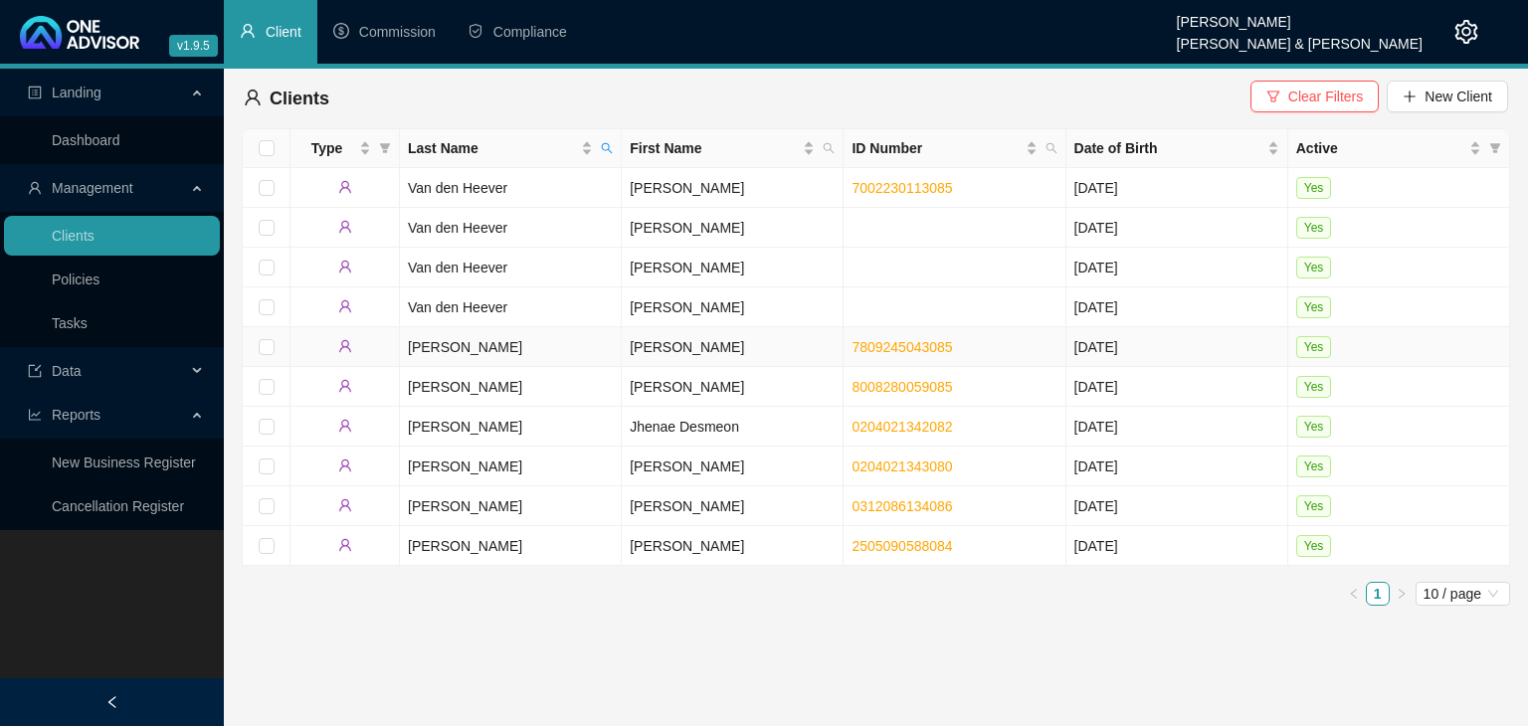
click at [657, 351] on td "[PERSON_NAME]" at bounding box center [733, 347] width 222 height 40
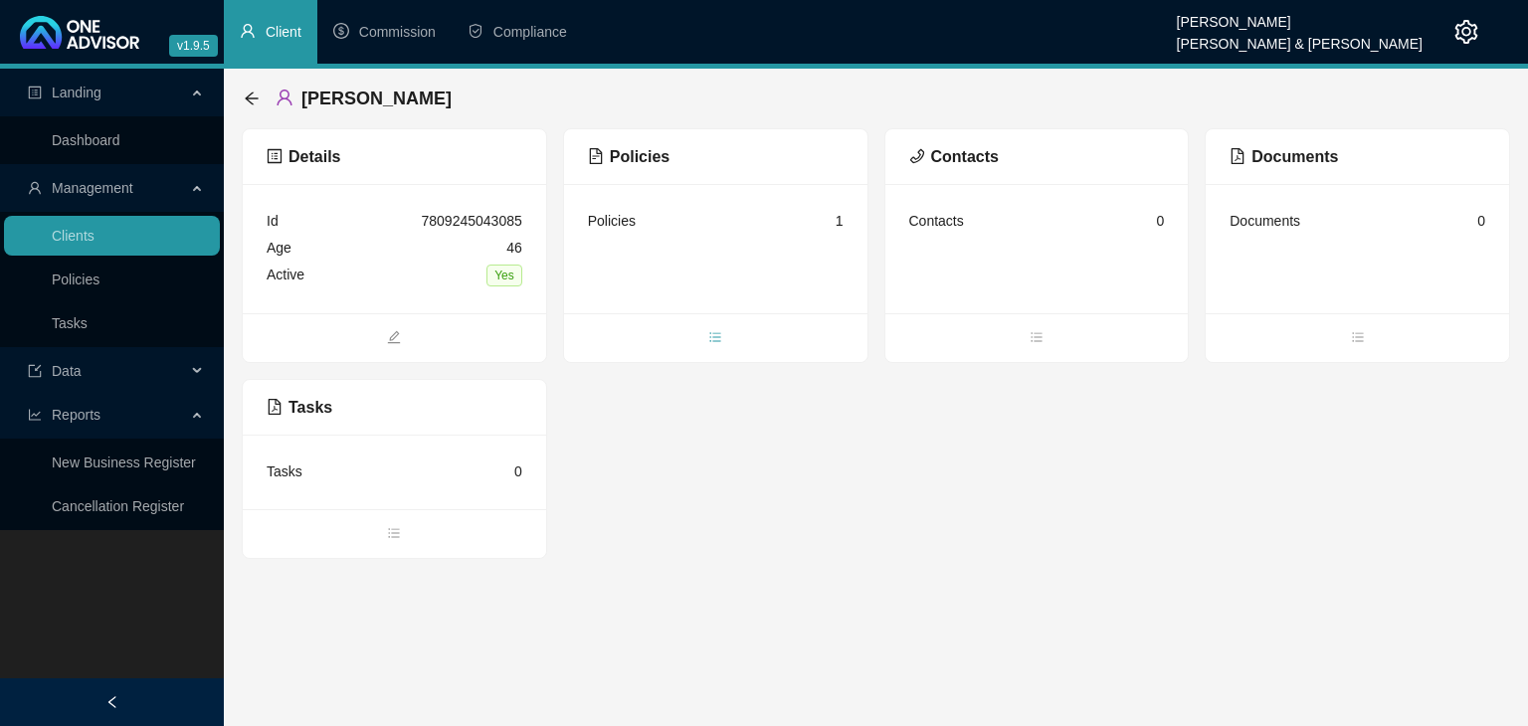
click at [707, 334] on span "bars" at bounding box center [715, 339] width 303 height 22
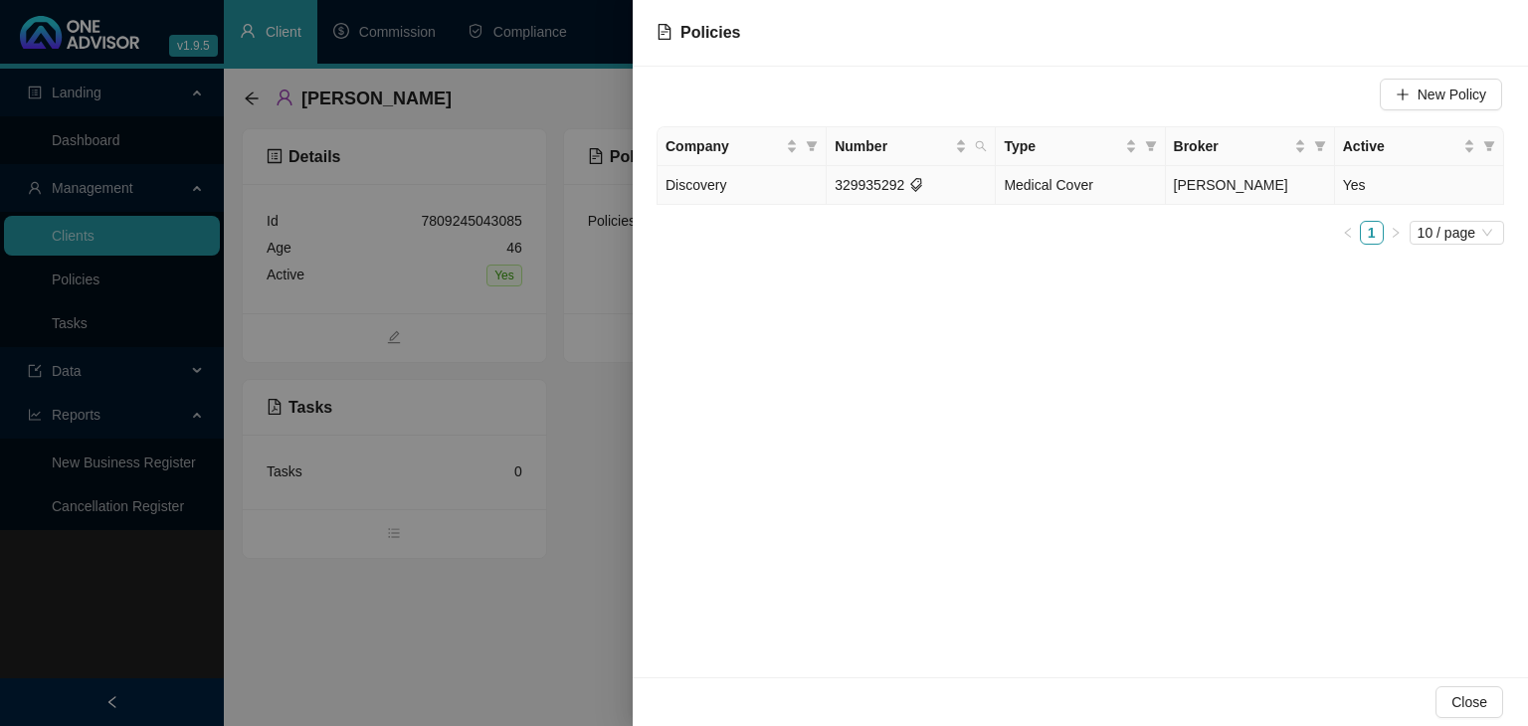
click at [1080, 192] on span "Medical Cover" at bounding box center [1048, 185] width 89 height 16
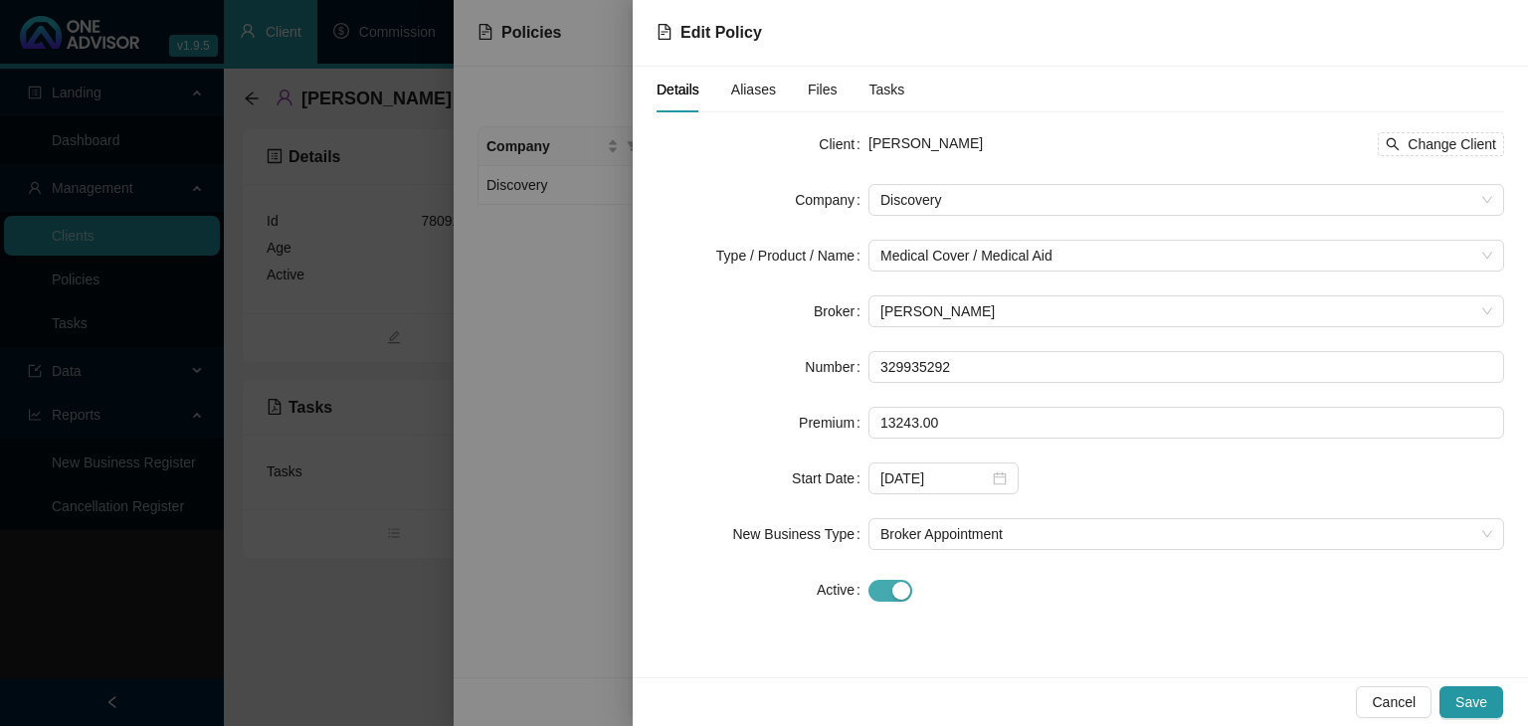
click at [906, 595] on div "button" at bounding box center [901, 591] width 18 height 18
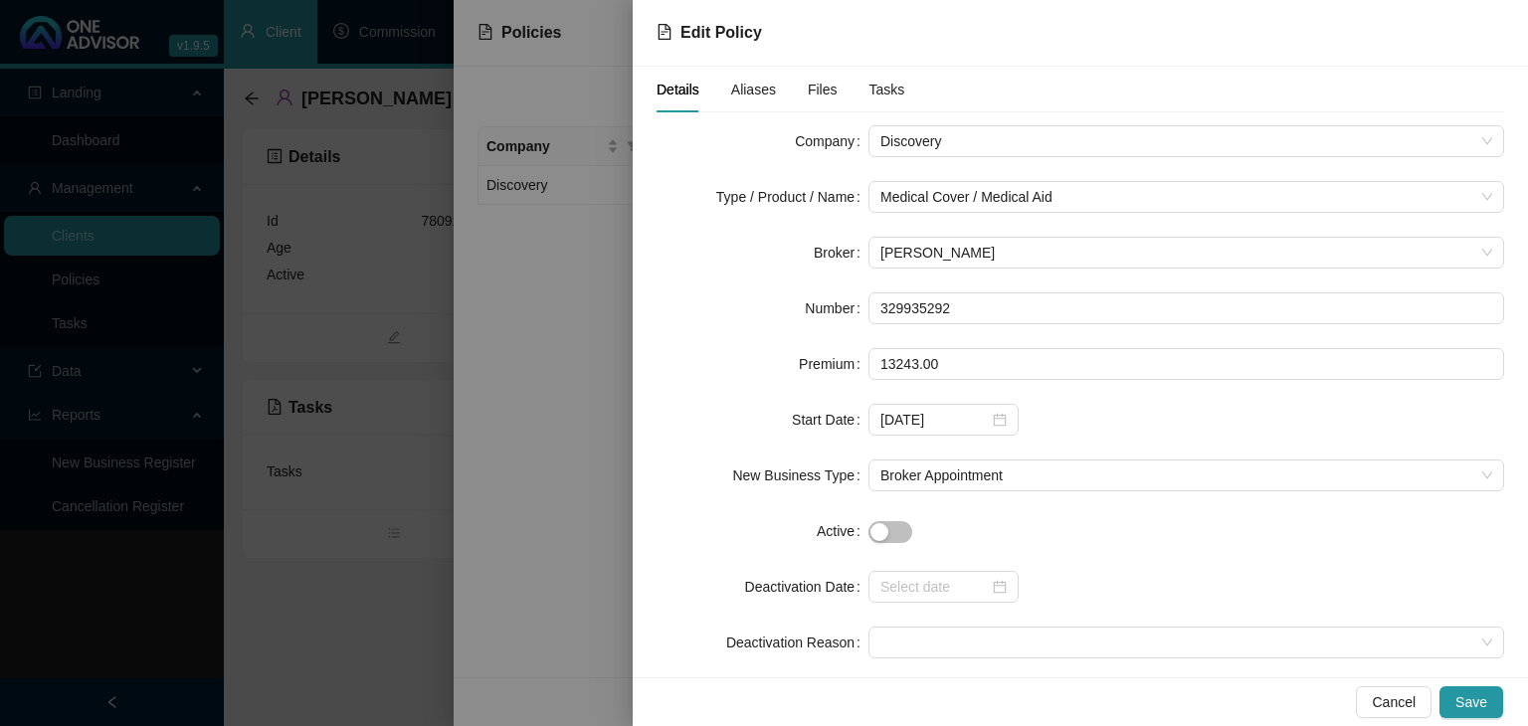
scroll to position [88, 0]
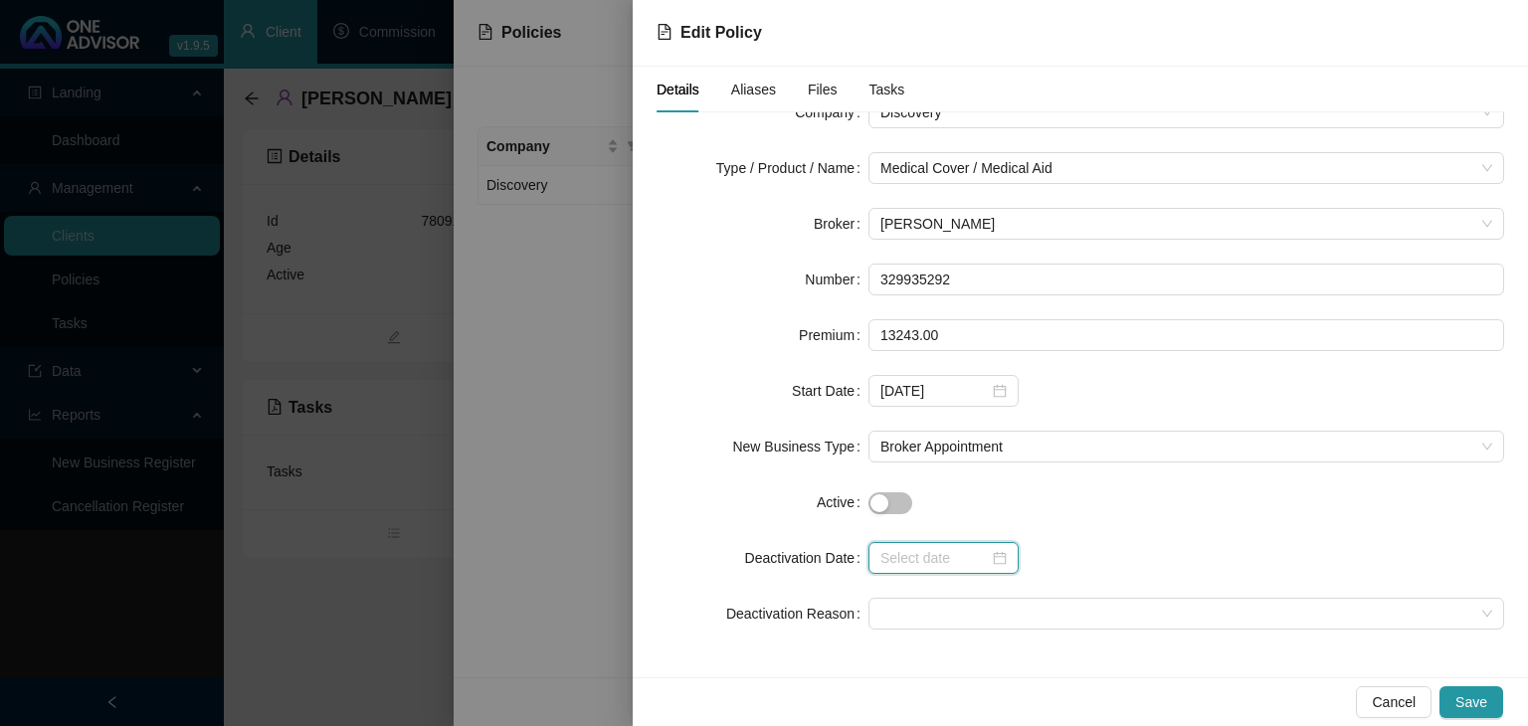
click at [946, 566] on input at bounding box center [934, 558] width 108 height 22
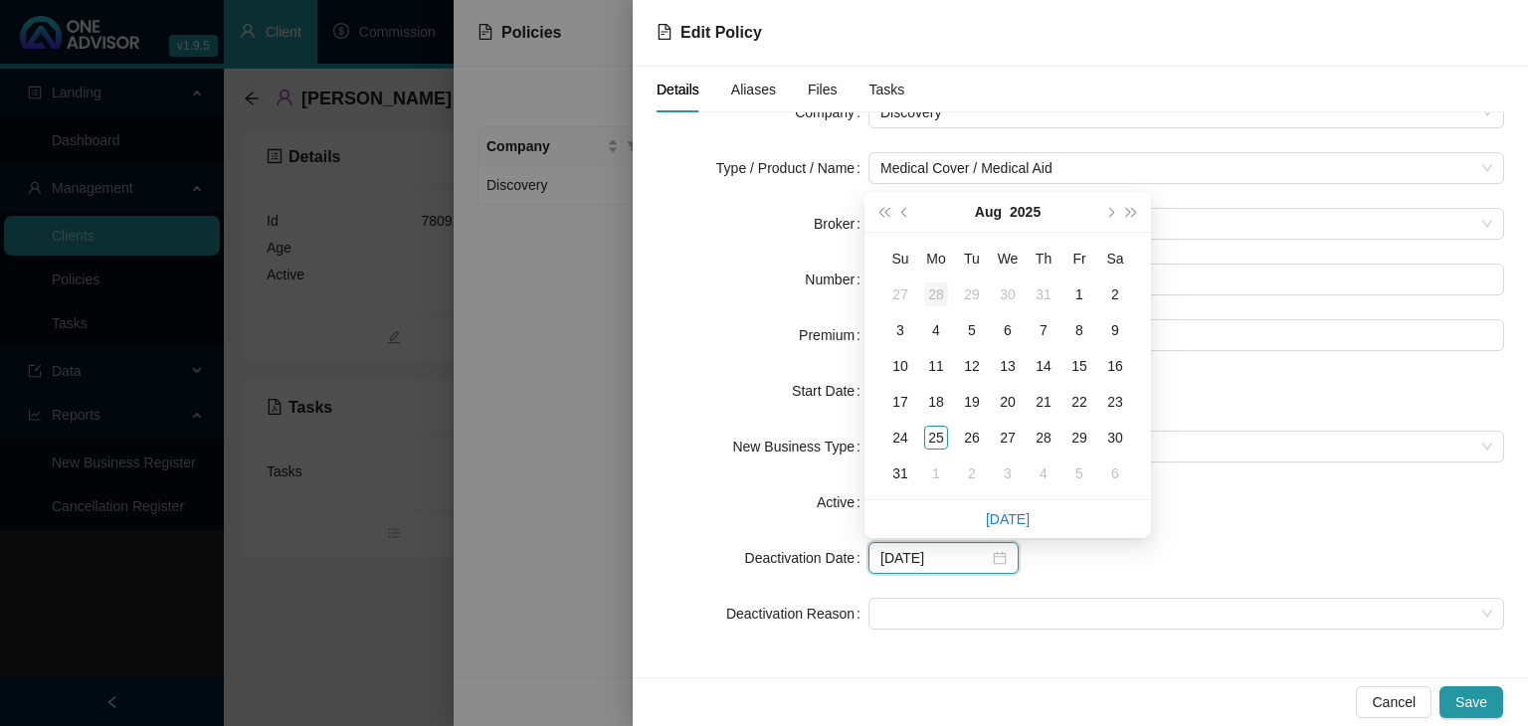
type input "[DATE]"
click at [1082, 298] on div "1" at bounding box center [1079, 295] width 24 height 24
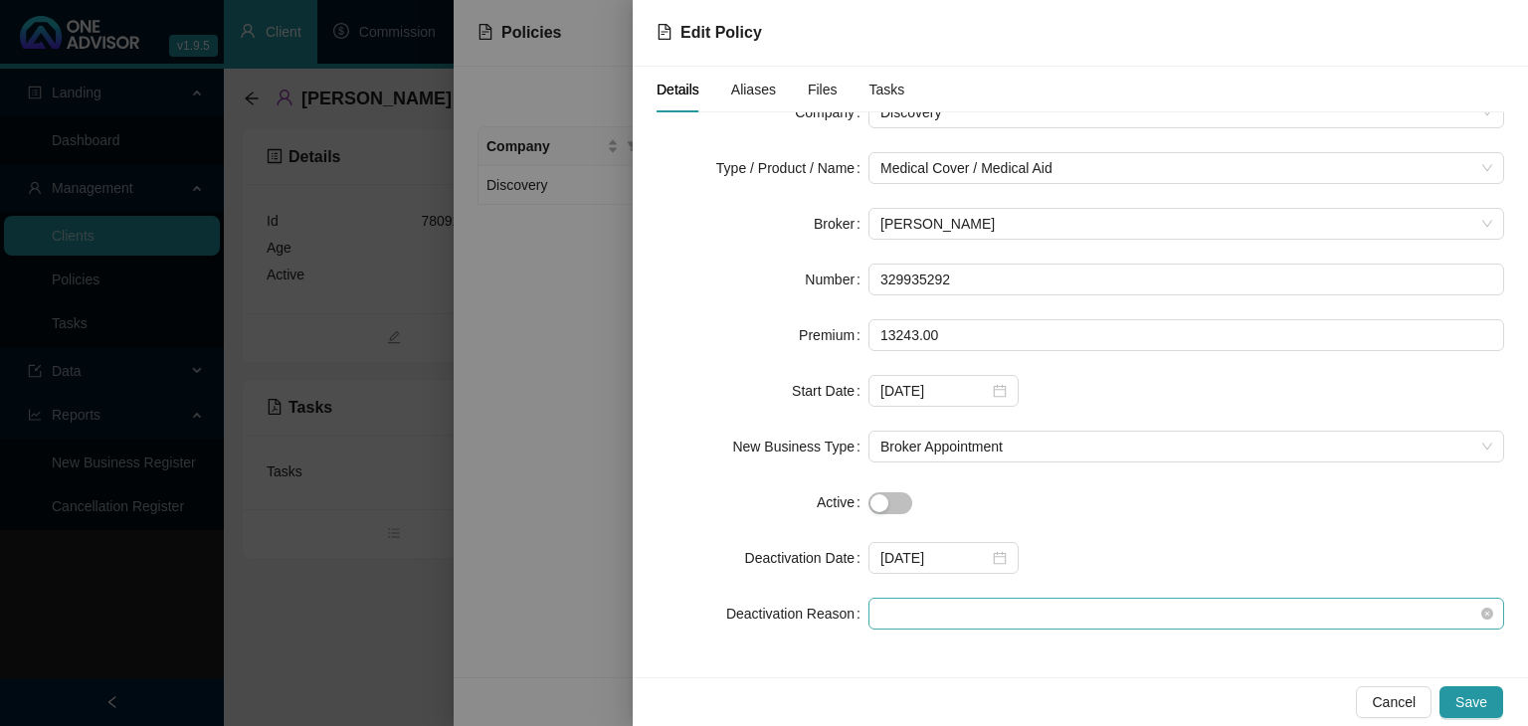
click at [889, 616] on span at bounding box center [1186, 614] width 612 height 30
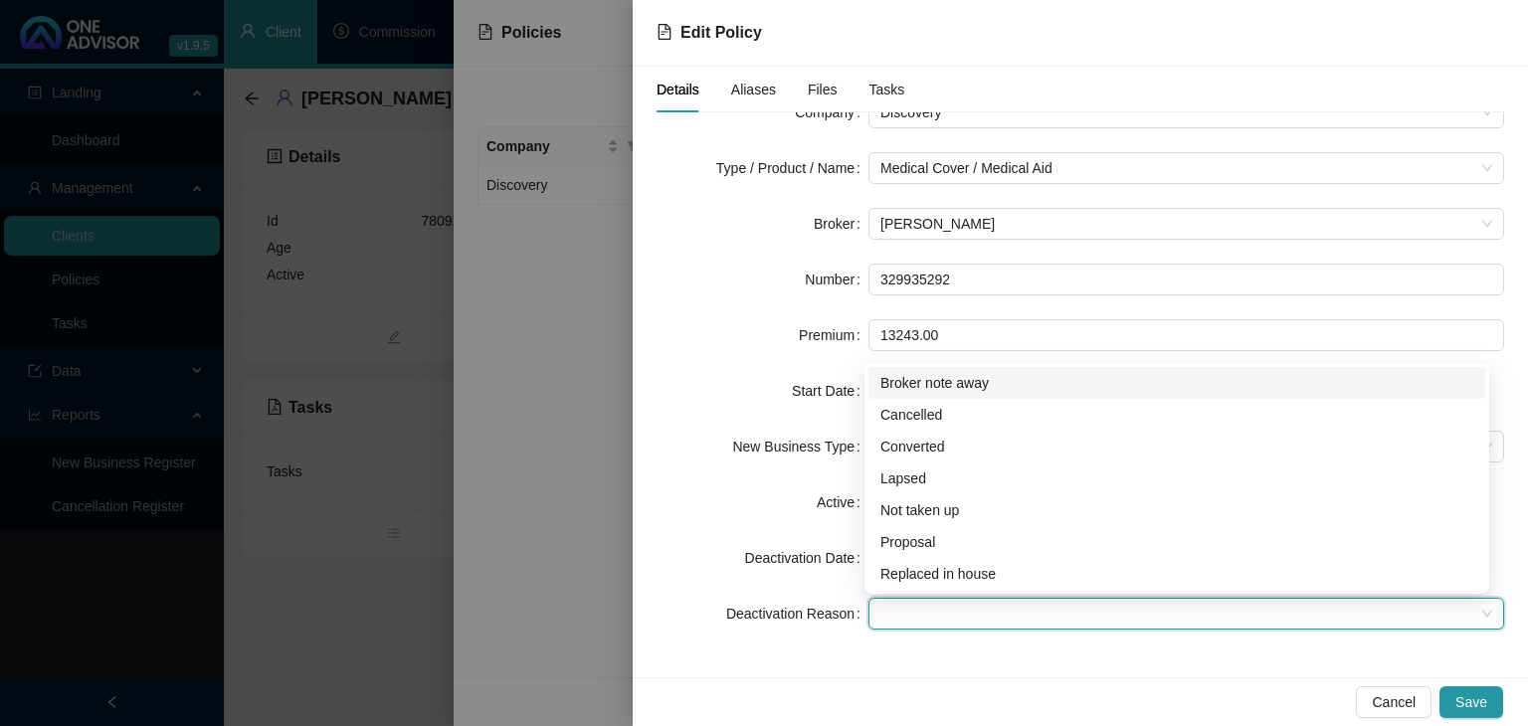
click at [943, 381] on div "Broker note away" at bounding box center [1176, 383] width 593 height 22
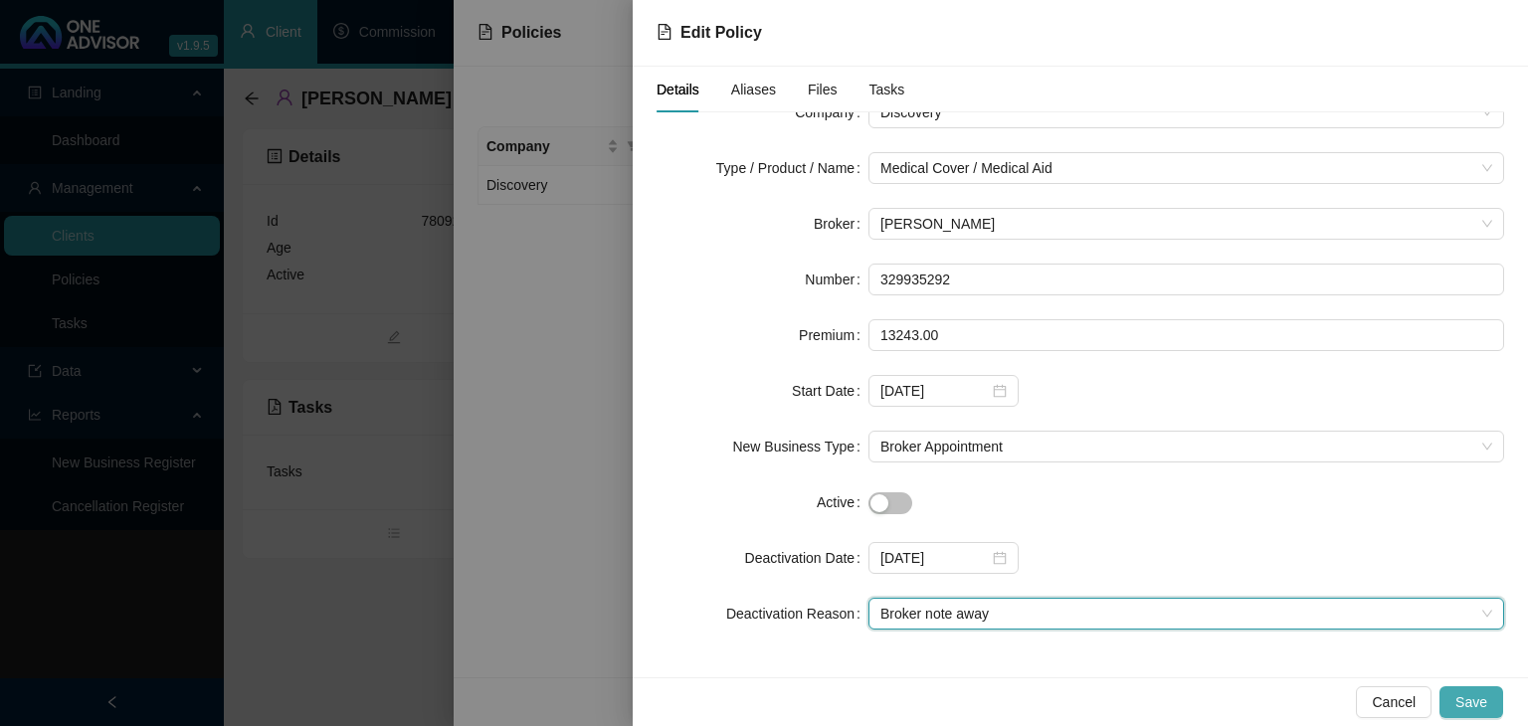
click at [1471, 701] on span "Save" at bounding box center [1471, 702] width 32 height 22
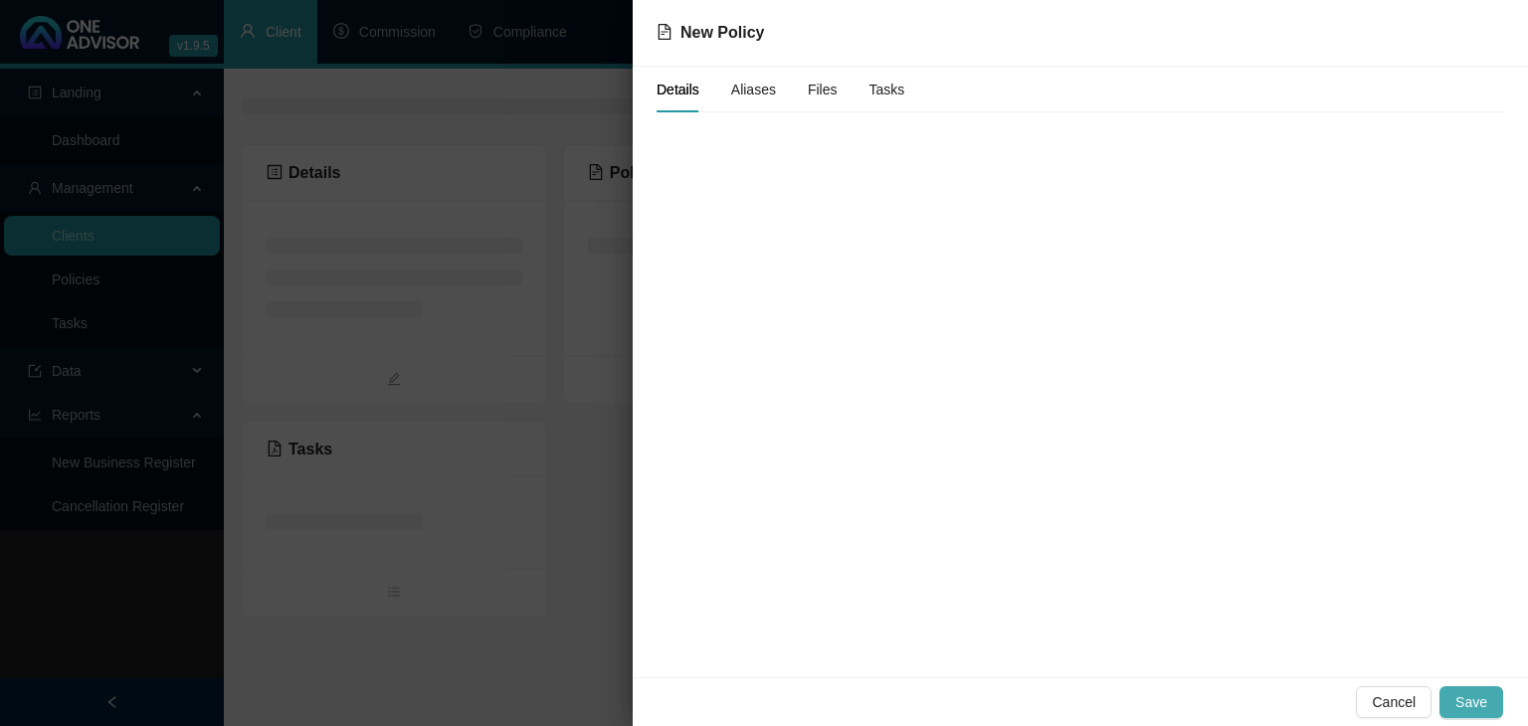
scroll to position [0, 0]
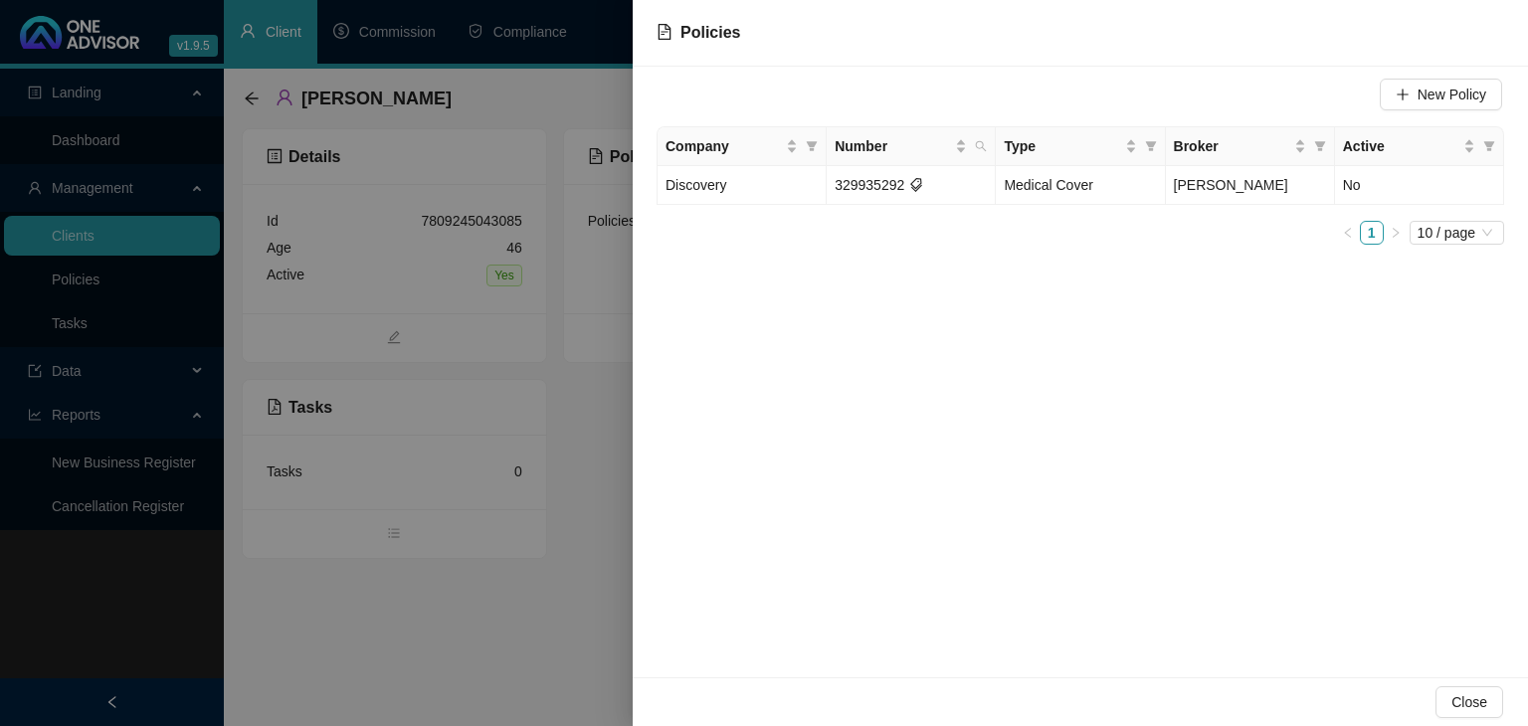
click at [570, 655] on div at bounding box center [764, 363] width 1528 height 726
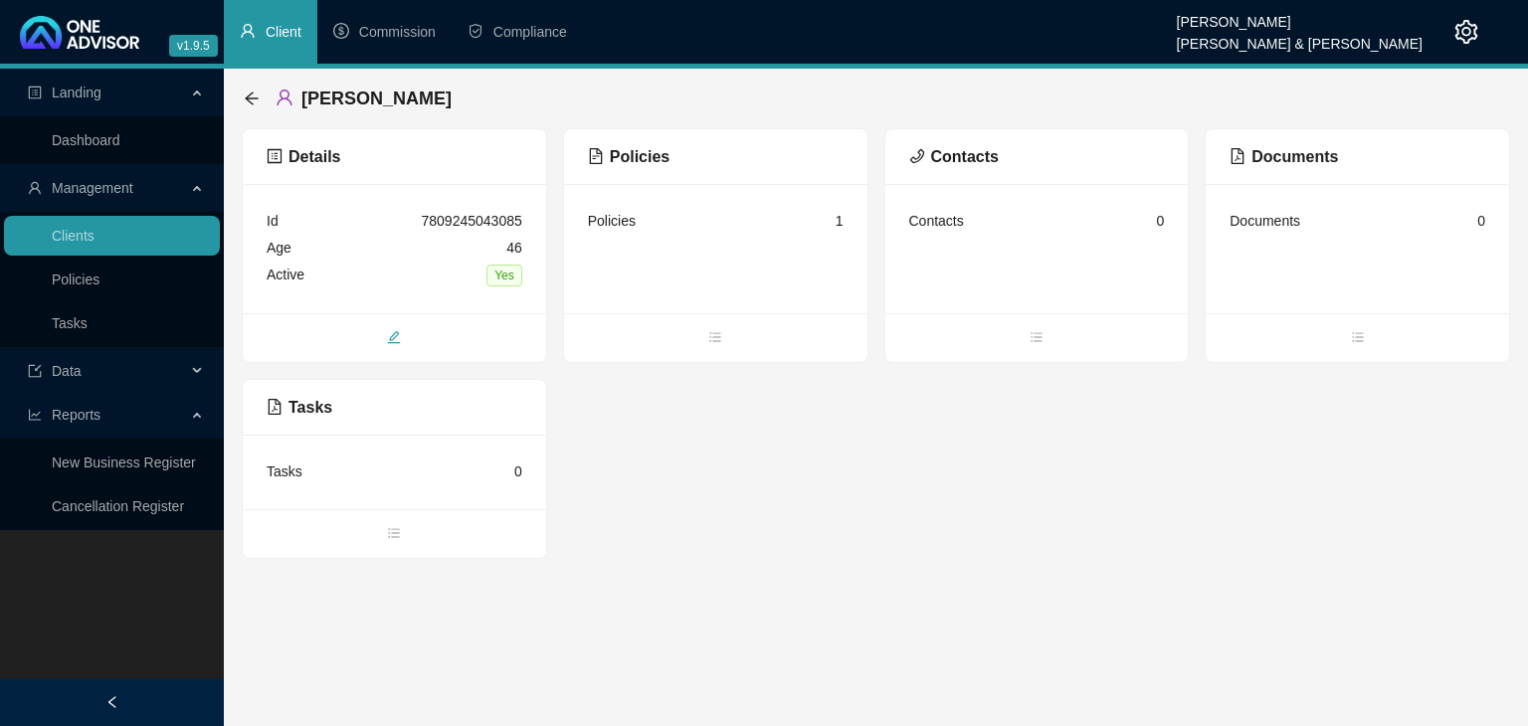
click at [402, 339] on span "edit" at bounding box center [394, 339] width 303 height 22
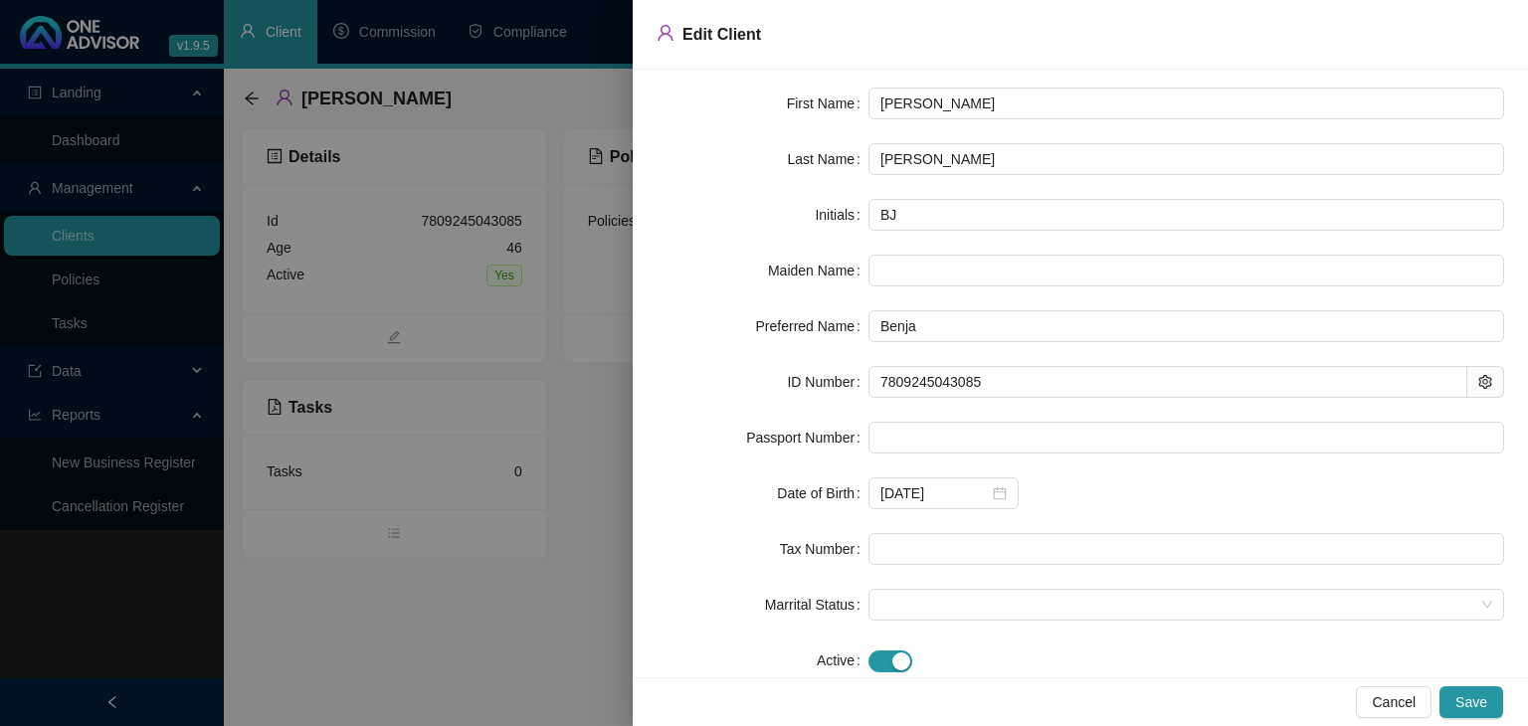
scroll to position [107, 0]
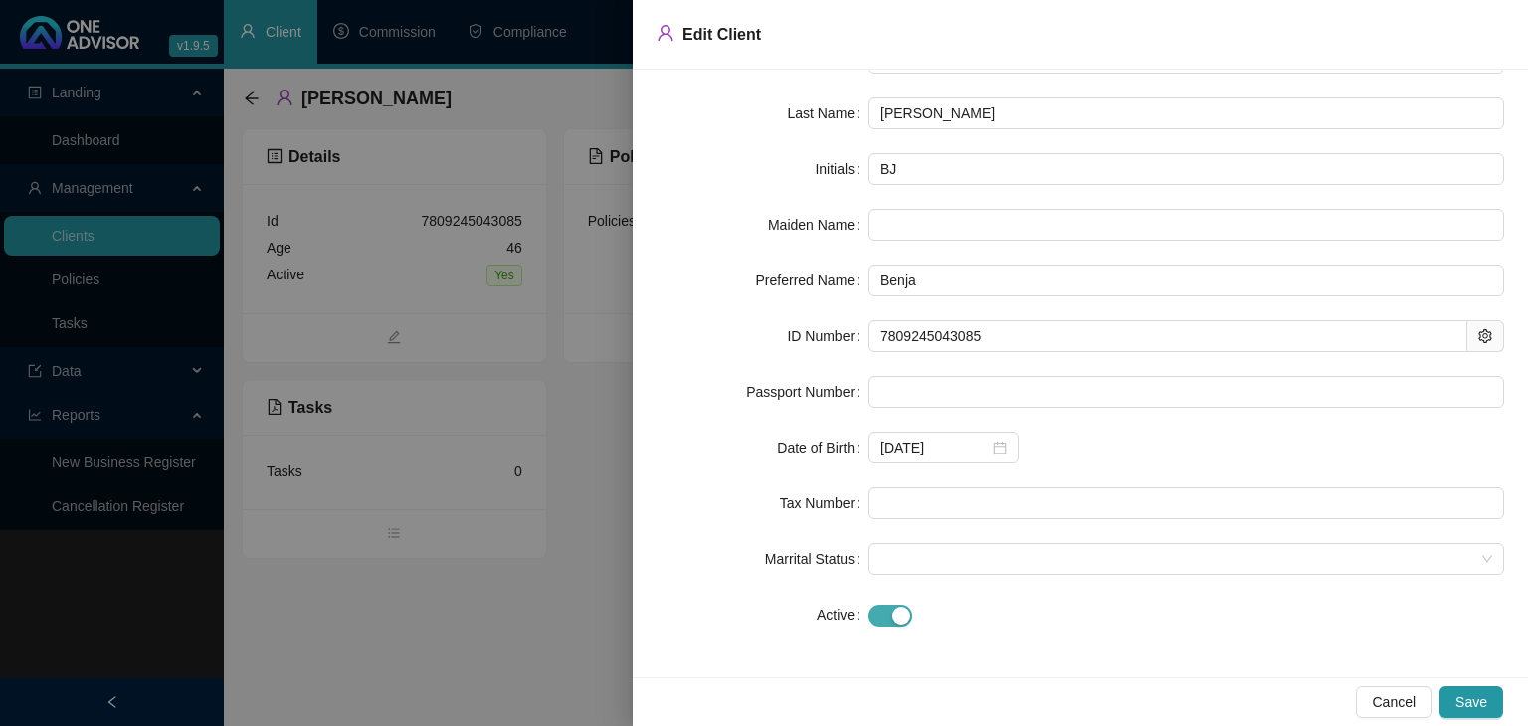
click at [900, 614] on div "button" at bounding box center [901, 616] width 18 height 18
click at [1476, 705] on span "Save" at bounding box center [1471, 702] width 32 height 22
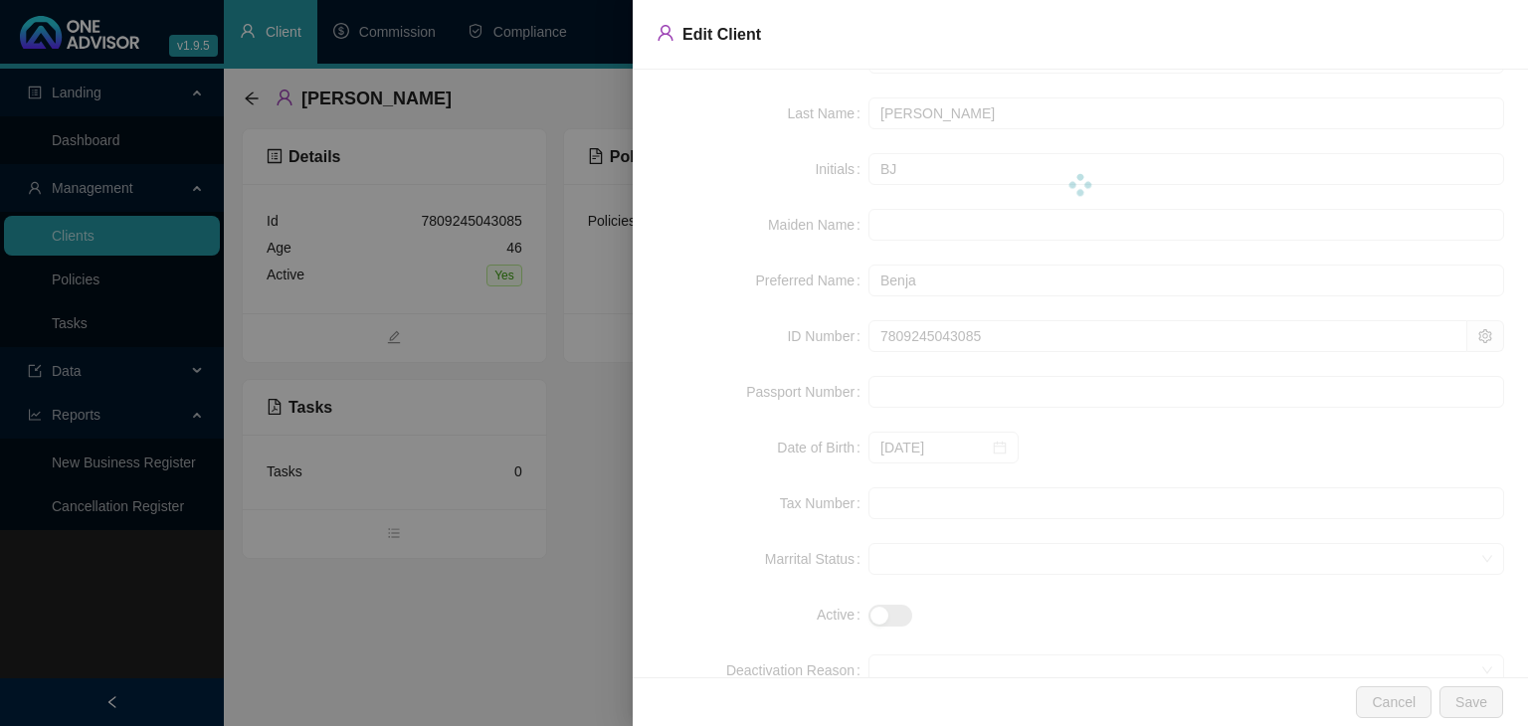
scroll to position [0, 0]
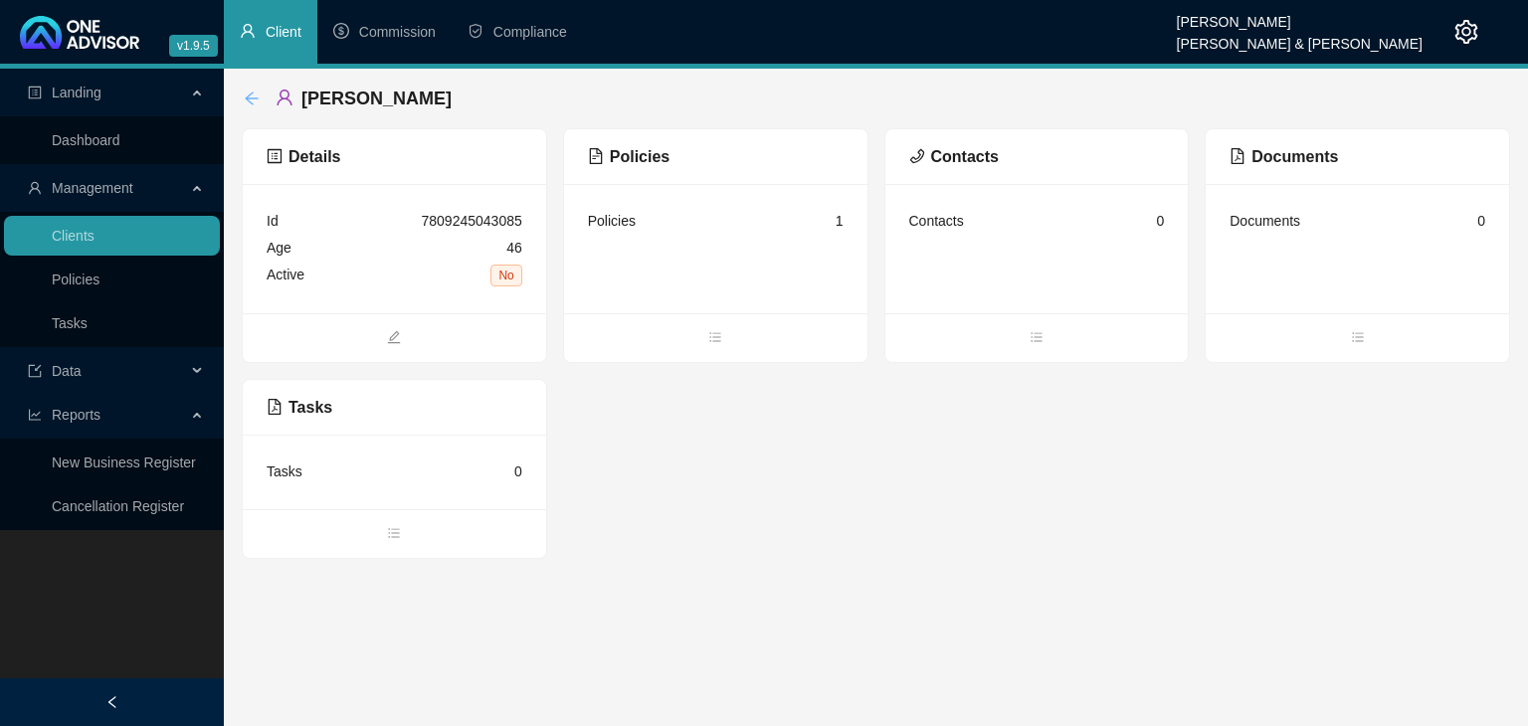
click at [249, 96] on icon "arrow-left" at bounding box center [252, 99] width 16 height 16
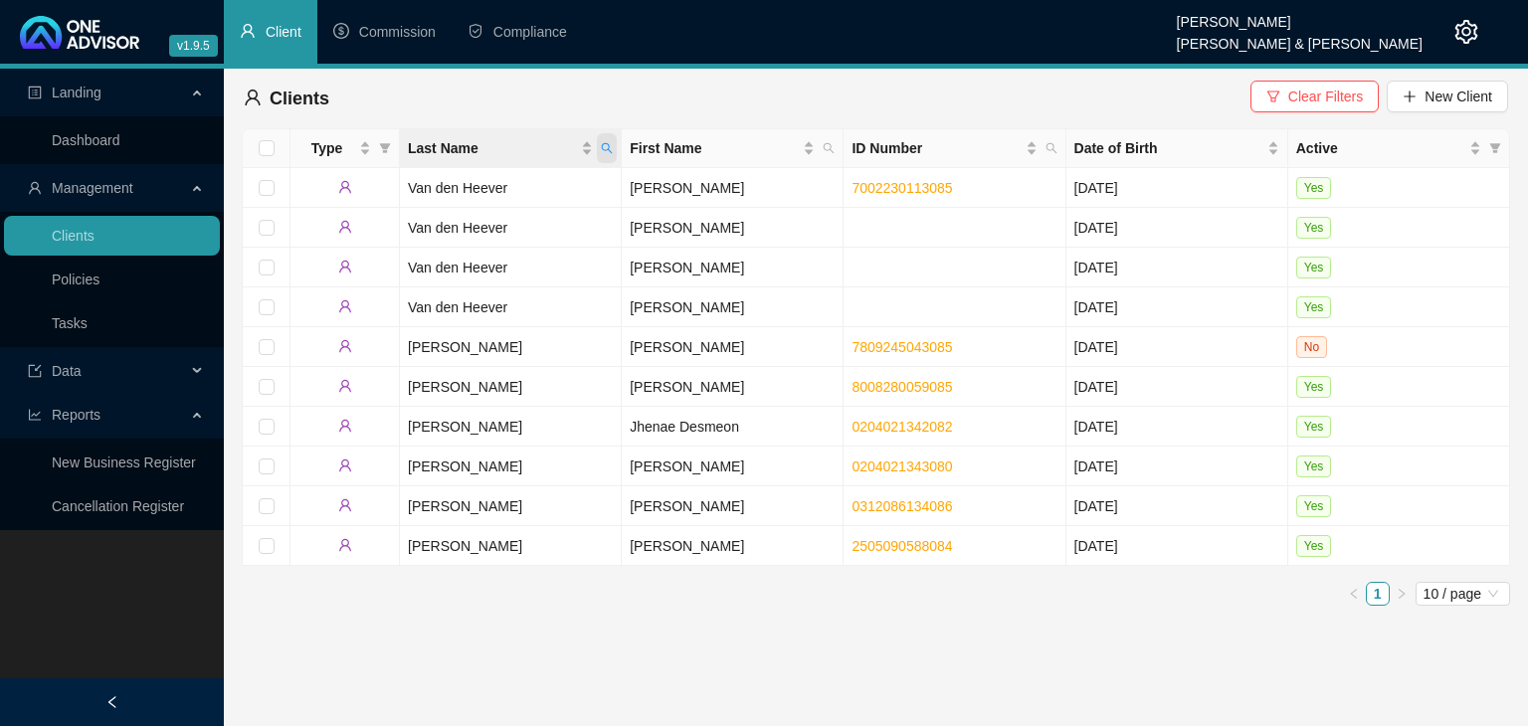
click at [601, 145] on icon "search" at bounding box center [607, 148] width 12 height 12
type input "oosthuizen"
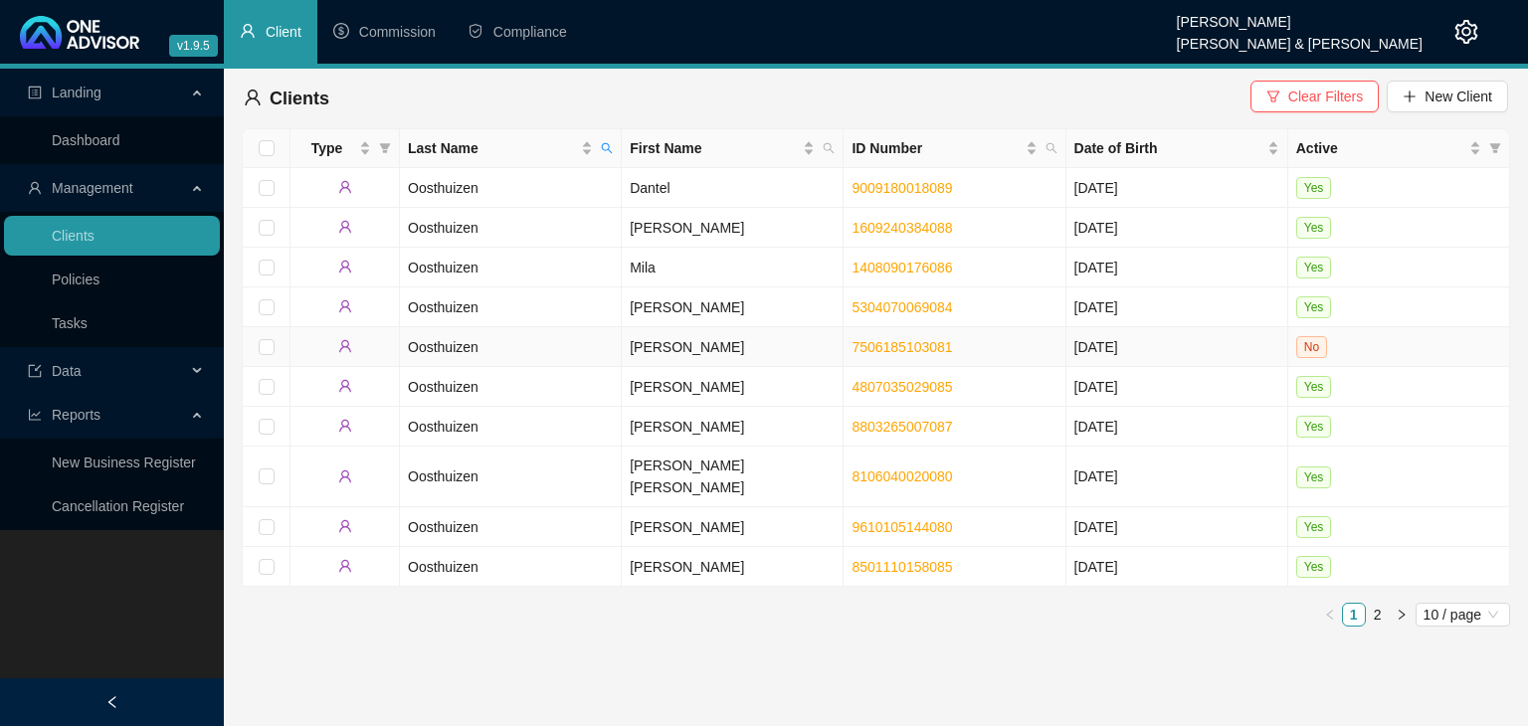
click at [551, 347] on td "Oosthuizen" at bounding box center [511, 347] width 222 height 40
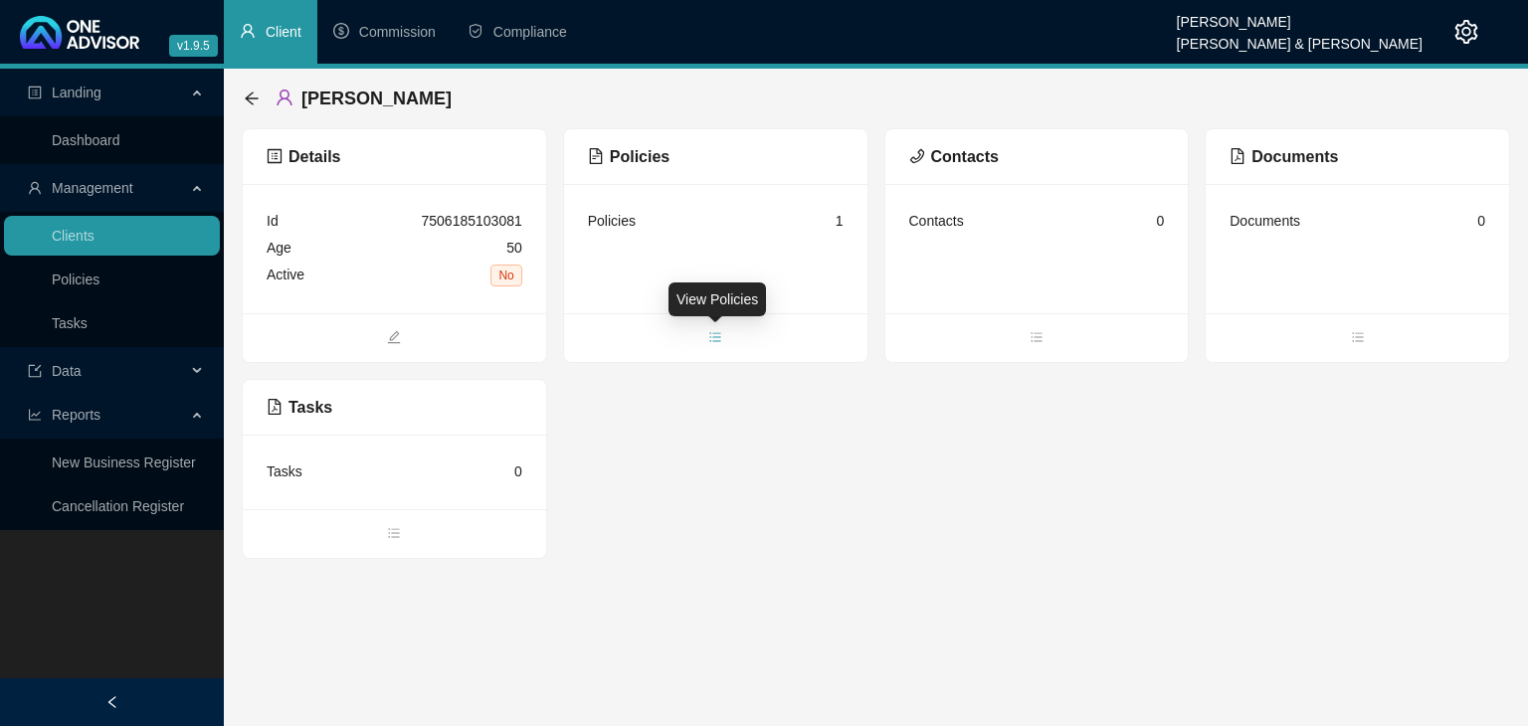
click at [728, 335] on span "bars" at bounding box center [715, 339] width 303 height 22
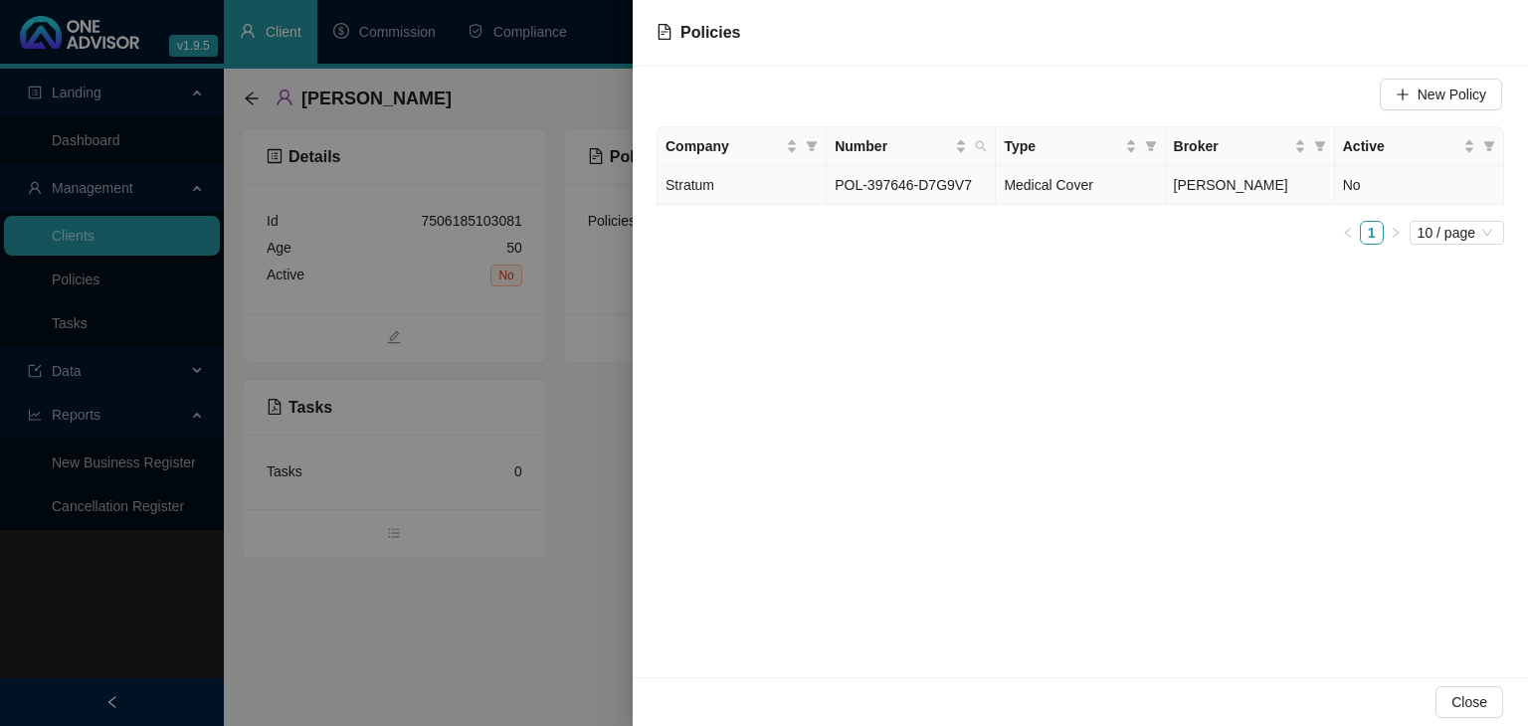
click at [901, 190] on span "POL-397646-D7G9V7" at bounding box center [903, 185] width 137 height 16
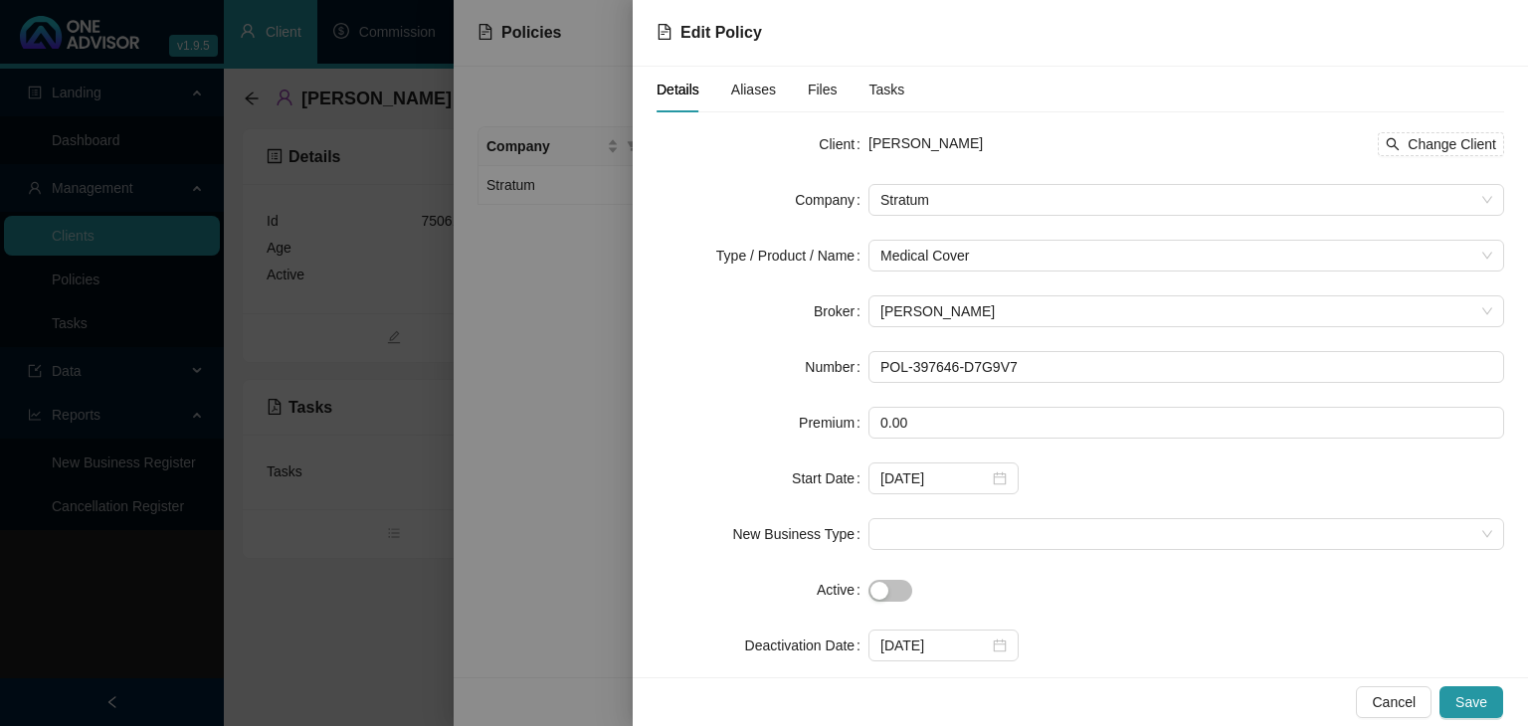
click at [605, 524] on div at bounding box center [764, 363] width 1528 height 726
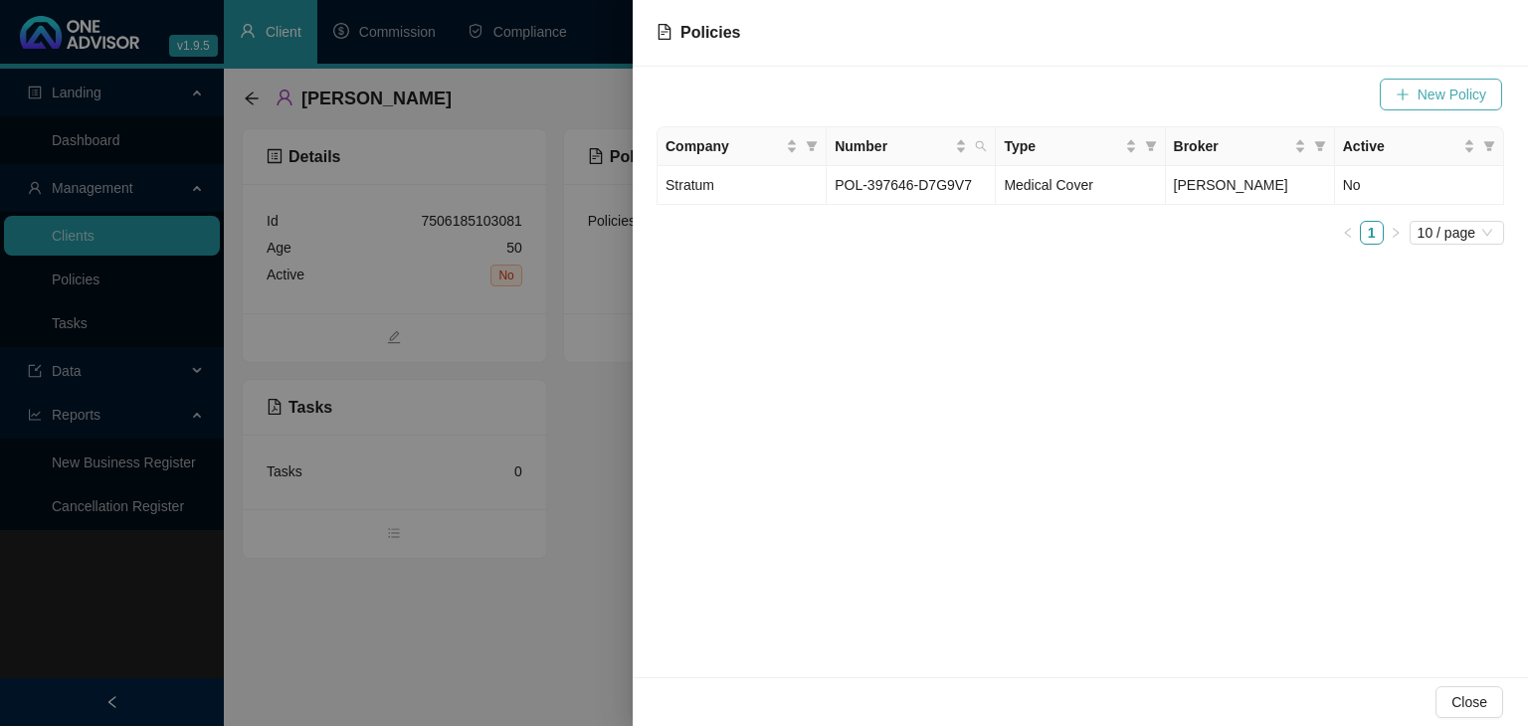
click at [1426, 105] on button "New Policy" at bounding box center [1441, 95] width 122 height 32
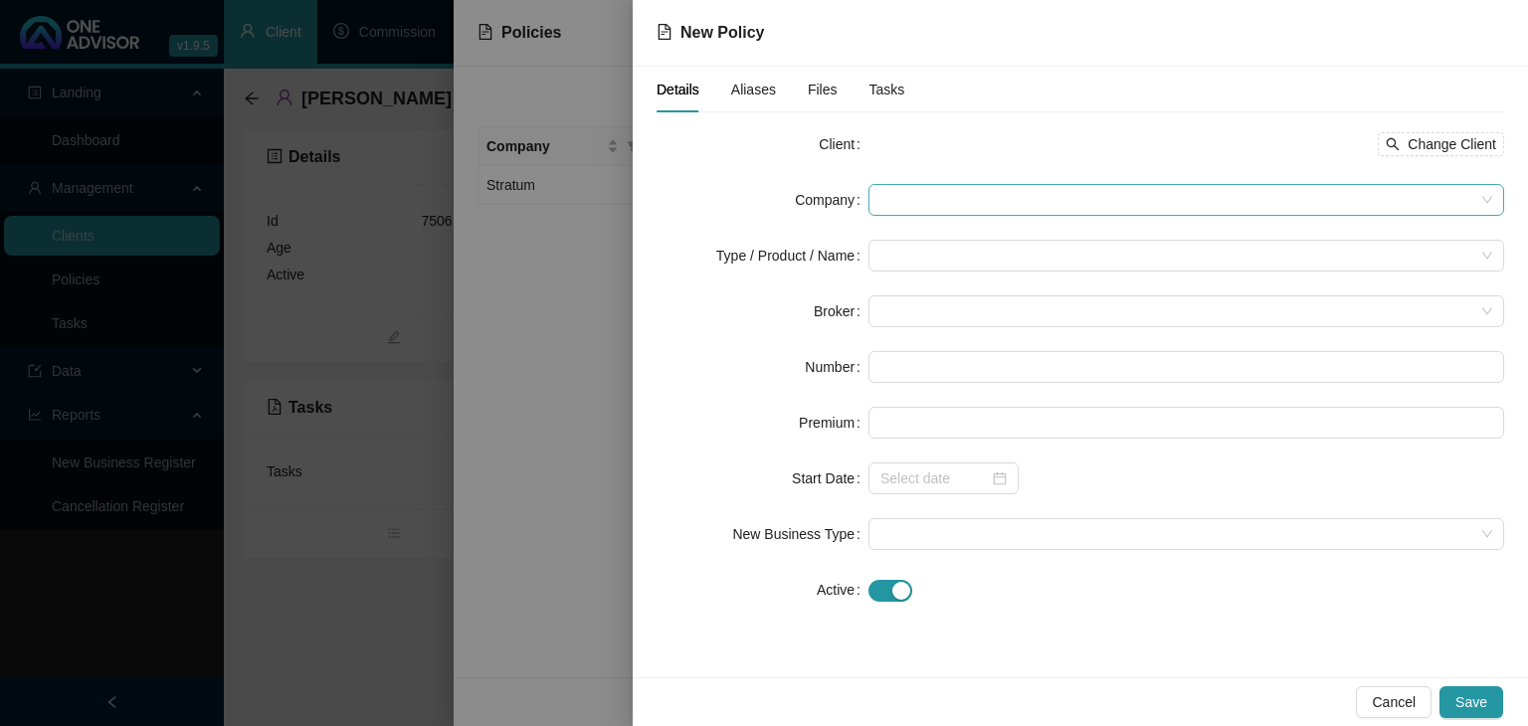
click at [903, 197] on span at bounding box center [1186, 200] width 612 height 30
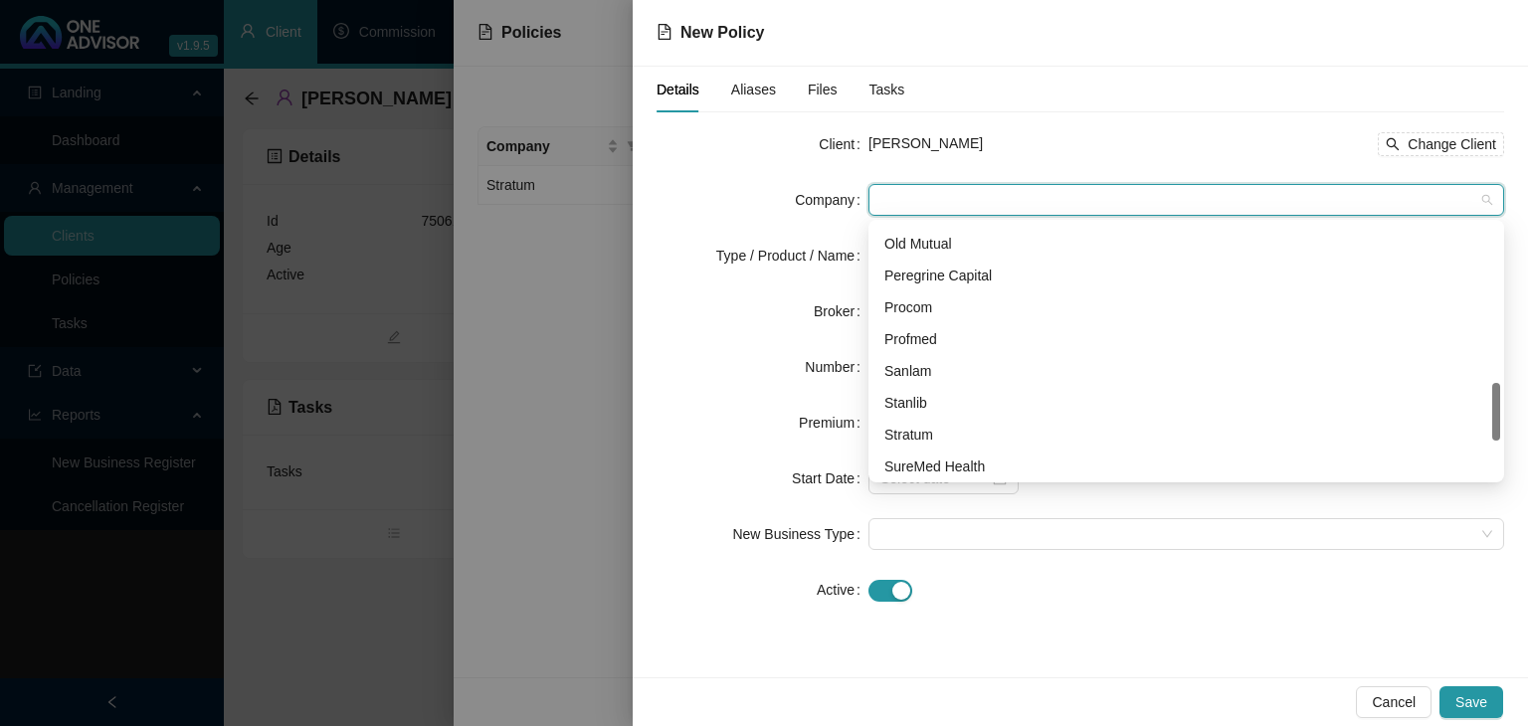
scroll to position [859, 0]
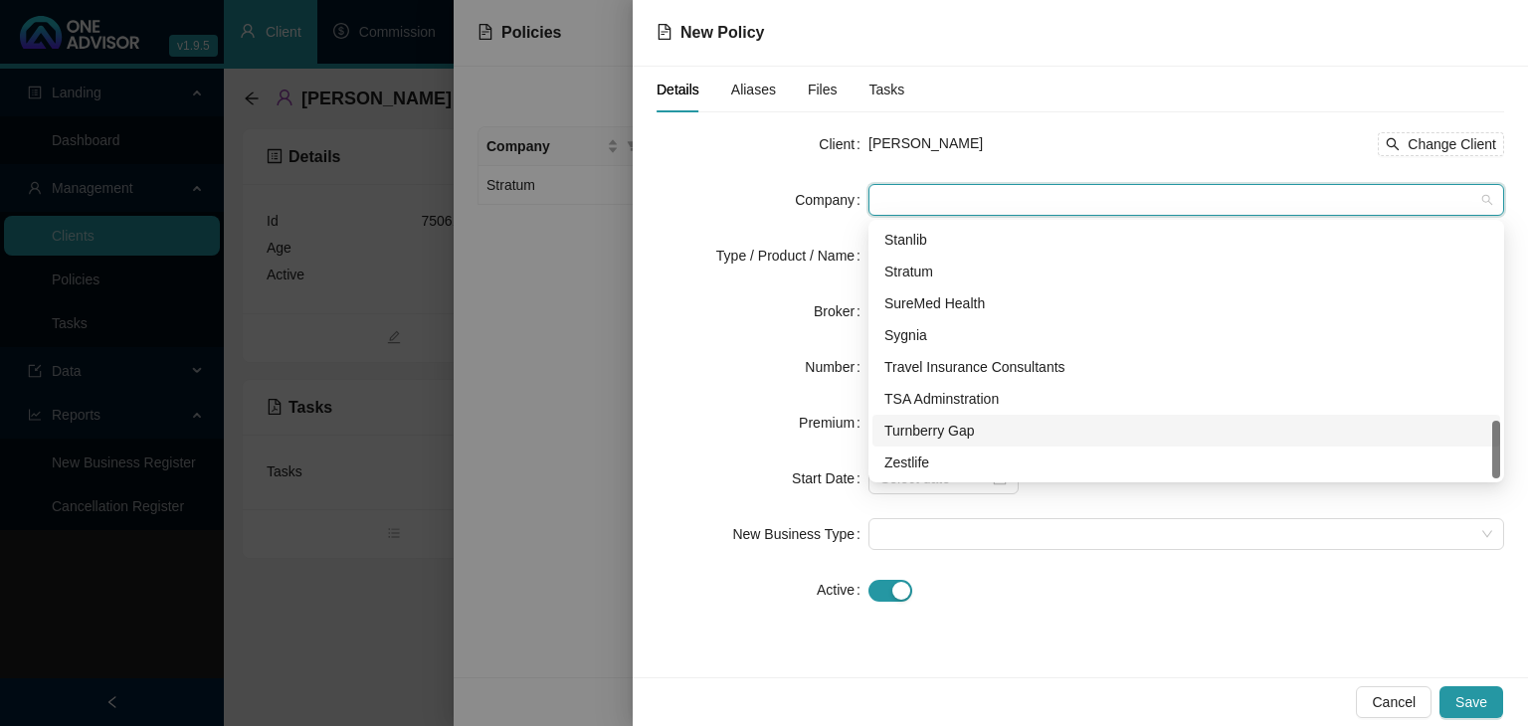
click at [907, 432] on div "Turnberry Gap" at bounding box center [1186, 431] width 604 height 22
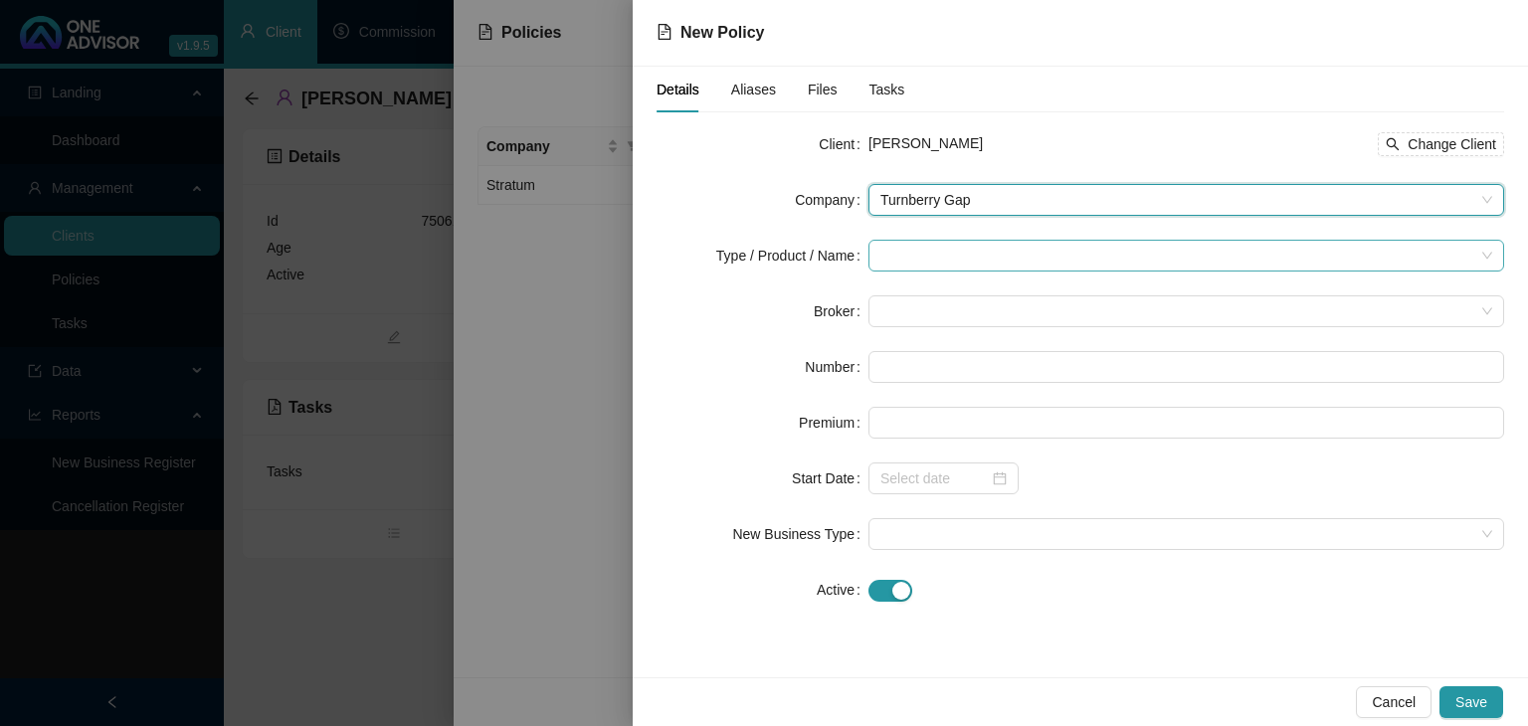
click at [887, 252] on input "search" at bounding box center [1177, 256] width 594 height 30
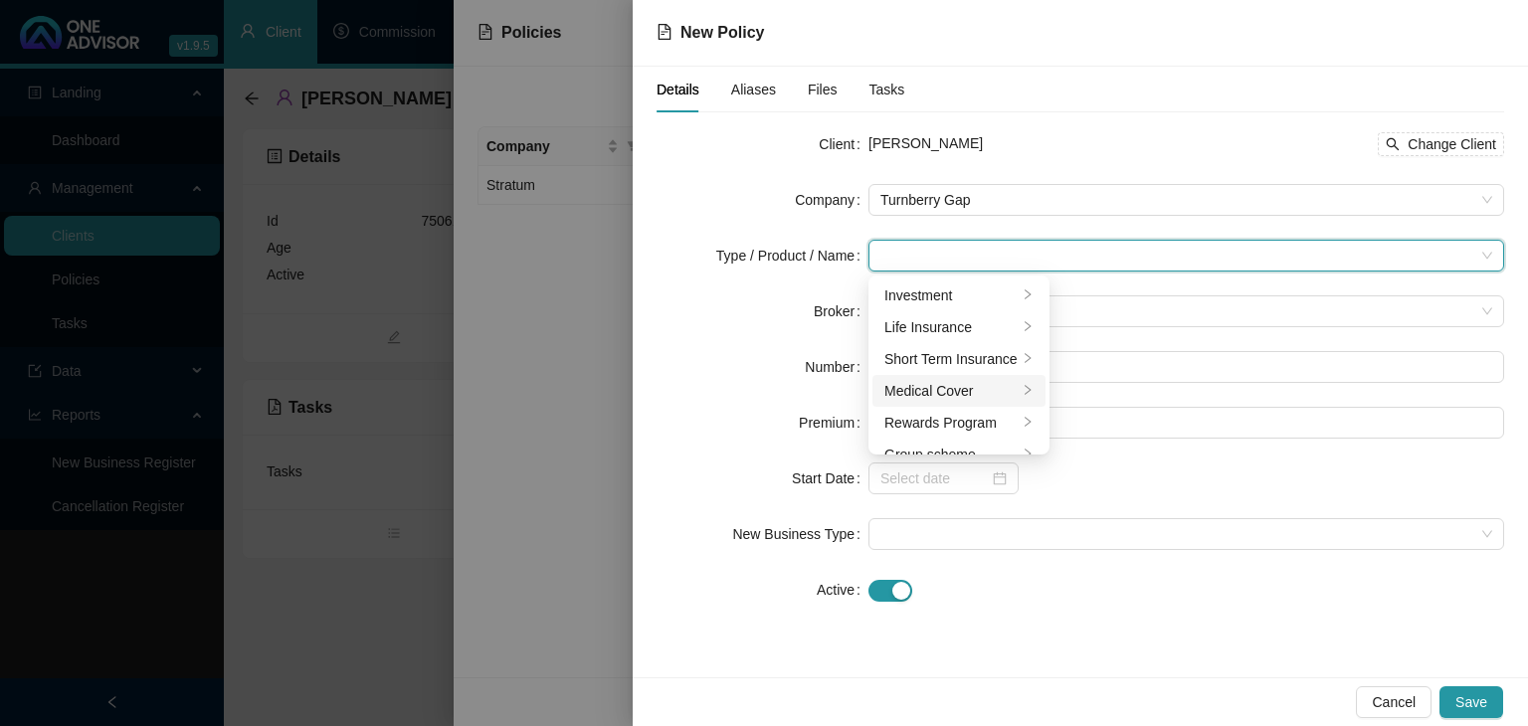
click at [1022, 390] on icon "right" at bounding box center [1028, 390] width 12 height 12
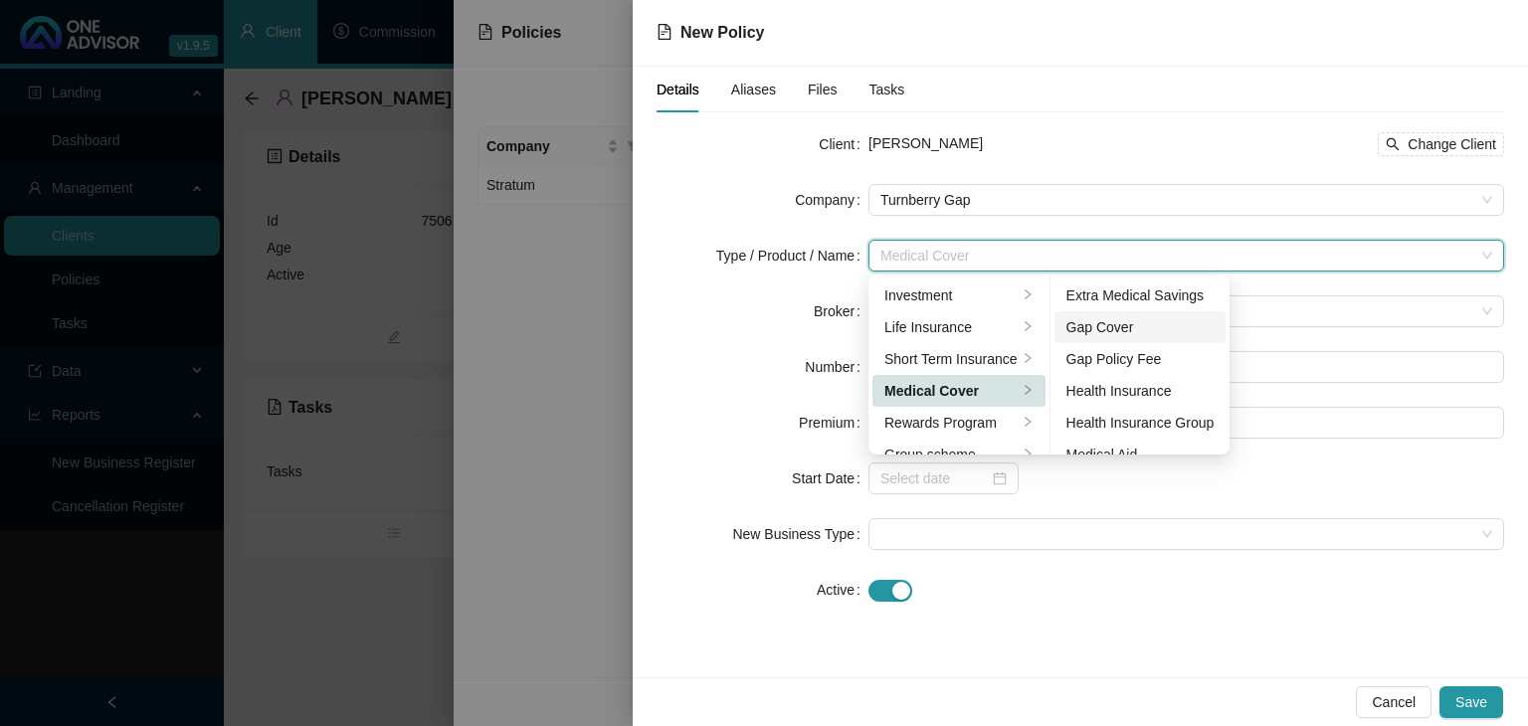
click at [1108, 327] on div "Gap Cover" at bounding box center [1140, 327] width 148 height 22
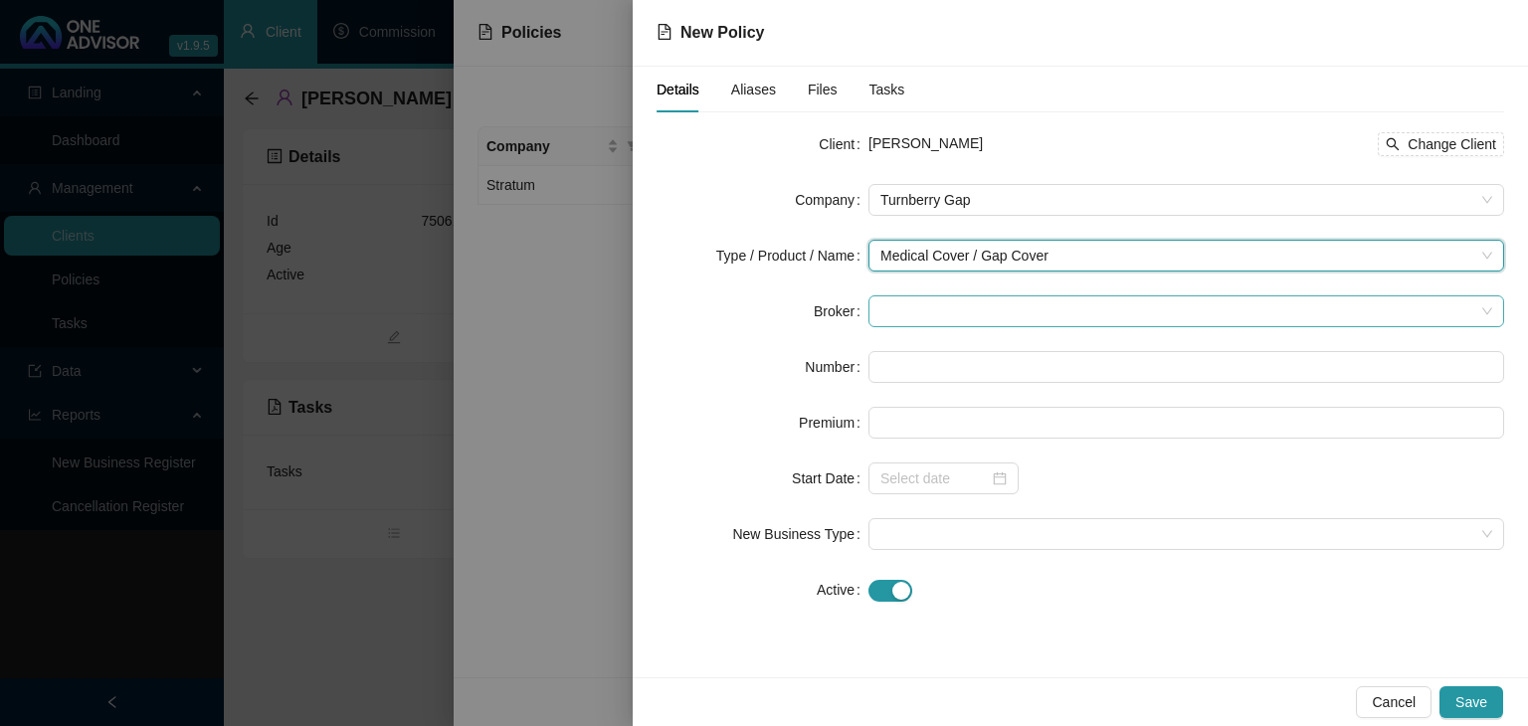
click at [876, 316] on div at bounding box center [1186, 311] width 636 height 32
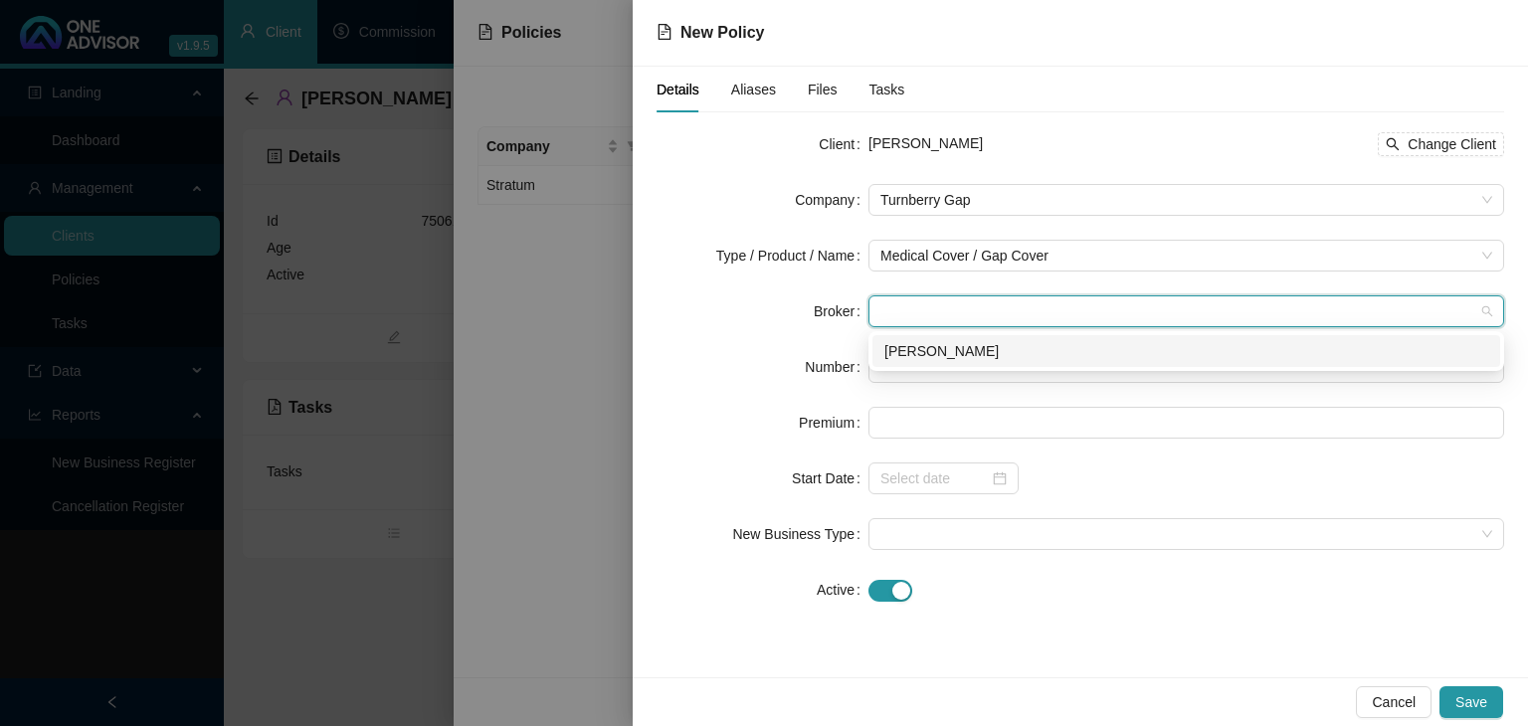
click at [891, 351] on div "[PERSON_NAME]" at bounding box center [1186, 351] width 604 height 22
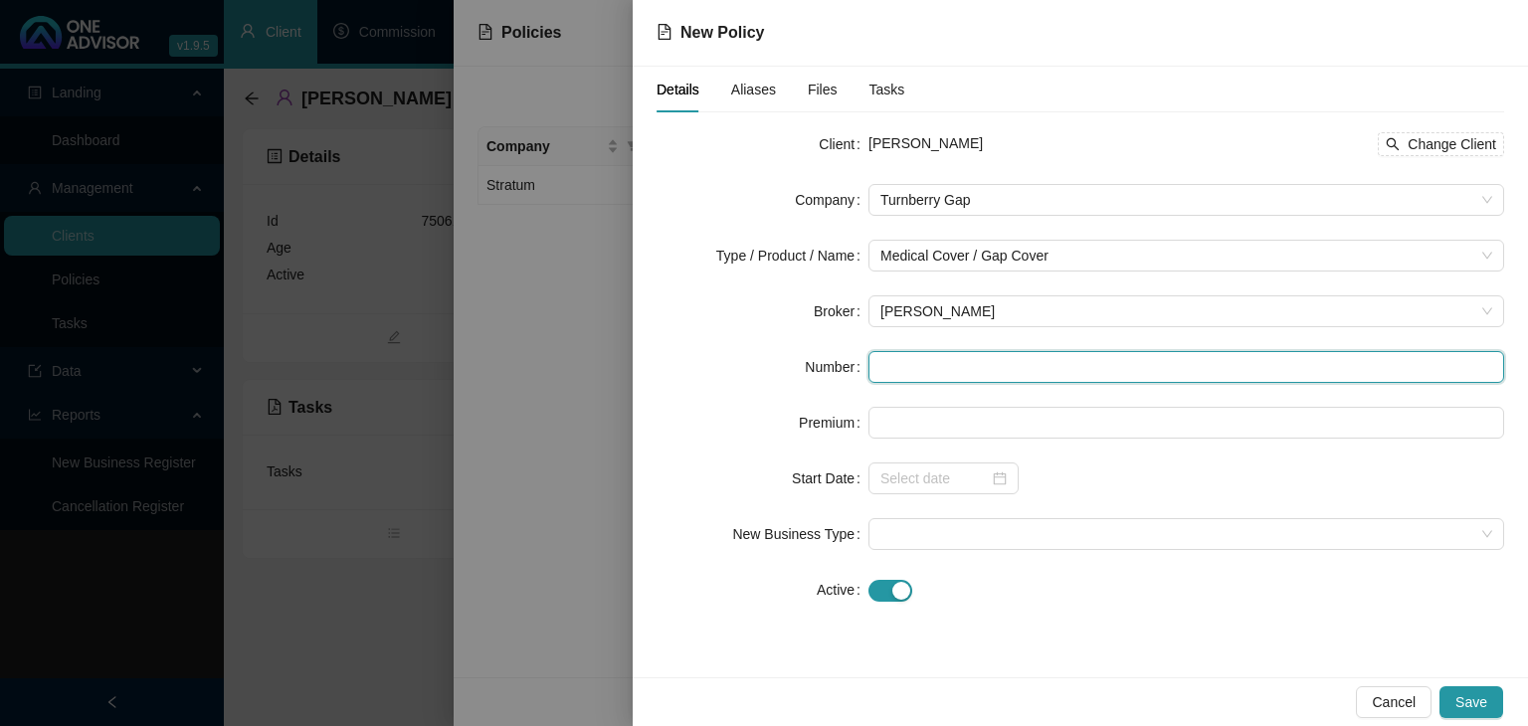
click at [886, 366] on input "text" at bounding box center [1186, 367] width 636 height 32
paste input "270112"
type input "270112"
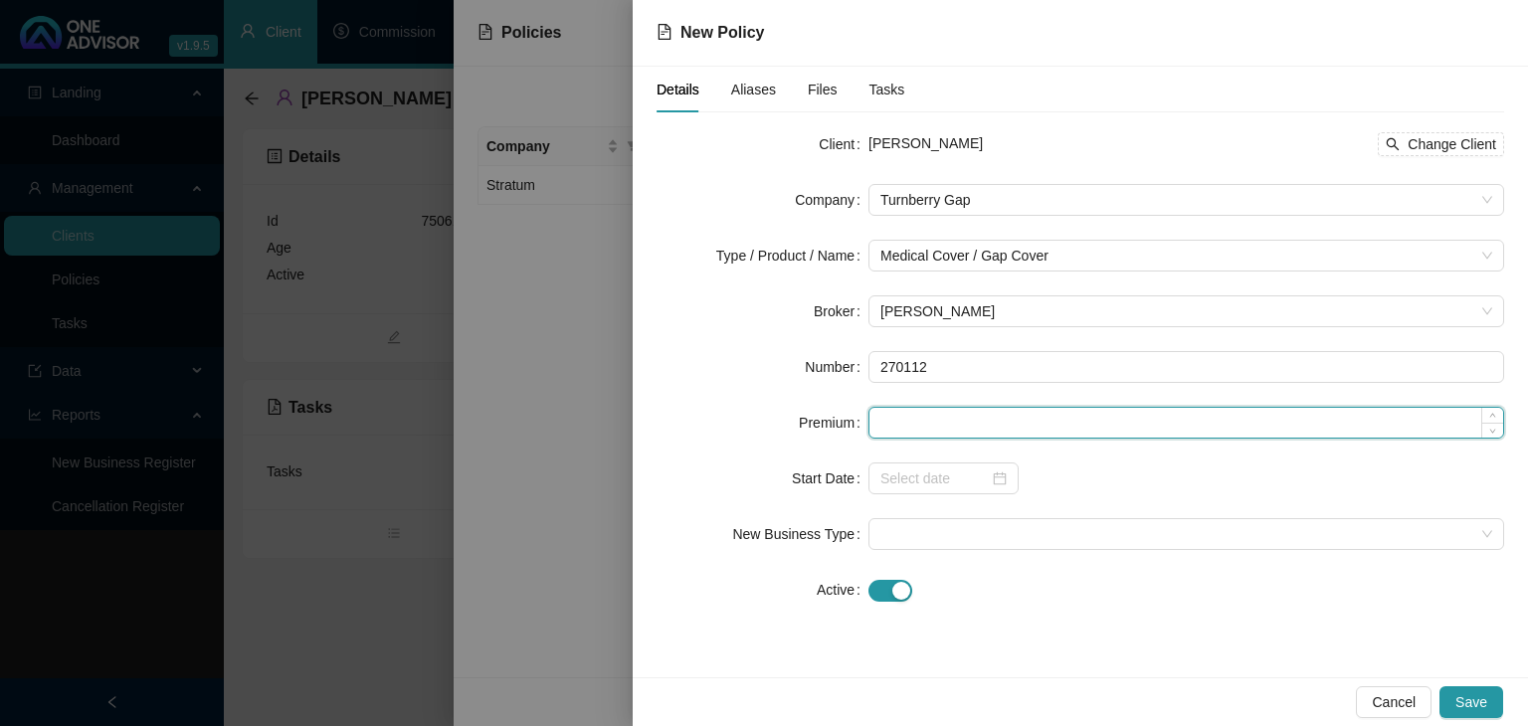
click at [923, 420] on input at bounding box center [1186, 423] width 634 height 30
click at [908, 418] on input at bounding box center [1186, 423] width 634 height 30
type input "673.00"
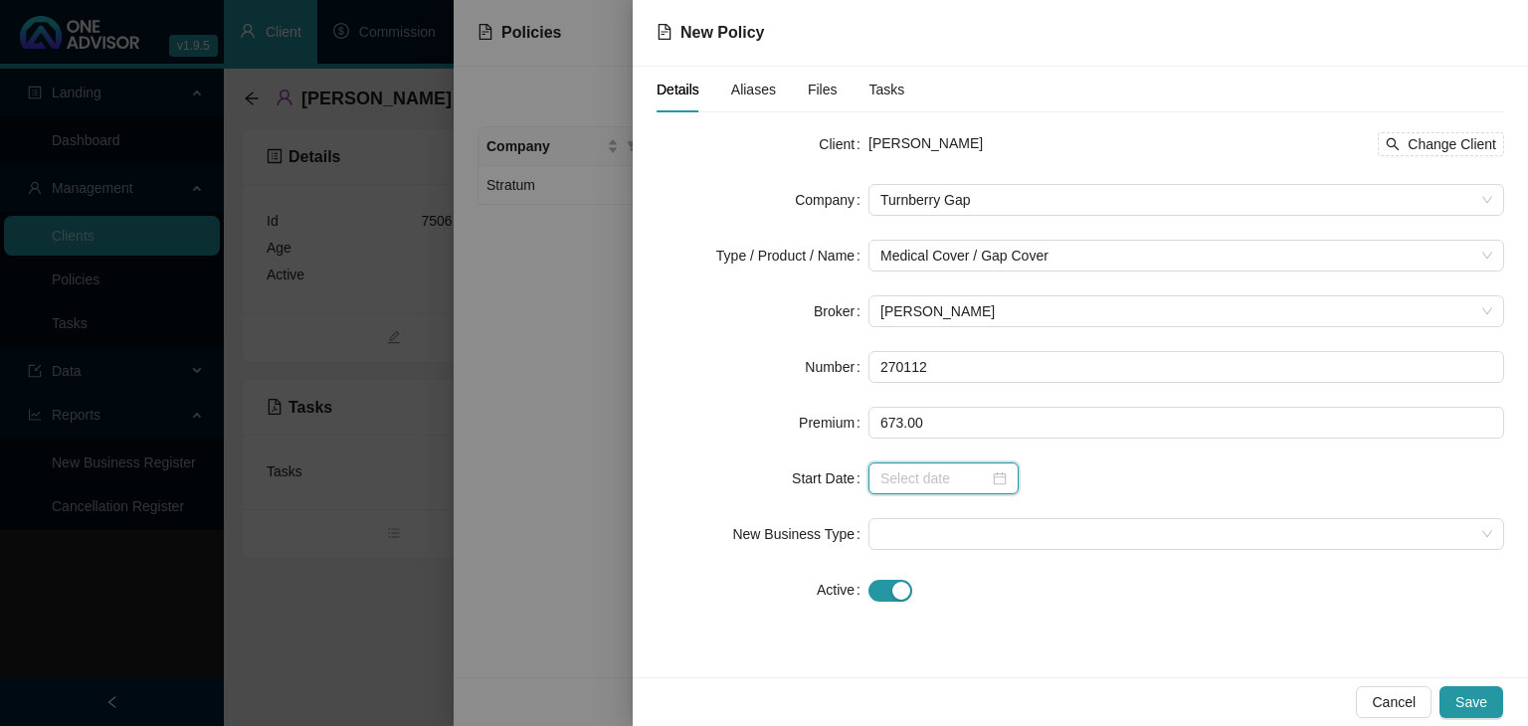
click at [933, 482] on input at bounding box center [934, 479] width 108 height 22
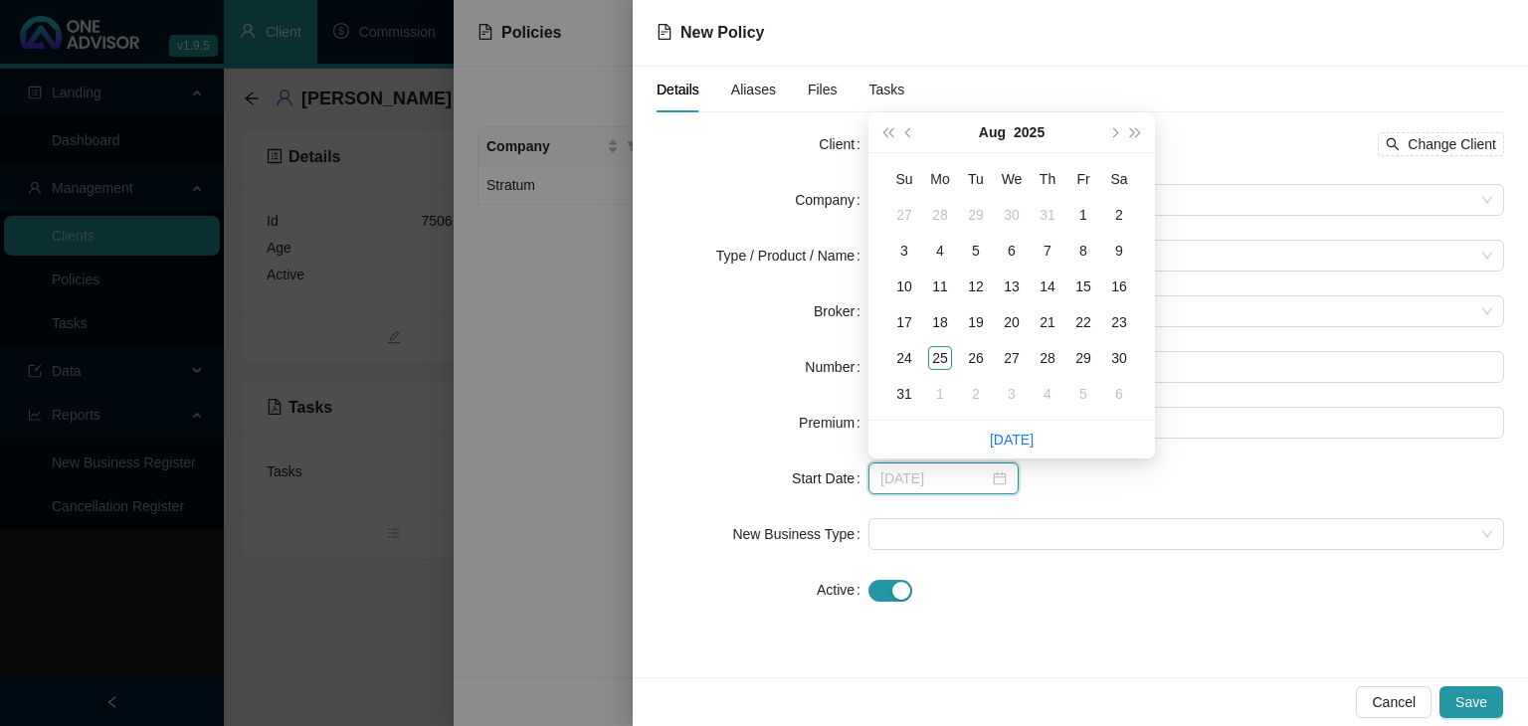
type input "[DATE]"
click at [1089, 212] on div "1" at bounding box center [1083, 215] width 24 height 24
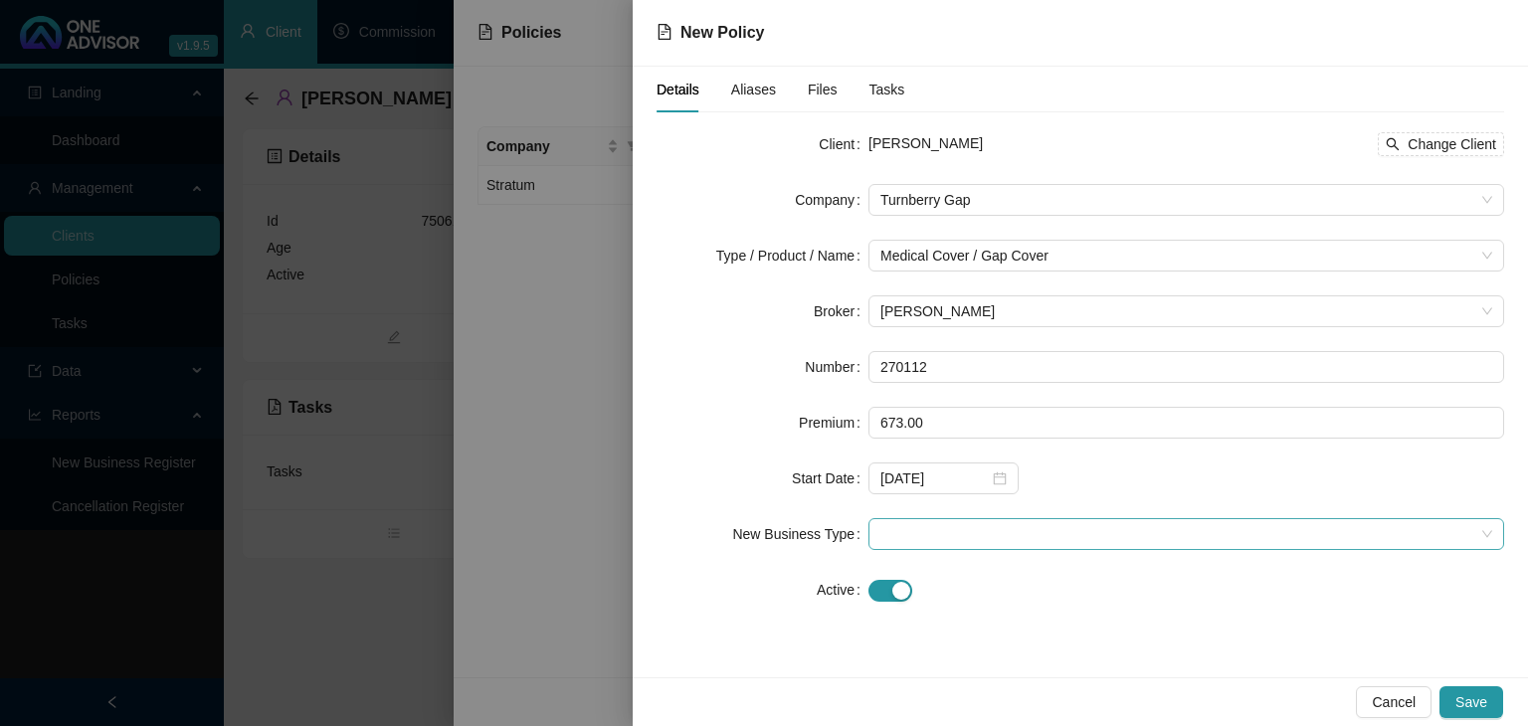
click at [913, 529] on span at bounding box center [1186, 534] width 612 height 30
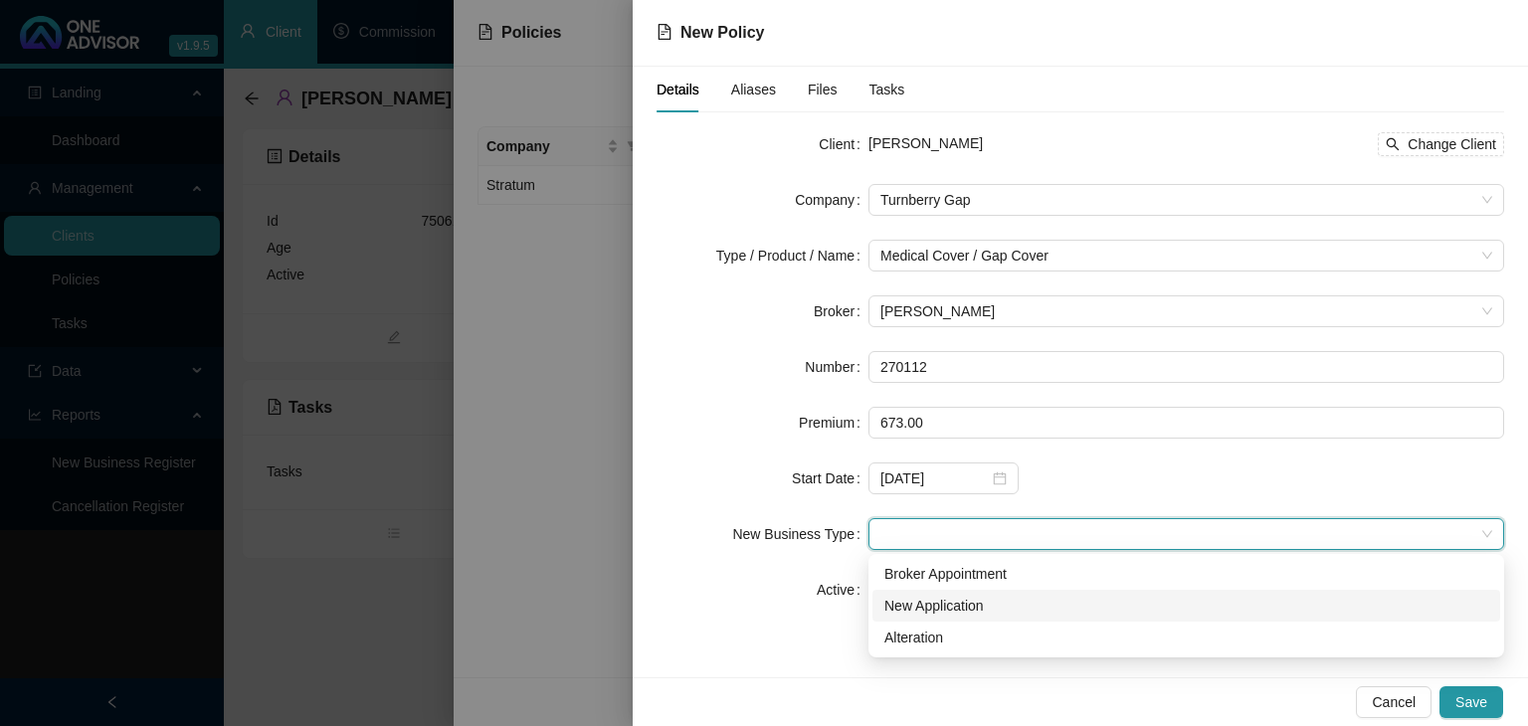
click at [929, 603] on div "New Application" at bounding box center [1186, 606] width 604 height 22
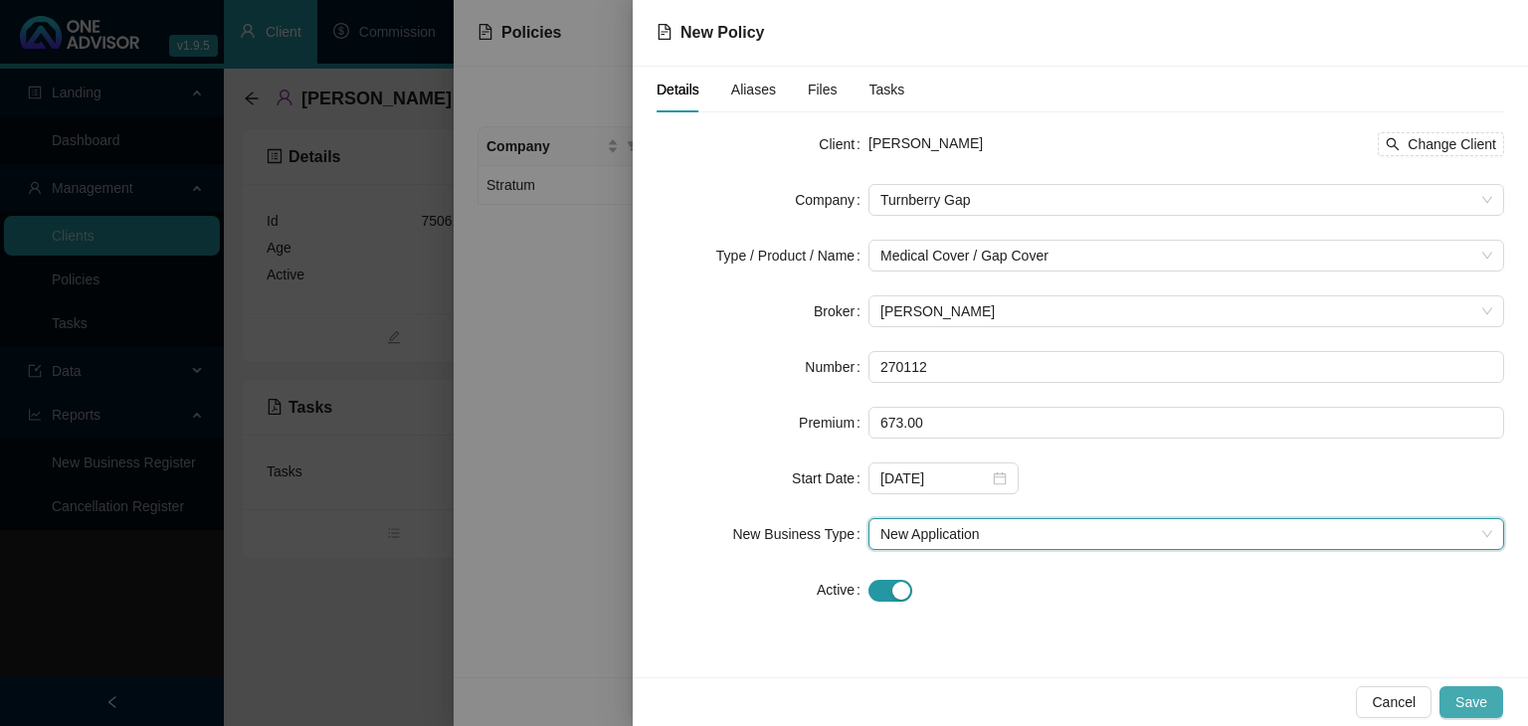
click at [1471, 698] on span "Save" at bounding box center [1471, 702] width 32 height 22
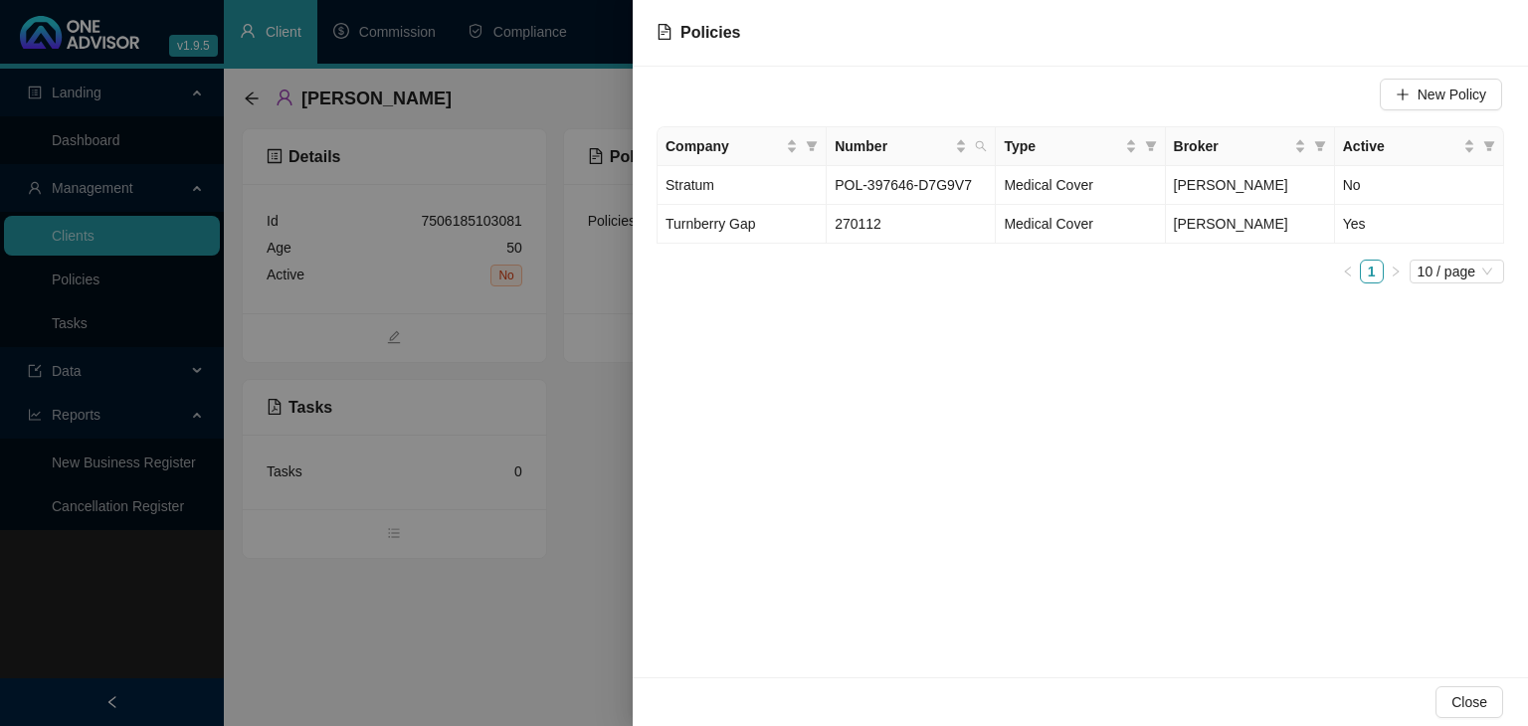
click at [568, 529] on div at bounding box center [764, 363] width 1528 height 726
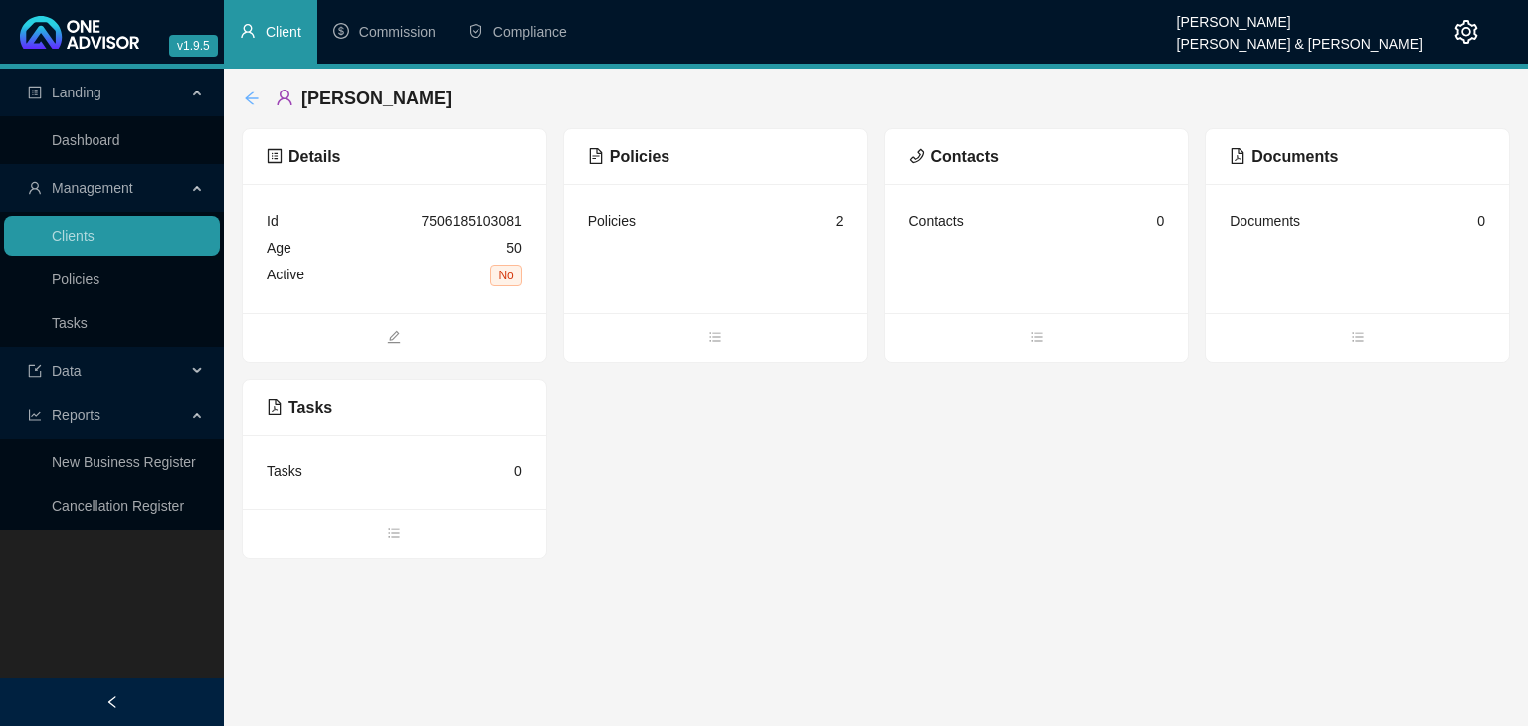
click at [254, 97] on icon "arrow-left" at bounding box center [251, 98] width 13 height 13
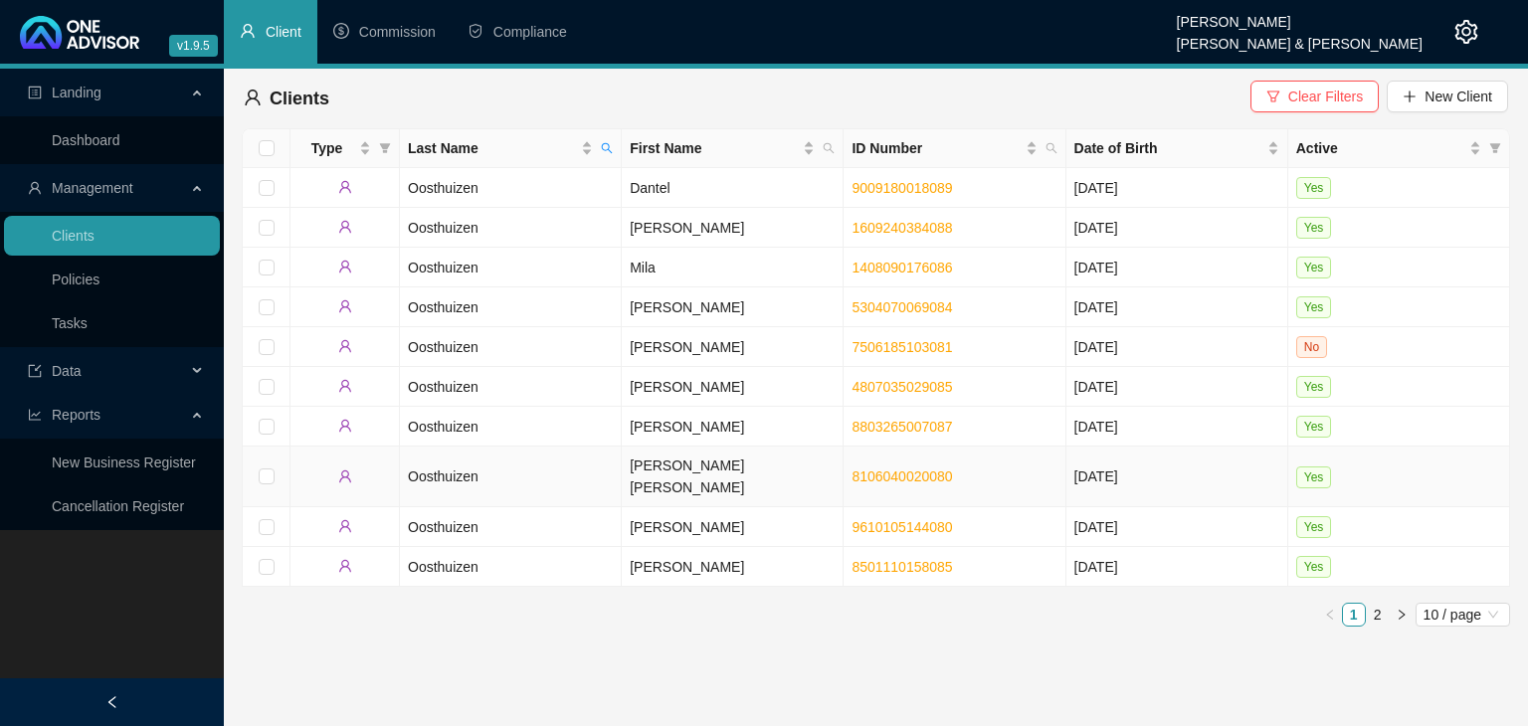
click at [588, 467] on td "Oosthuizen" at bounding box center [511, 477] width 222 height 61
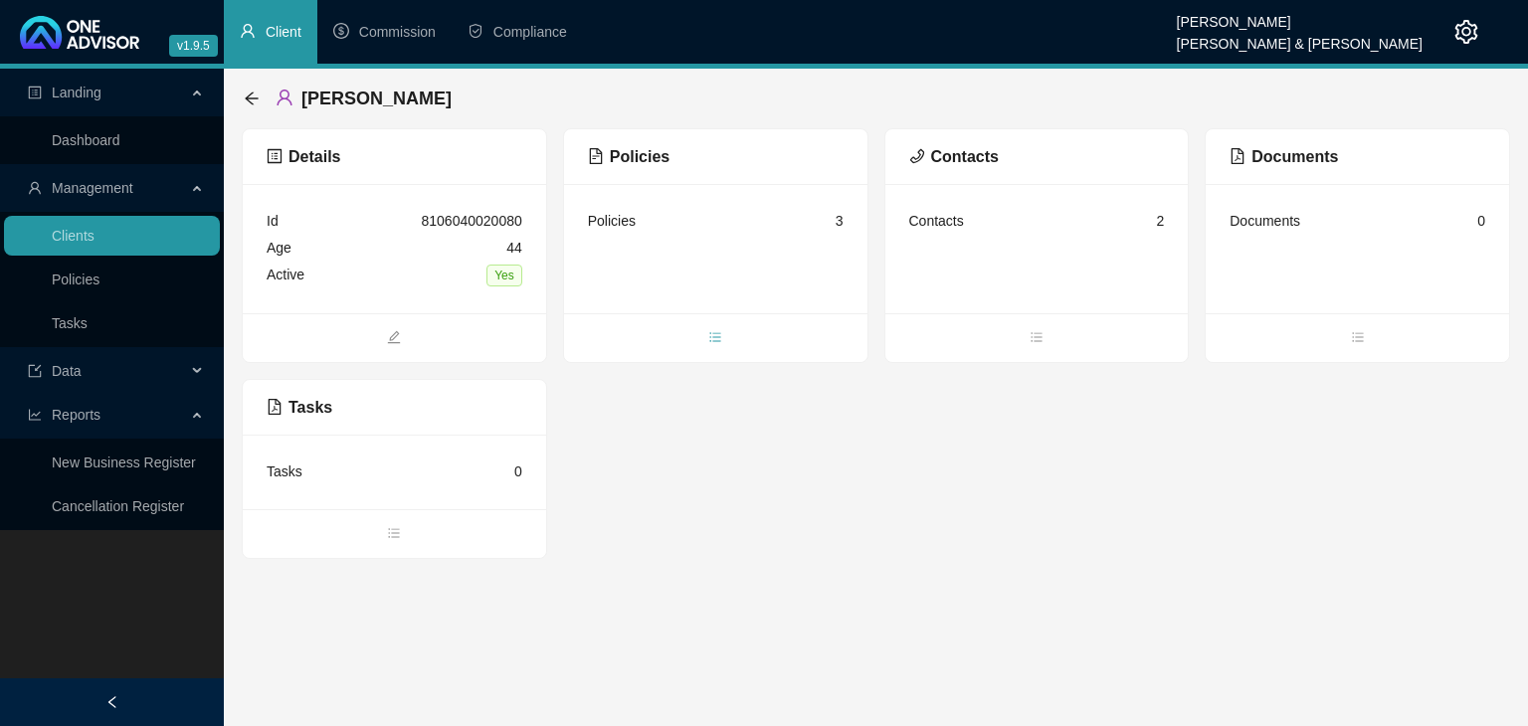
click at [714, 336] on icon "bars" at bounding box center [715, 337] width 14 height 14
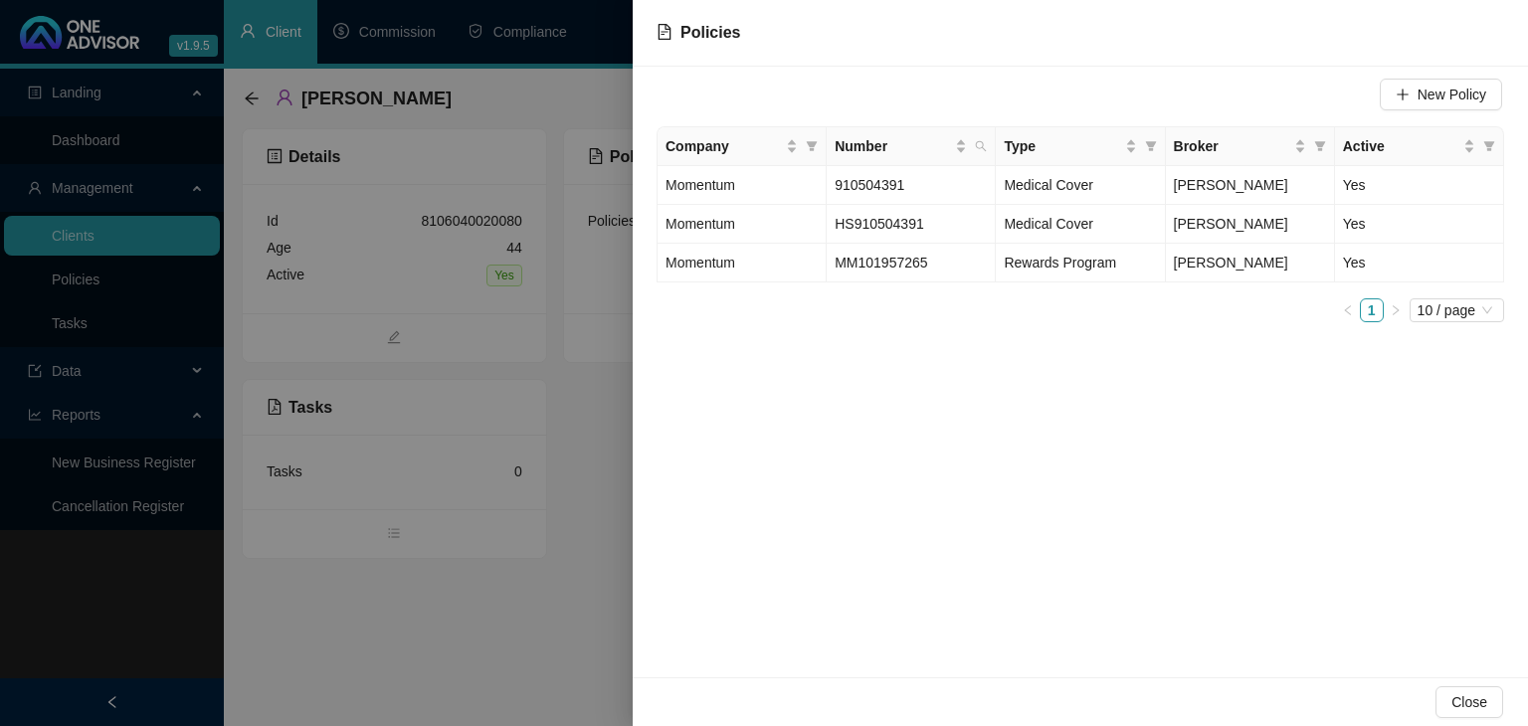
click at [593, 618] on div at bounding box center [764, 363] width 1528 height 726
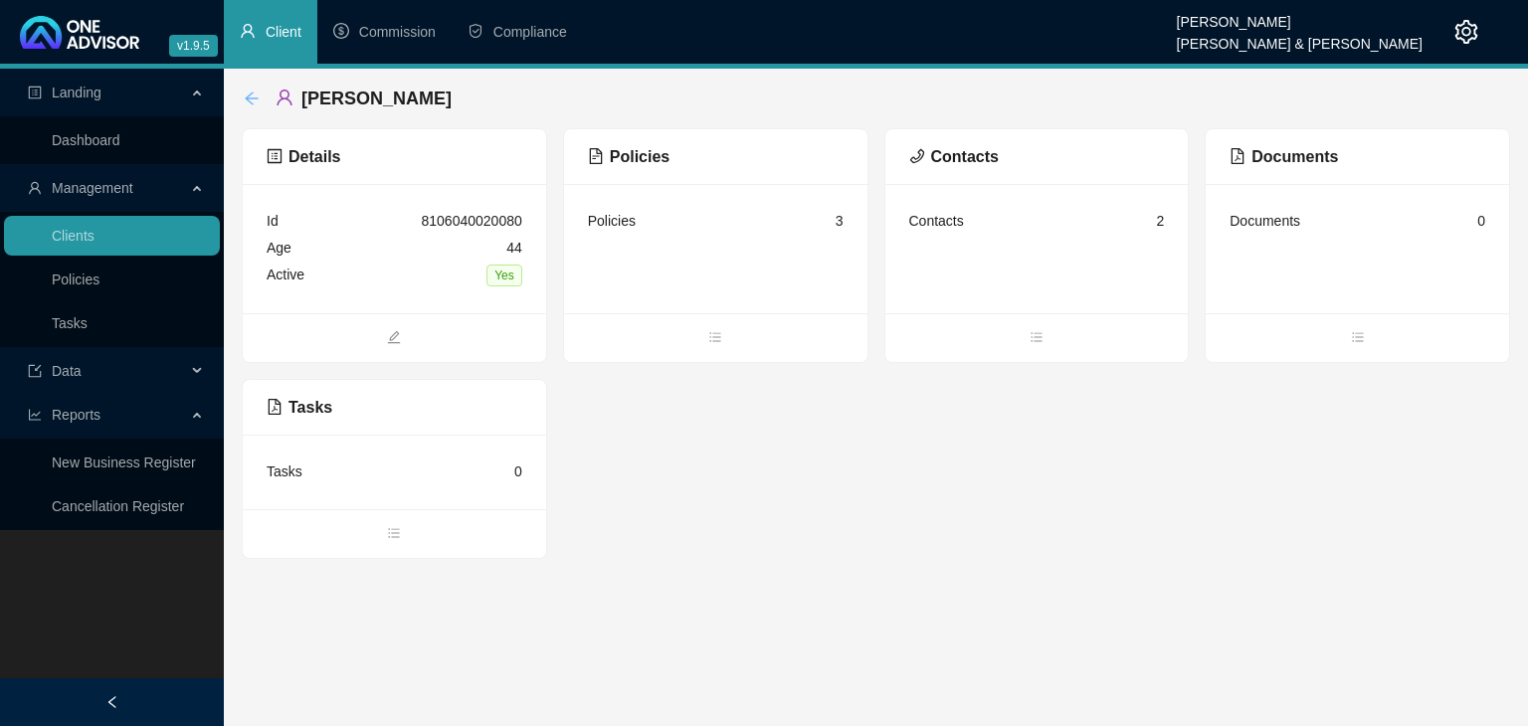
click at [259, 99] on icon "arrow-left" at bounding box center [252, 99] width 16 height 16
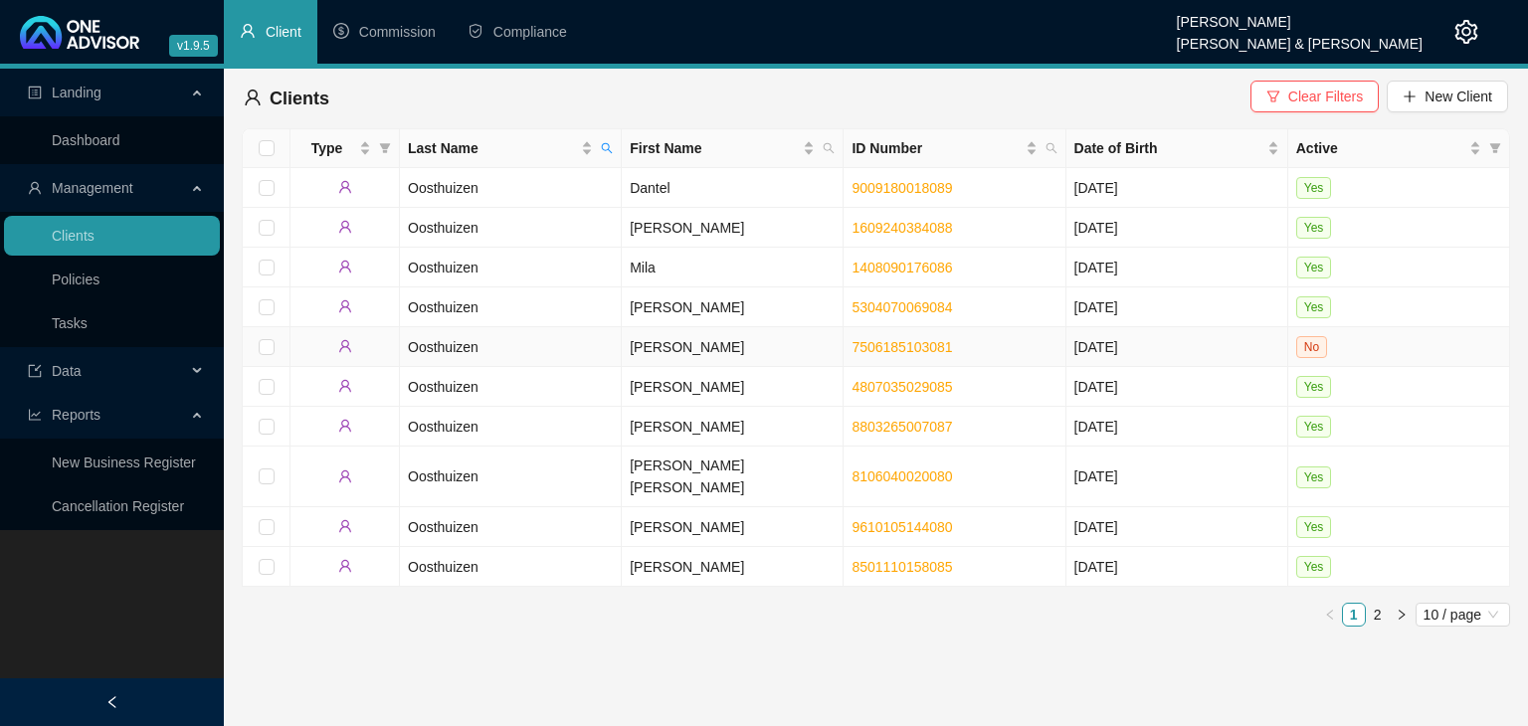
click at [736, 340] on td "[PERSON_NAME]" at bounding box center [733, 347] width 222 height 40
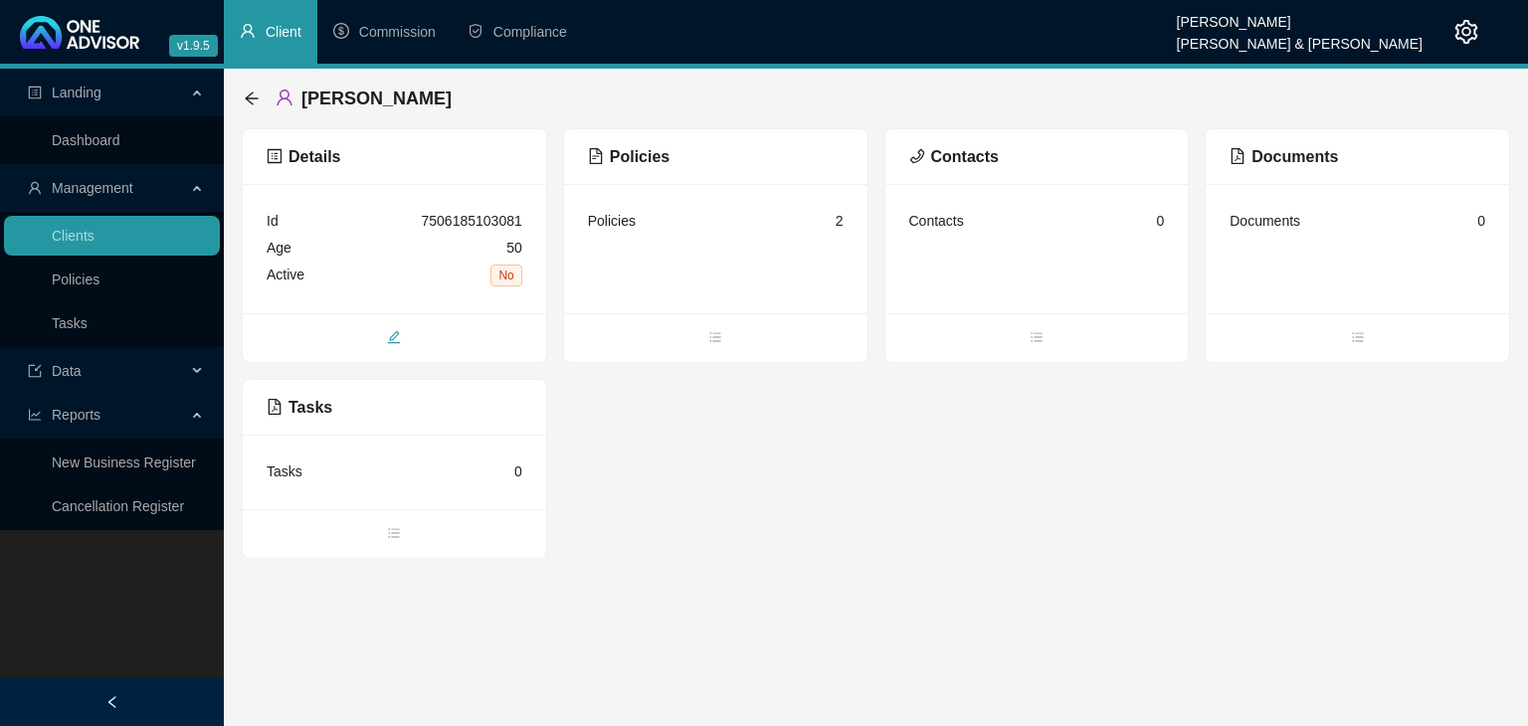
click at [394, 338] on icon "edit" at bounding box center [394, 337] width 13 height 13
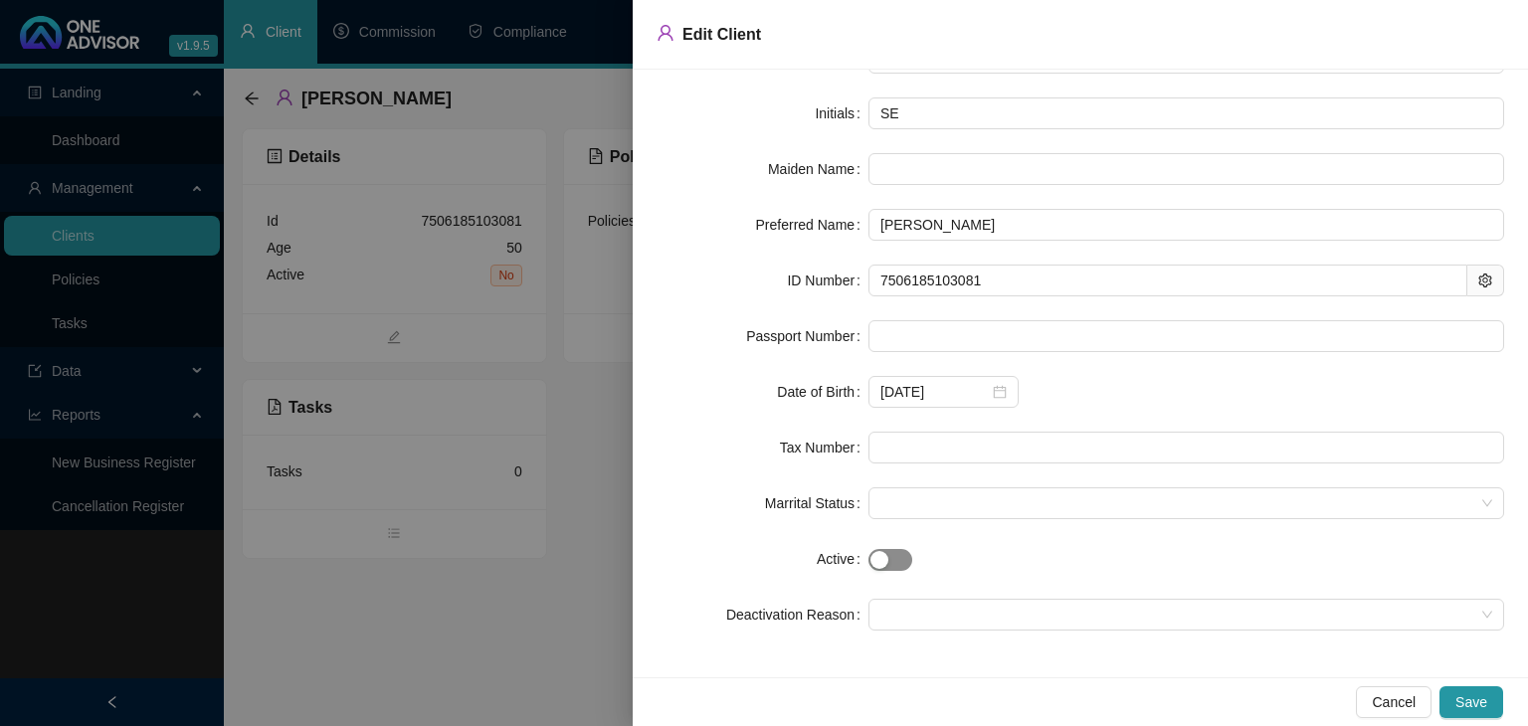
click at [879, 554] on div "button" at bounding box center [879, 560] width 18 height 18
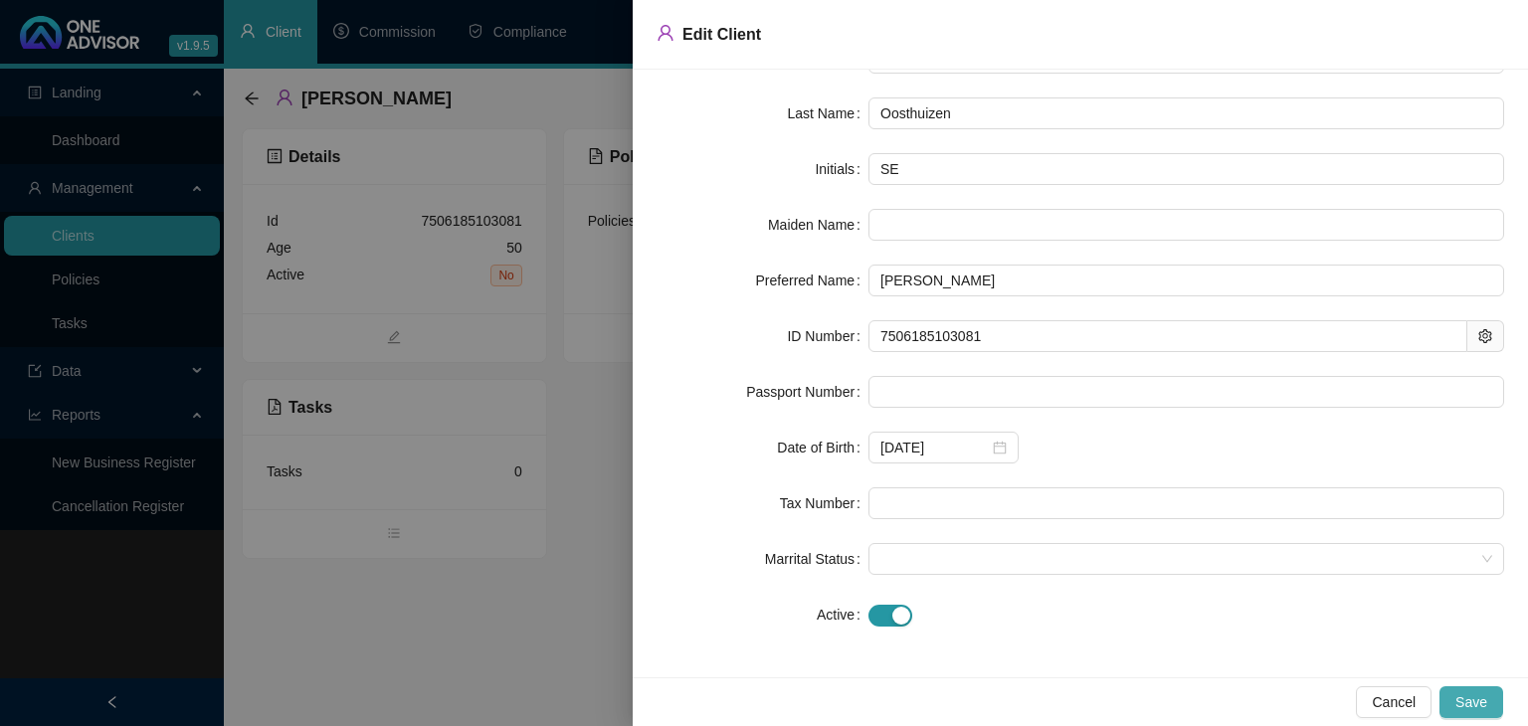
click at [1468, 703] on span "Save" at bounding box center [1471, 702] width 32 height 22
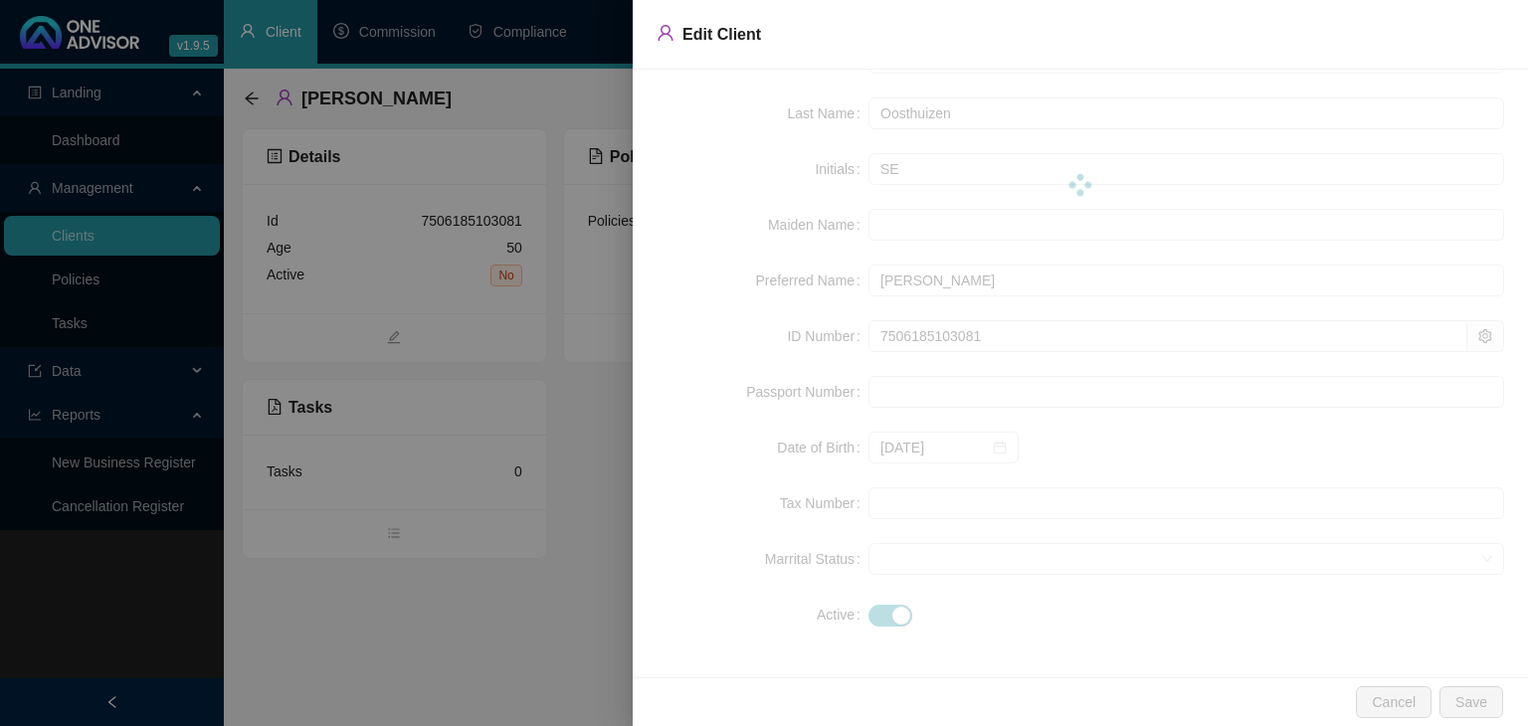
scroll to position [0, 0]
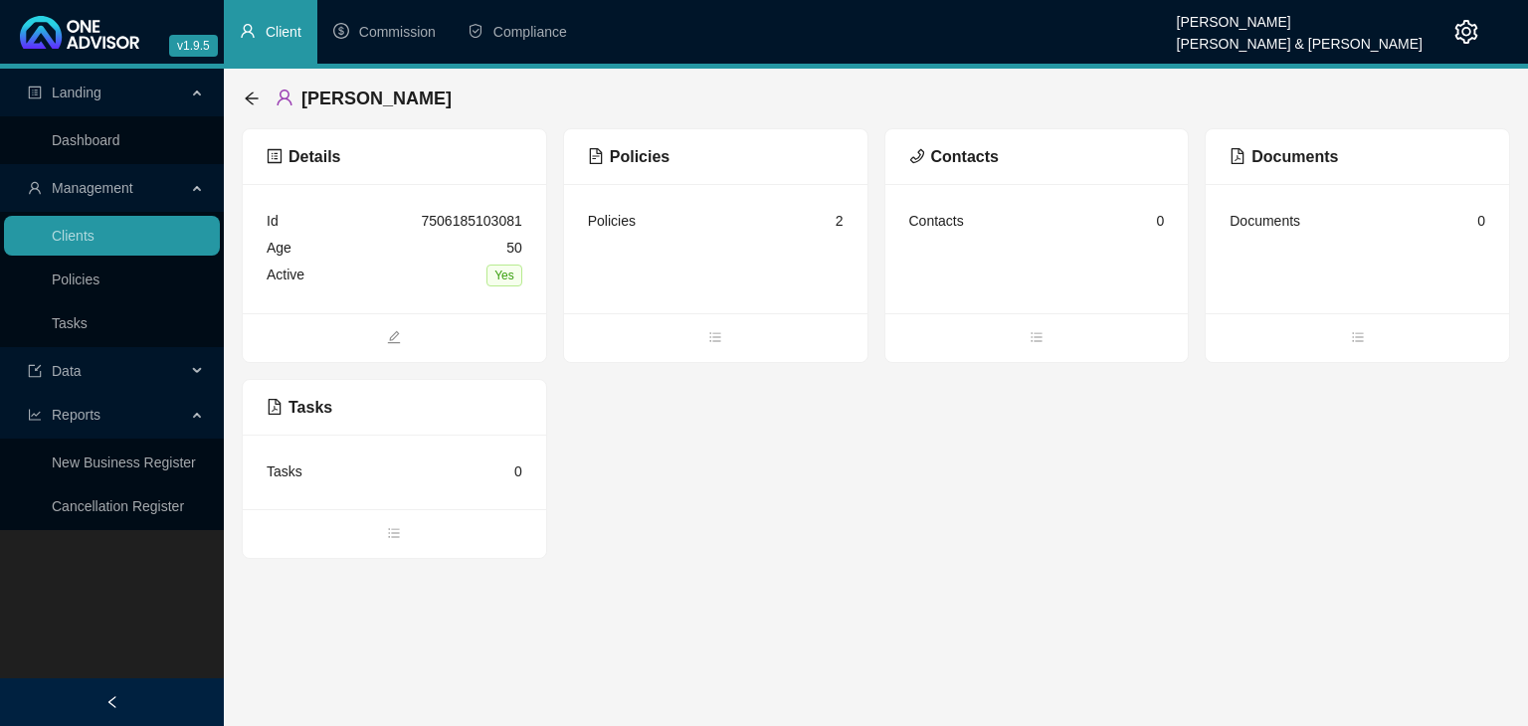
click at [1014, 560] on main "Landing Dashboard Management Clients Policies Tasks Data Reports New Business R…" at bounding box center [764, 398] width 1528 height 658
click at [261, 95] on div "[PERSON_NAME]" at bounding box center [354, 99] width 220 height 36
click at [253, 96] on icon "arrow-left" at bounding box center [252, 99] width 16 height 16
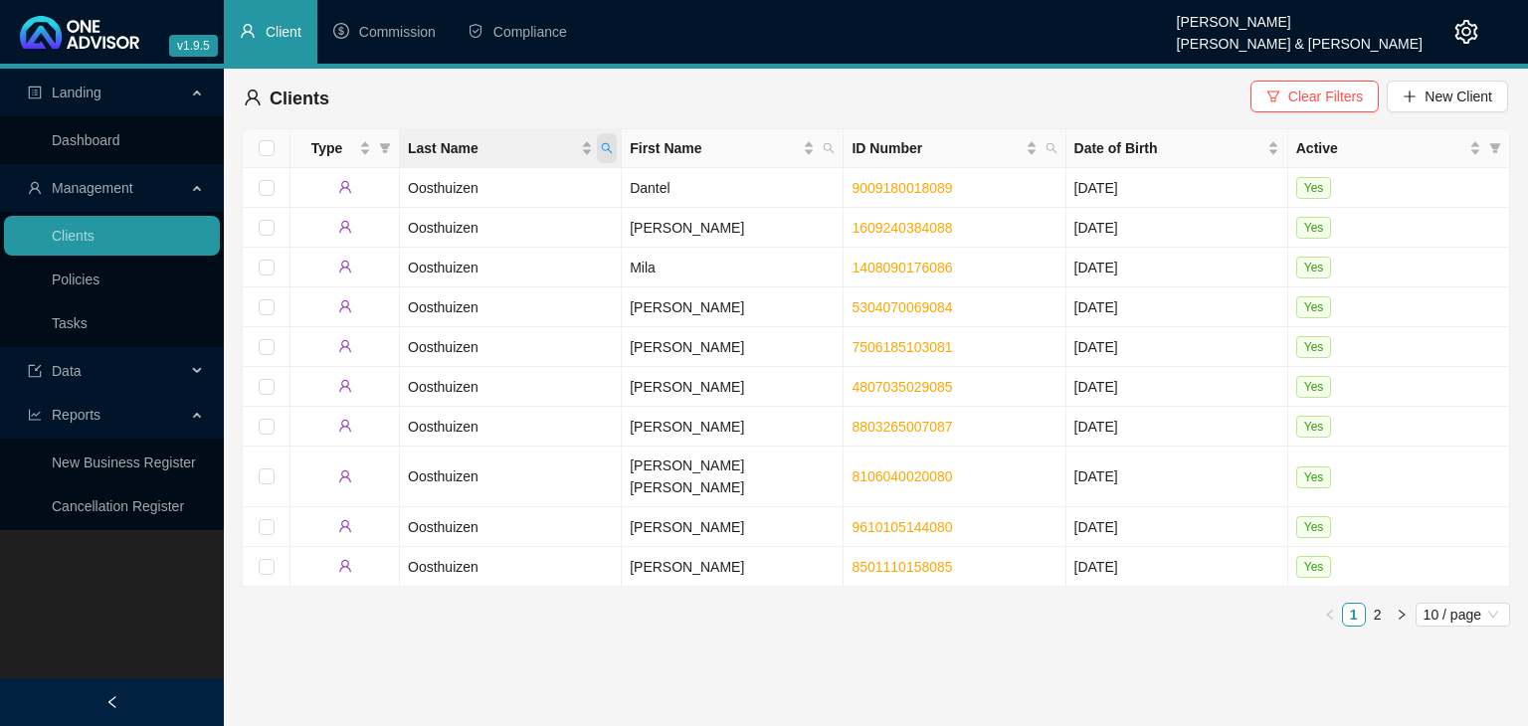
click at [602, 148] on icon "search" at bounding box center [607, 148] width 11 height 11
type input "[PERSON_NAME]"
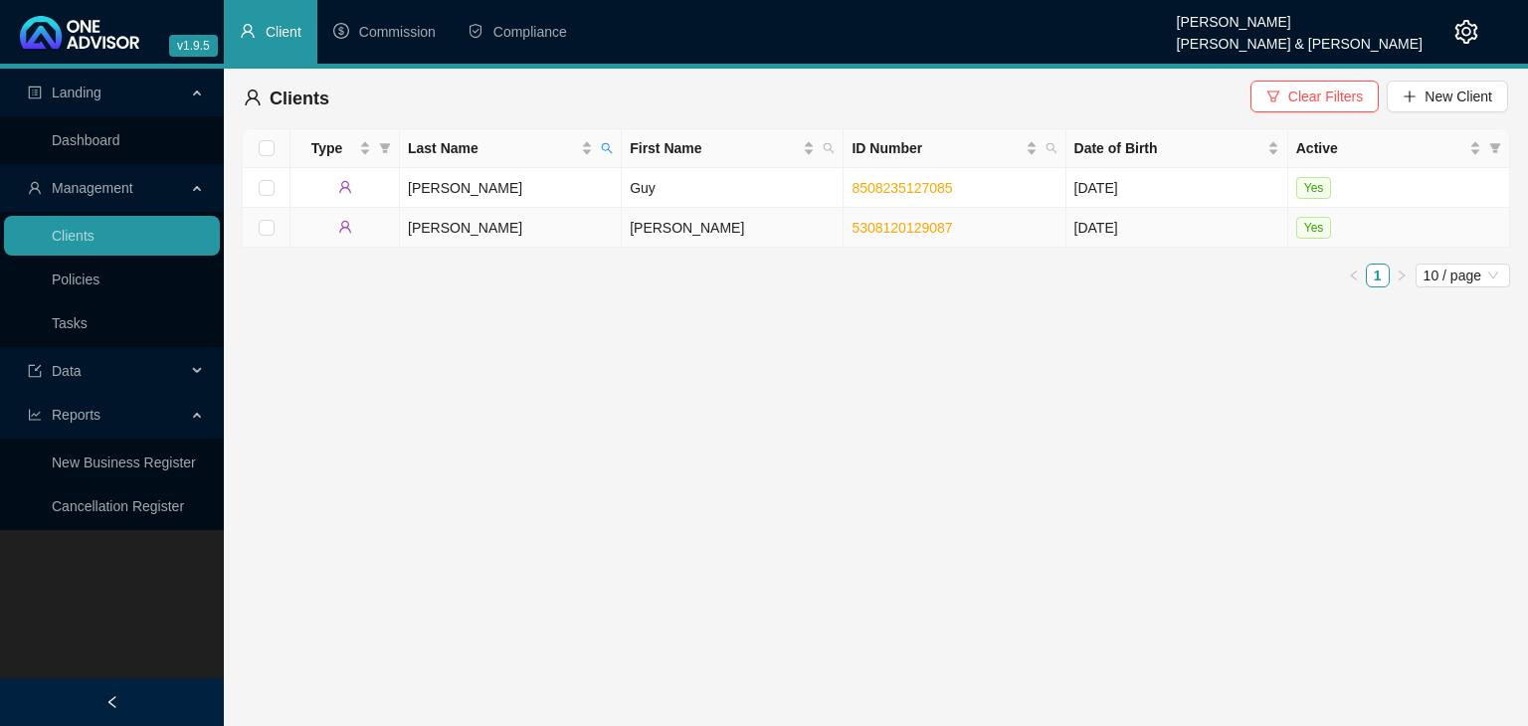
click at [644, 232] on td "[PERSON_NAME]" at bounding box center [733, 228] width 222 height 40
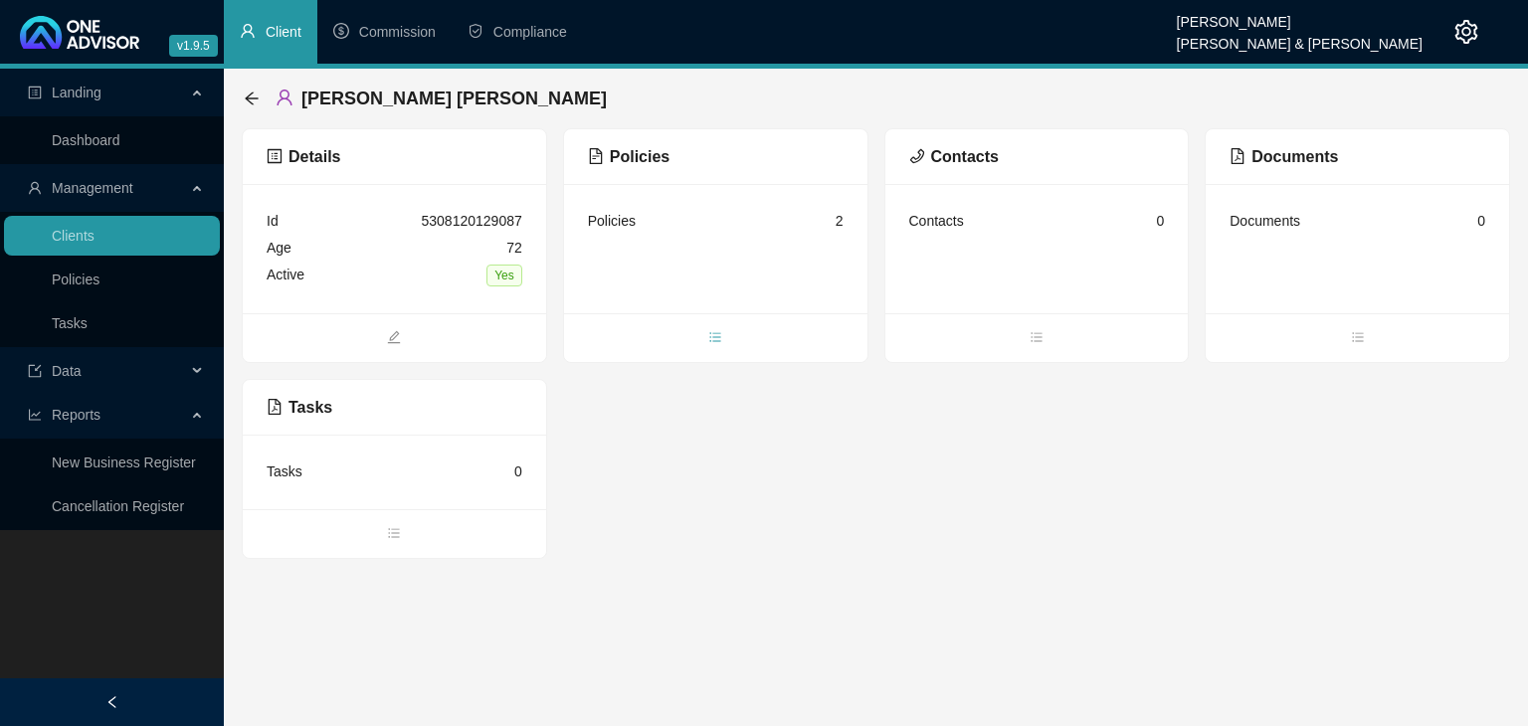
click at [715, 343] on icon "bars" at bounding box center [715, 337] width 14 height 14
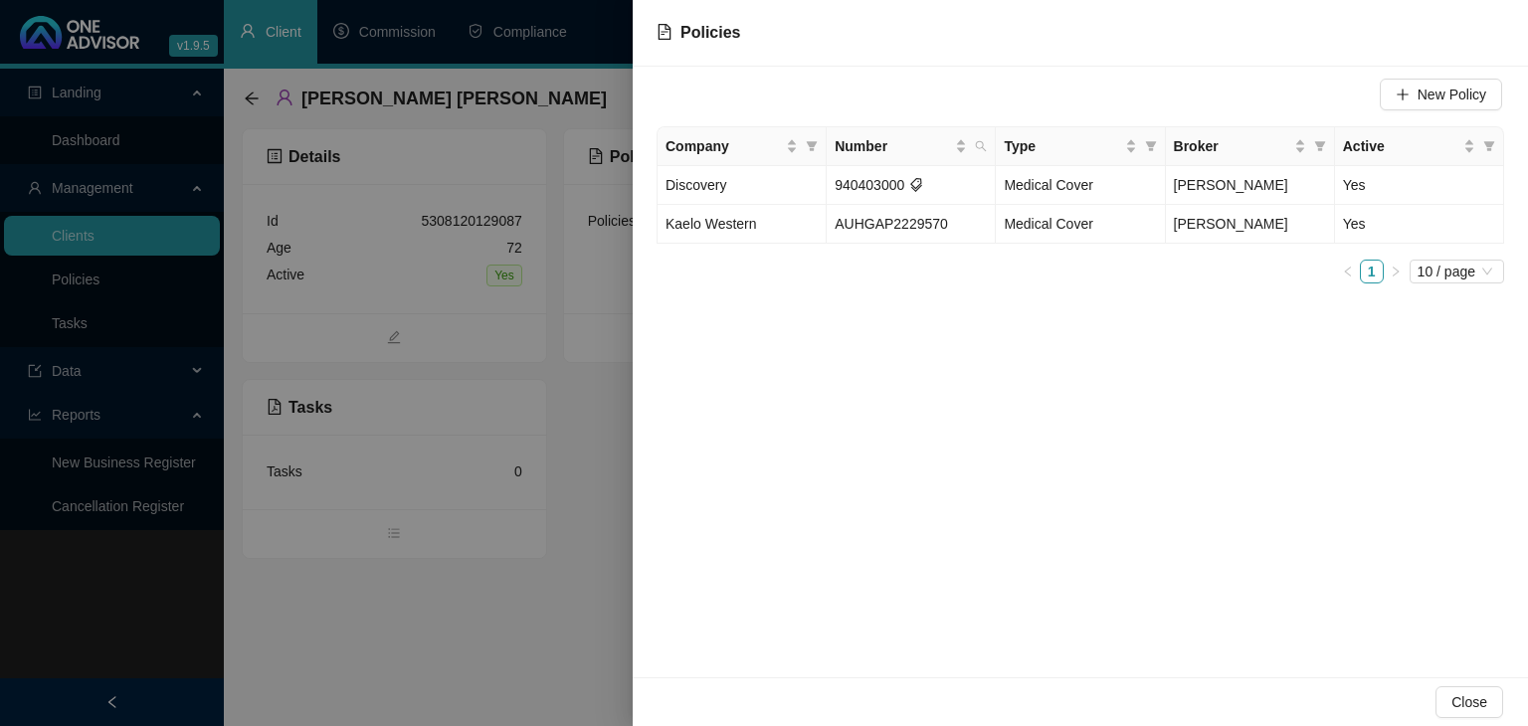
click at [609, 620] on div at bounding box center [764, 363] width 1528 height 726
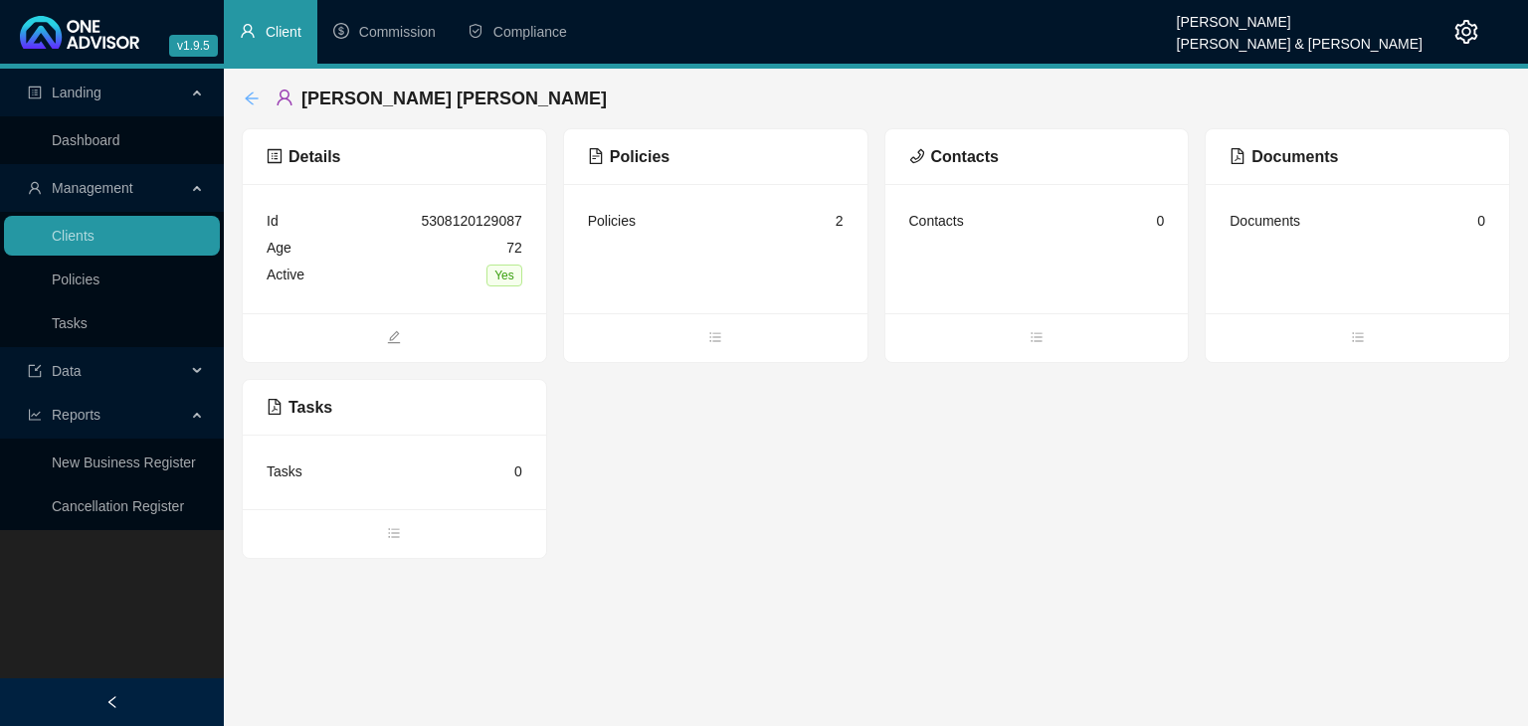
click at [251, 105] on icon "arrow-left" at bounding box center [252, 99] width 16 height 16
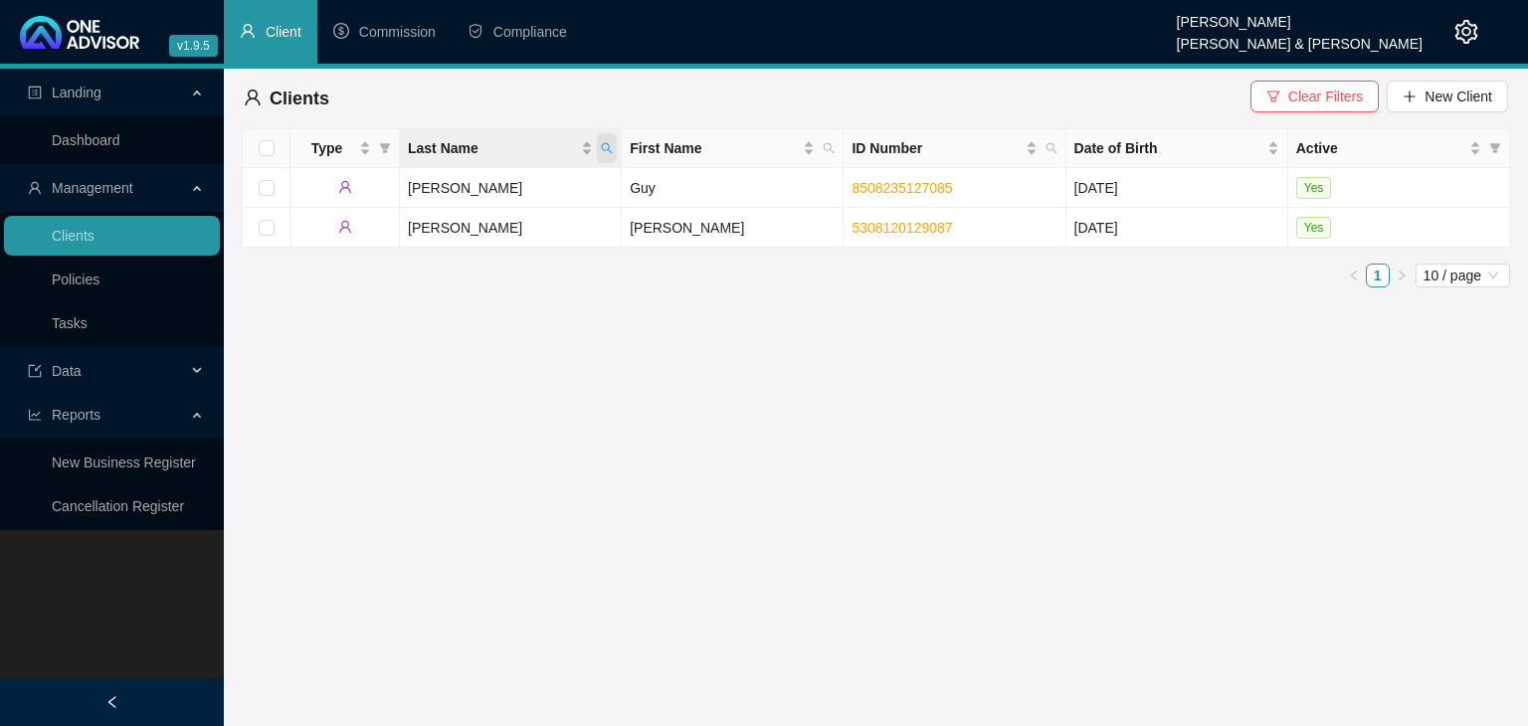
click at [608, 151] on icon "search" at bounding box center [607, 148] width 12 height 12
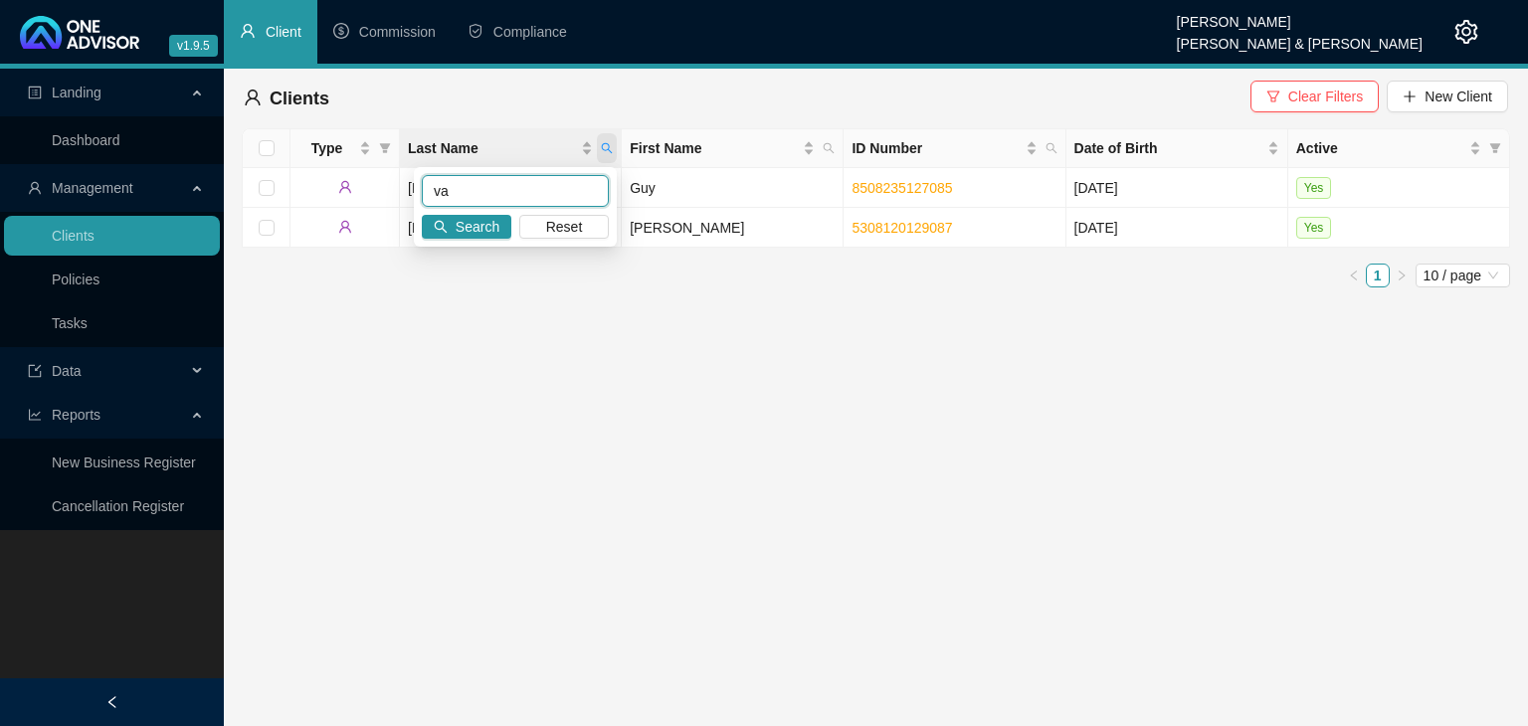
type input "v"
type input "[PERSON_NAME]"
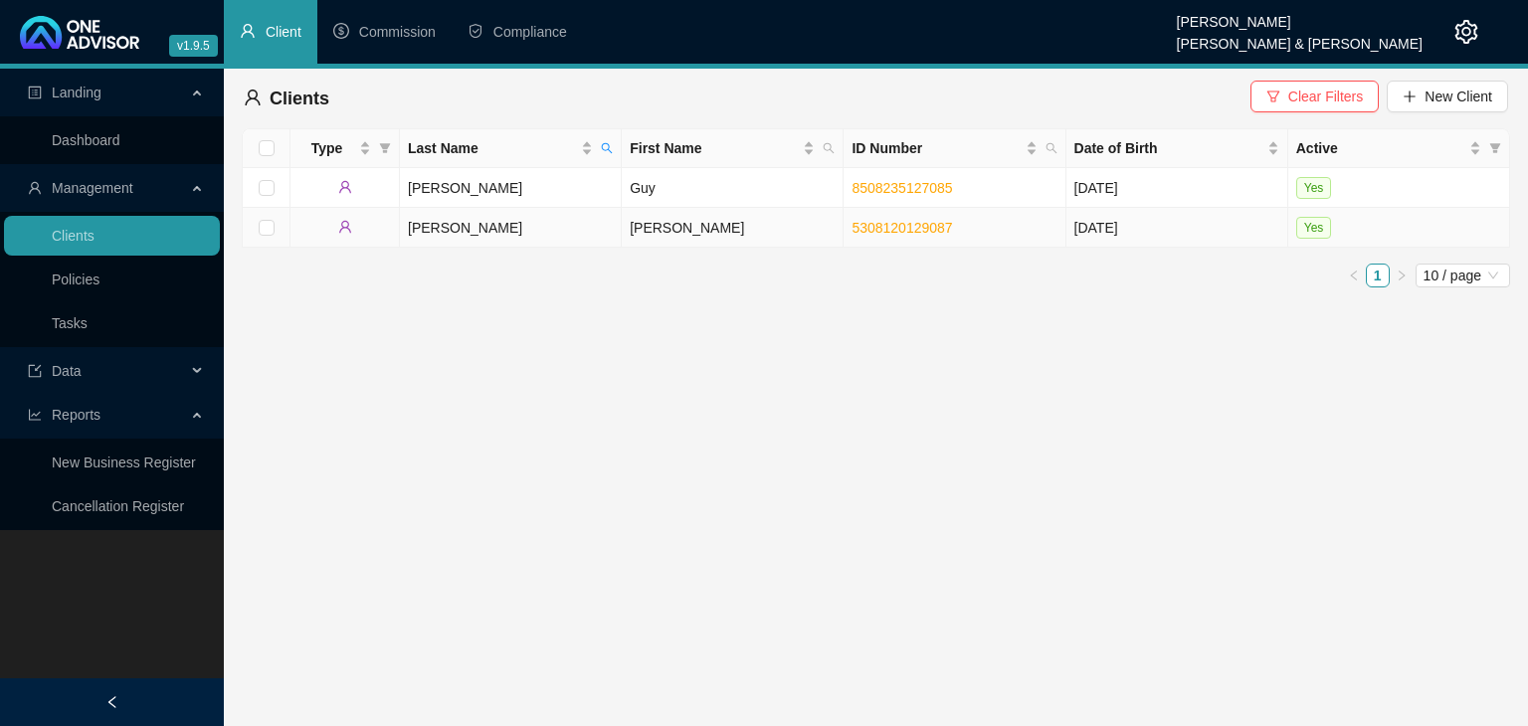
click at [511, 231] on td "[PERSON_NAME]" at bounding box center [511, 228] width 222 height 40
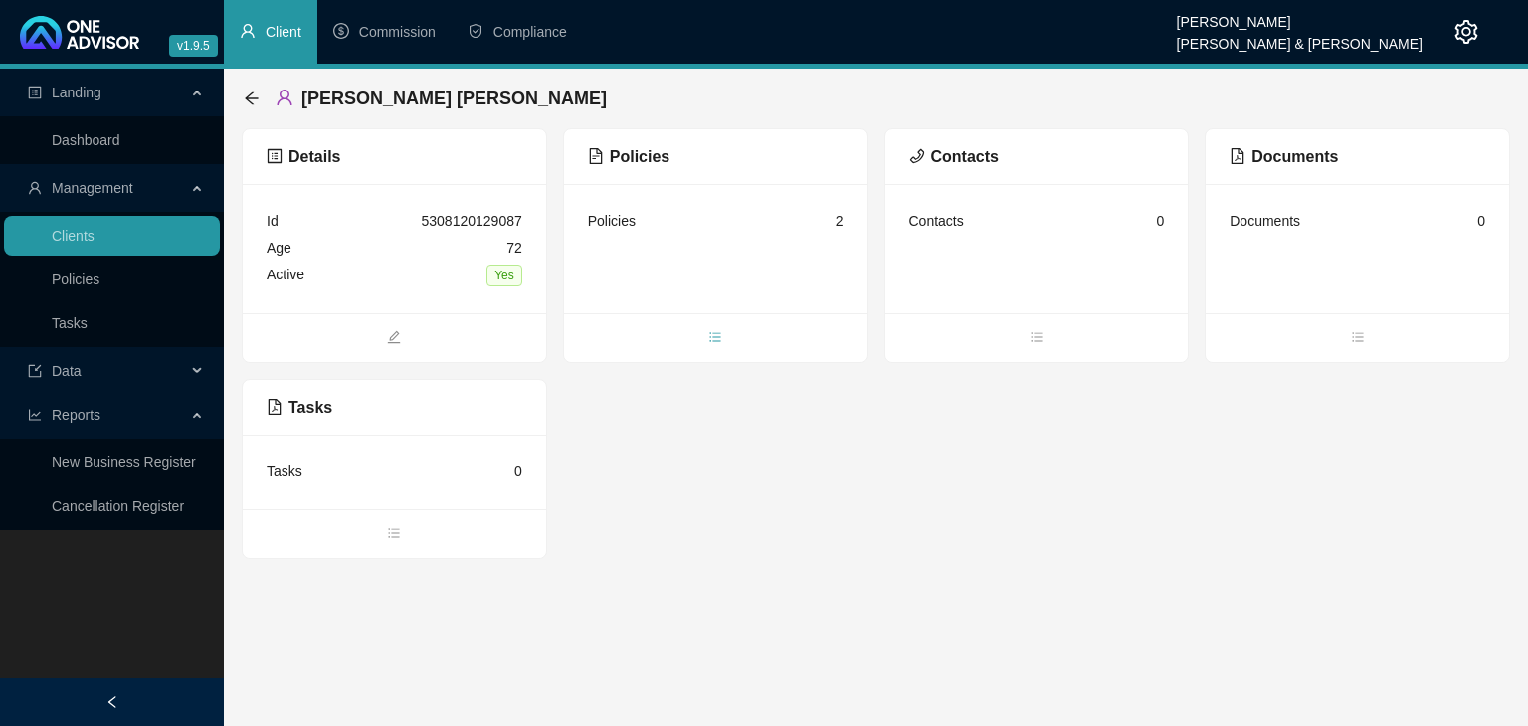
click at [715, 339] on icon "bars" at bounding box center [715, 337] width 14 height 14
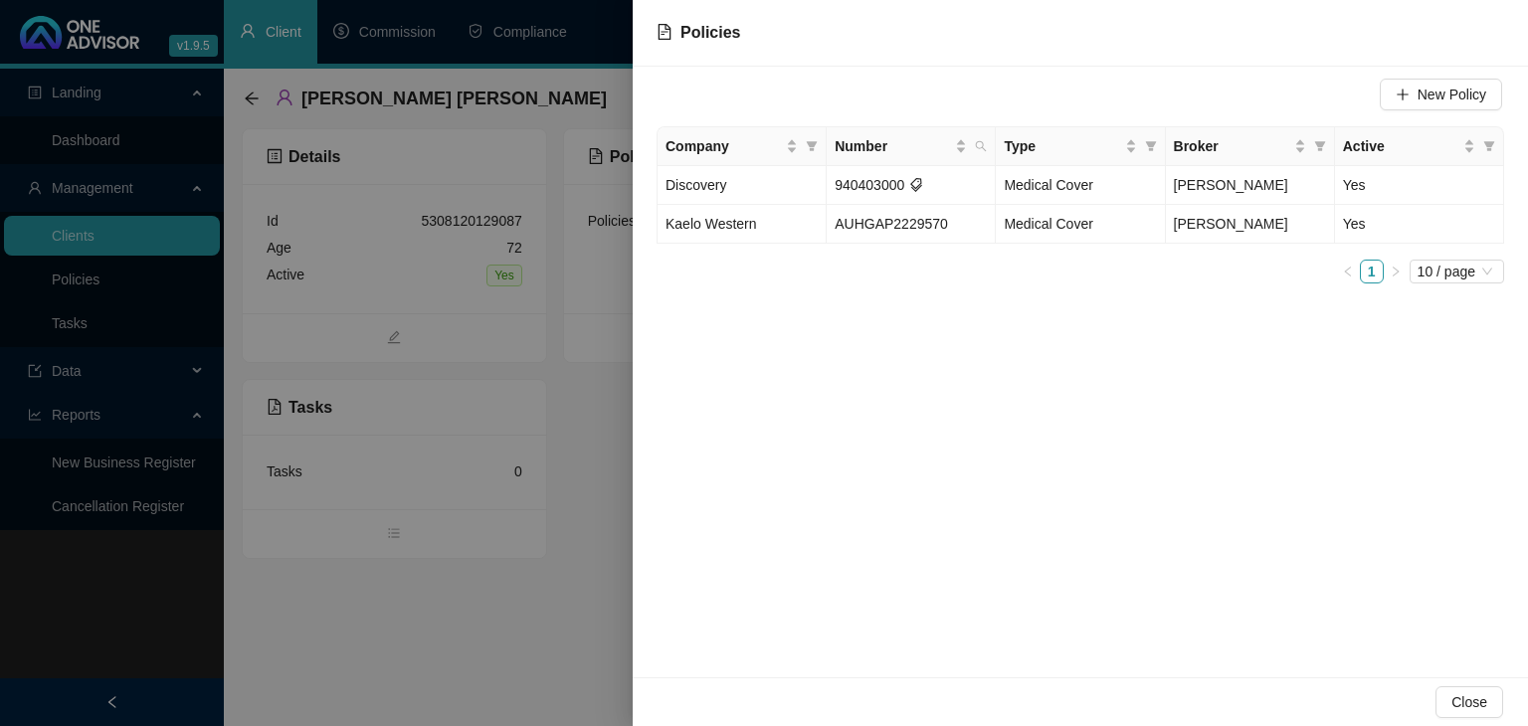
drag, startPoint x: 493, startPoint y: 622, endPoint x: 487, endPoint y: 610, distance: 13.3
click at [498, 619] on div at bounding box center [764, 363] width 1528 height 726
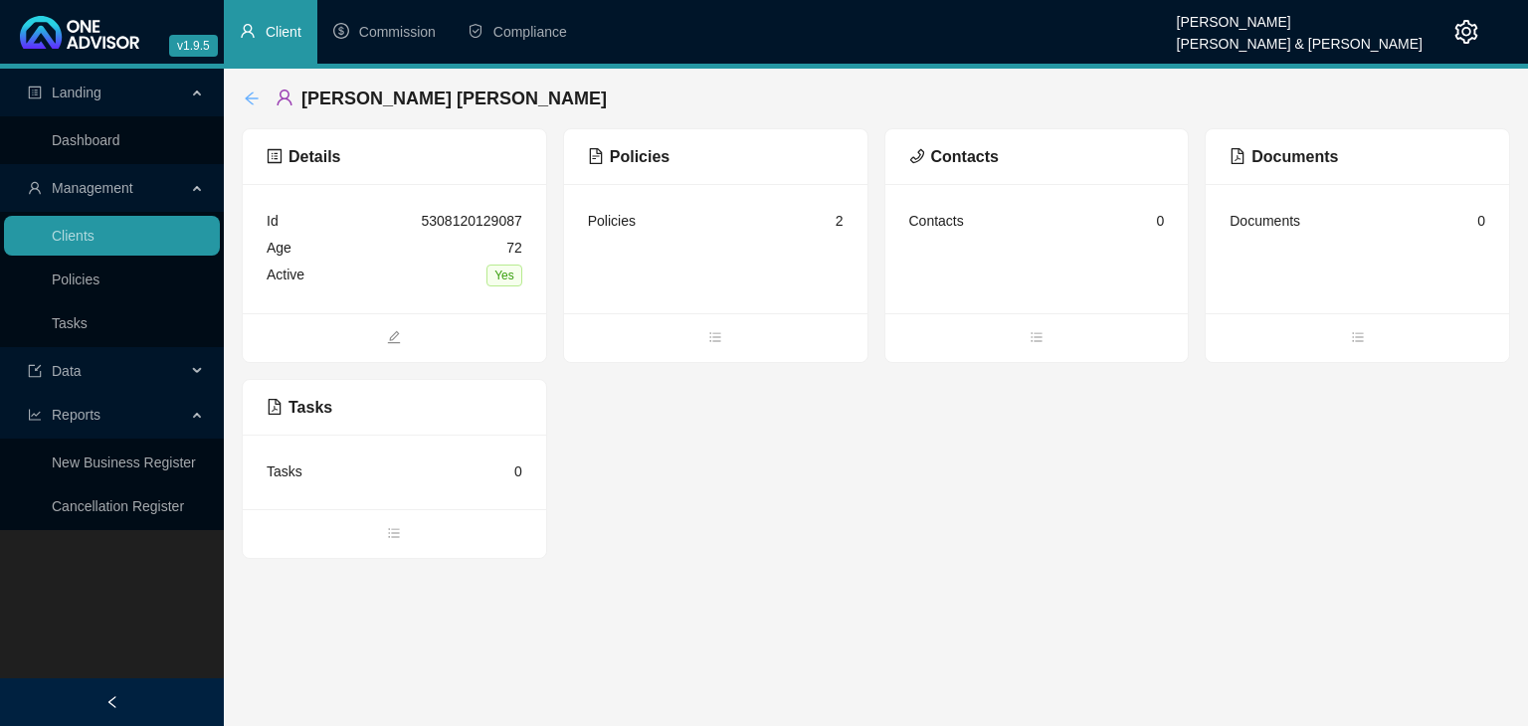
click at [258, 96] on icon "arrow-left" at bounding box center [252, 99] width 16 height 16
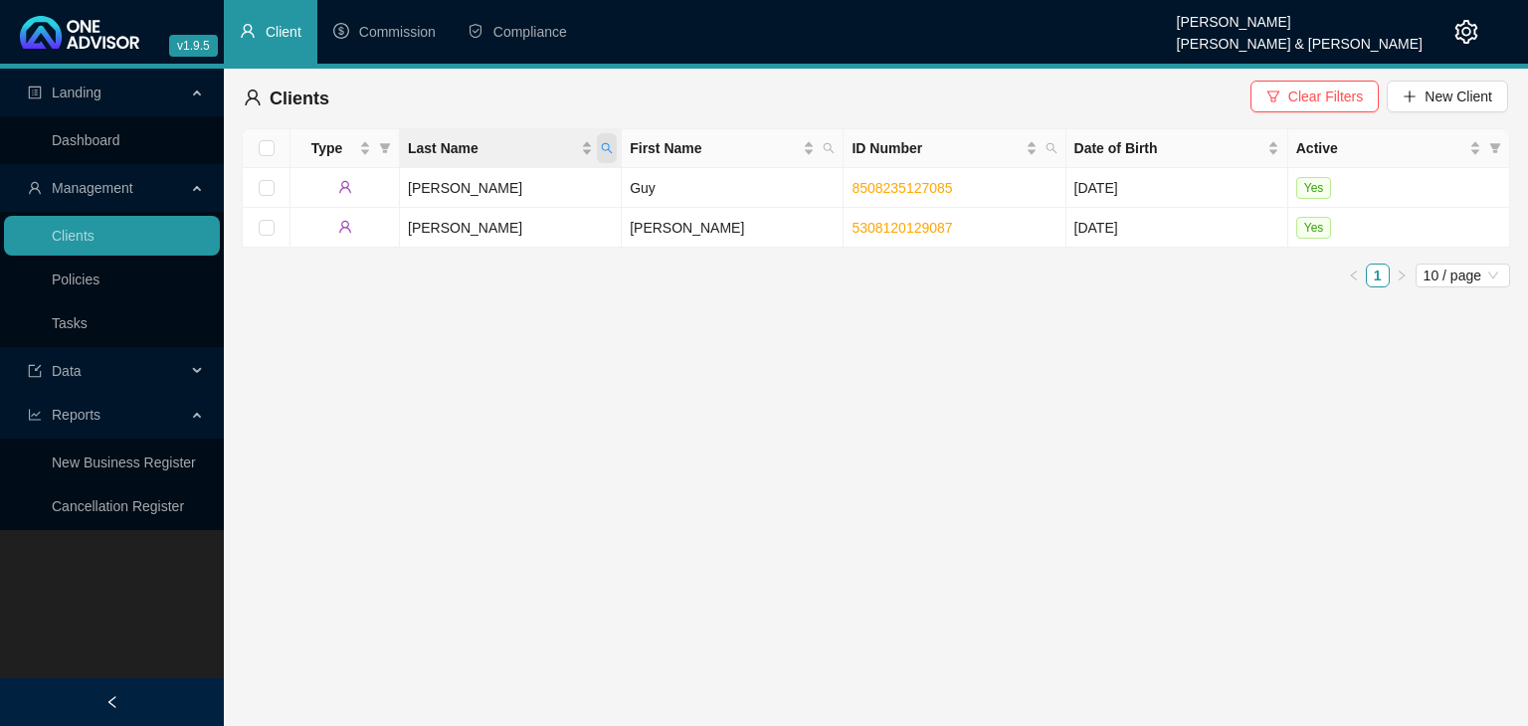
click at [603, 147] on icon "search" at bounding box center [607, 148] width 12 height 12
type input "[PERSON_NAME]"
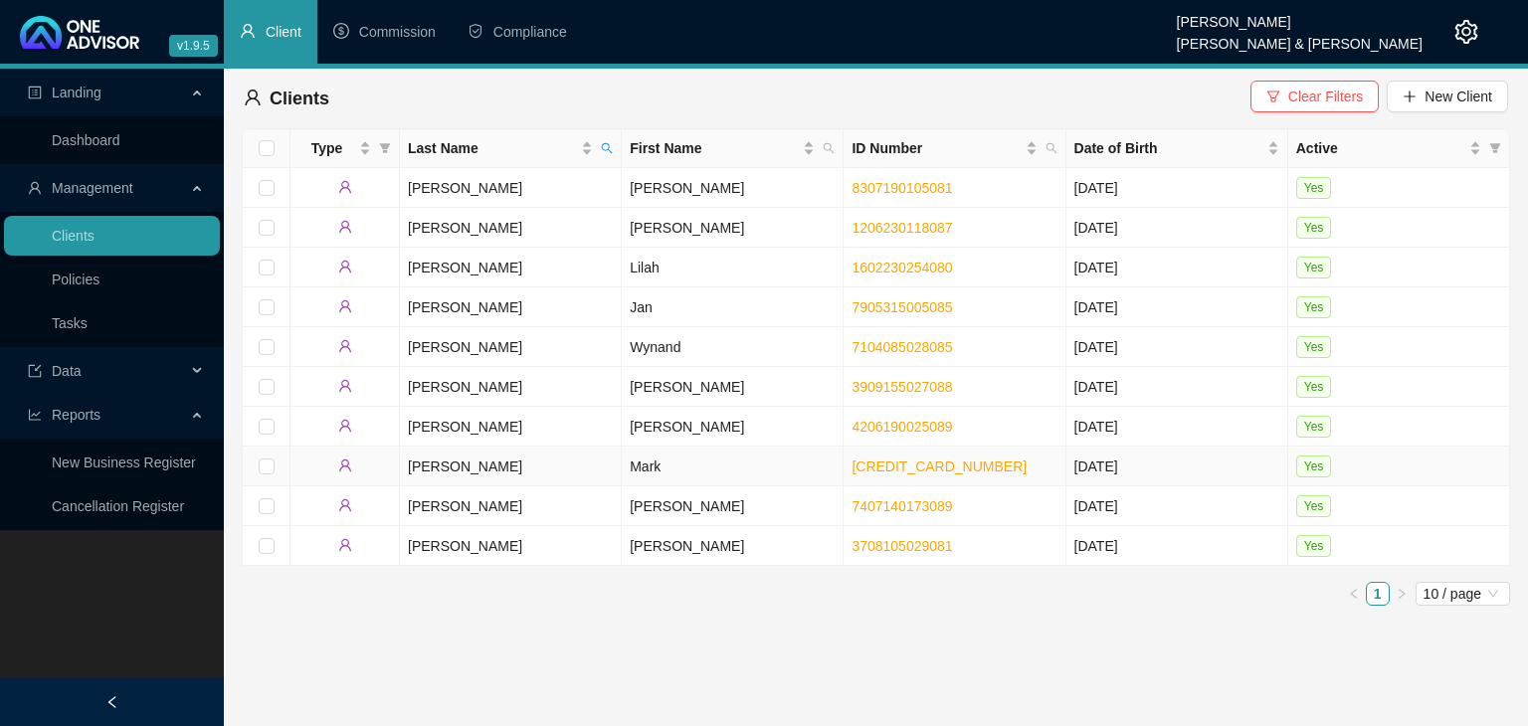
click at [647, 468] on td "Mark" at bounding box center [733, 467] width 222 height 40
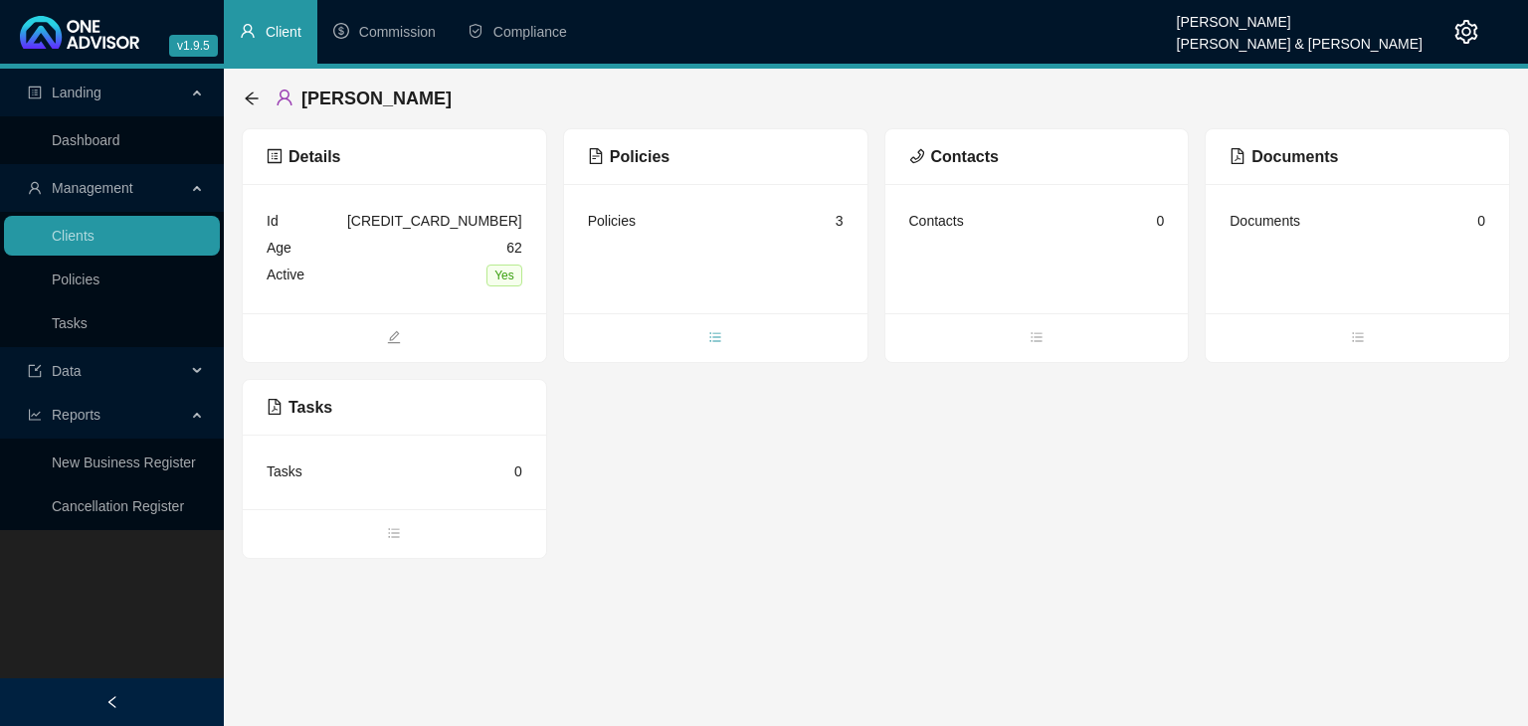
click at [716, 328] on span "bars" at bounding box center [715, 339] width 303 height 22
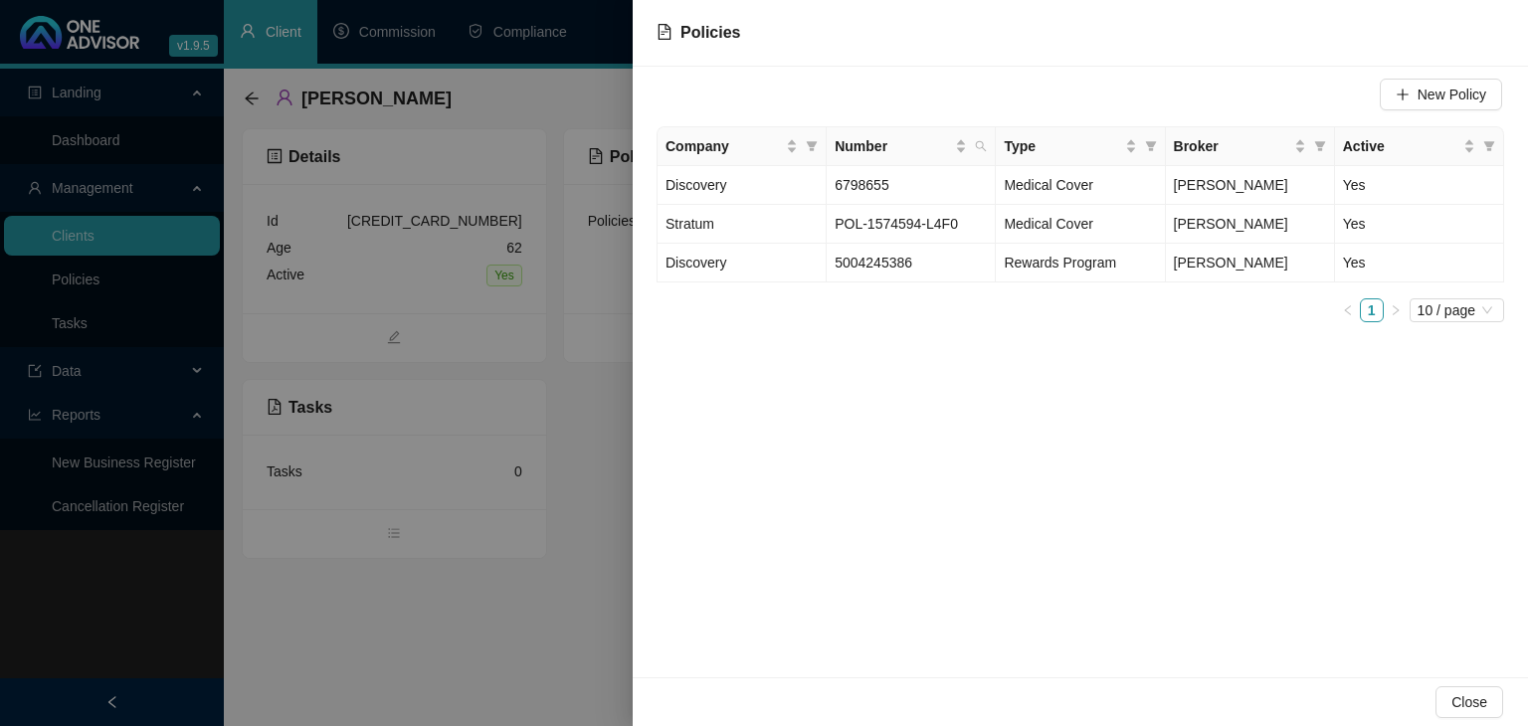
click at [575, 609] on div at bounding box center [764, 363] width 1528 height 726
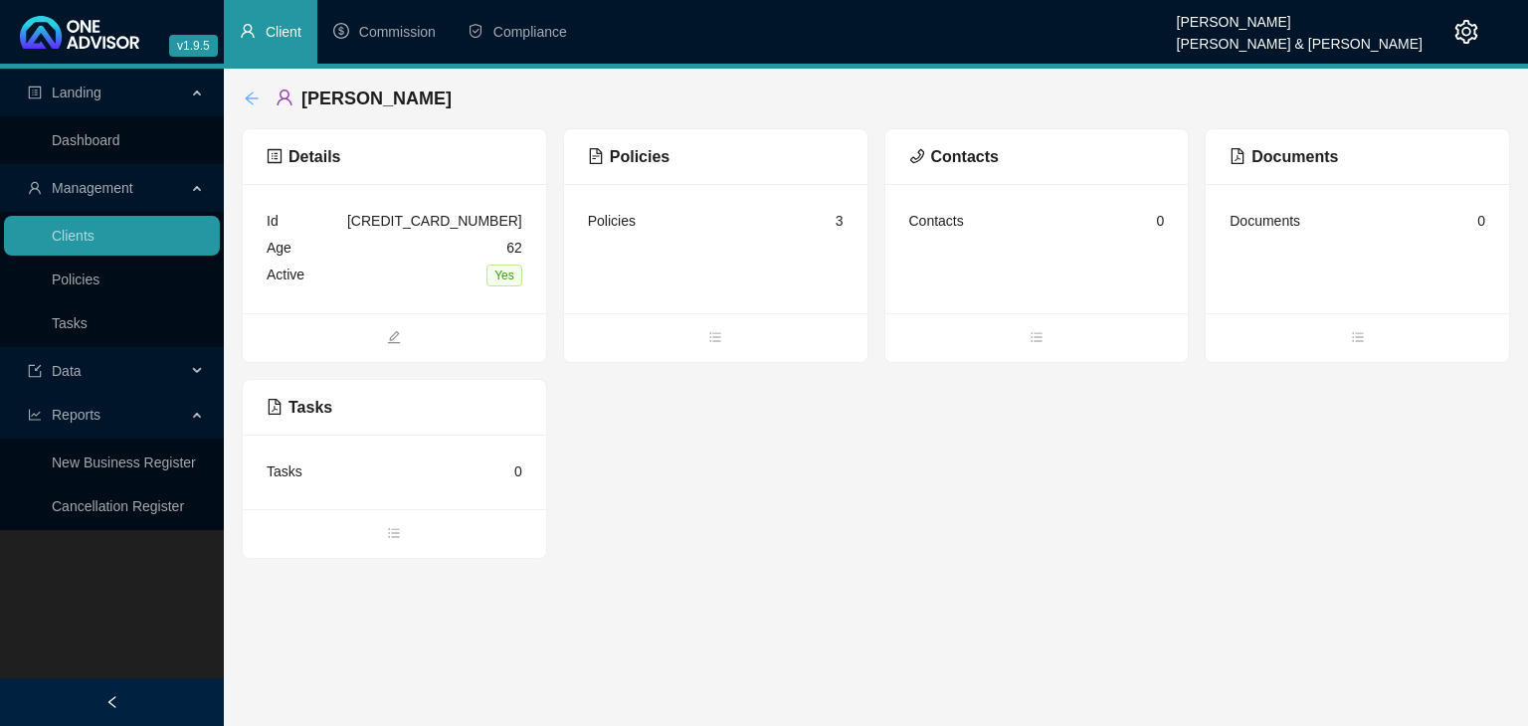
click at [249, 98] on icon "arrow-left" at bounding box center [251, 98] width 13 height 13
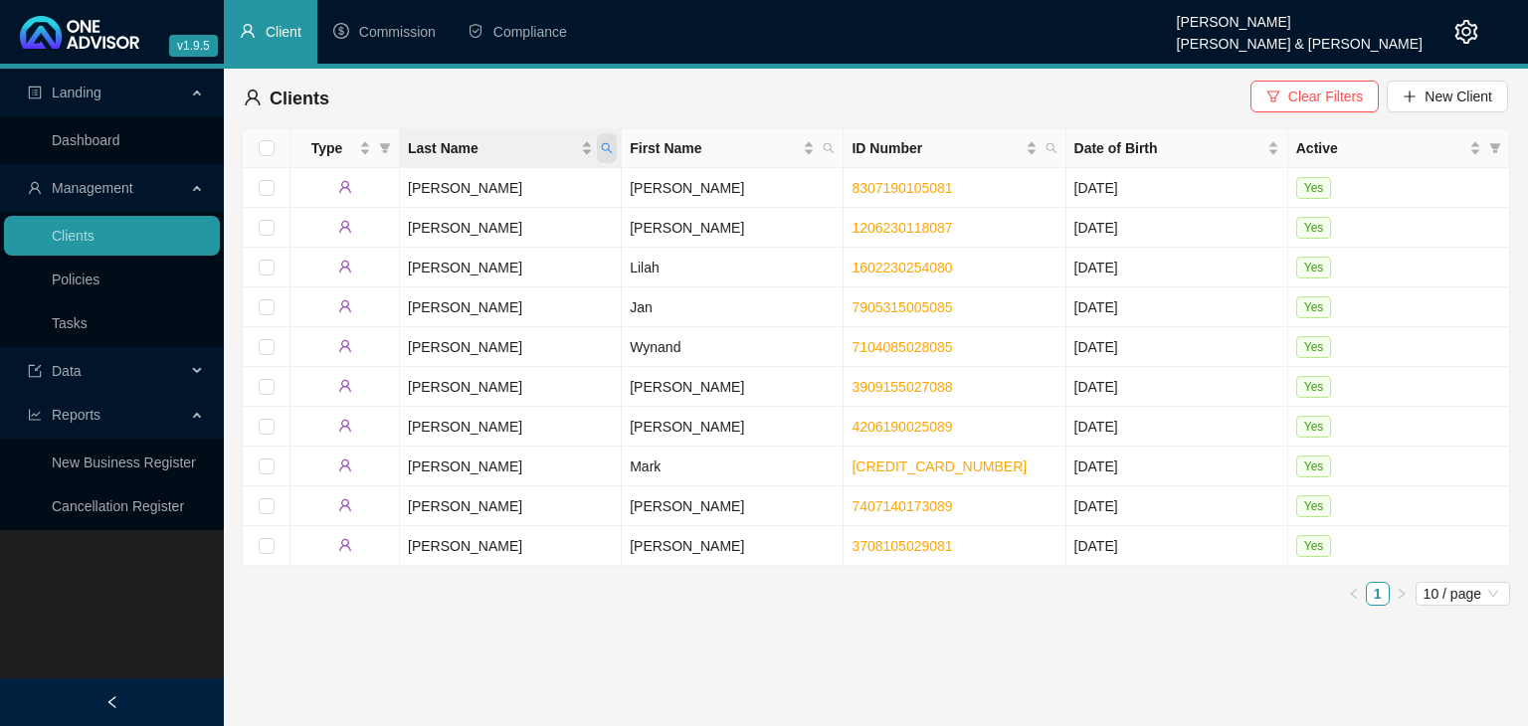
click at [613, 151] on span "Last Name" at bounding box center [607, 148] width 20 height 30
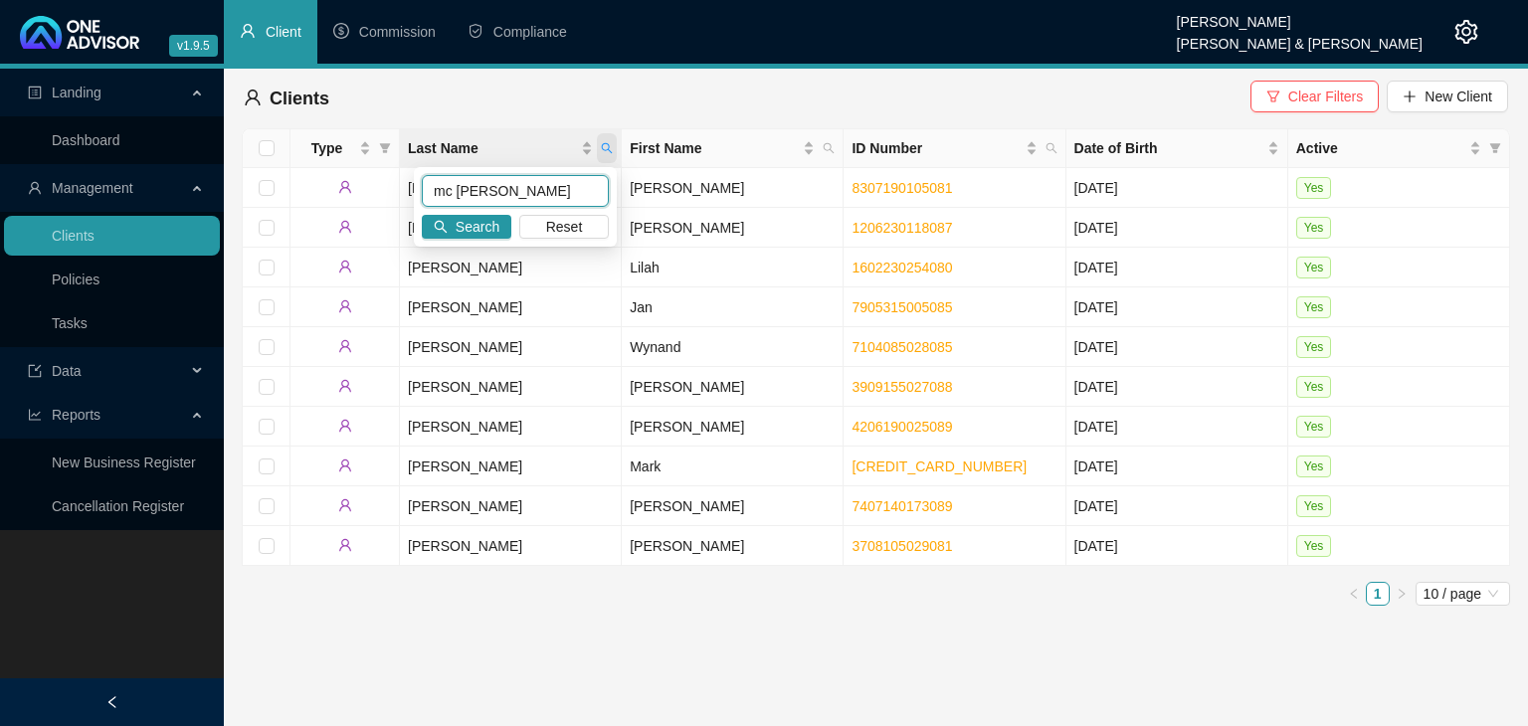
type input "mc [PERSON_NAME]"
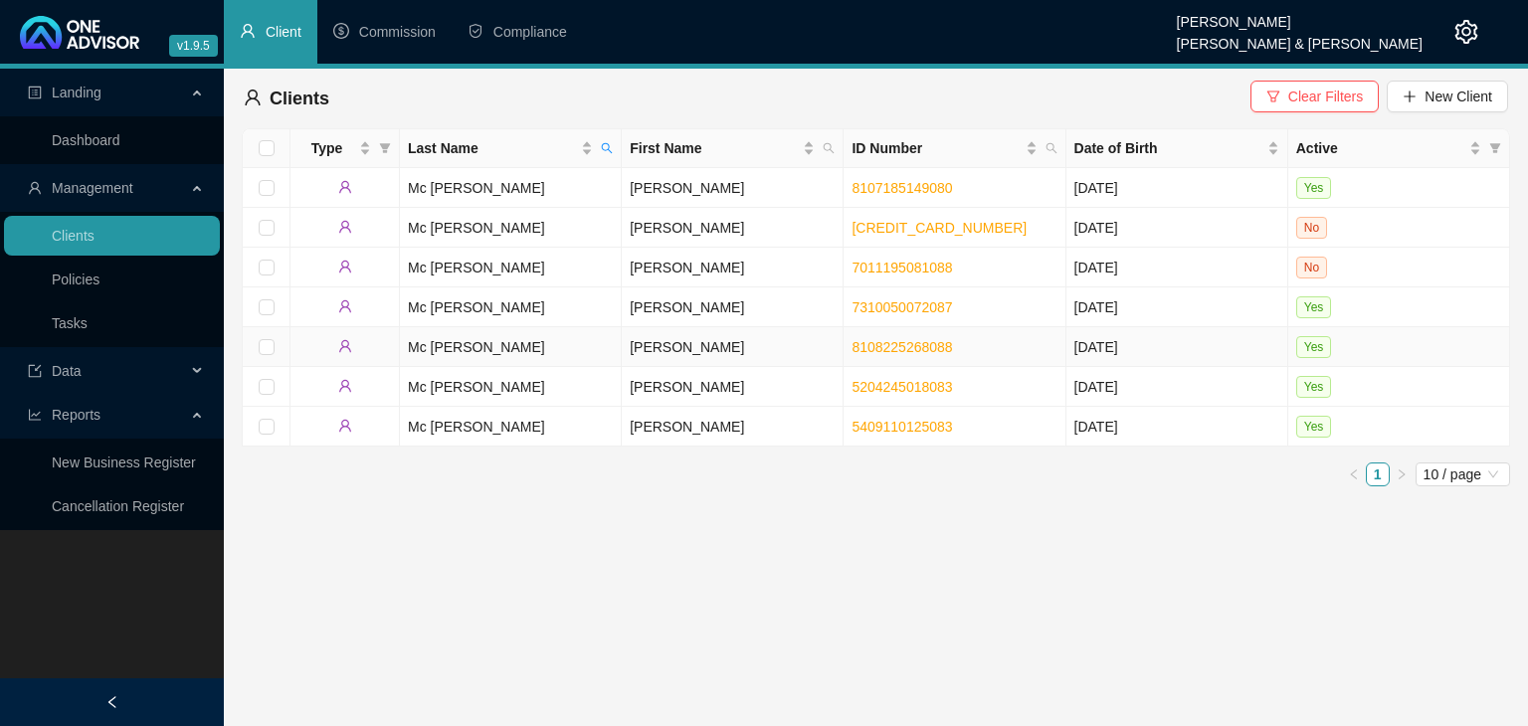
click at [537, 356] on td "Mc [PERSON_NAME]" at bounding box center [511, 347] width 222 height 40
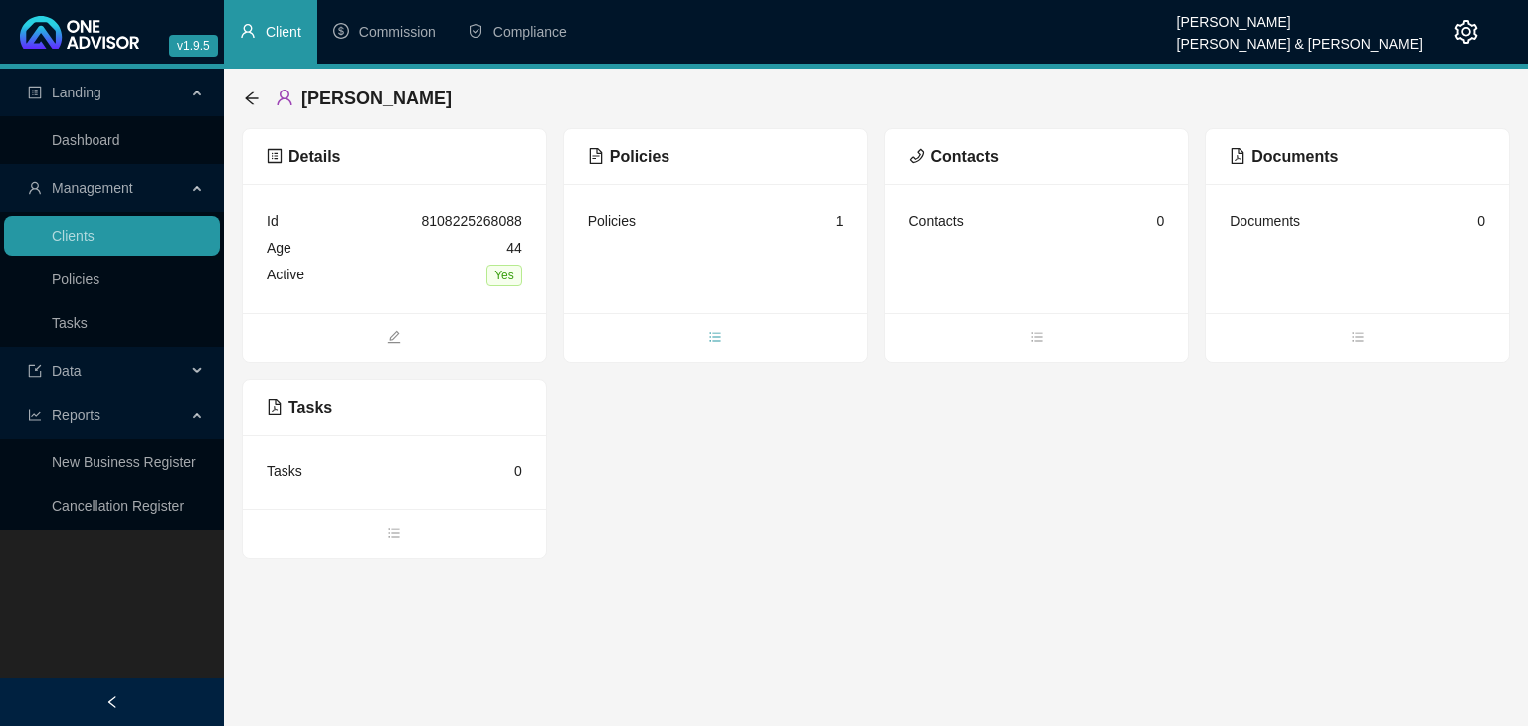
click at [713, 340] on icon "bars" at bounding box center [715, 337] width 14 height 14
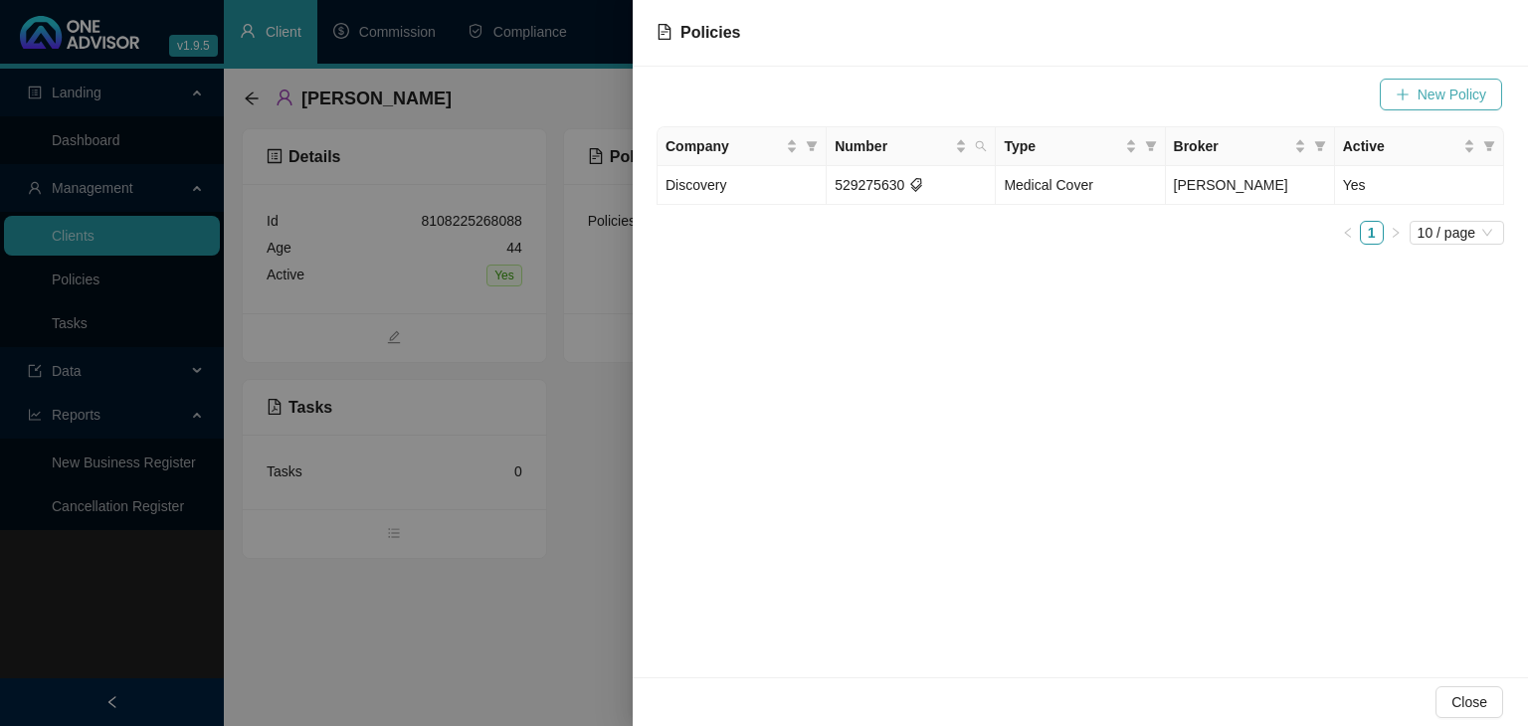
click at [1441, 100] on span "New Policy" at bounding box center [1452, 95] width 69 height 22
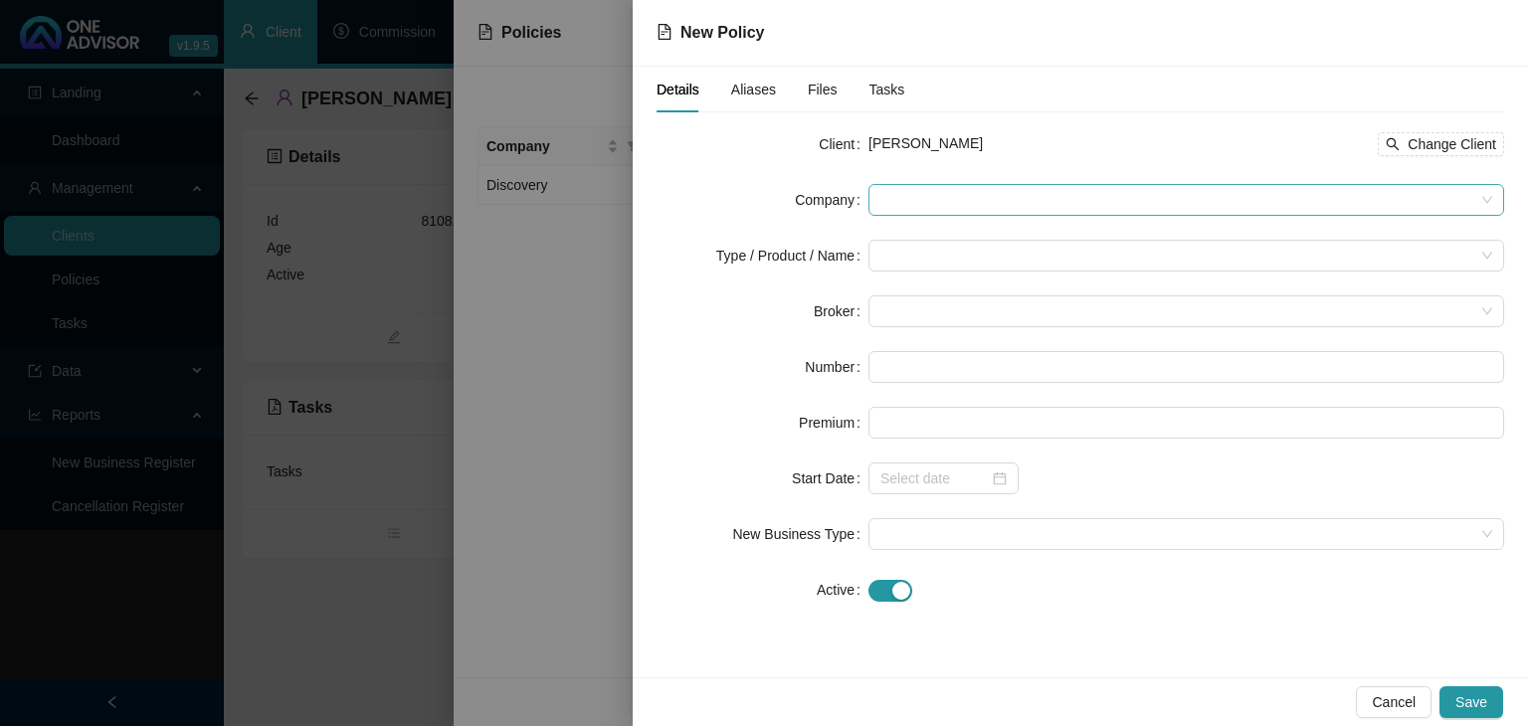
click at [964, 200] on span at bounding box center [1186, 200] width 612 height 30
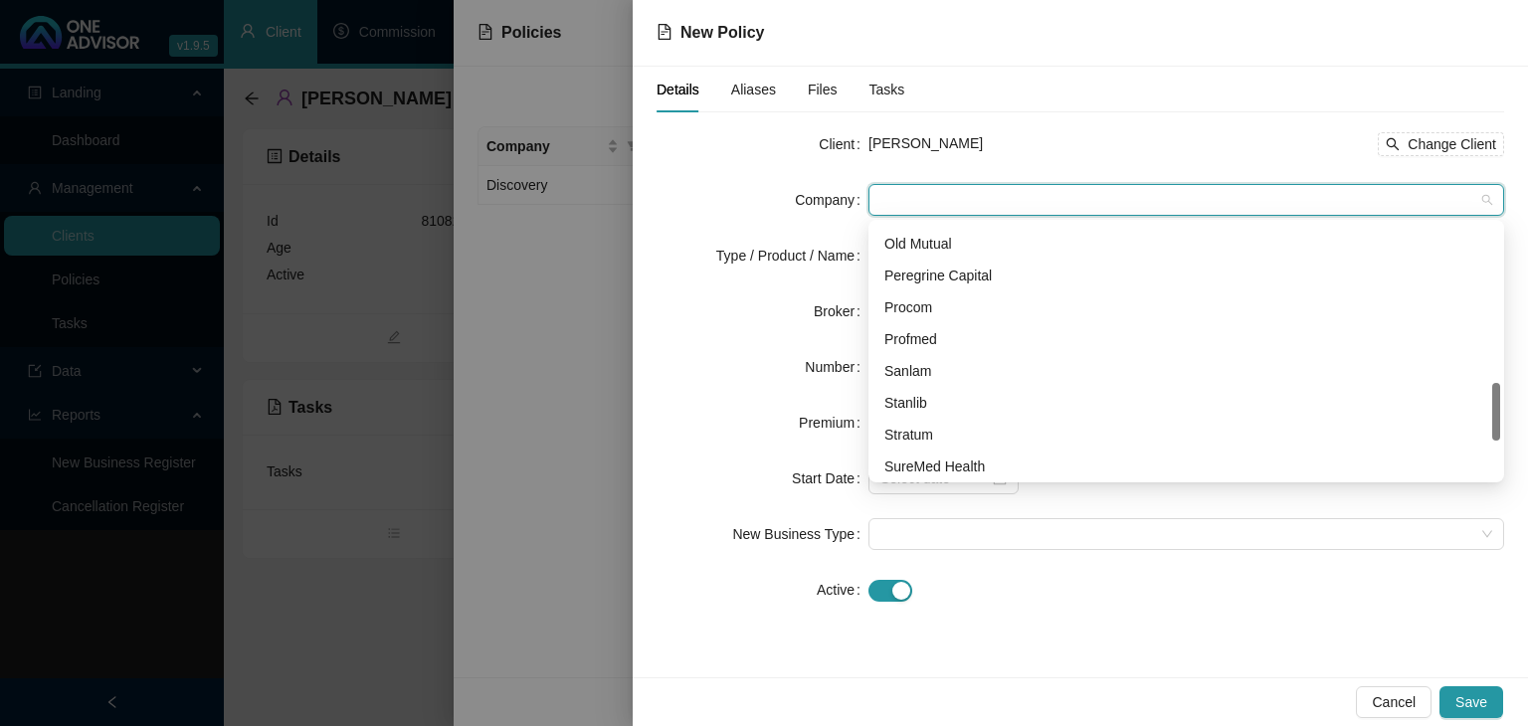
scroll to position [796, 0]
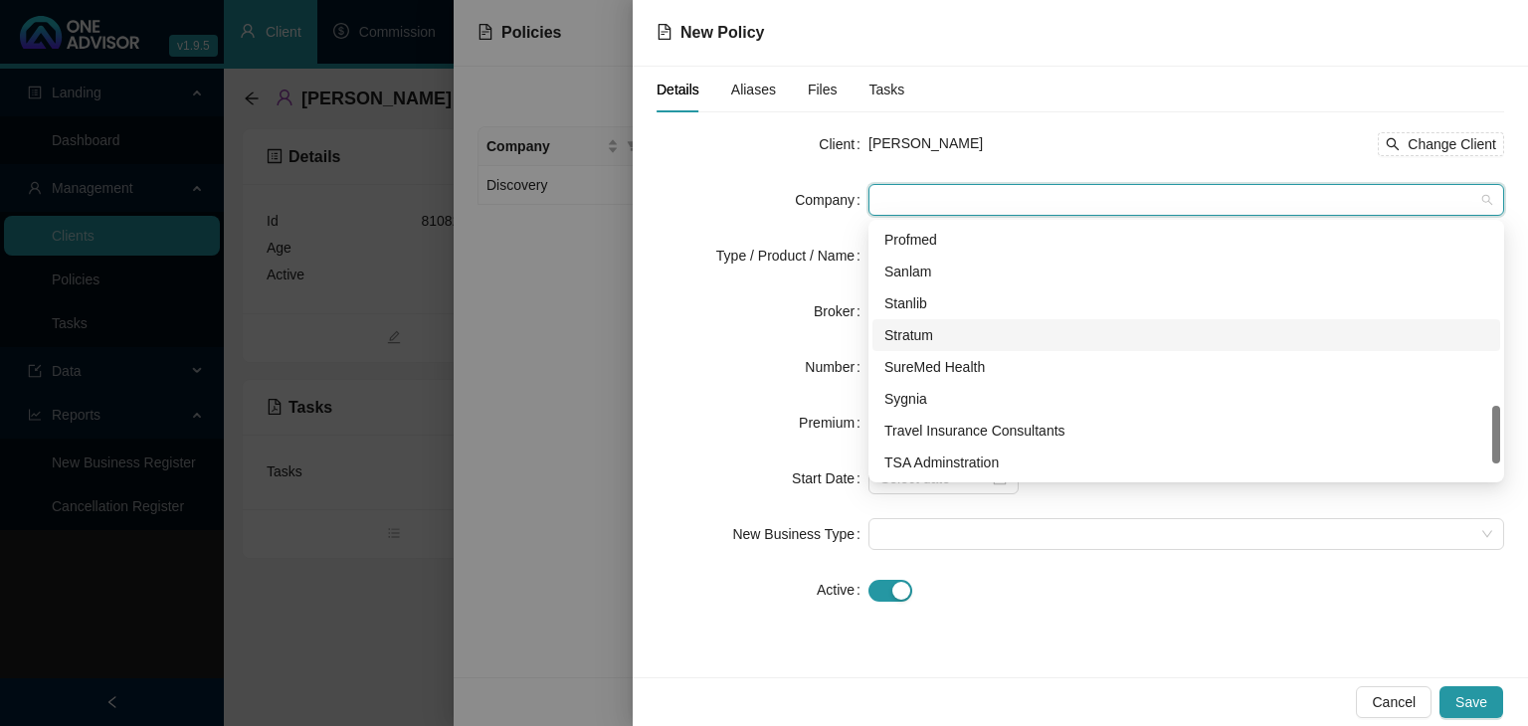
click at [919, 333] on div "Stratum" at bounding box center [1186, 335] width 604 height 22
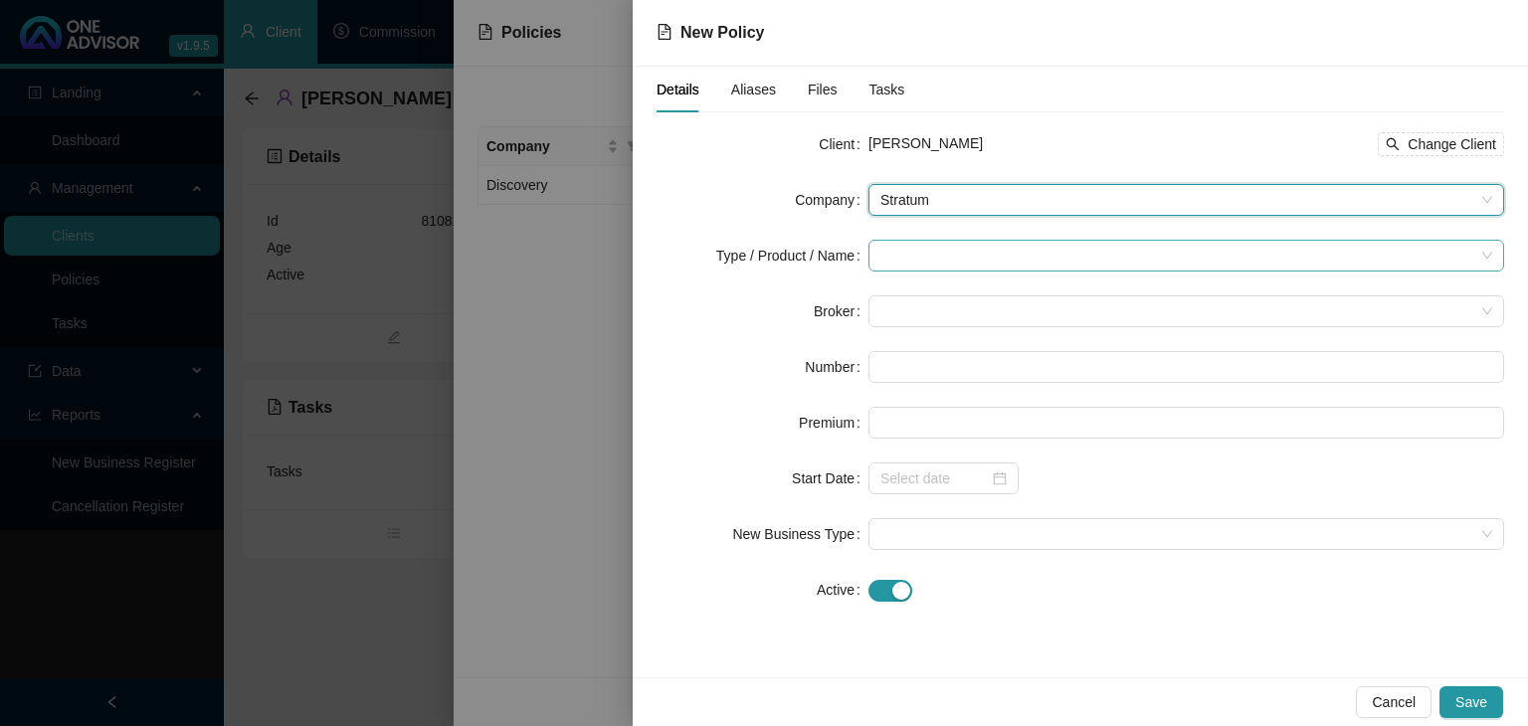
click at [901, 257] on input "search" at bounding box center [1177, 256] width 594 height 30
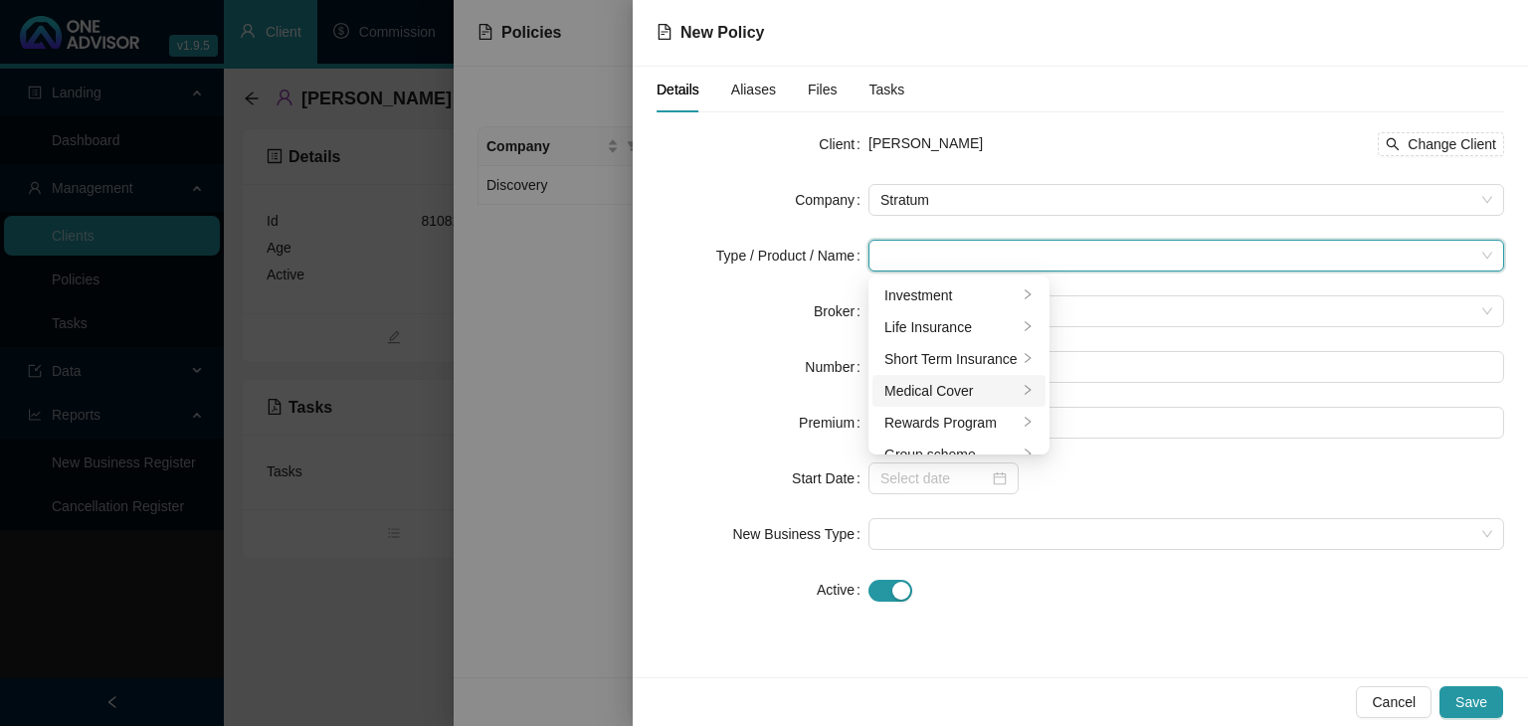
click at [935, 396] on div "Medical Cover" at bounding box center [950, 391] width 133 height 22
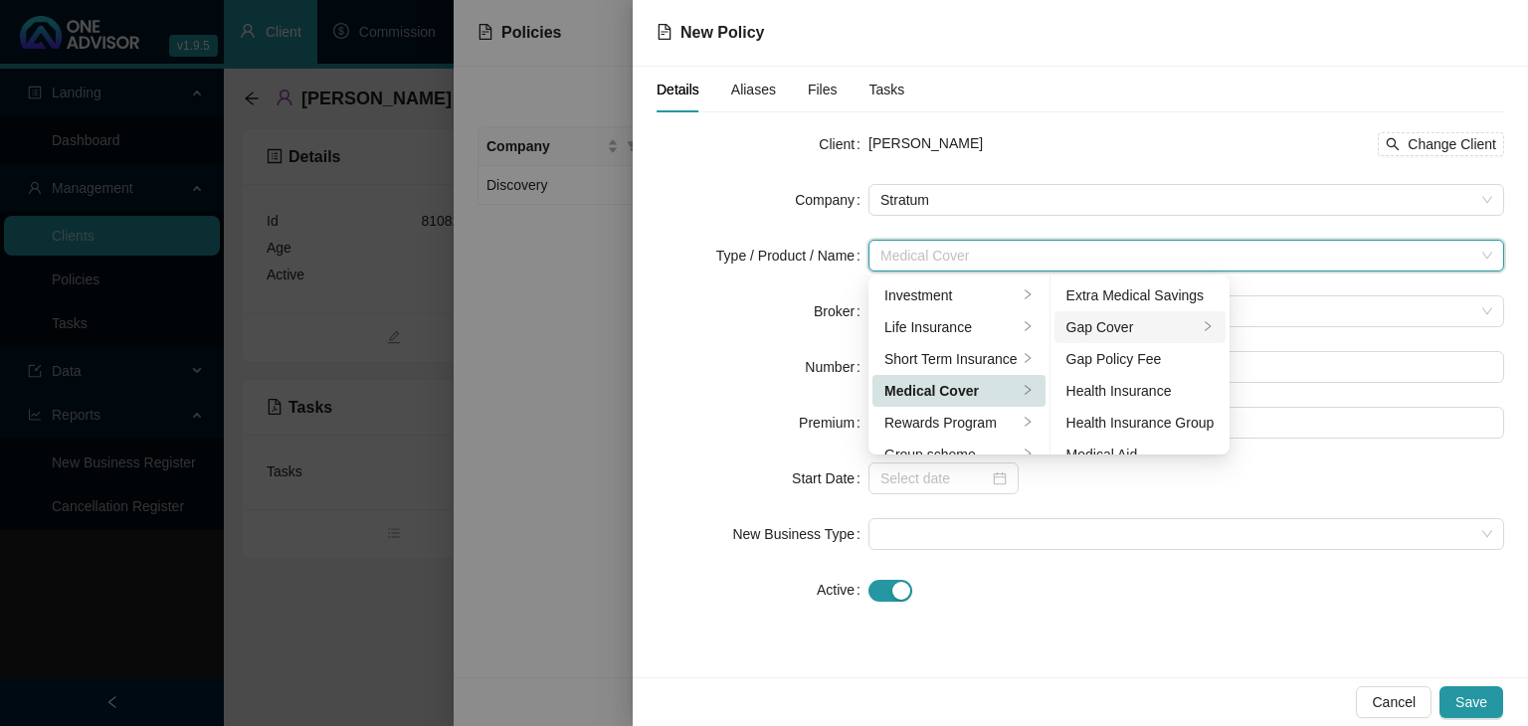
click at [1130, 328] on div "Gap Cover" at bounding box center [1132, 327] width 132 height 22
click at [1116, 327] on div "Gap Cover" at bounding box center [1132, 327] width 132 height 22
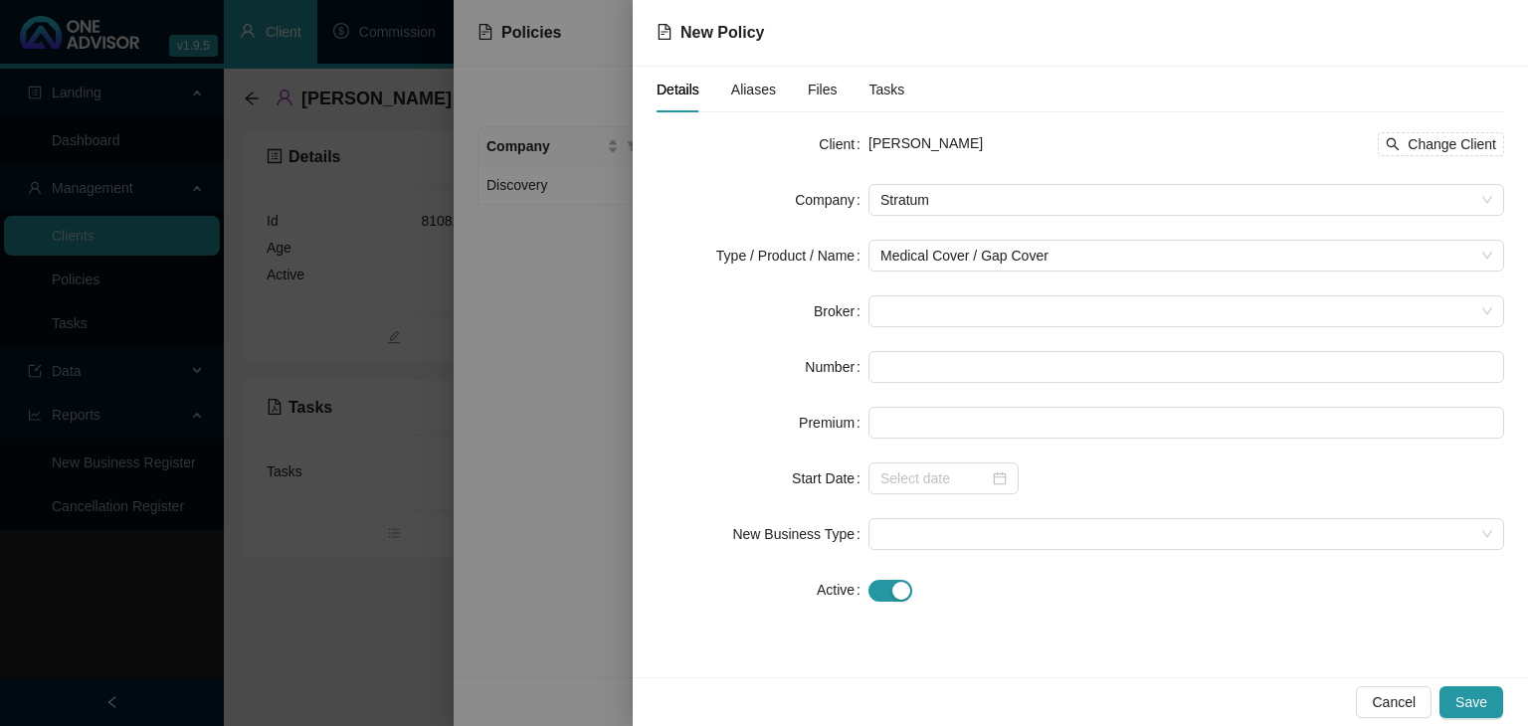
click at [1072, 644] on div "Details Aliases Files Tasks Client [PERSON_NAME] Change Client Company Stratum …" at bounding box center [1080, 372] width 895 height 611
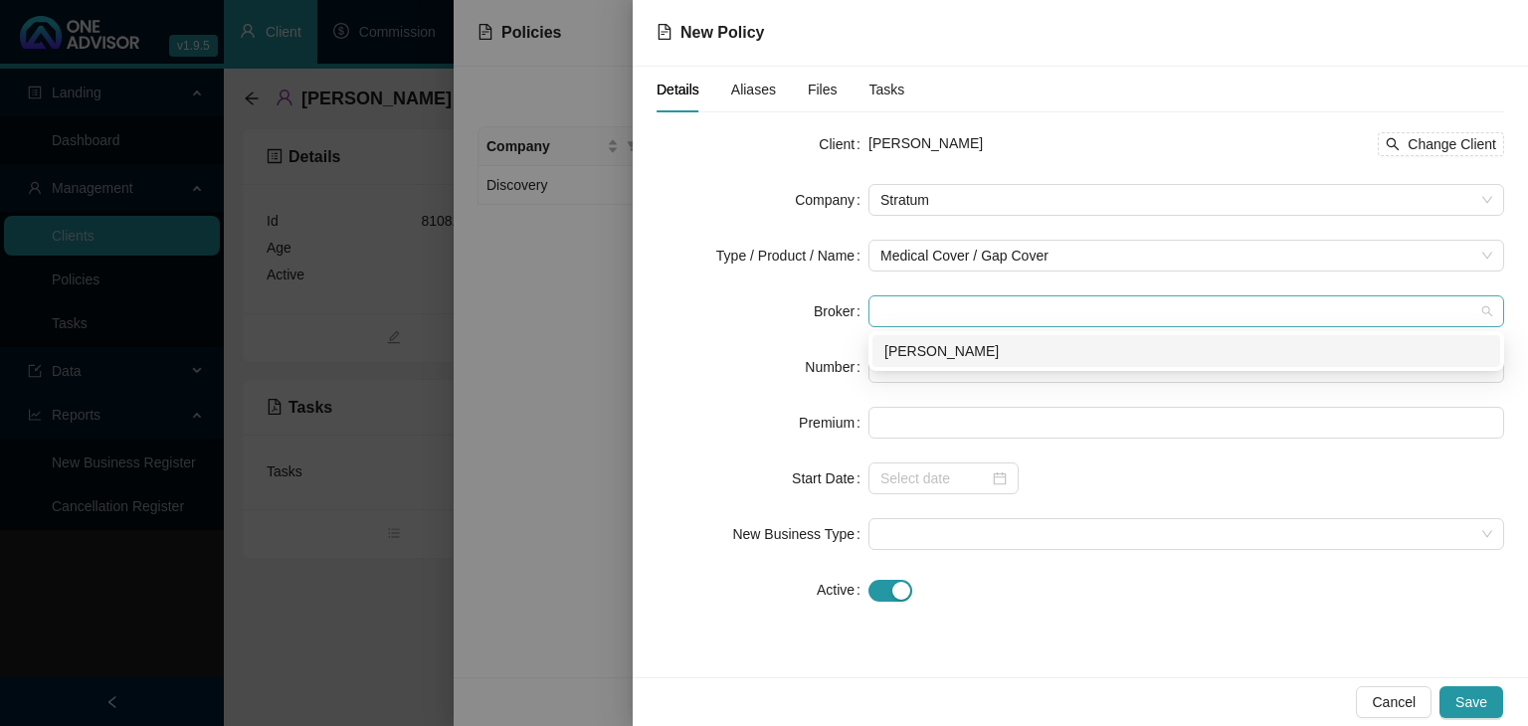
click at [889, 314] on span at bounding box center [1186, 311] width 612 height 30
click at [910, 357] on div "[PERSON_NAME]" at bounding box center [1186, 351] width 604 height 22
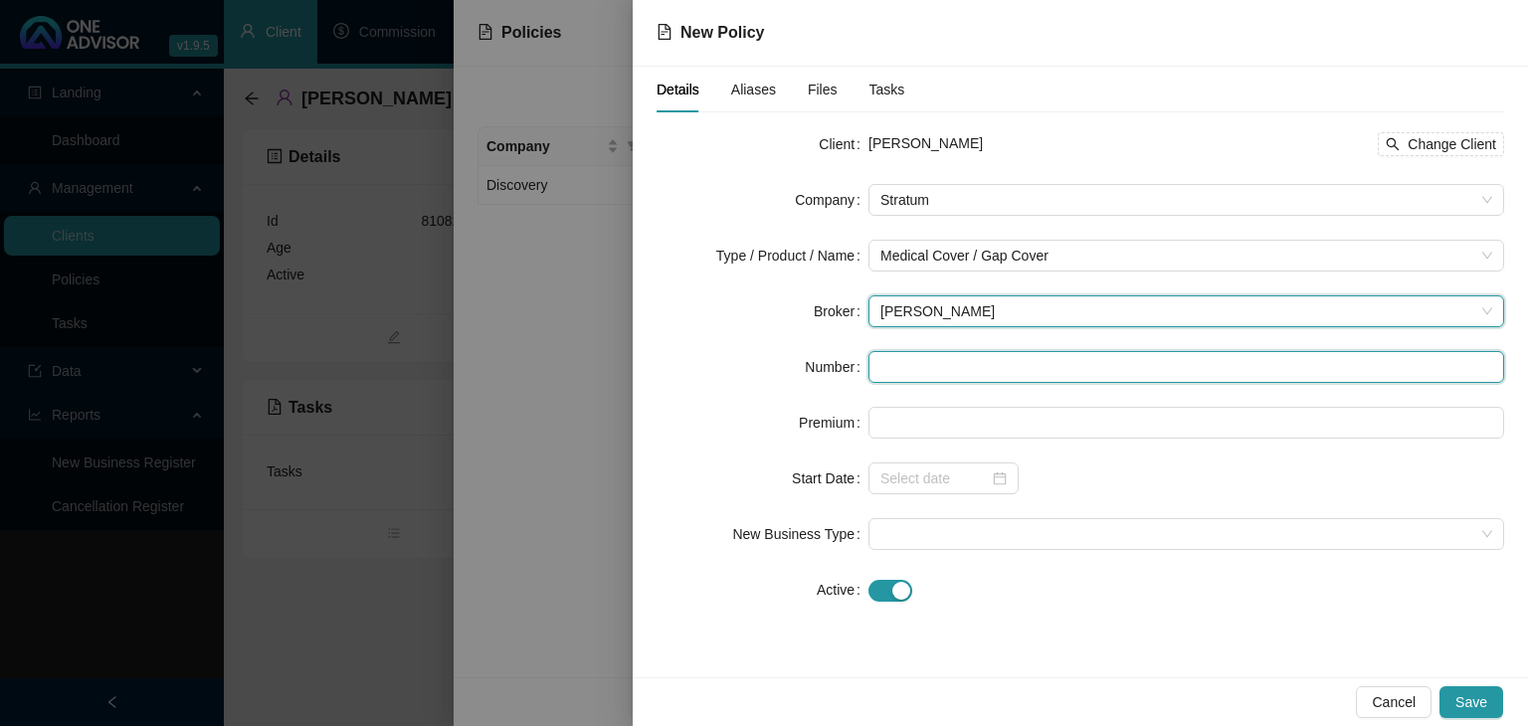
click at [899, 368] on input "text" at bounding box center [1186, 367] width 636 height 32
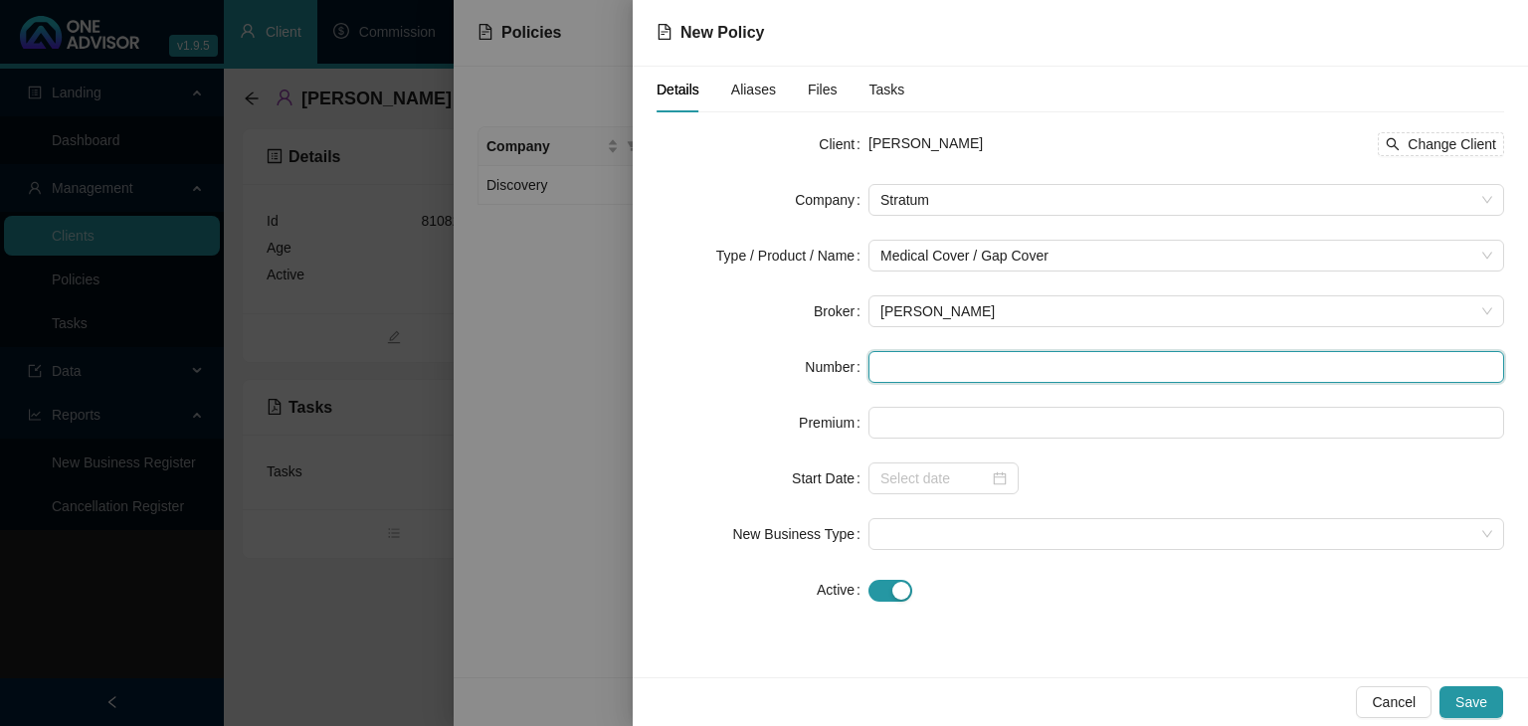
paste input "GAP0452594"
type input "GAP0452594"
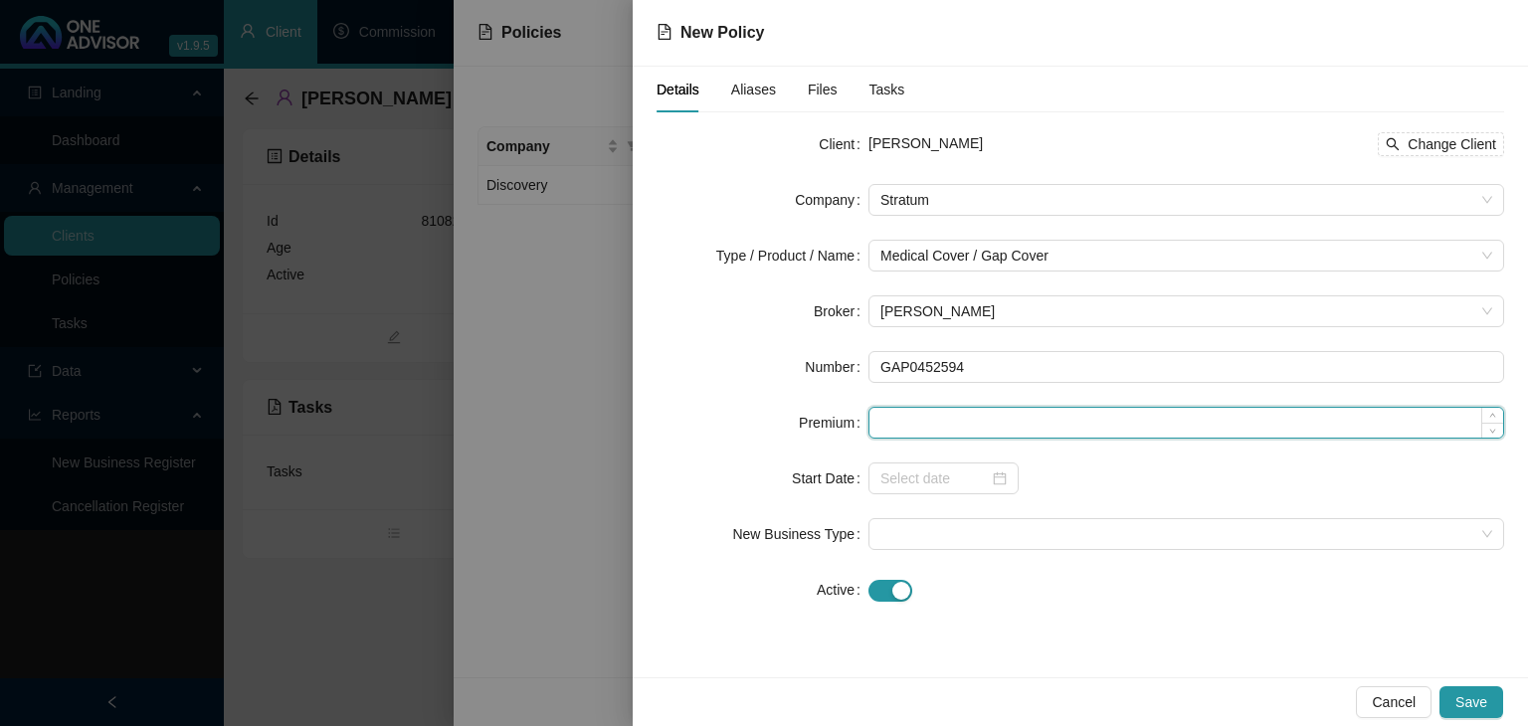
click at [906, 428] on input at bounding box center [1186, 423] width 634 height 30
click at [980, 428] on input at bounding box center [1186, 423] width 634 height 30
type input "330.00"
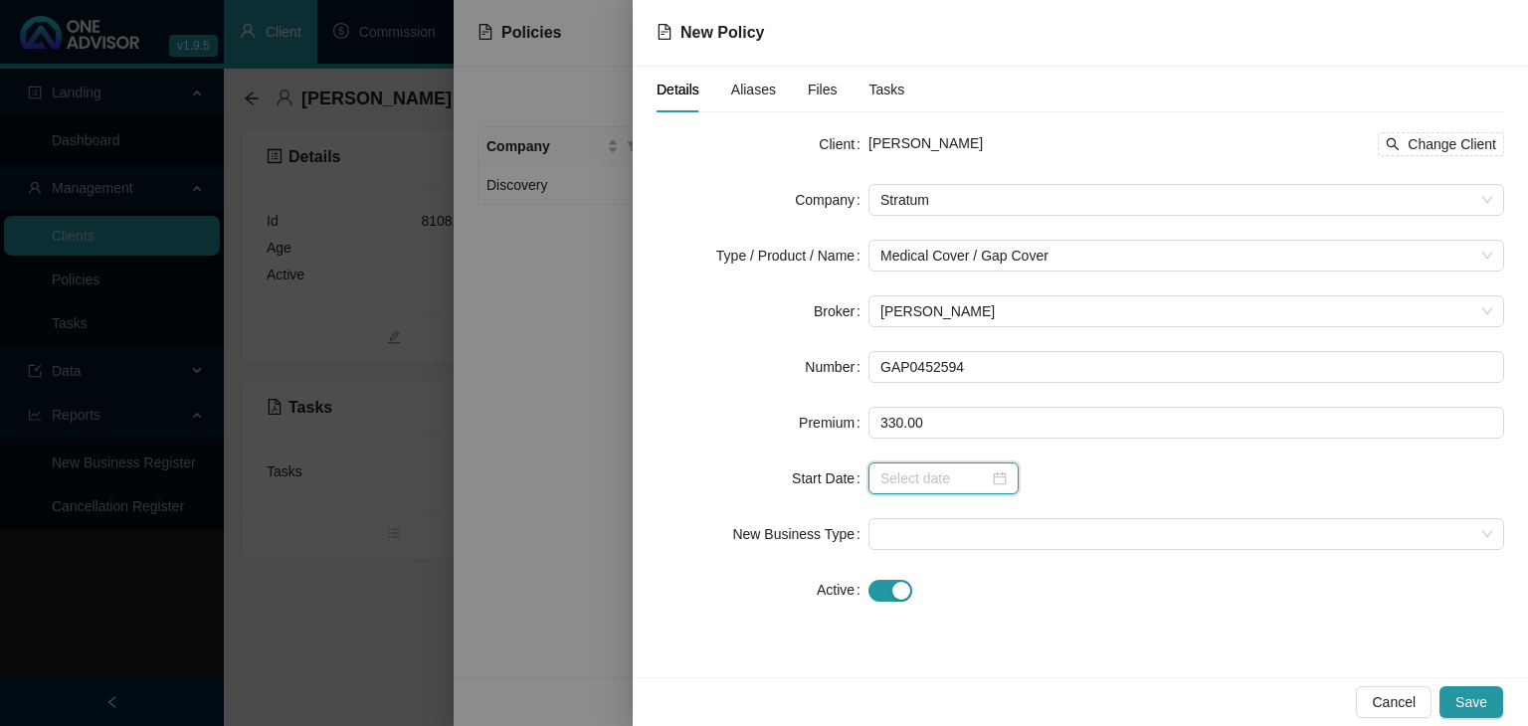
click at [912, 488] on input at bounding box center [934, 479] width 108 height 22
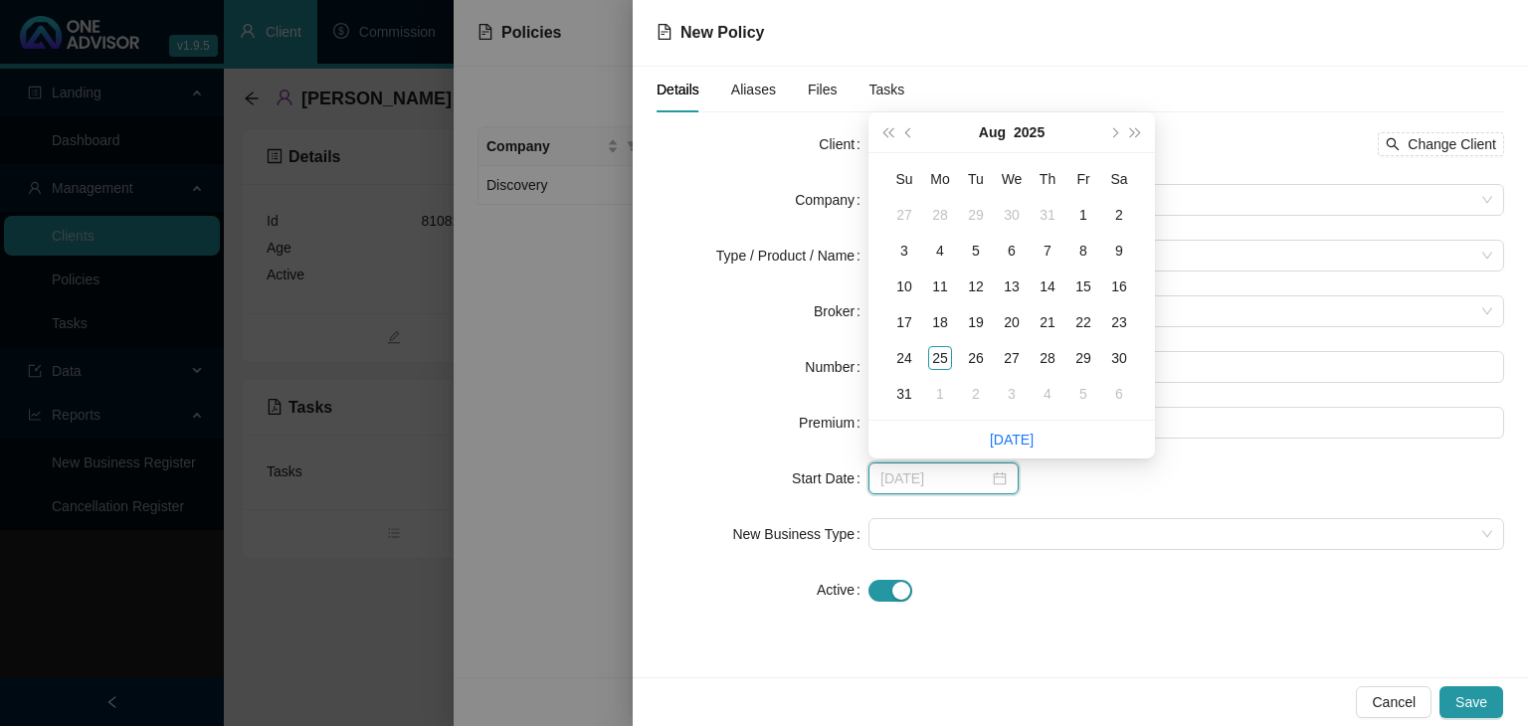
type input "[DATE]"
click at [1082, 216] on div "1" at bounding box center [1083, 215] width 24 height 24
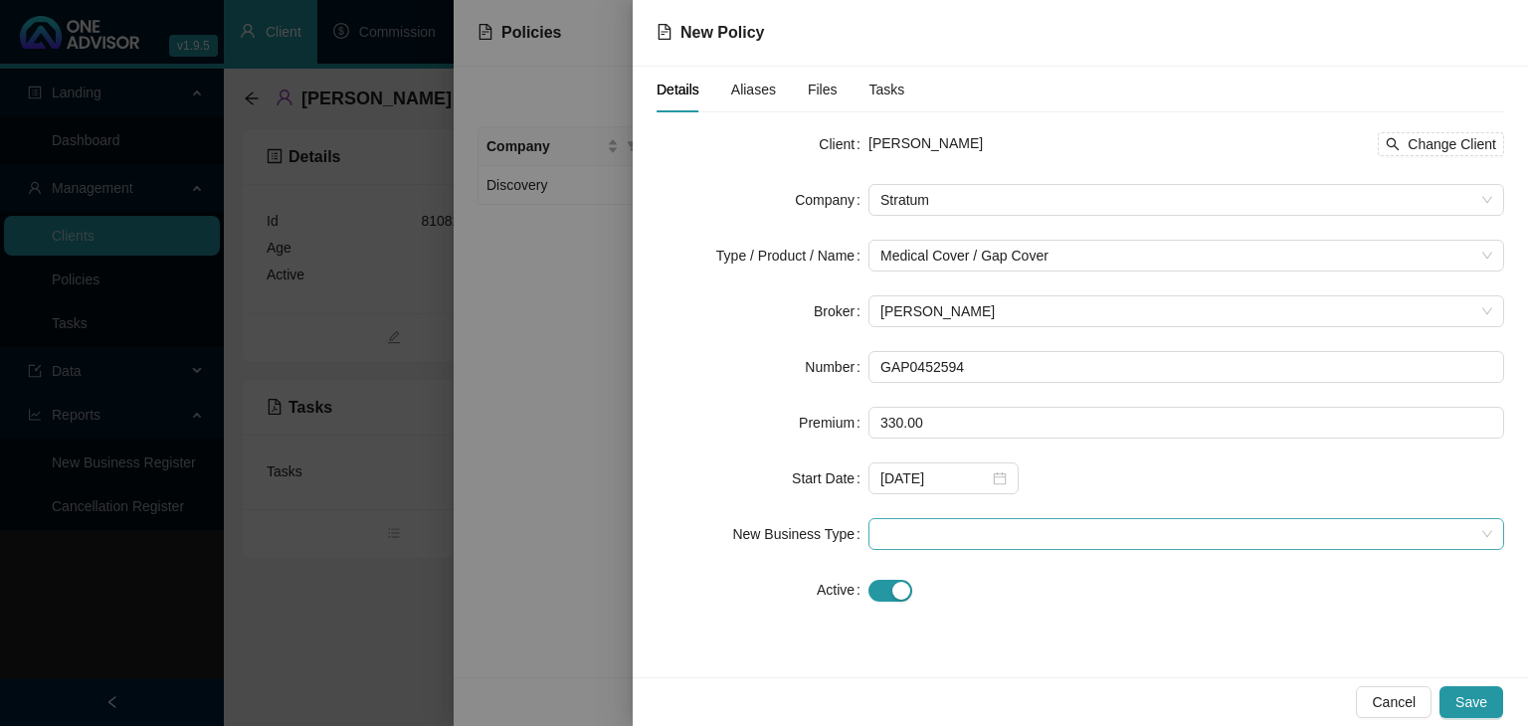
click at [891, 533] on span at bounding box center [1186, 534] width 612 height 30
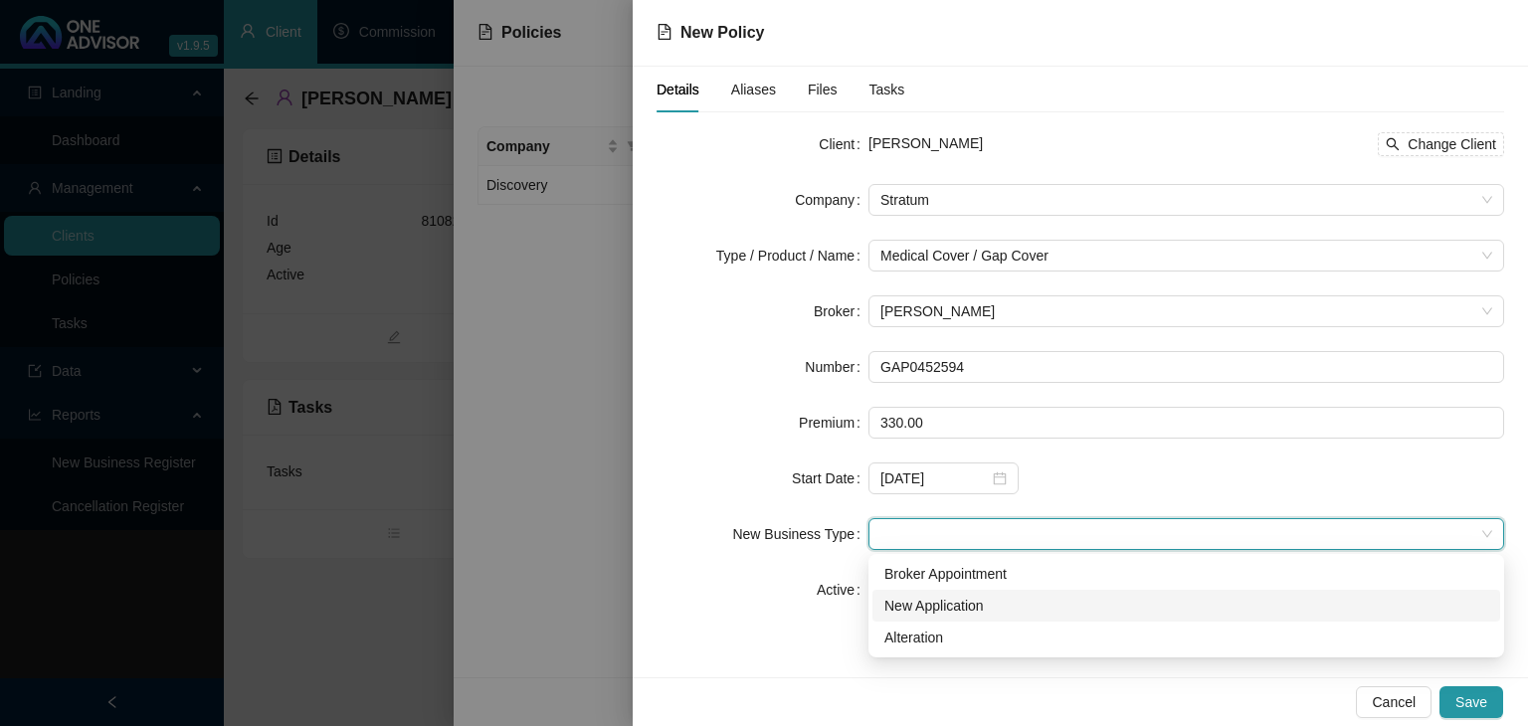
drag, startPoint x: 895, startPoint y: 606, endPoint x: 978, endPoint y: 617, distance: 83.3
click at [895, 606] on div "New Application" at bounding box center [1186, 606] width 604 height 22
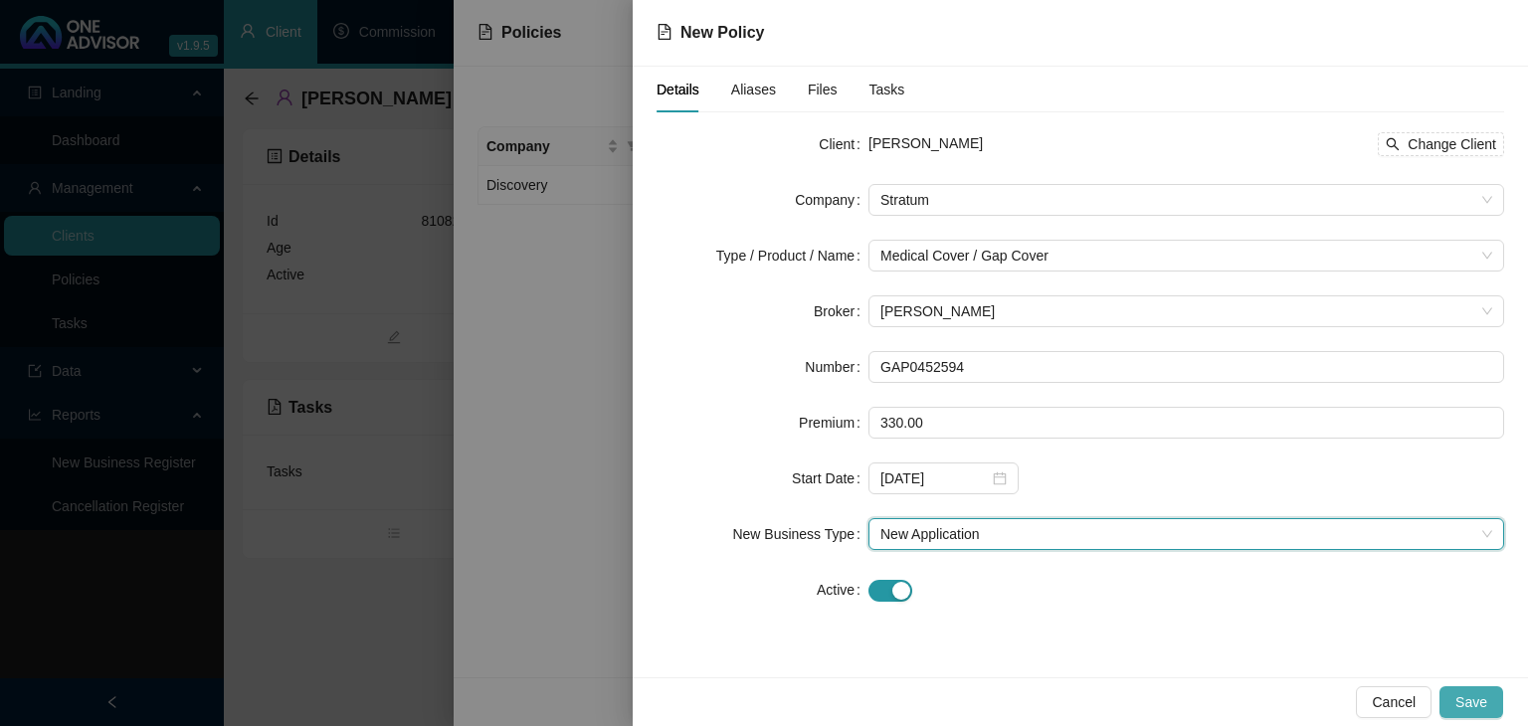
click at [1472, 702] on span "Save" at bounding box center [1471, 702] width 32 height 22
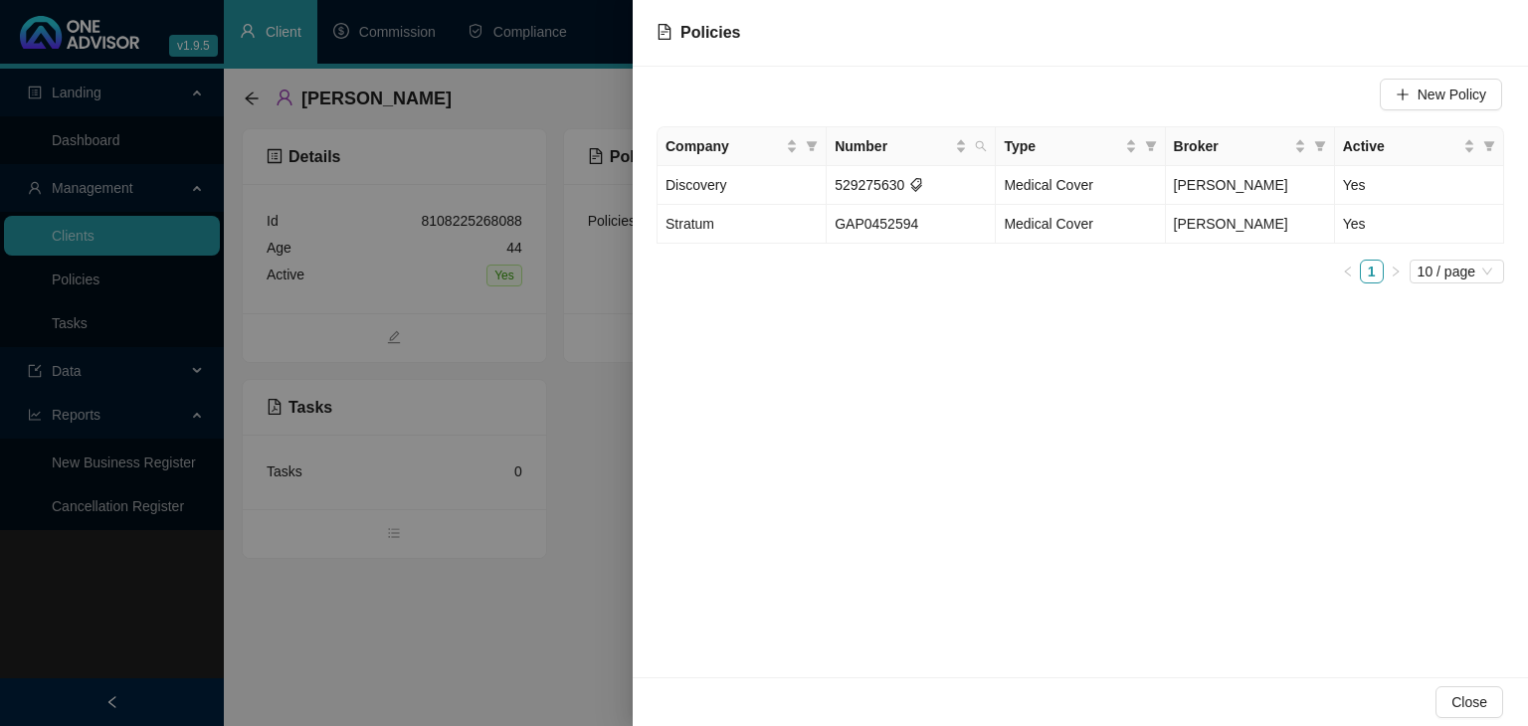
drag, startPoint x: 595, startPoint y: 669, endPoint x: 517, endPoint y: 613, distance: 96.1
click at [595, 669] on div at bounding box center [764, 363] width 1528 height 726
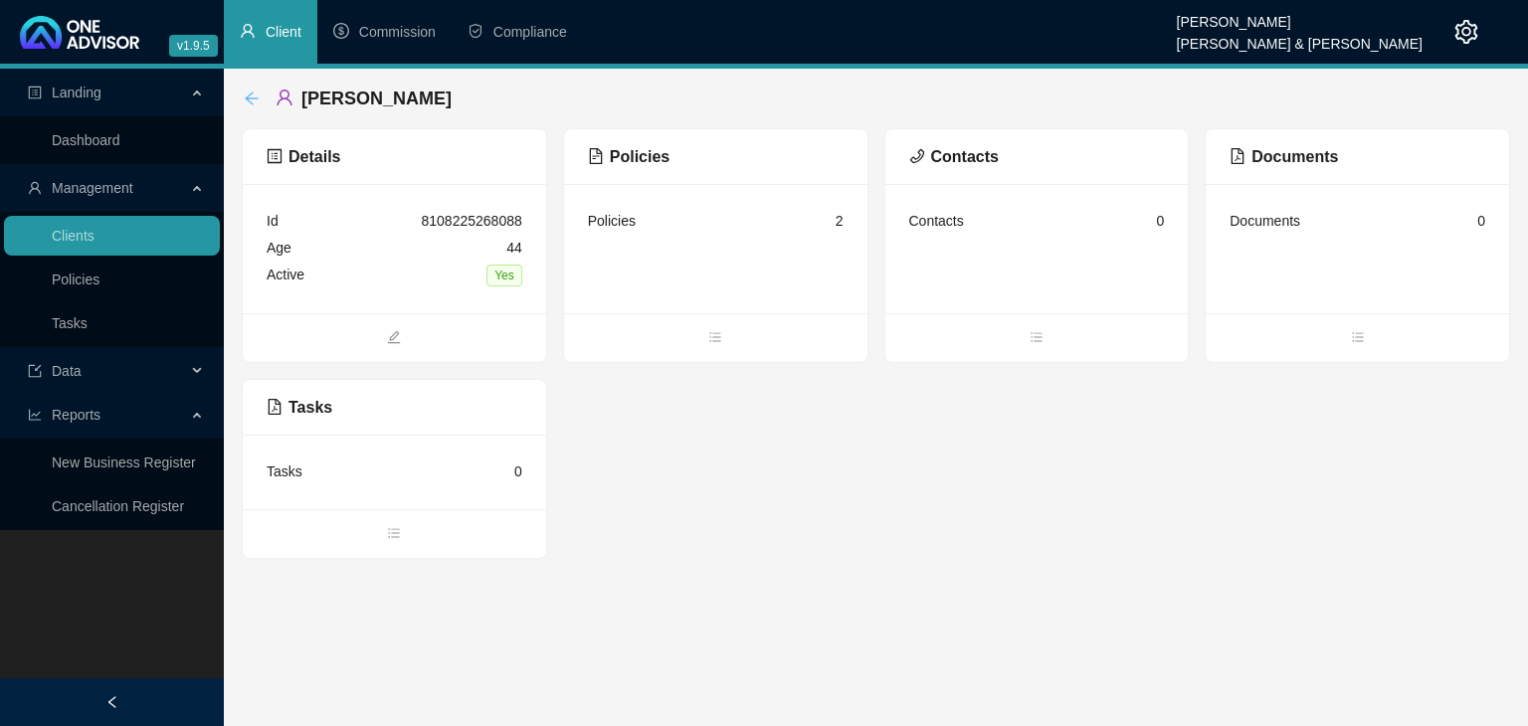
click at [244, 102] on icon "arrow-left" at bounding box center [252, 99] width 16 height 16
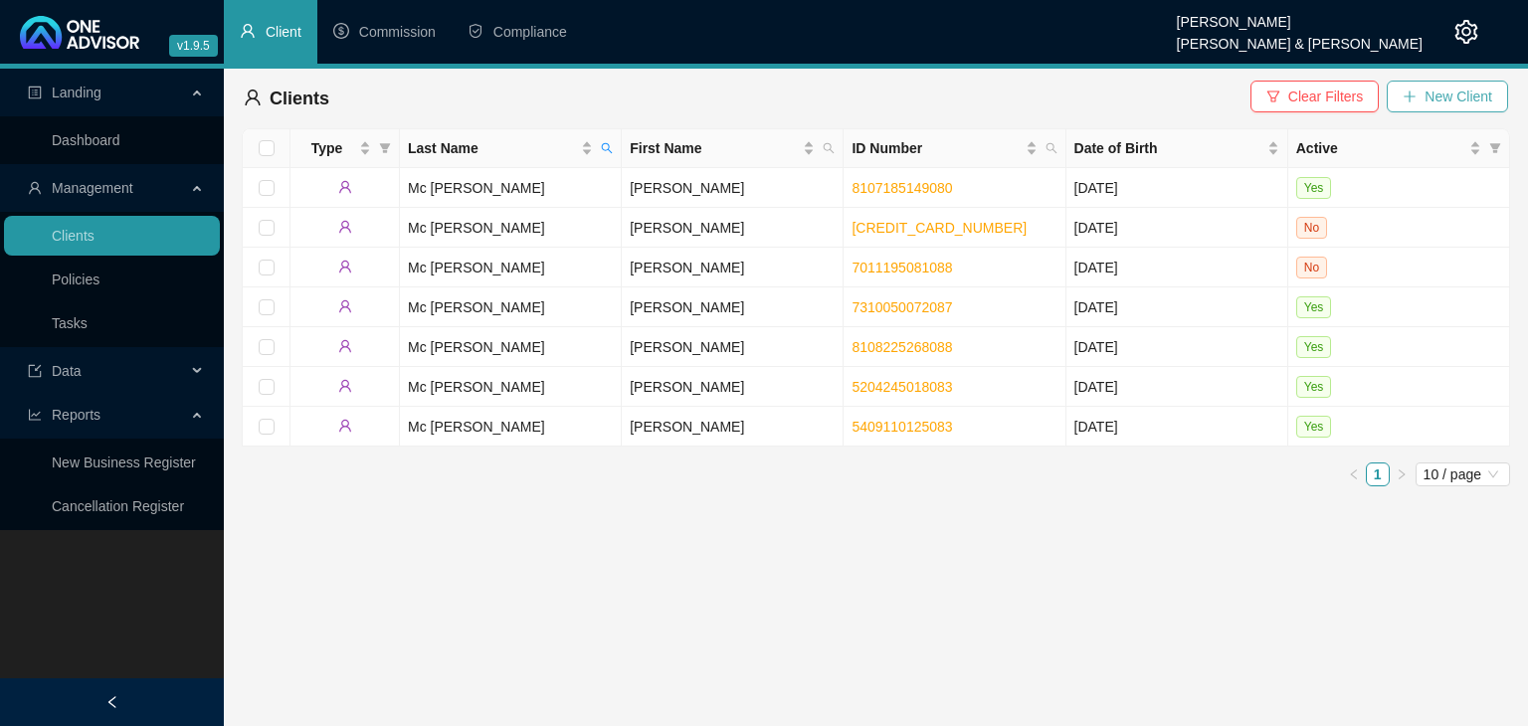
click at [1453, 94] on span "New Client" at bounding box center [1458, 97] width 68 height 22
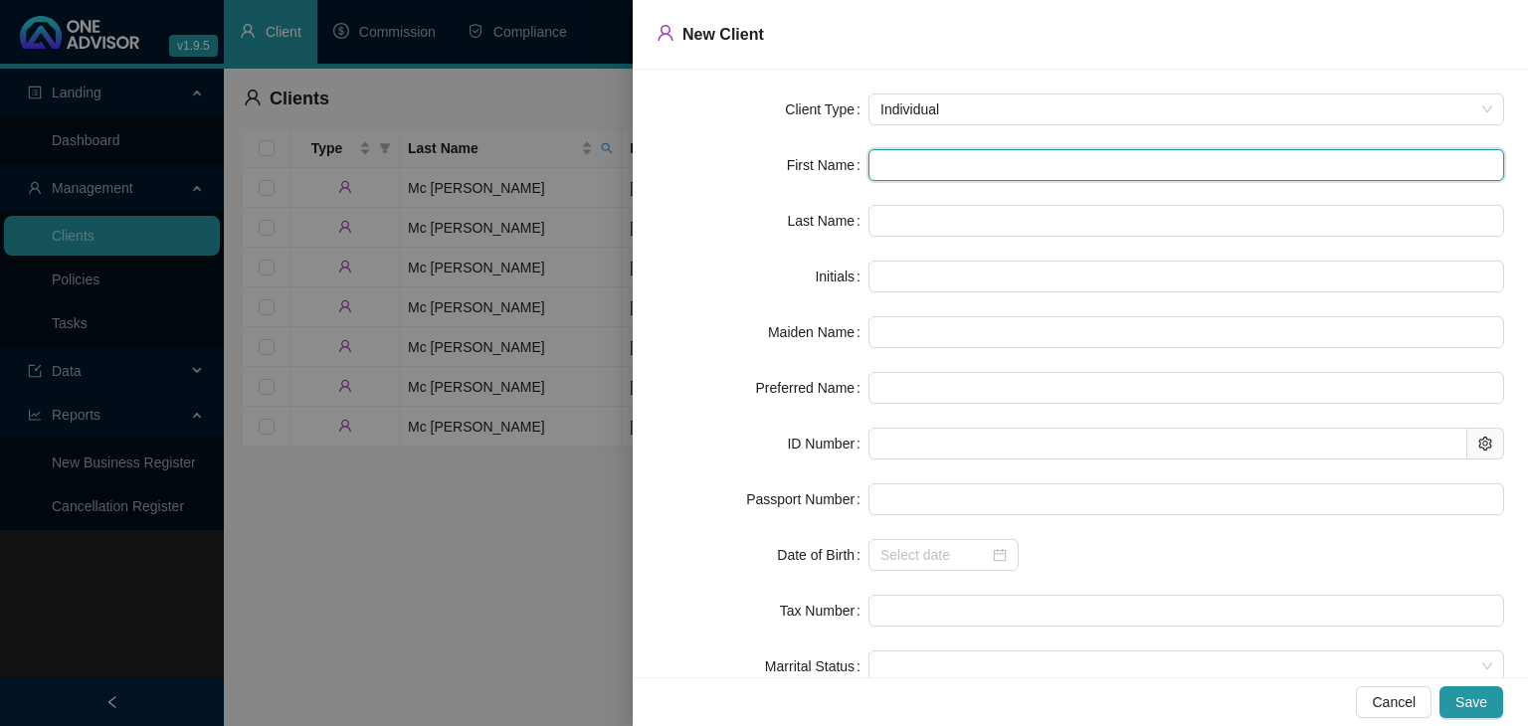
click at [886, 164] on input "text" at bounding box center [1186, 165] width 636 height 32
type input "A"
type input "An"
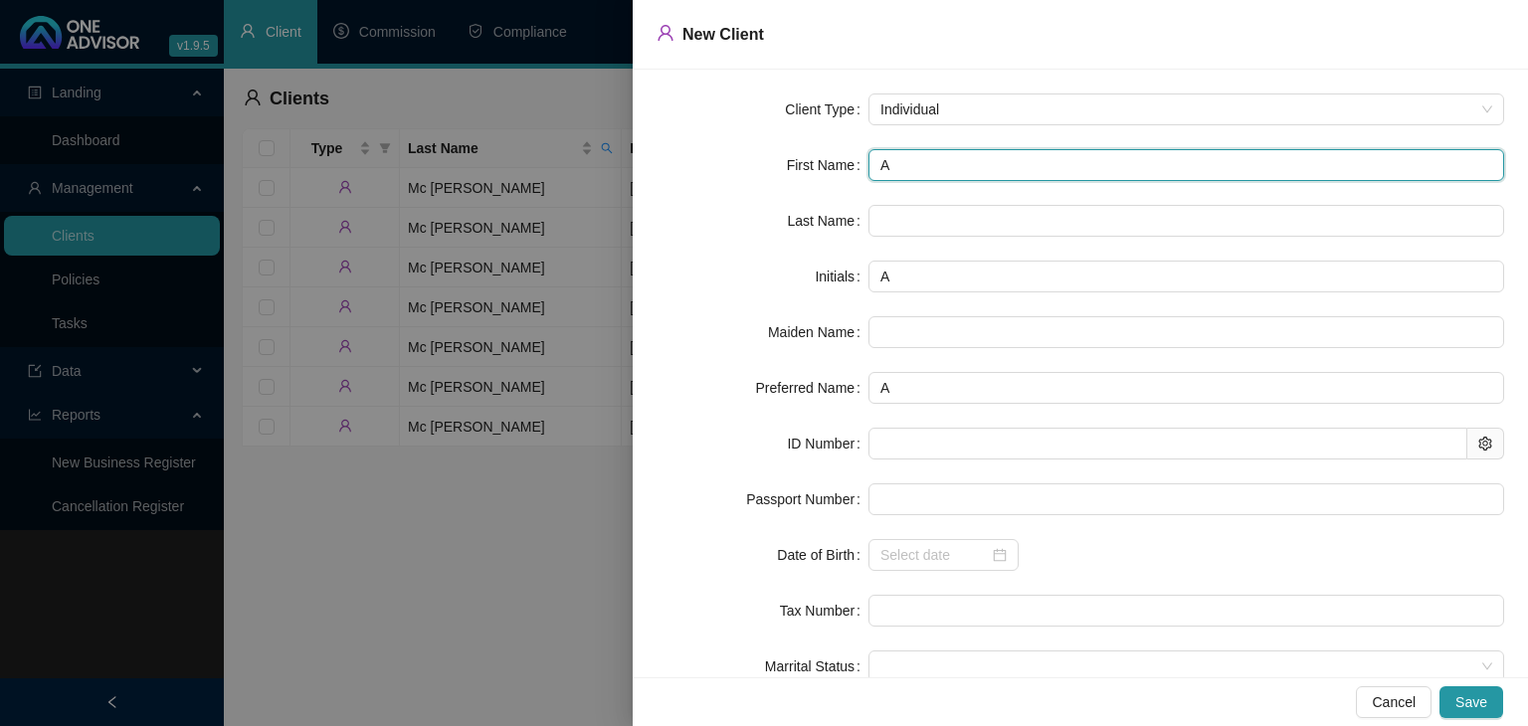
type input "An"
type input "Ang"
type input "Ange"
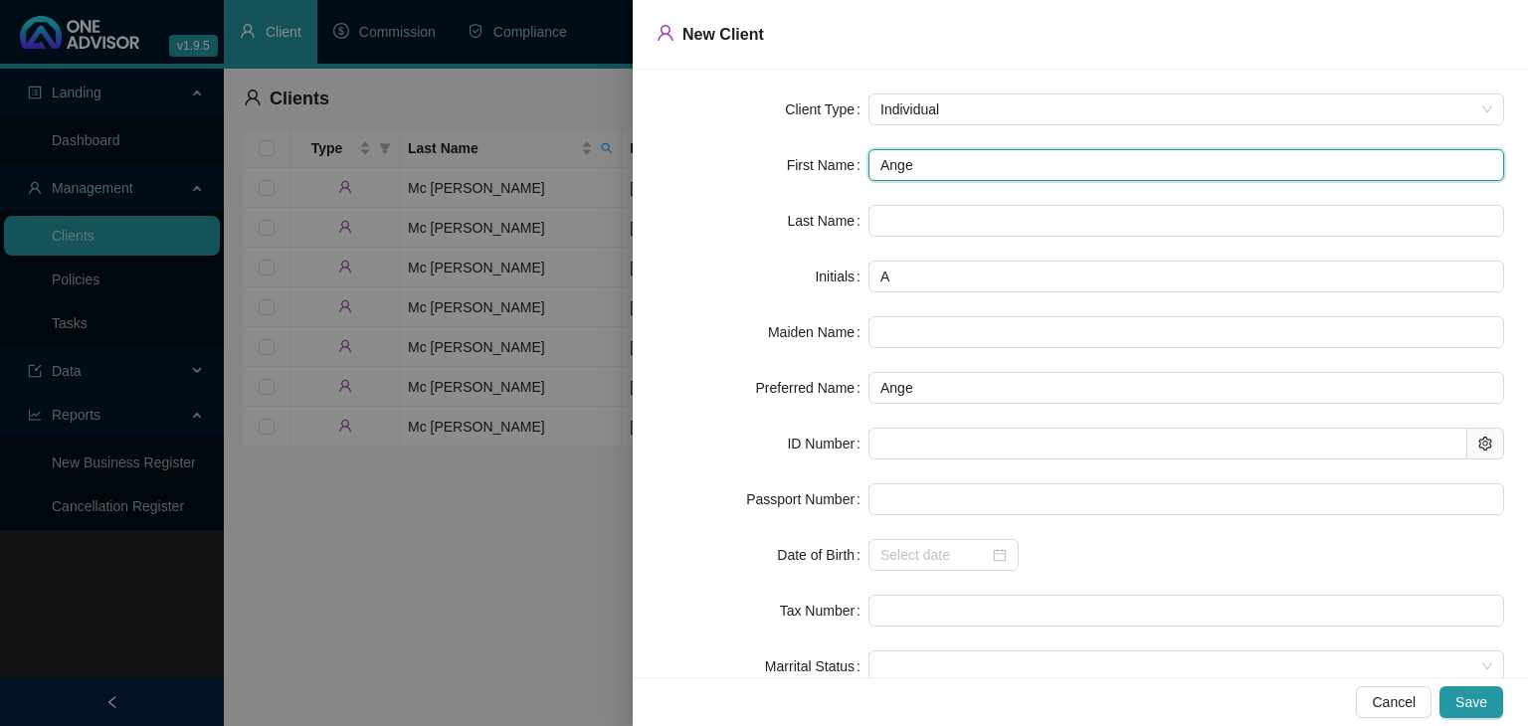
type input "Angel"
type input "[PERSON_NAME]"
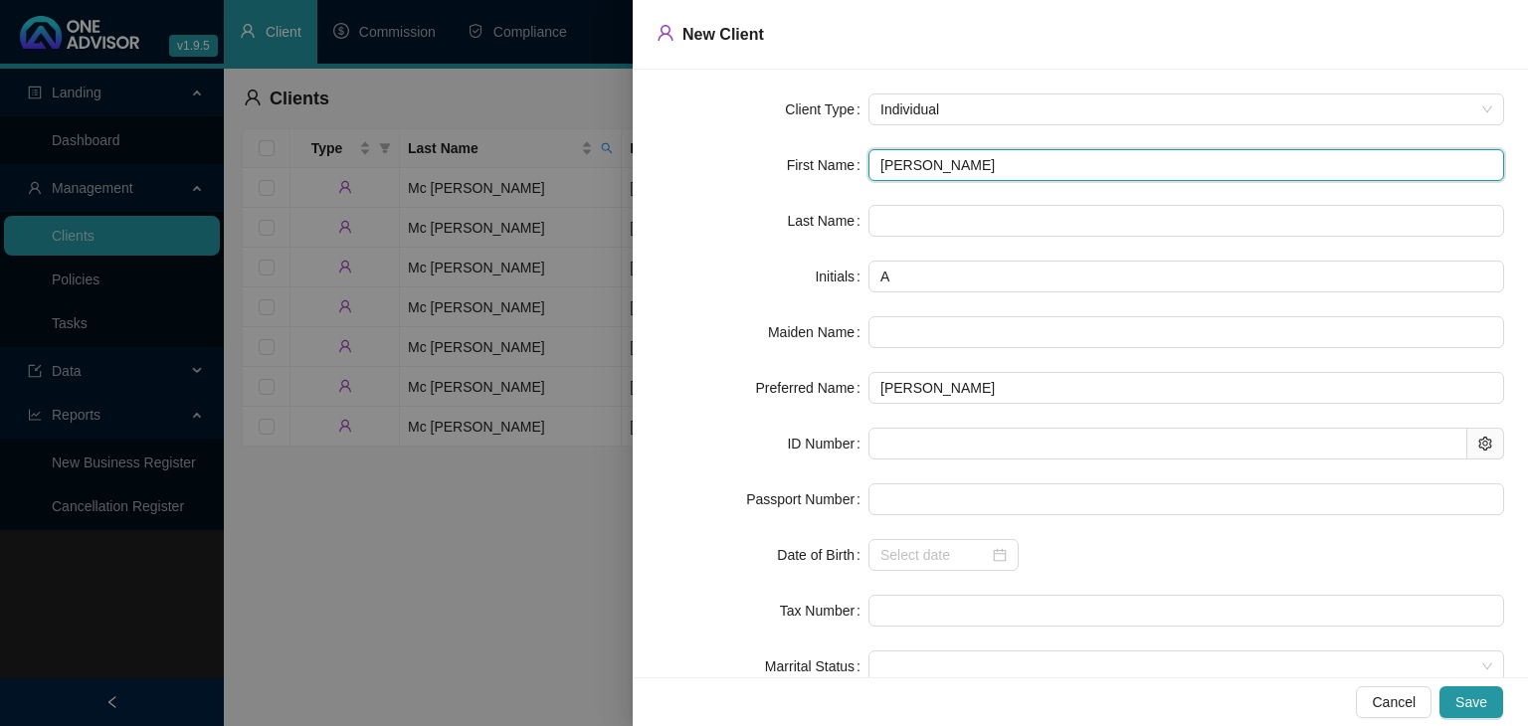
type input "AM"
type input "[PERSON_NAME]"
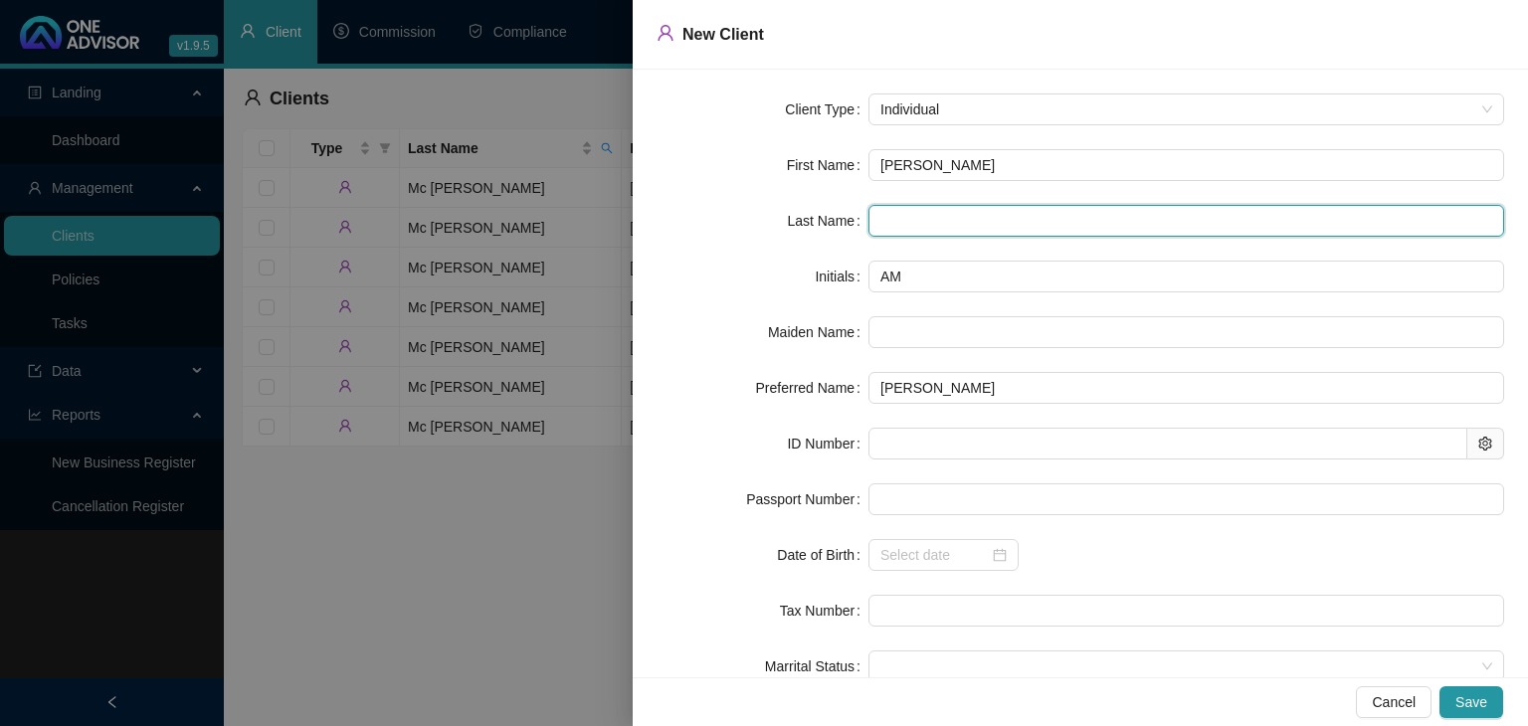
click at [900, 224] on input "text" at bounding box center [1186, 221] width 636 height 32
type input "Steyl"
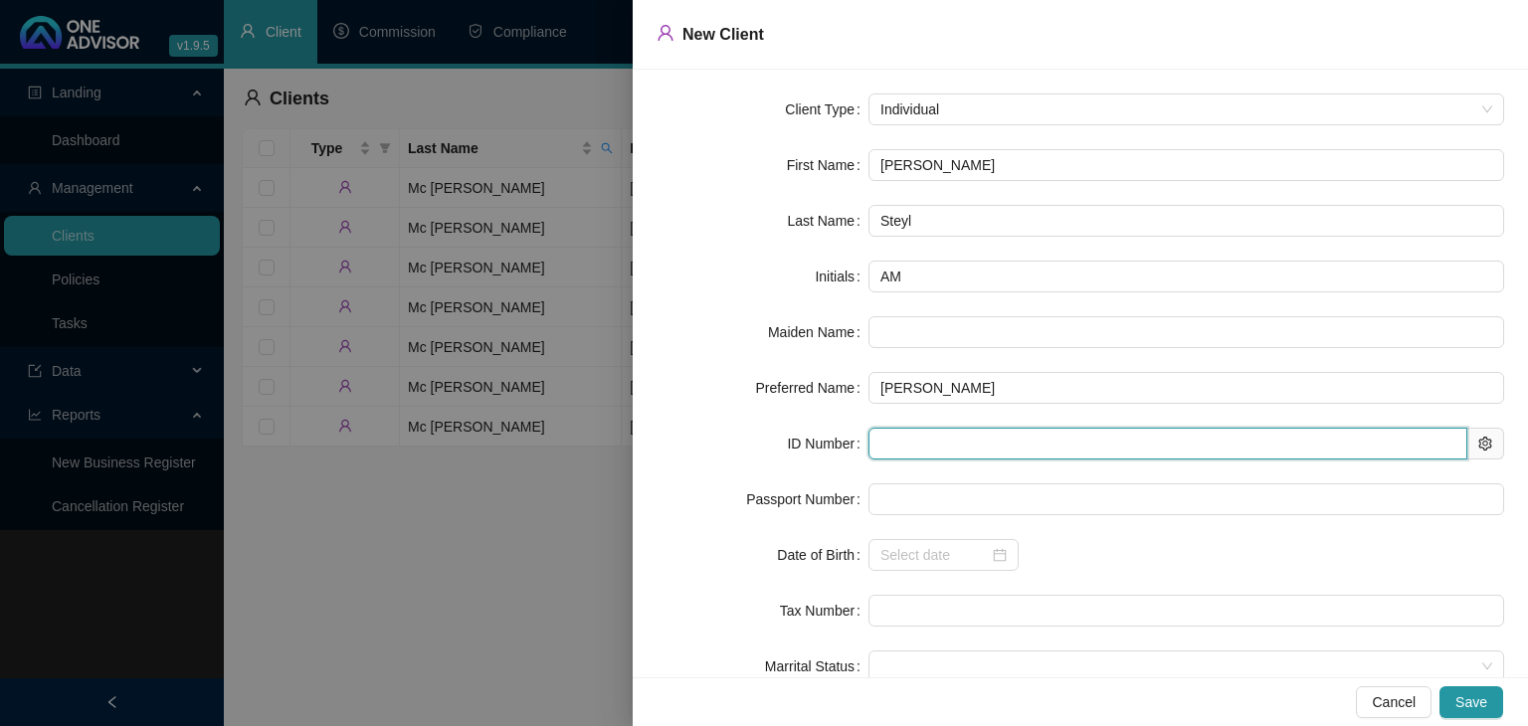
click at [899, 442] on input "text" at bounding box center [1167, 444] width 599 height 32
paste input "7004220094085"
type input "7004220094085"
type input "[DATE]"
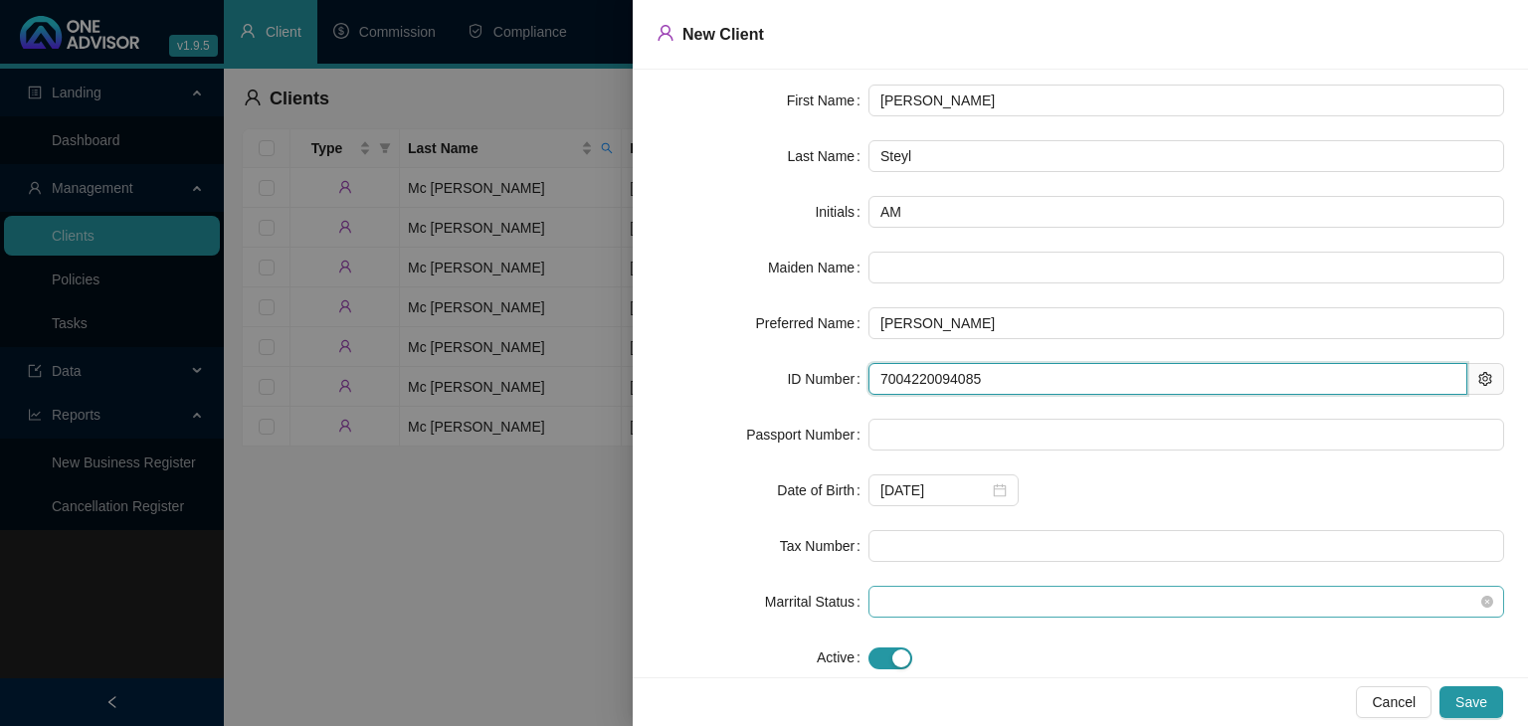
scroll to position [99, 0]
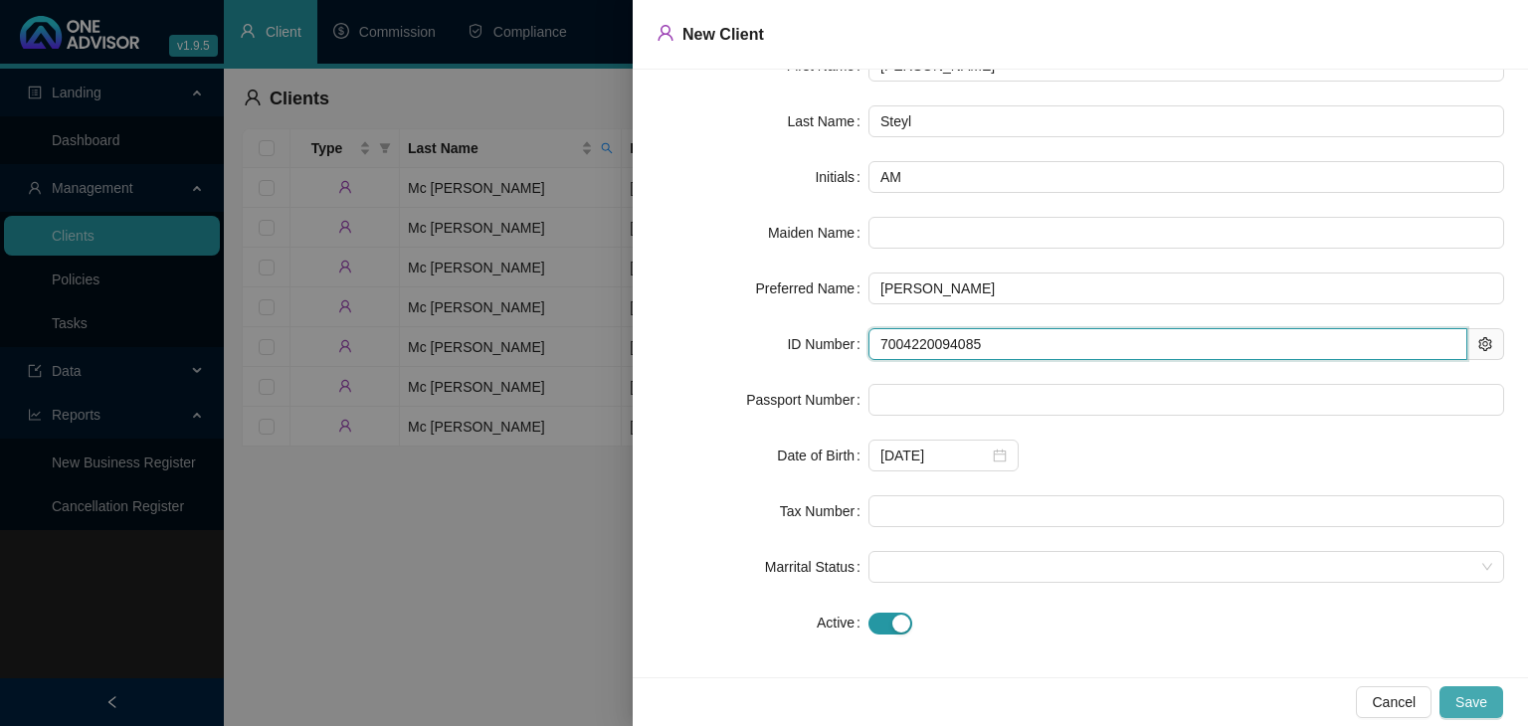
type input "7004220094085"
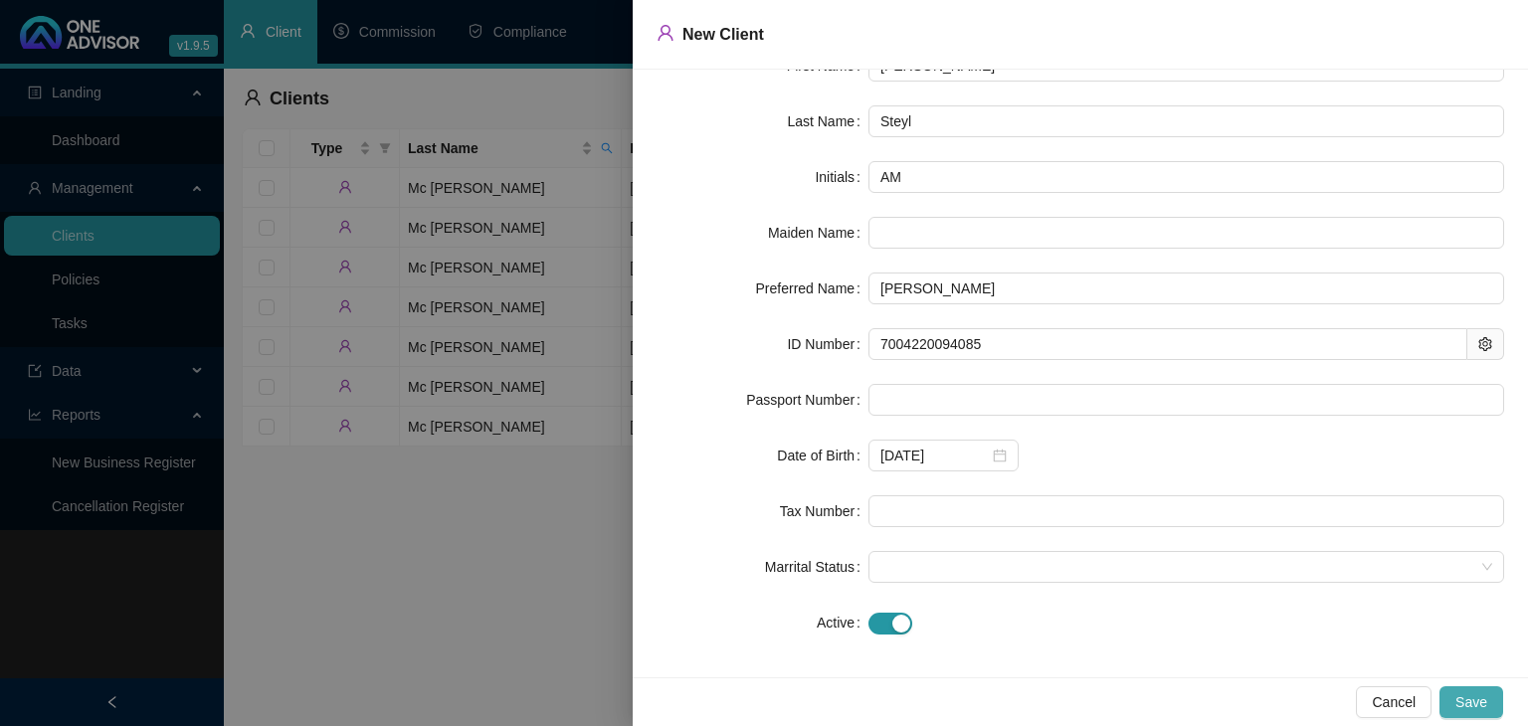
click at [1476, 693] on span "Save" at bounding box center [1471, 702] width 32 height 22
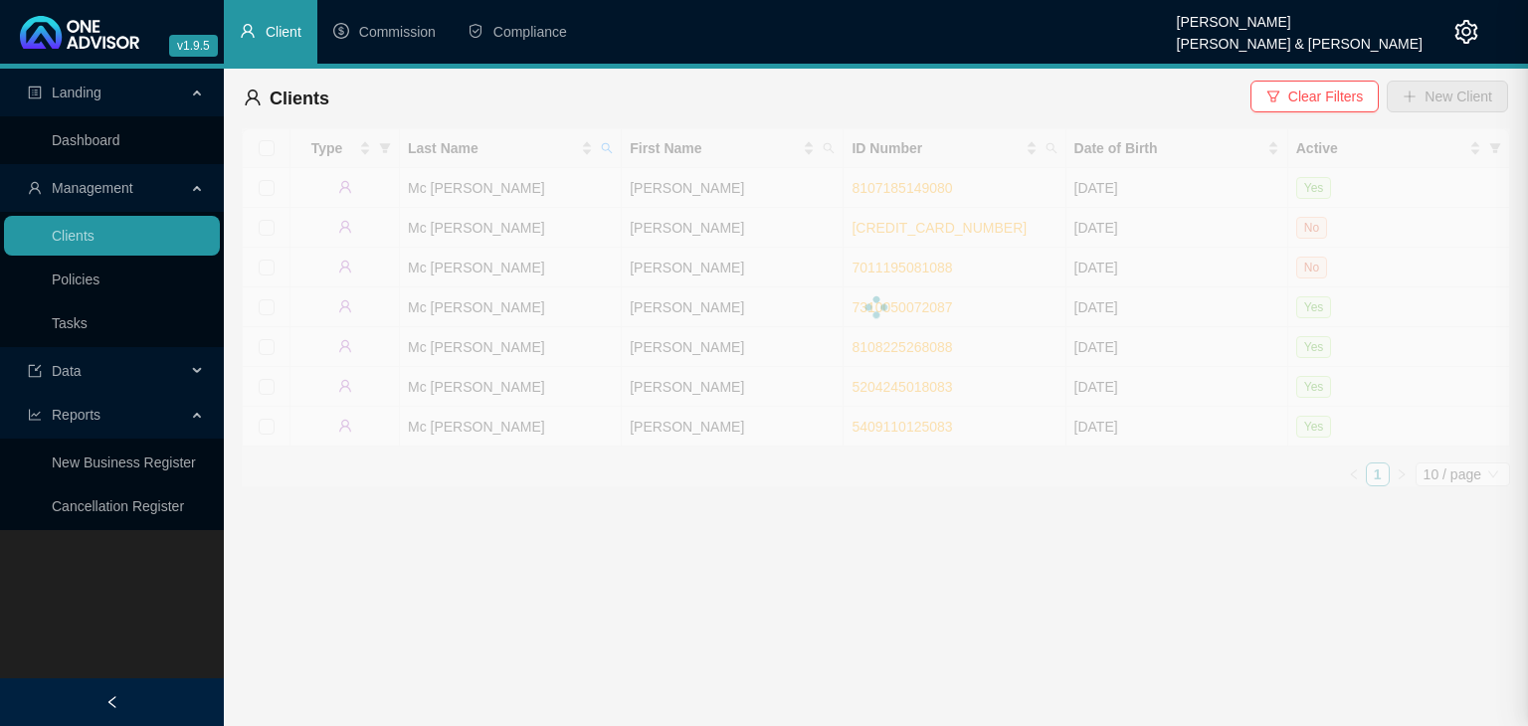
scroll to position [0, 0]
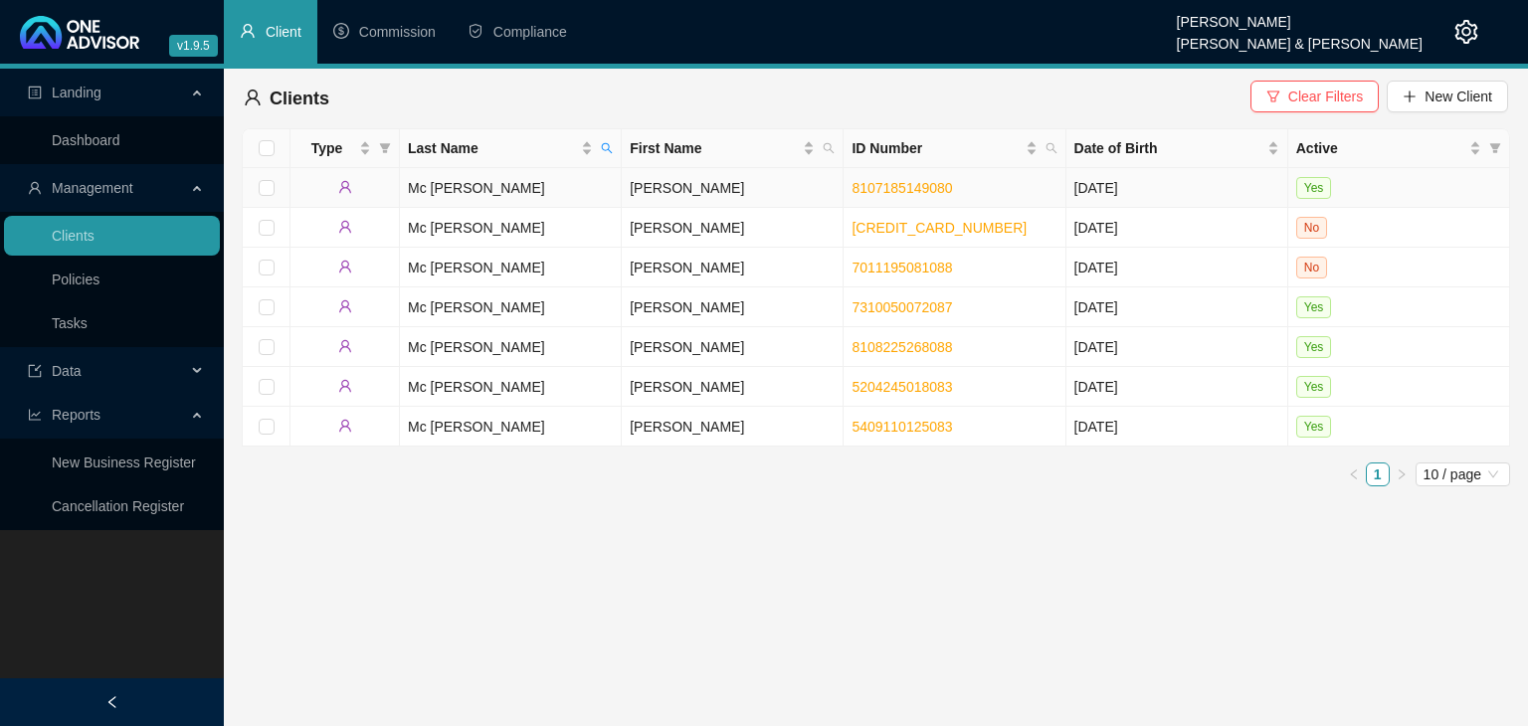
click at [680, 190] on td "[PERSON_NAME]" at bounding box center [733, 188] width 222 height 40
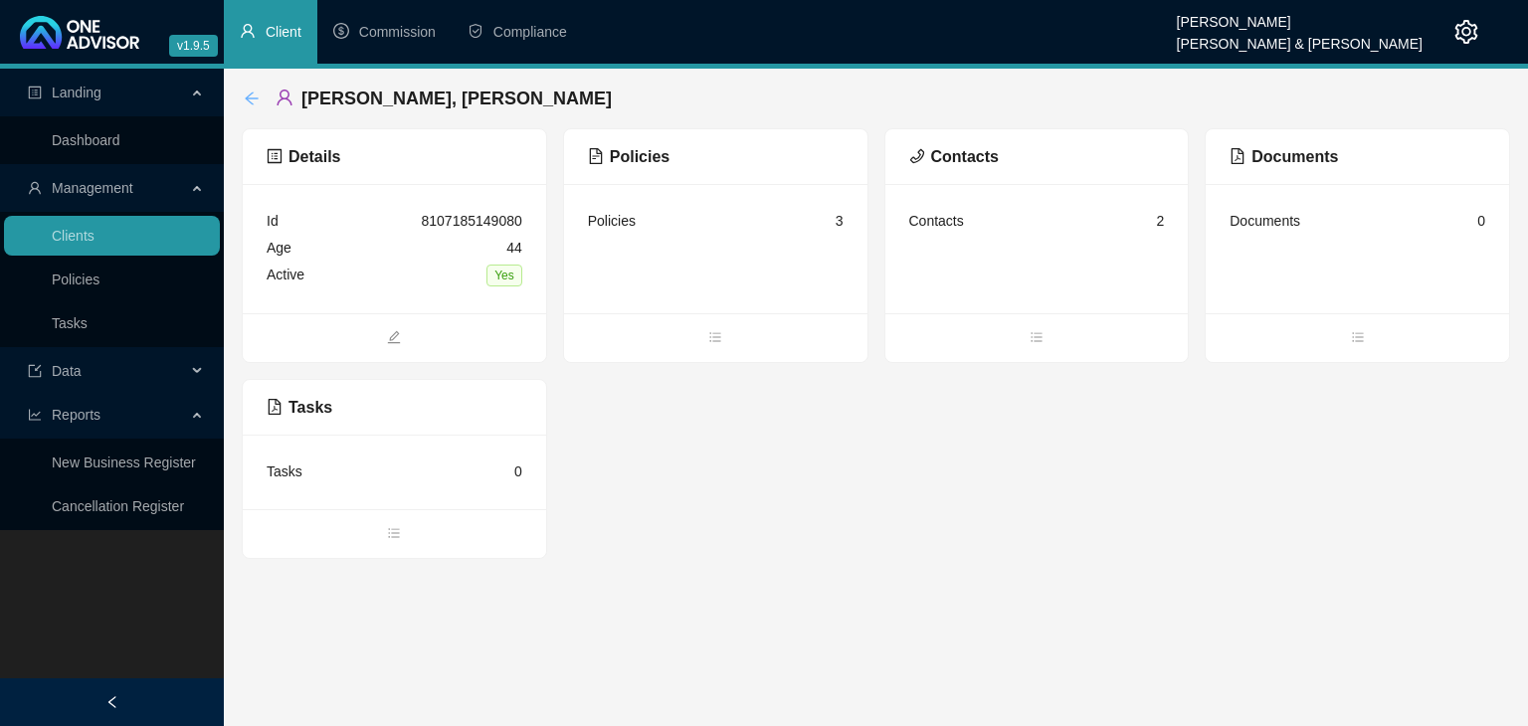
click at [259, 92] on icon "arrow-left" at bounding box center [252, 99] width 16 height 16
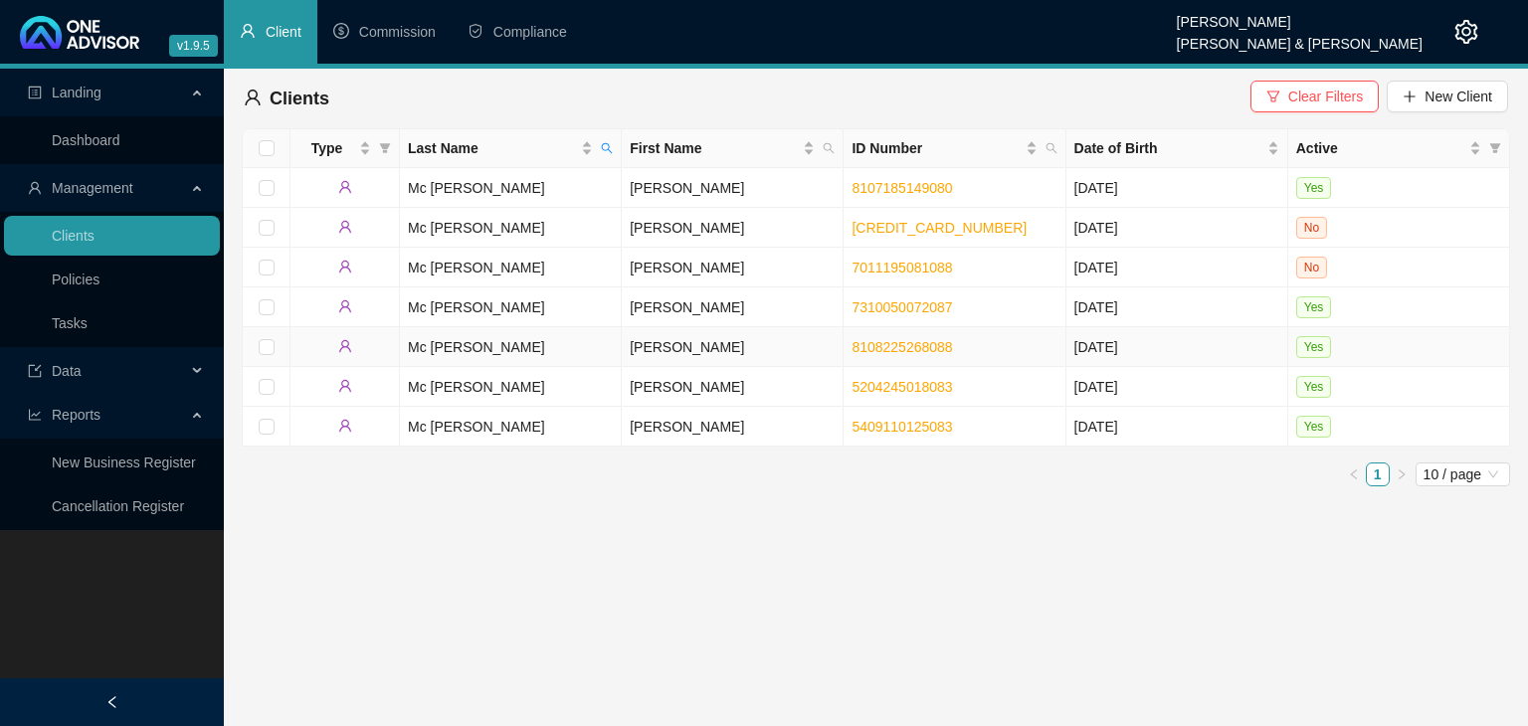
click at [688, 353] on td "[PERSON_NAME]" at bounding box center [733, 347] width 222 height 40
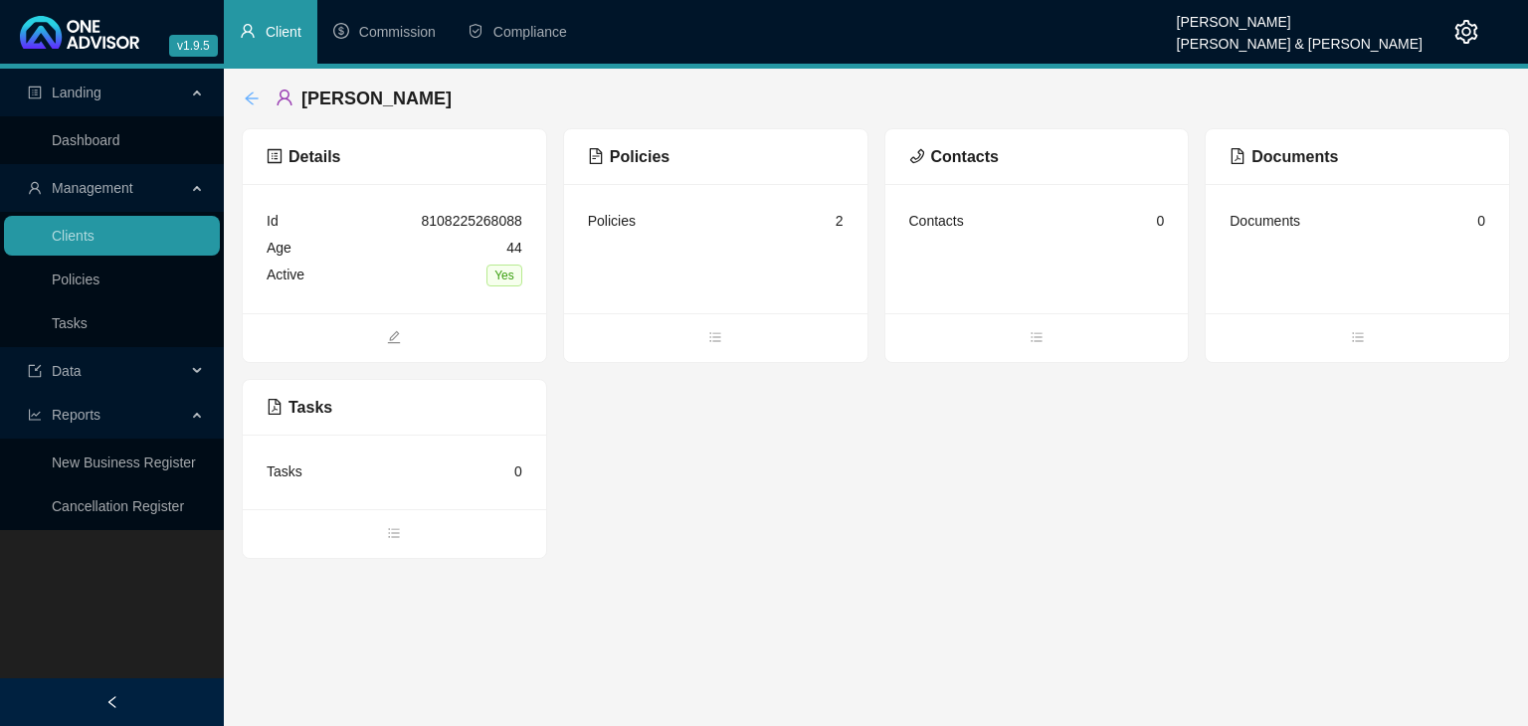
click at [248, 93] on icon "arrow-left" at bounding box center [252, 99] width 16 height 16
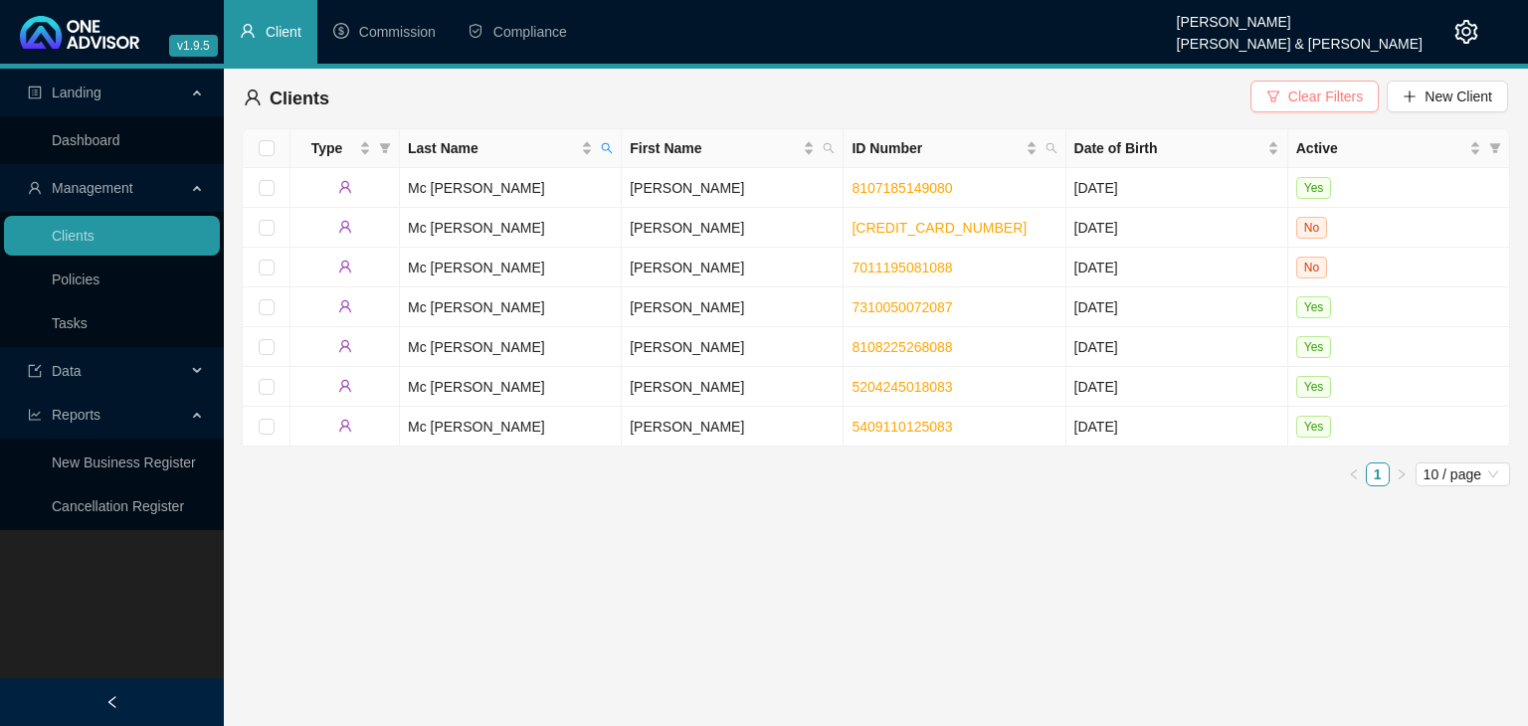
click at [1334, 101] on span "Clear Filters" at bounding box center [1325, 97] width 75 height 22
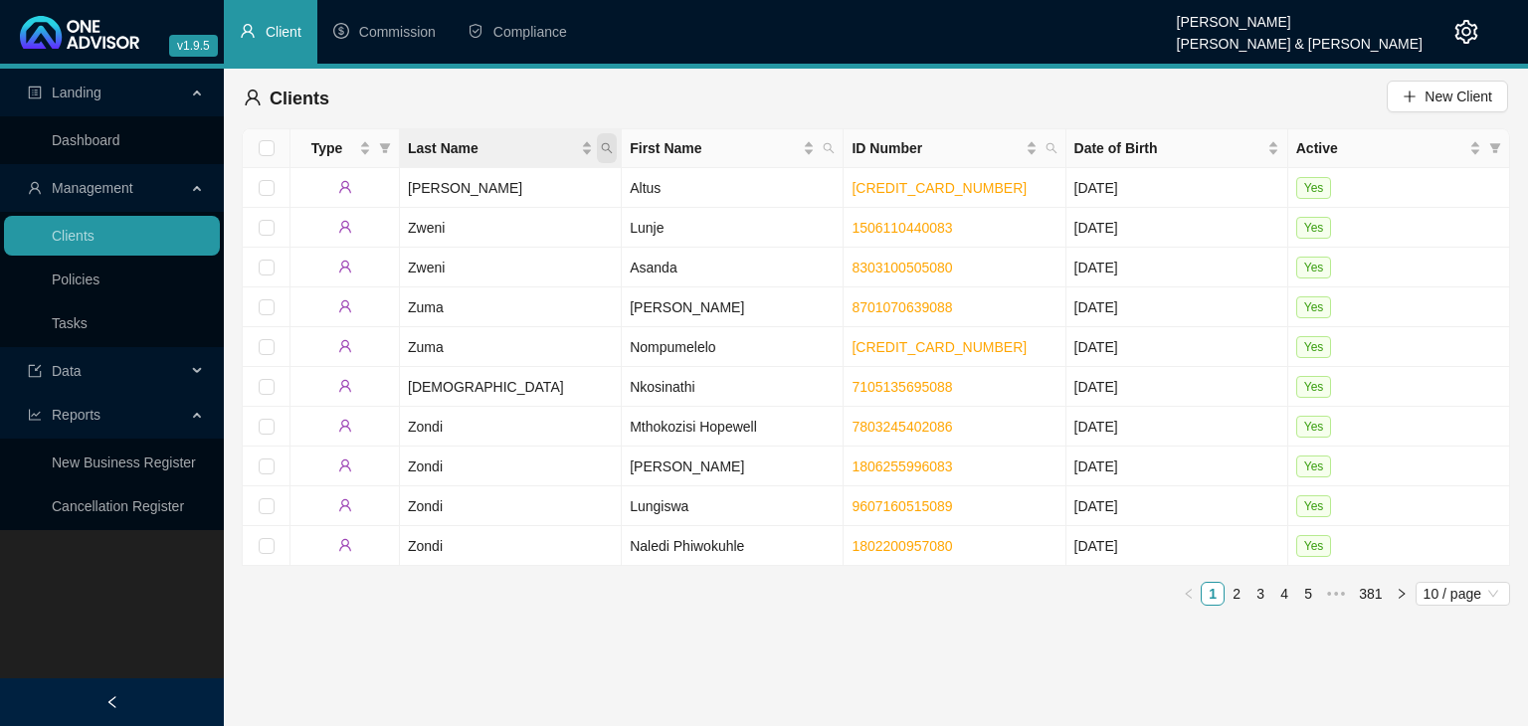
click at [601, 153] on icon "search" at bounding box center [607, 148] width 12 height 12
type input "steyl"
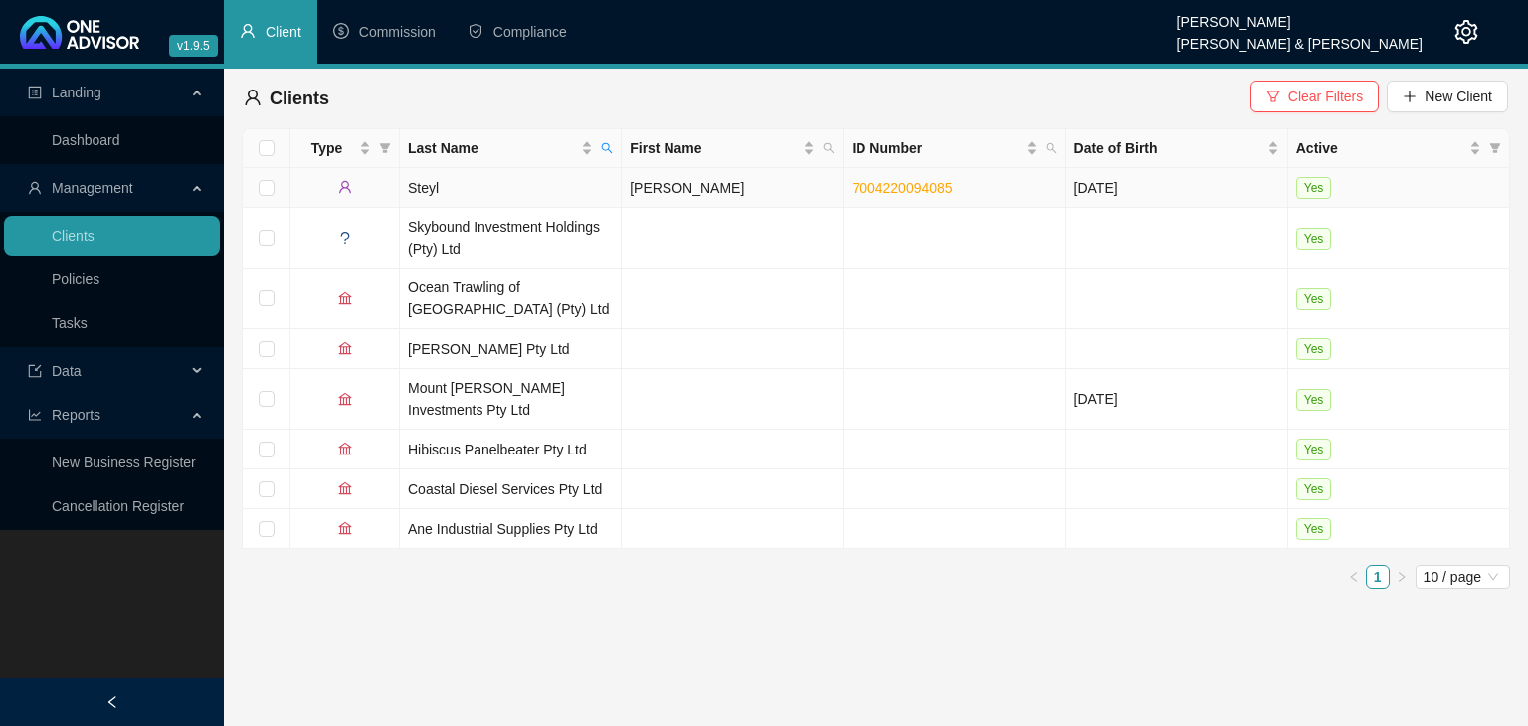
click at [586, 192] on td "Steyl" at bounding box center [511, 188] width 222 height 40
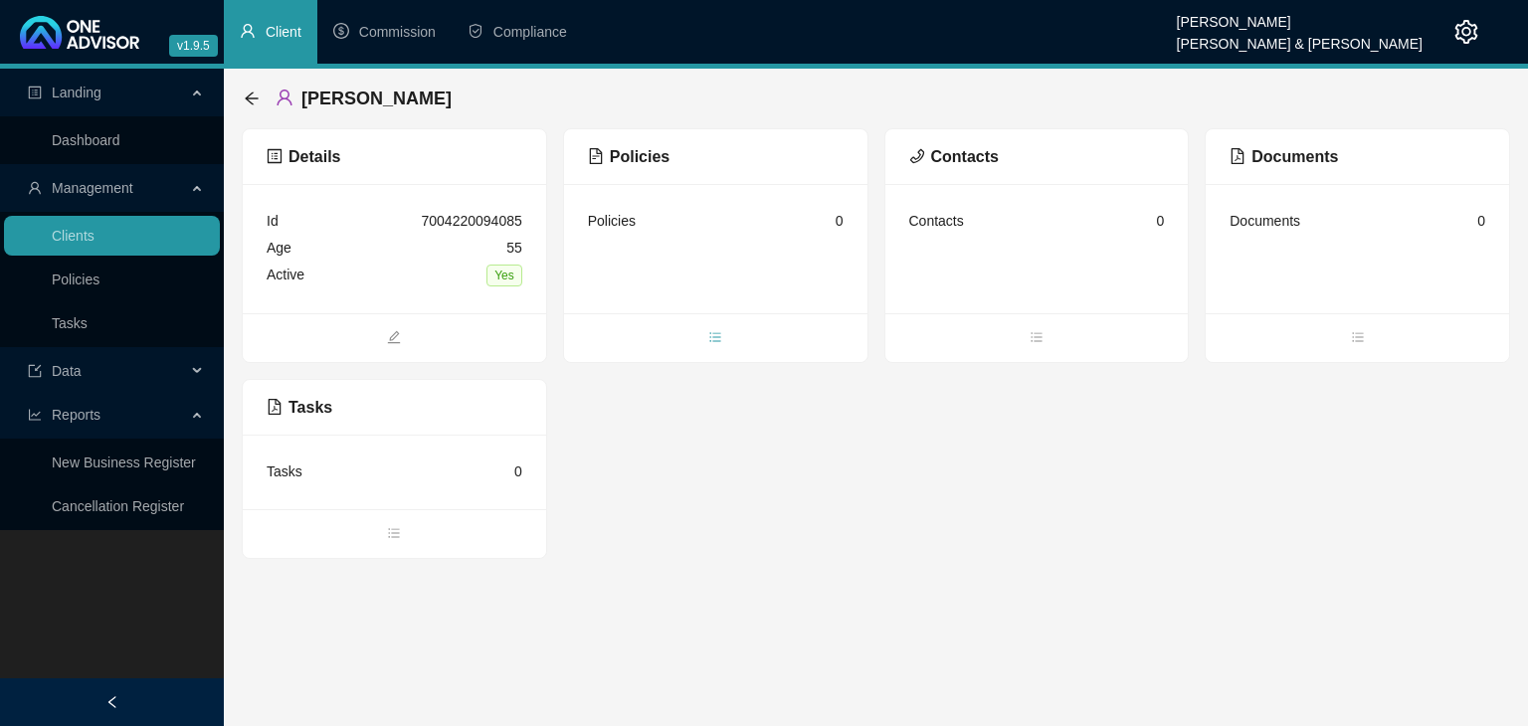
click at [713, 334] on icon "bars" at bounding box center [715, 337] width 14 height 14
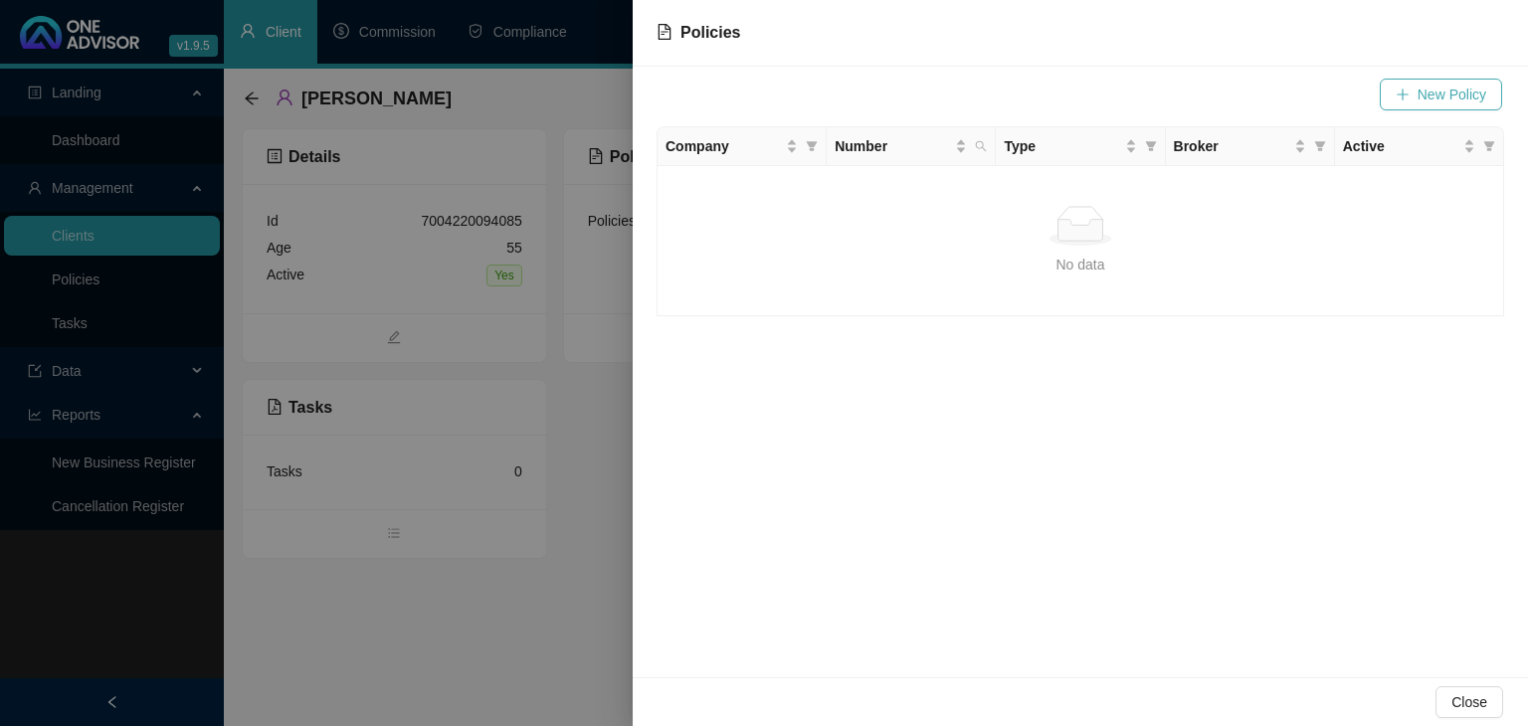
click at [1417, 97] on button "New Policy" at bounding box center [1441, 95] width 122 height 32
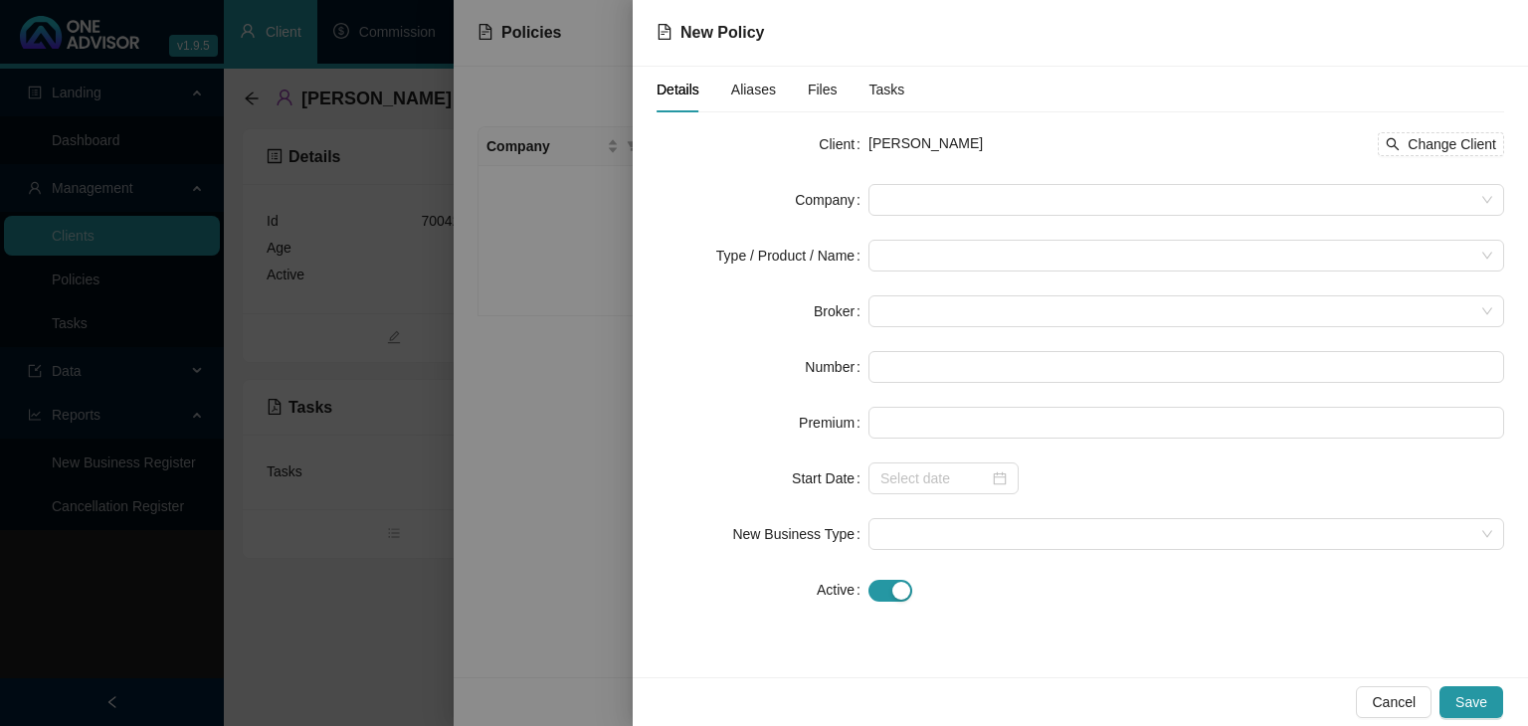
click at [558, 494] on div at bounding box center [764, 363] width 1528 height 726
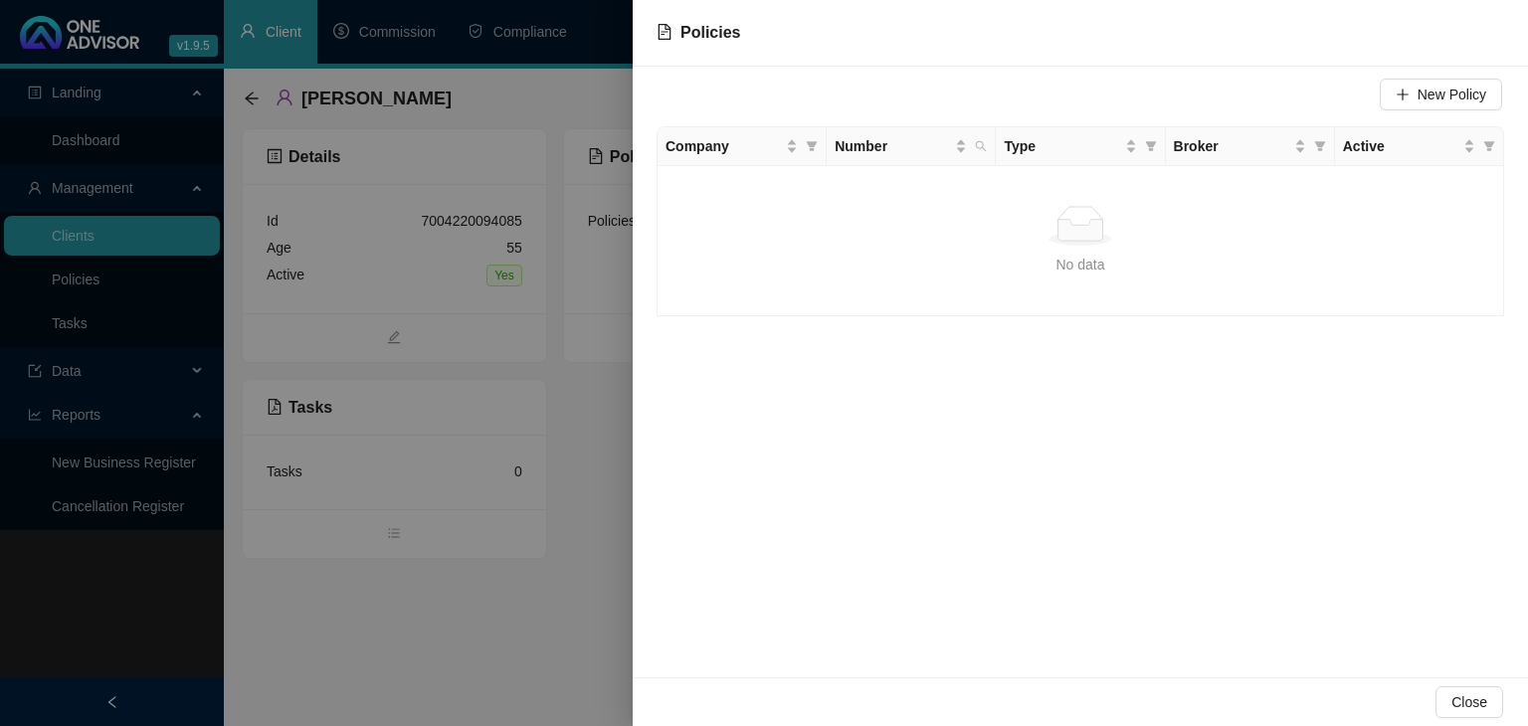
click at [553, 574] on div at bounding box center [764, 363] width 1528 height 726
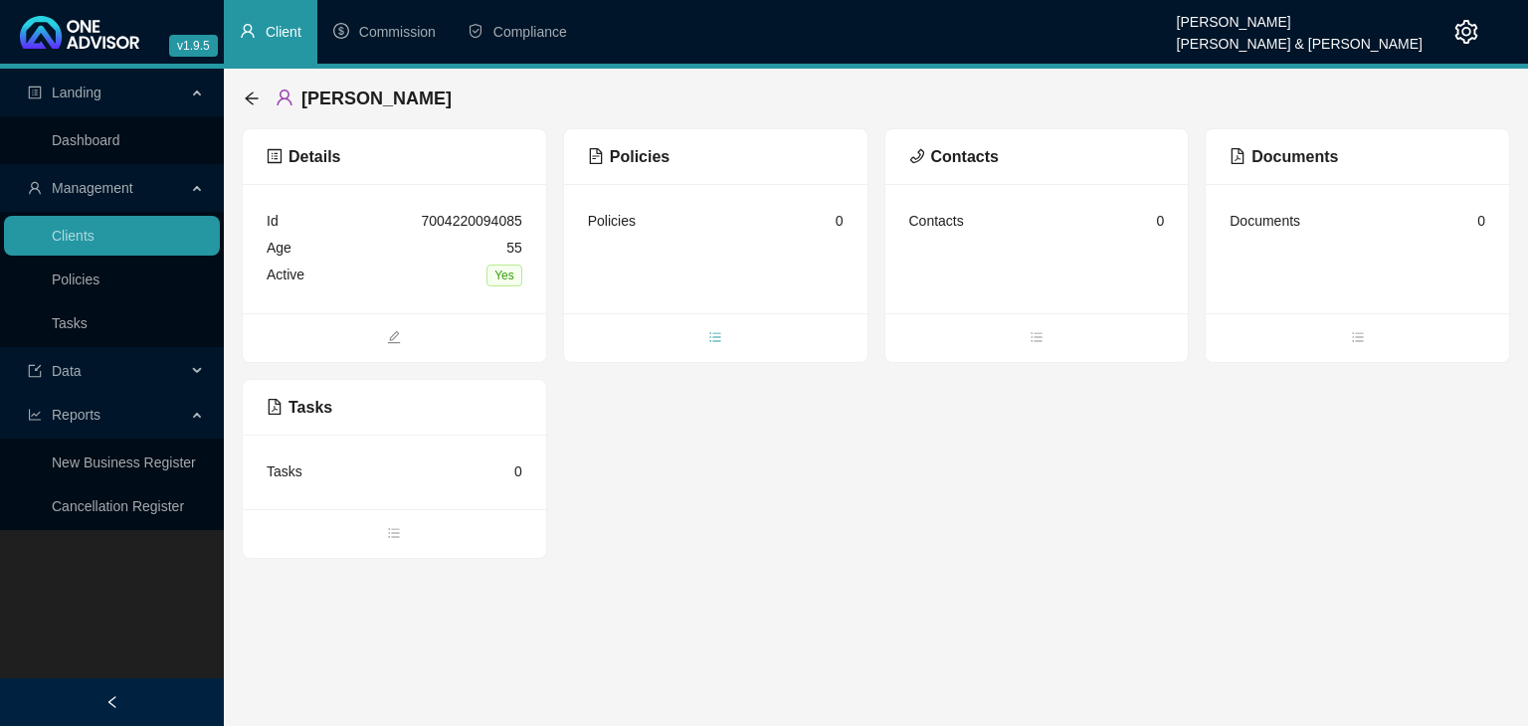
click at [720, 328] on span "bars" at bounding box center [715, 339] width 303 height 22
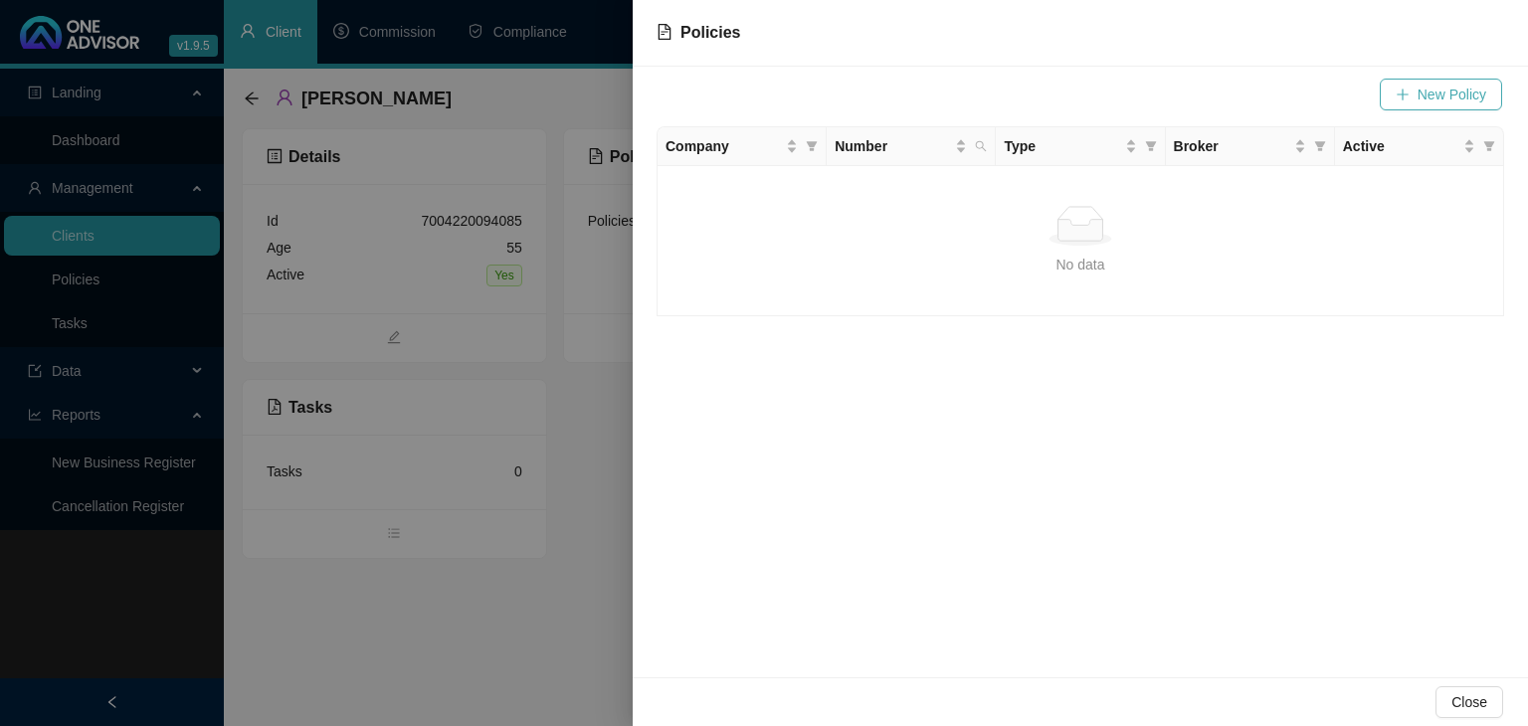
click at [1438, 96] on span "New Policy" at bounding box center [1452, 95] width 69 height 22
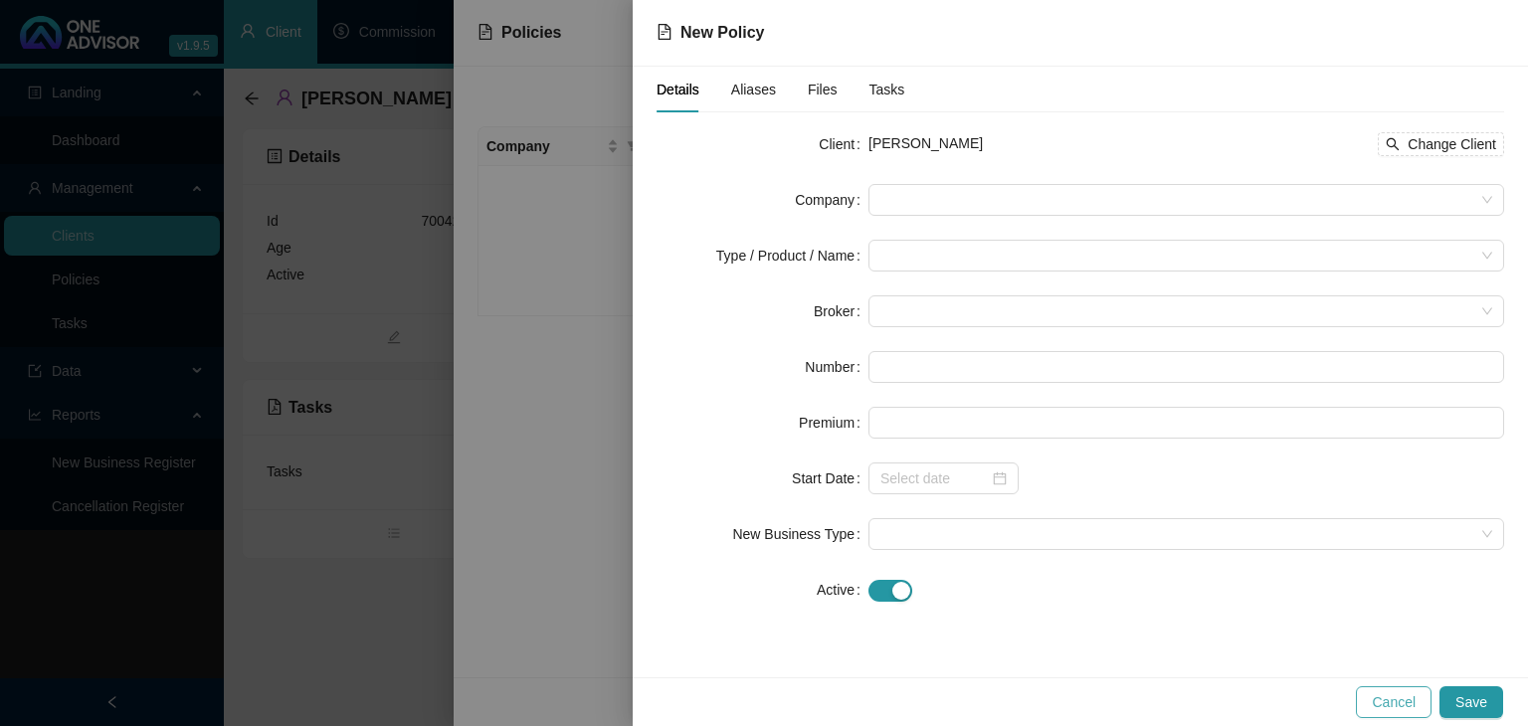
click at [1409, 705] on span "Cancel" at bounding box center [1394, 702] width 44 height 22
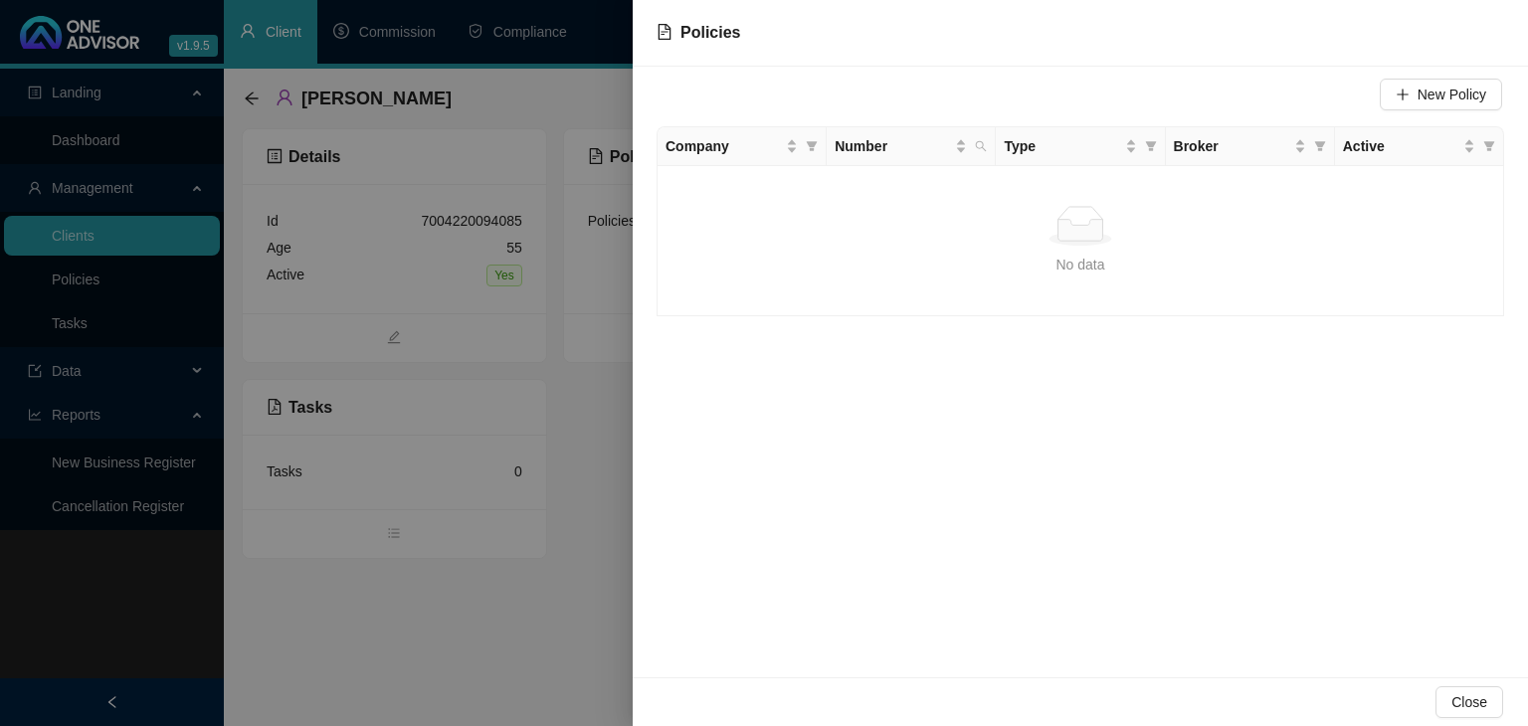
click at [587, 621] on div at bounding box center [764, 363] width 1528 height 726
